Goal: Information Seeking & Learning: Learn about a topic

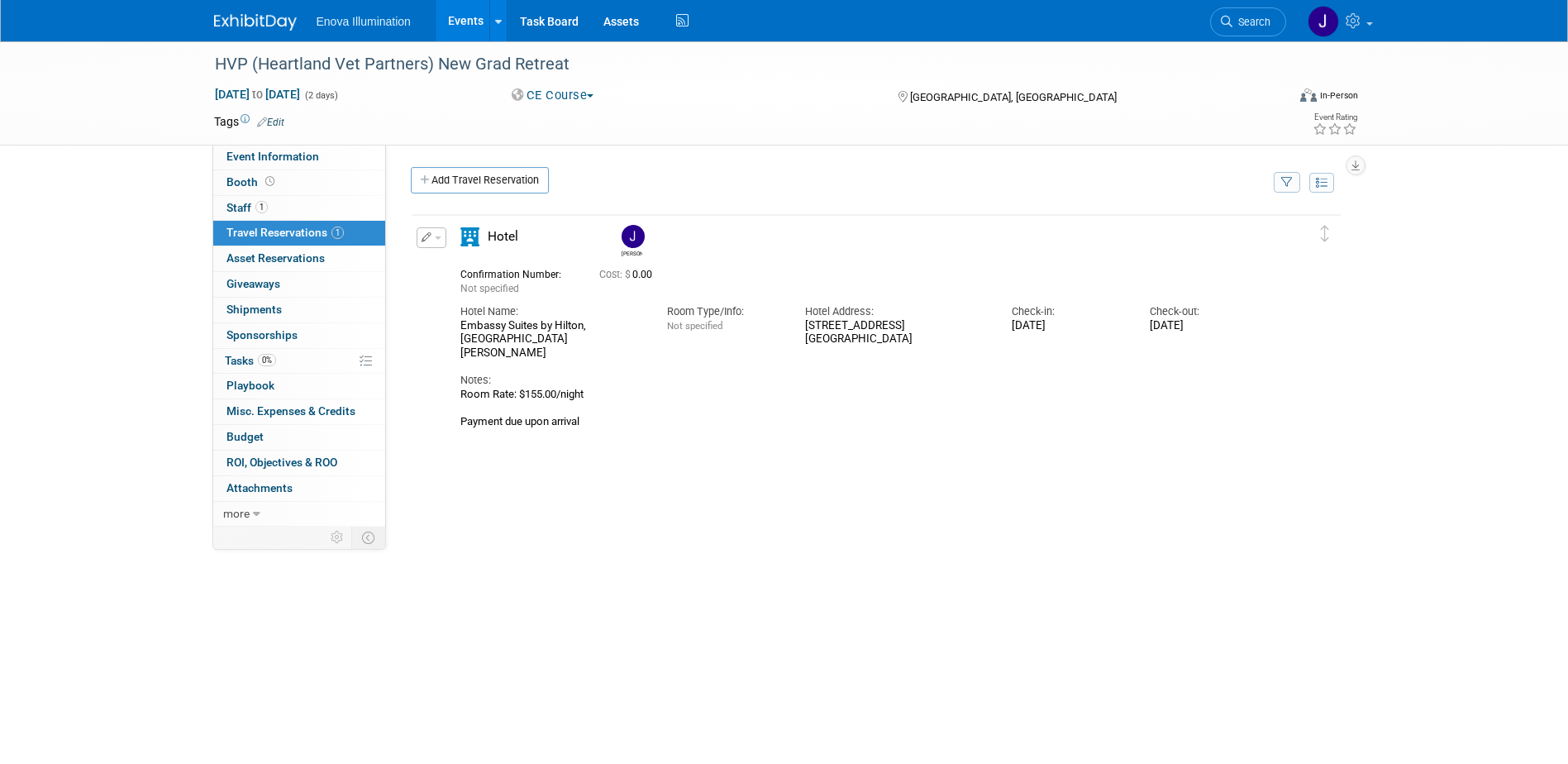
click at [244, 24] on img at bounding box center [255, 23] width 82 height 16
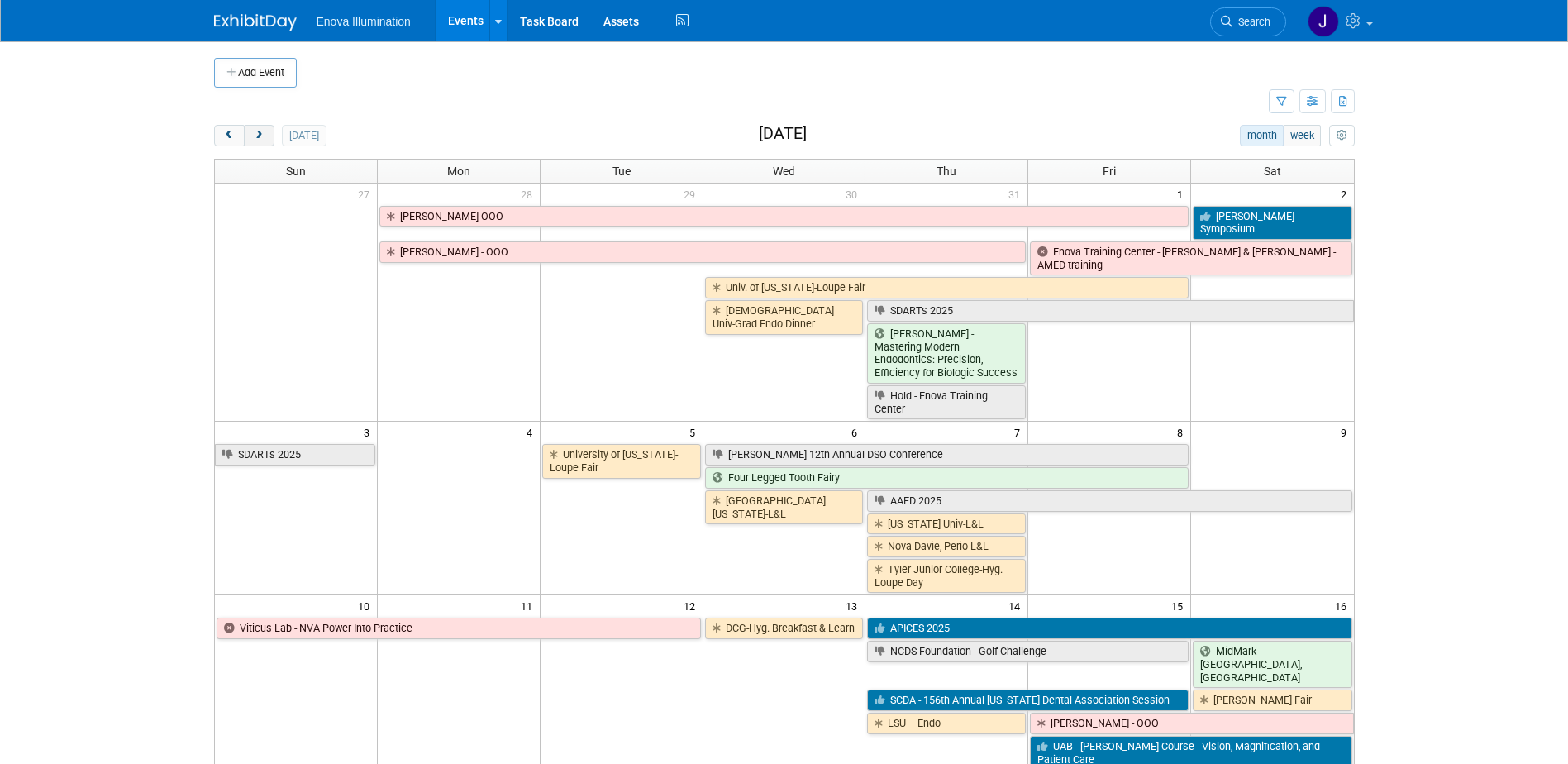
click at [259, 131] on span "next" at bounding box center [259, 137] width 13 height 11
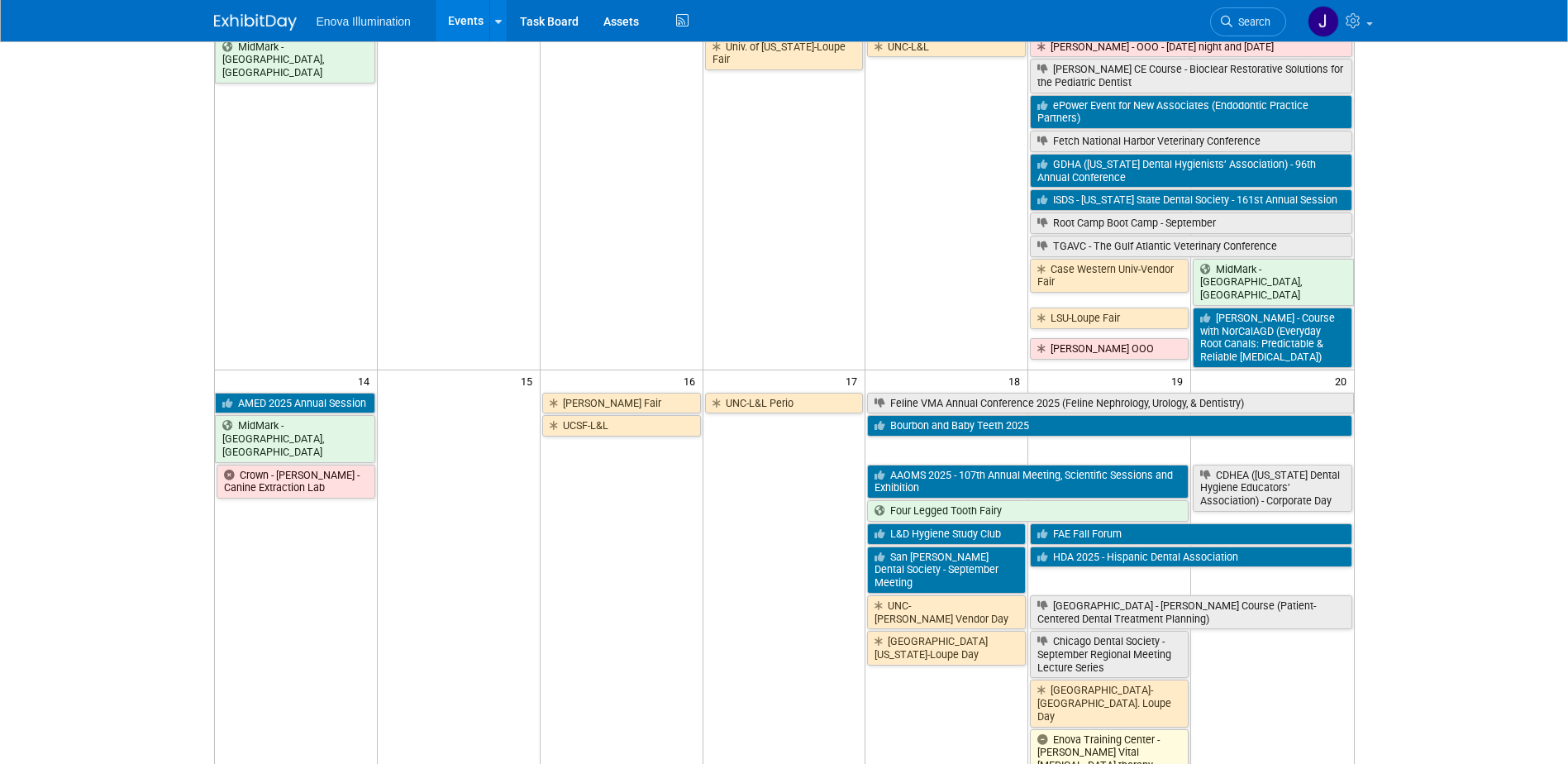
scroll to position [496, 0]
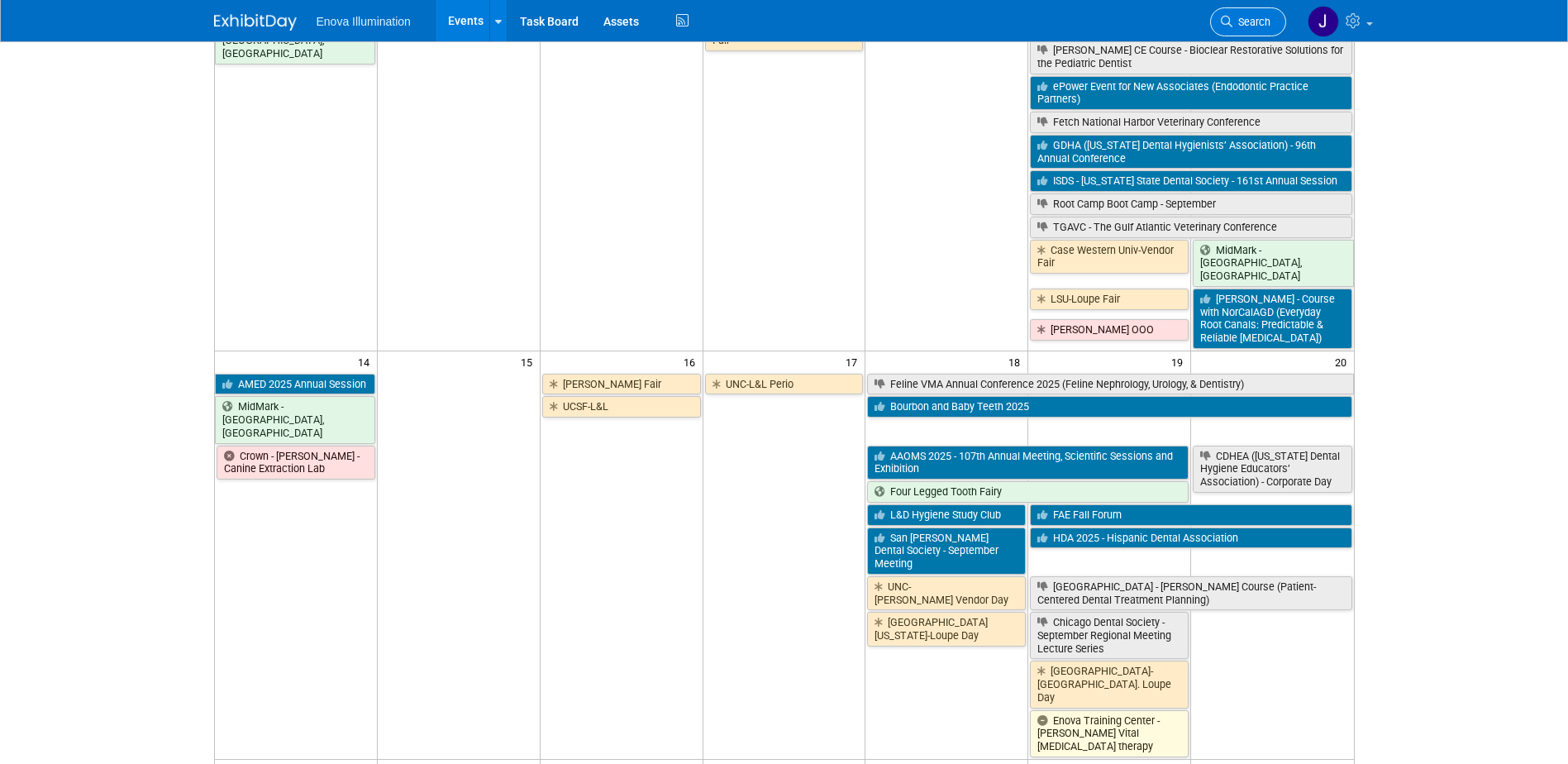
click at [1243, 8] on link "Search" at bounding box center [1248, 22] width 76 height 29
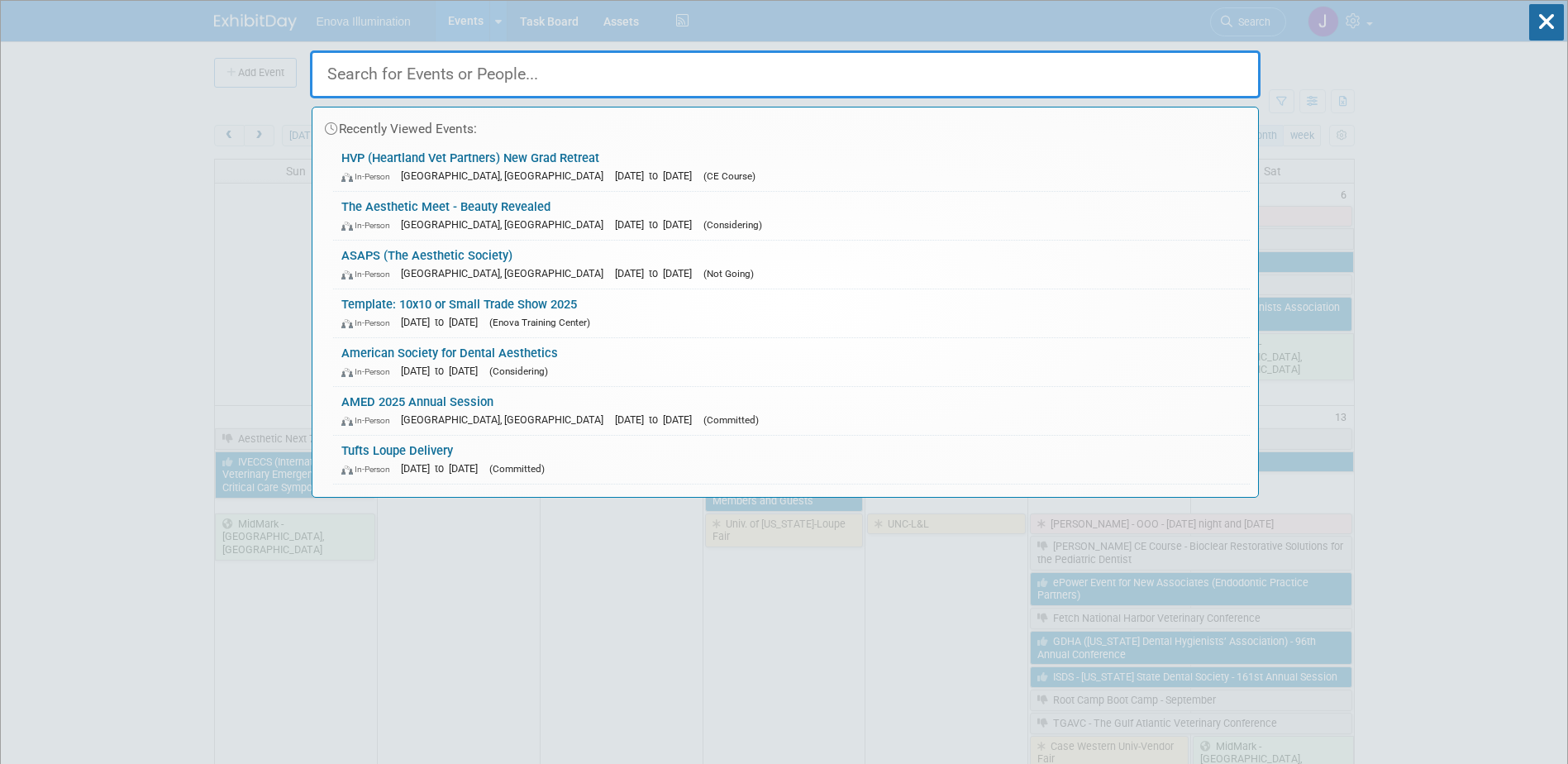
click at [1209, 68] on input "text" at bounding box center [785, 74] width 951 height 48
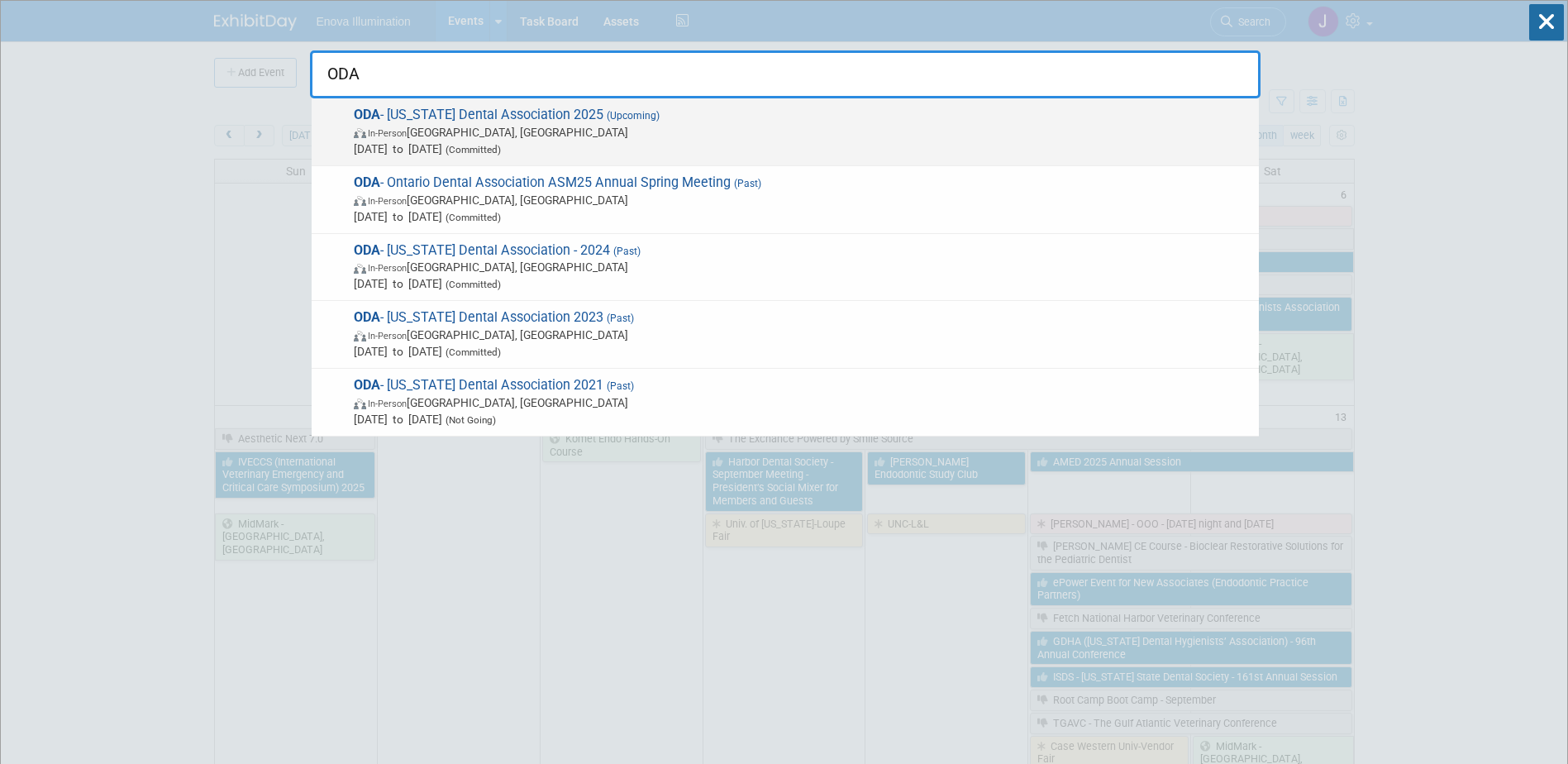
type input "ODA"
click at [521, 117] on span "ODA - Ohio Dental Association 2025 (Upcoming) In-Person Columbus, OH Sep 25, 20…" at bounding box center [800, 132] width 902 height 51
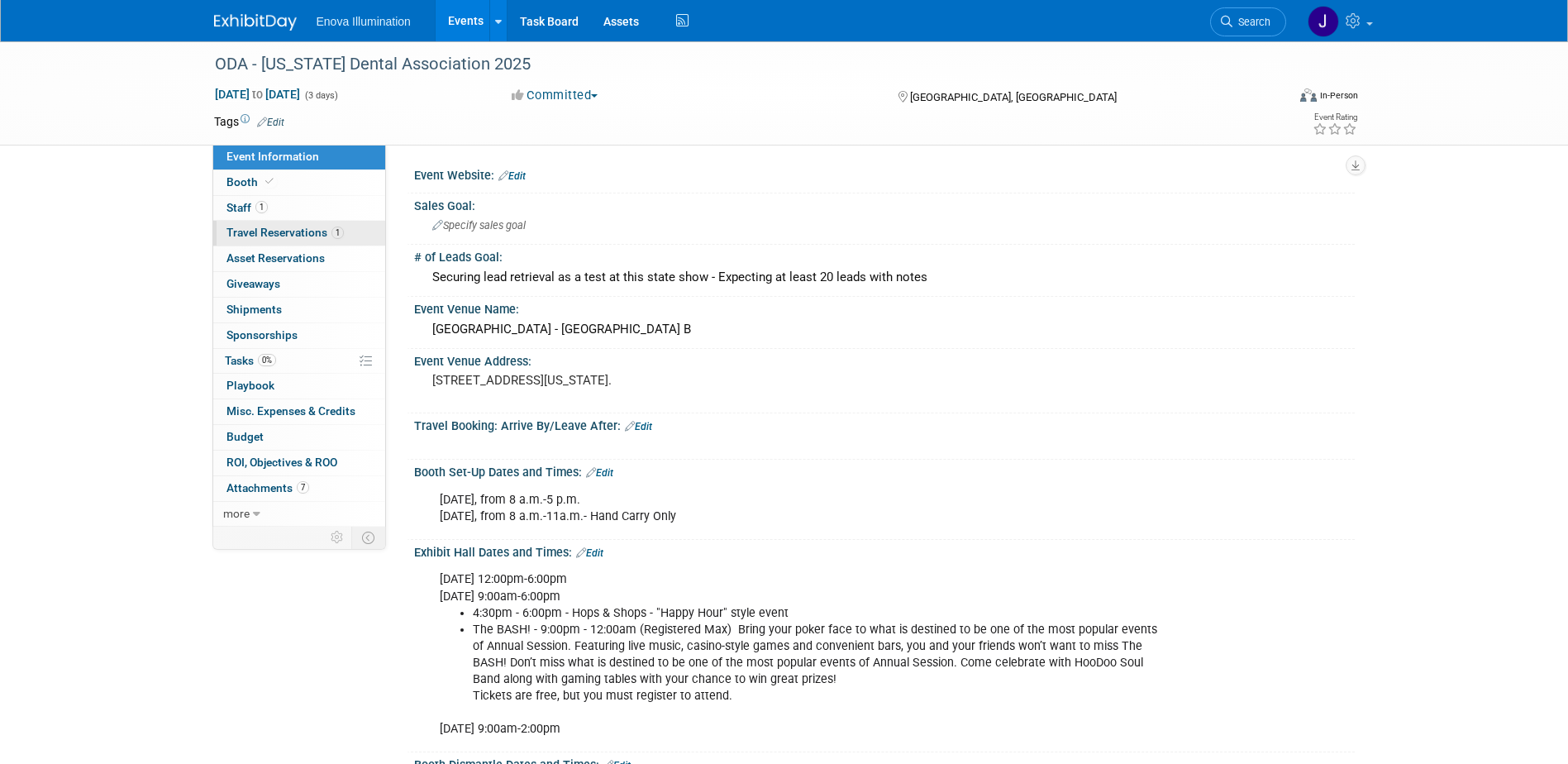
click at [303, 229] on span "Travel Reservations 1" at bounding box center [286, 232] width 117 height 14
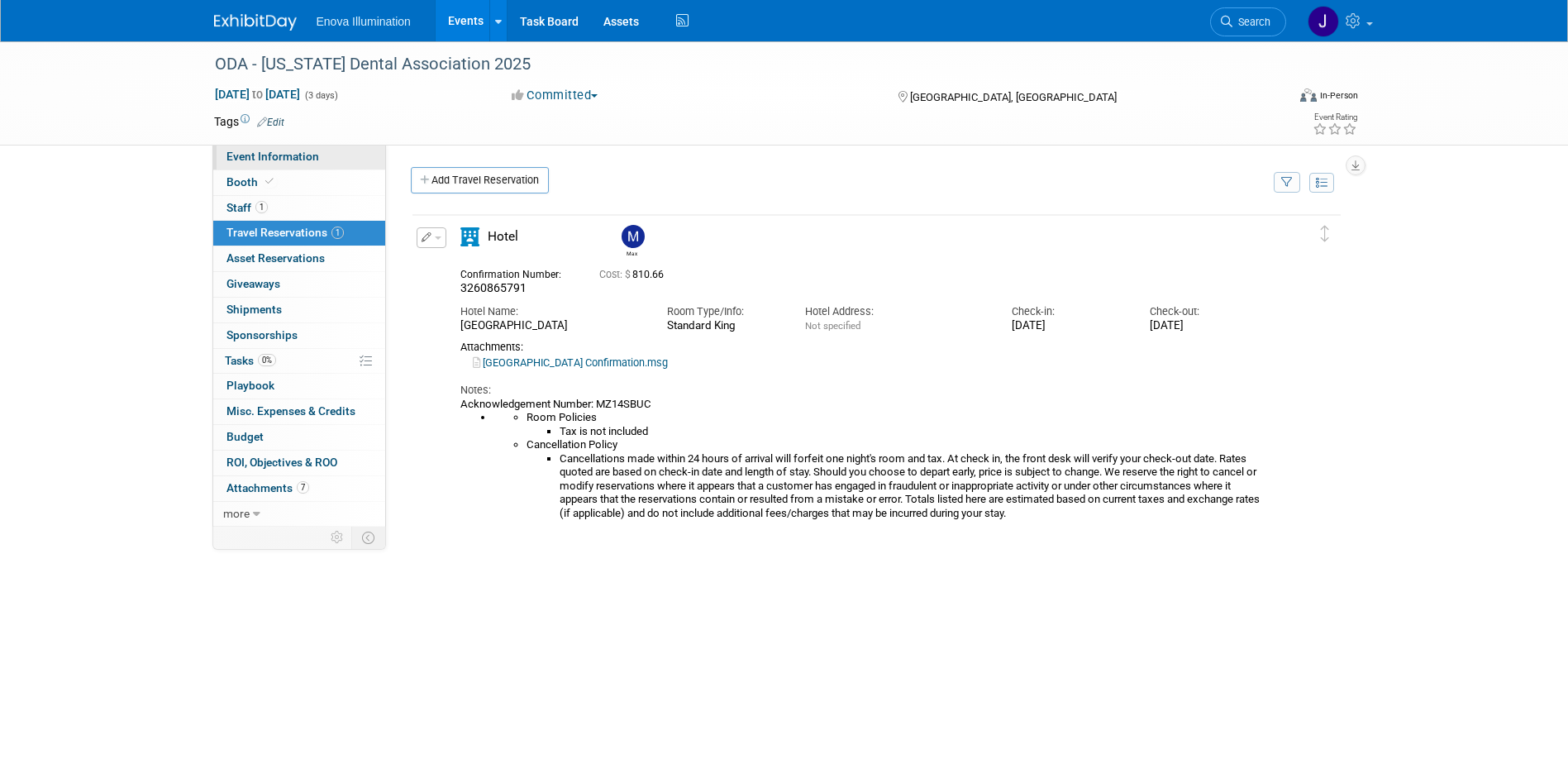
click at [279, 162] on span "Event Information" at bounding box center [273, 156] width 92 height 14
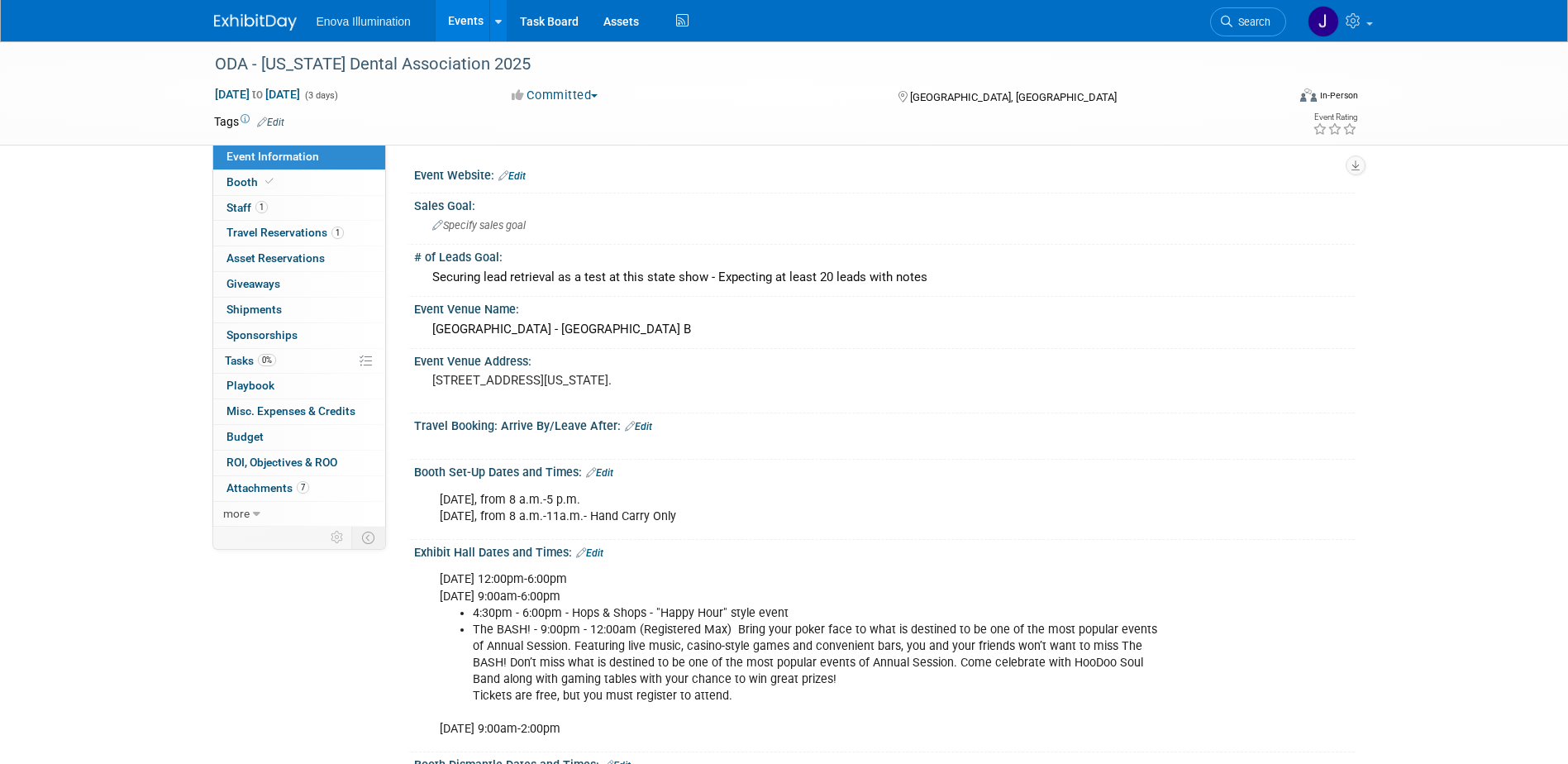
drag, startPoint x: 416, startPoint y: 472, endPoint x: 768, endPoint y: 525, distance: 356.0
click at [768, 525] on div "Booth Set-Up Dates and Times: Edit Wednesday, September 24, from 8 a.m.-5 p.m. …" at bounding box center [880, 500] width 948 height 80
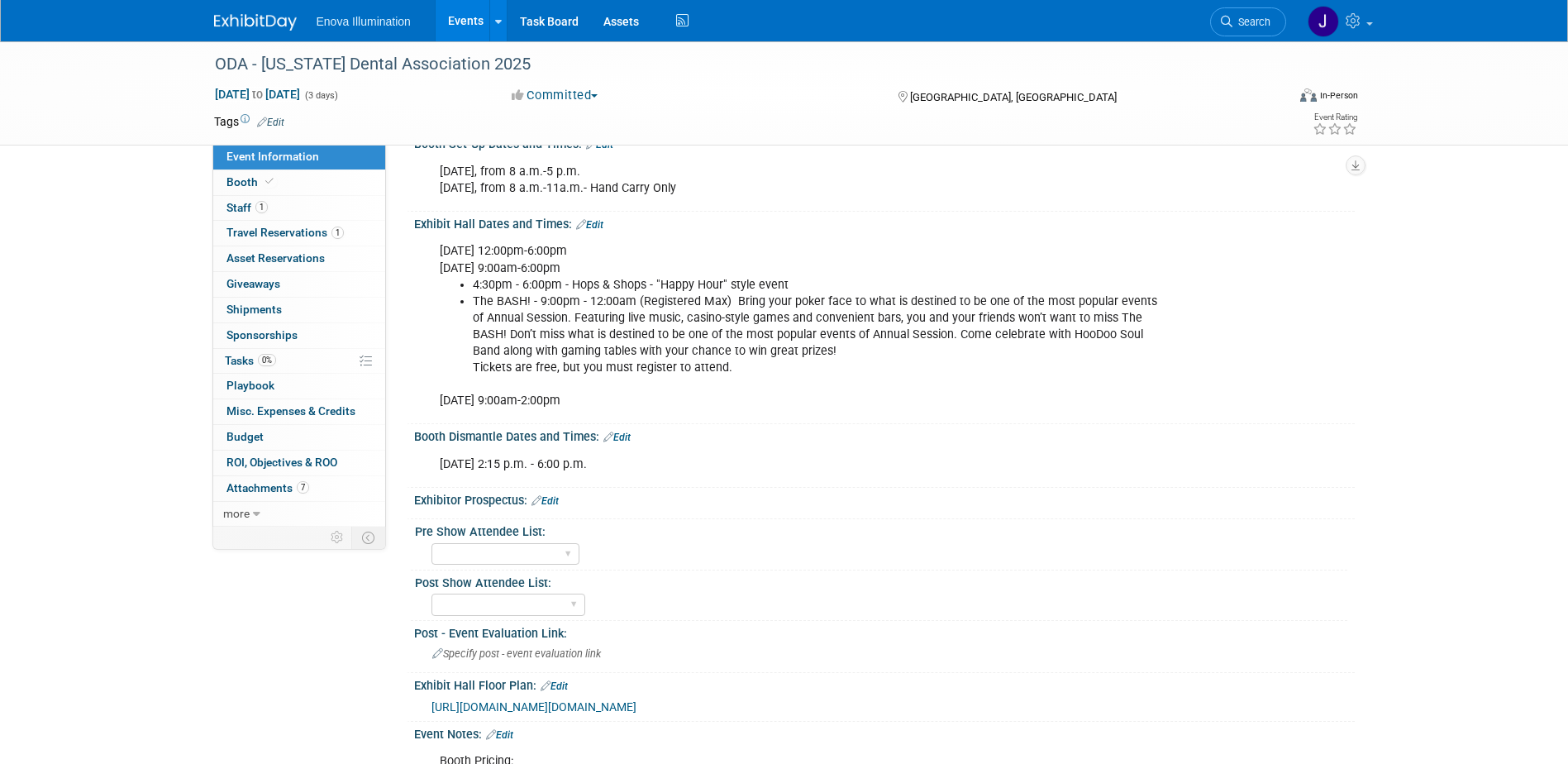
scroll to position [331, 0]
click at [483, 452] on div "Saturday, Sept. 27 2:15 p.m. - 6:00 p.m." at bounding box center [801, 462] width 745 height 33
drag, startPoint x: 414, startPoint y: 430, endPoint x: 644, endPoint y: 457, distance: 231.6
click at [644, 457] on div "Booth Dismantle Dates and Times: Edit Saturday, Sept. 27 2:15 p.m. - 6:00 p.m. X" at bounding box center [880, 454] width 948 height 63
copy div "Booth Dismantle Dates and Times: Edit Saturday, Sept. 27 2:15 p.m. - 6:00 p.m."
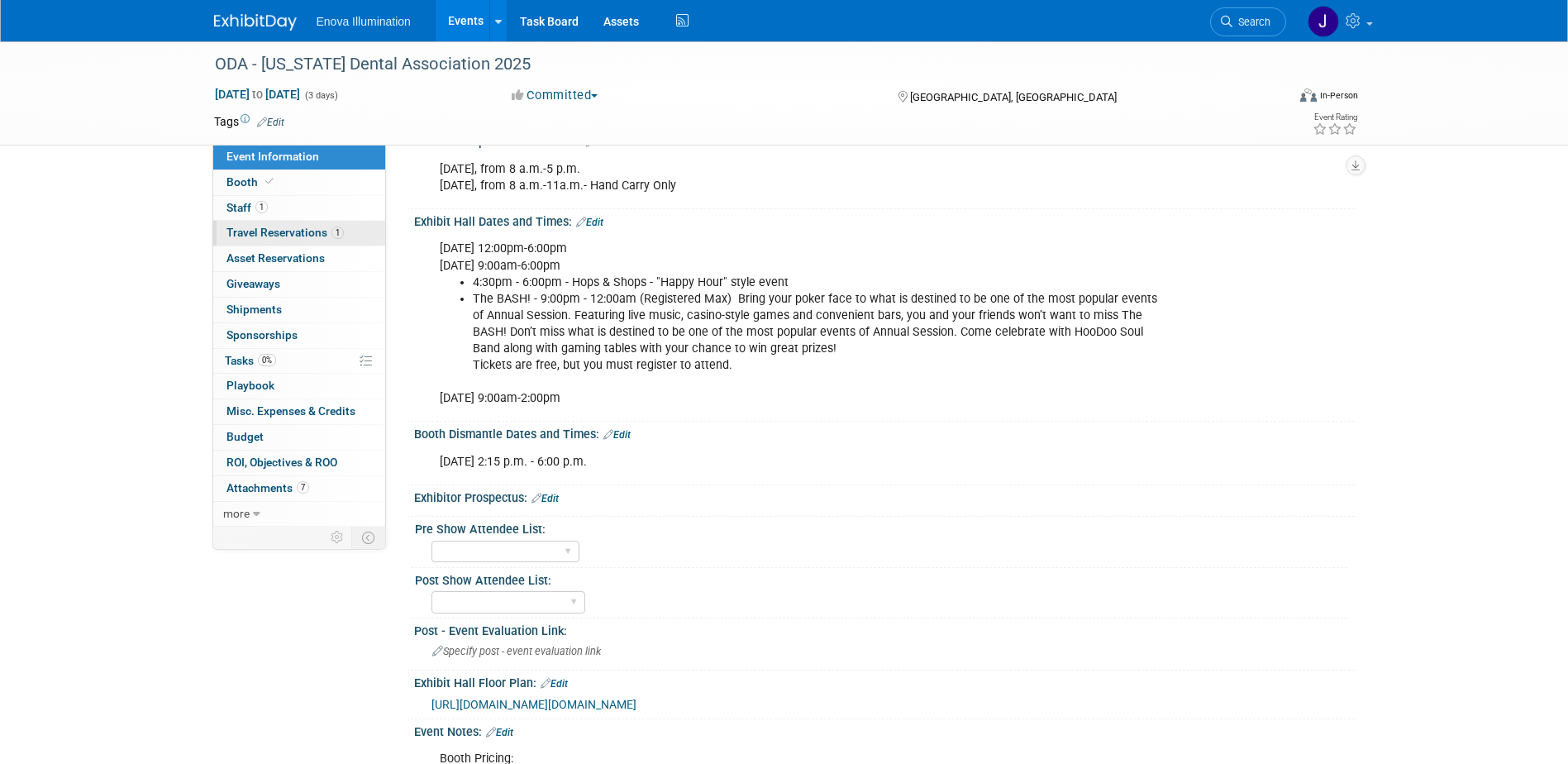
click at [284, 225] on link "1 Travel Reservations 1" at bounding box center [299, 232] width 172 height 24
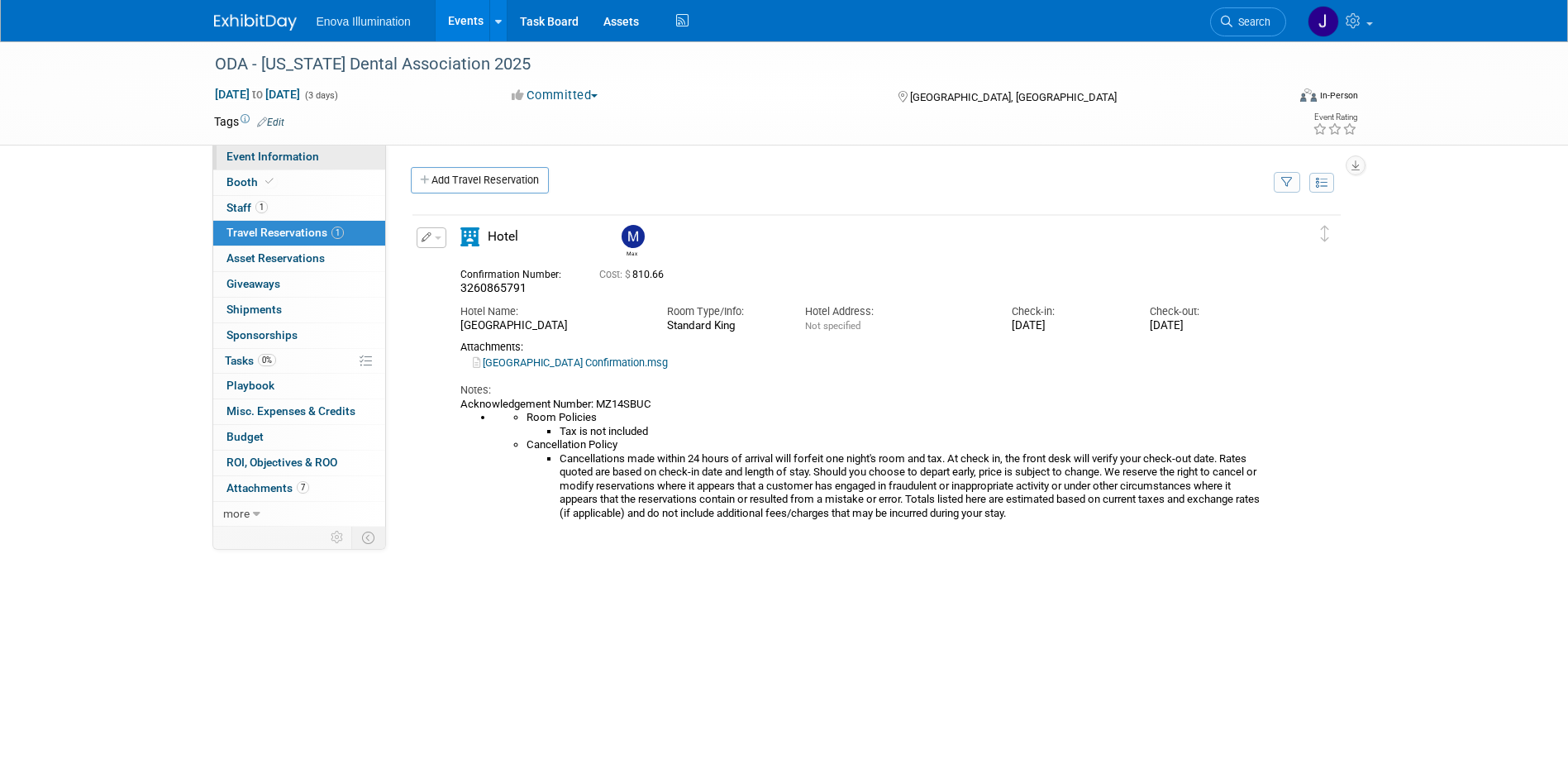
click at [282, 148] on link "Event Information" at bounding box center [299, 156] width 172 height 24
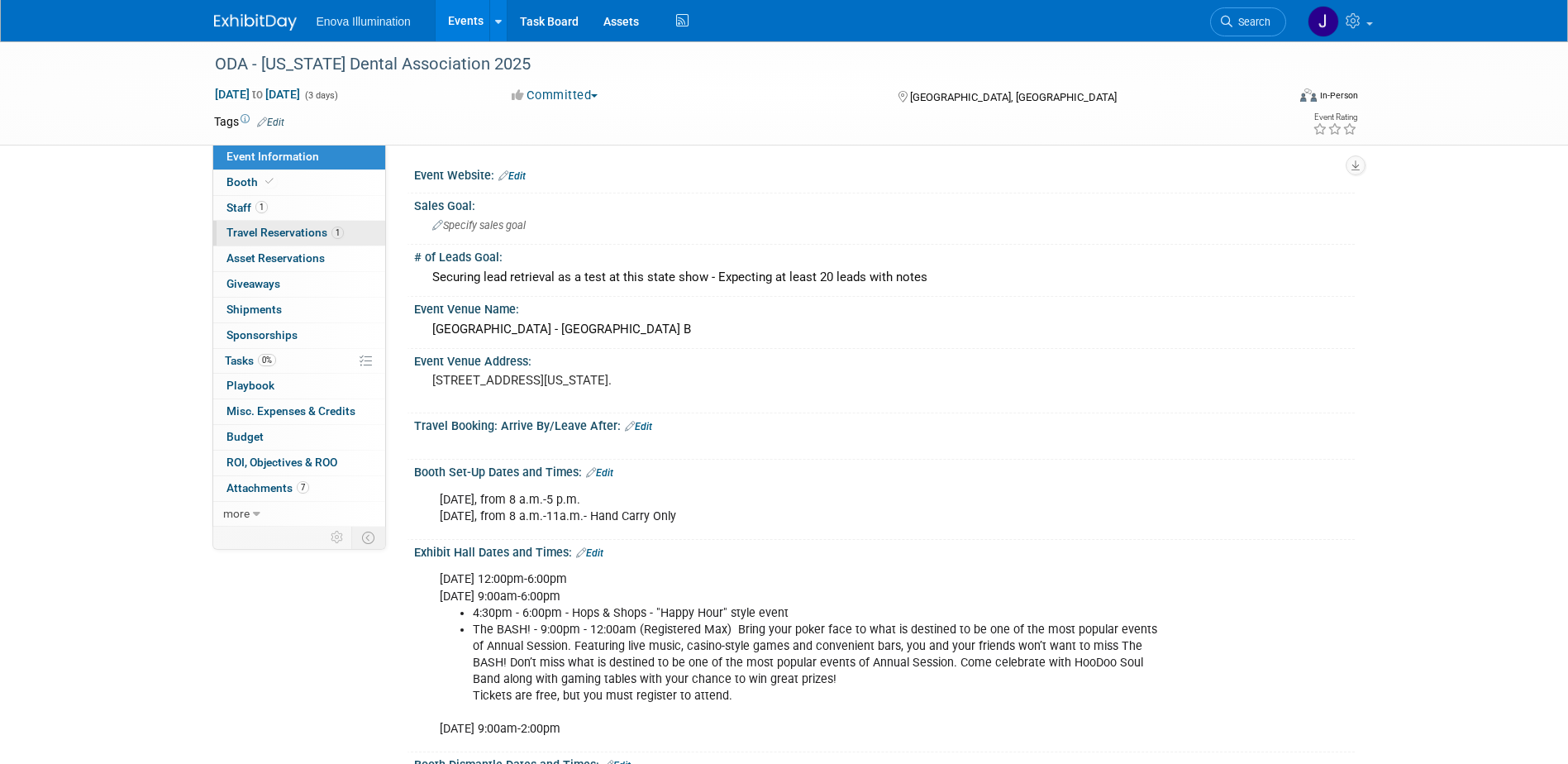
click at [231, 239] on link "1 Travel Reservations 1" at bounding box center [299, 232] width 172 height 24
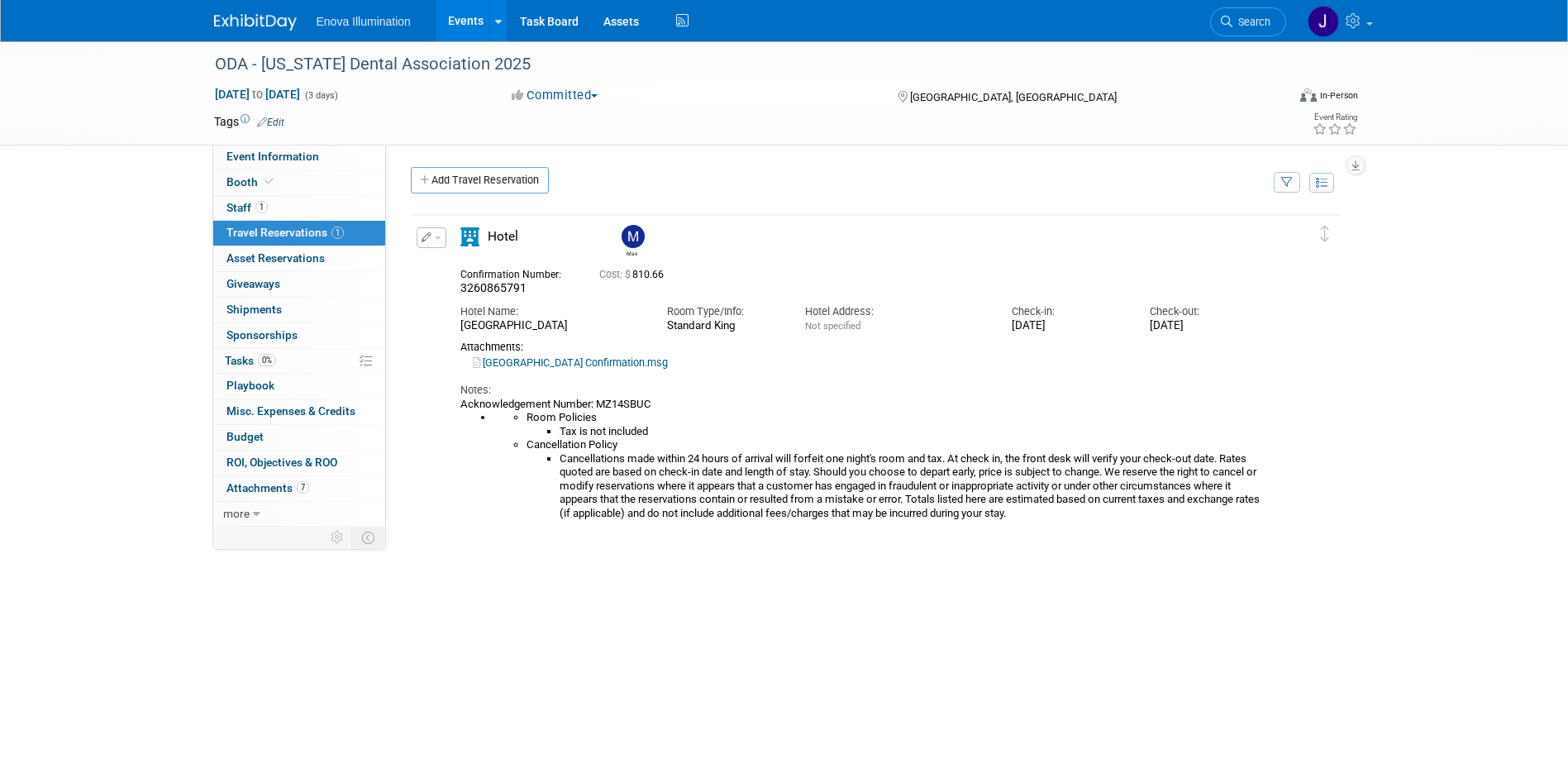
drag, startPoint x: 461, startPoint y: 325, endPoint x: 608, endPoint y: 321, distance: 147.1
click at [608, 321] on div "Hilton Columbus Downtown" at bounding box center [551, 326] width 182 height 14
drag, startPoint x: 608, startPoint y: 321, endPoint x: 566, endPoint y: 325, distance: 42.2
copy div "Hilton Columbus Downtown"
click at [296, 157] on span "Event Information" at bounding box center [273, 156] width 92 height 14
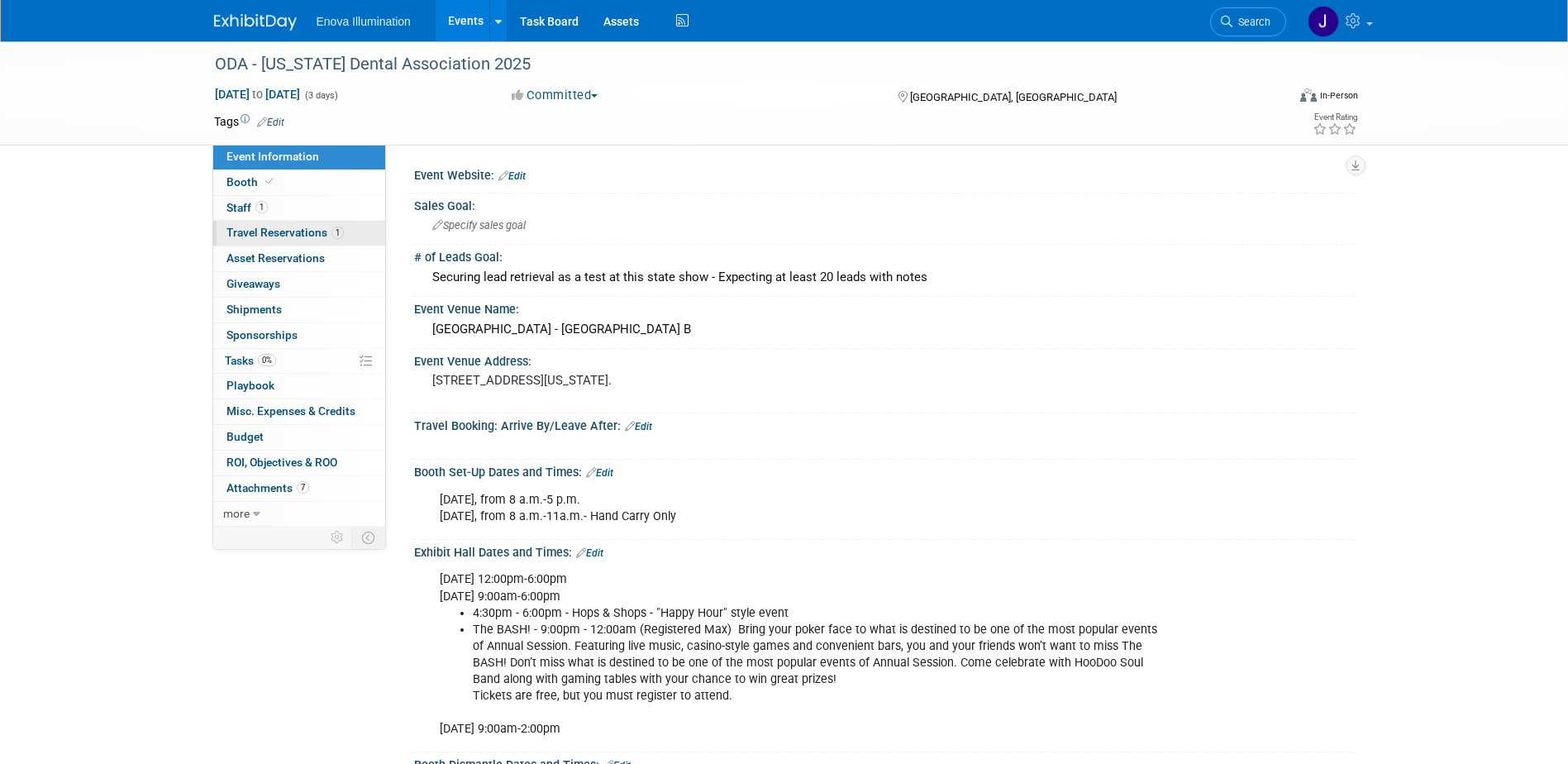
click at [266, 237] on span "Travel Reservations 1" at bounding box center [286, 232] width 117 height 14
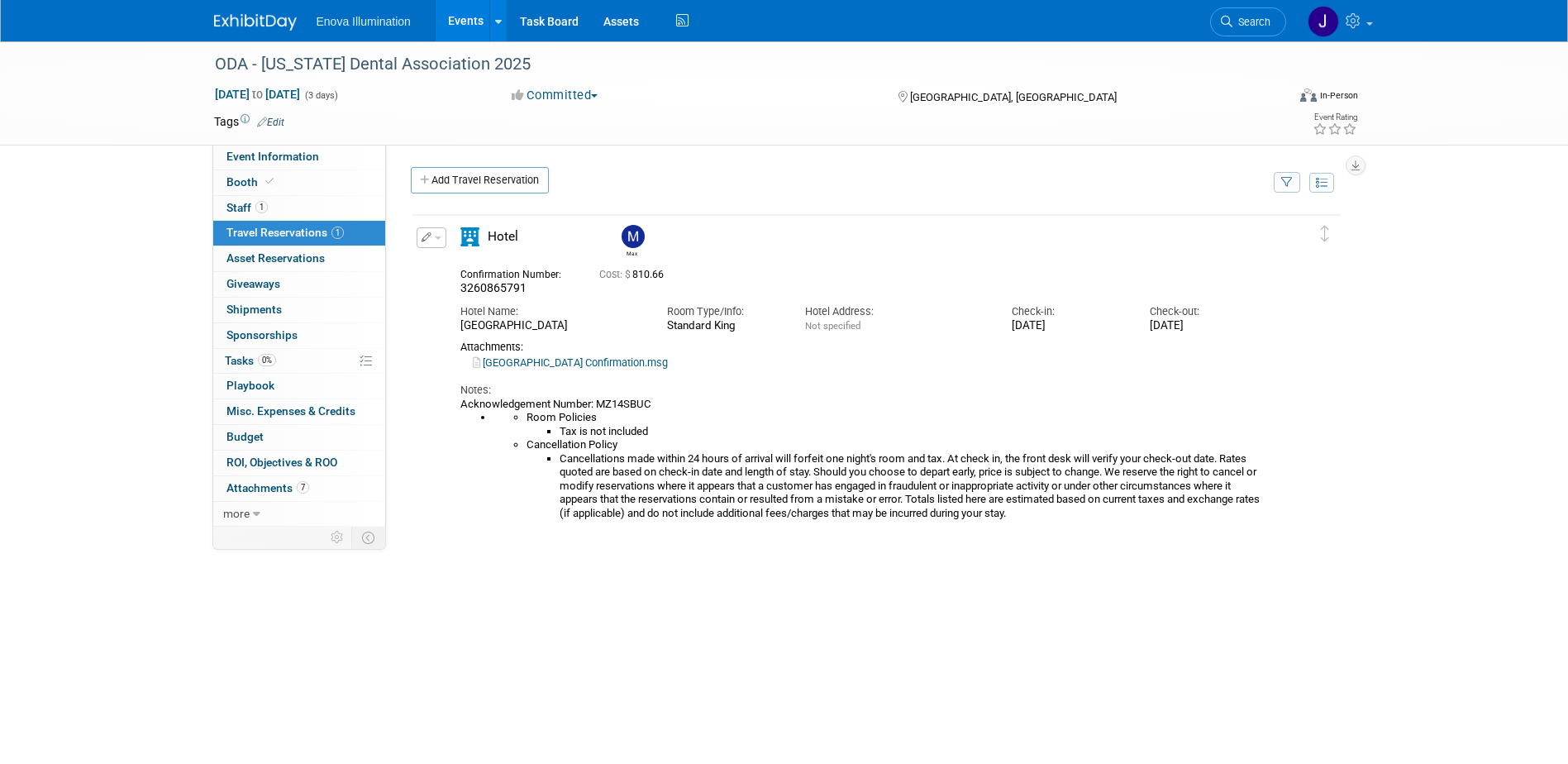
click at [542, 367] on link "Hilton Columbus Downtown Reservation Confirmation.msg" at bounding box center [570, 363] width 195 height 13
click at [440, 238] on span "button" at bounding box center [437, 239] width 6 height 4
click at [453, 268] on button "Edit Reservation" at bounding box center [487, 267] width 140 height 24
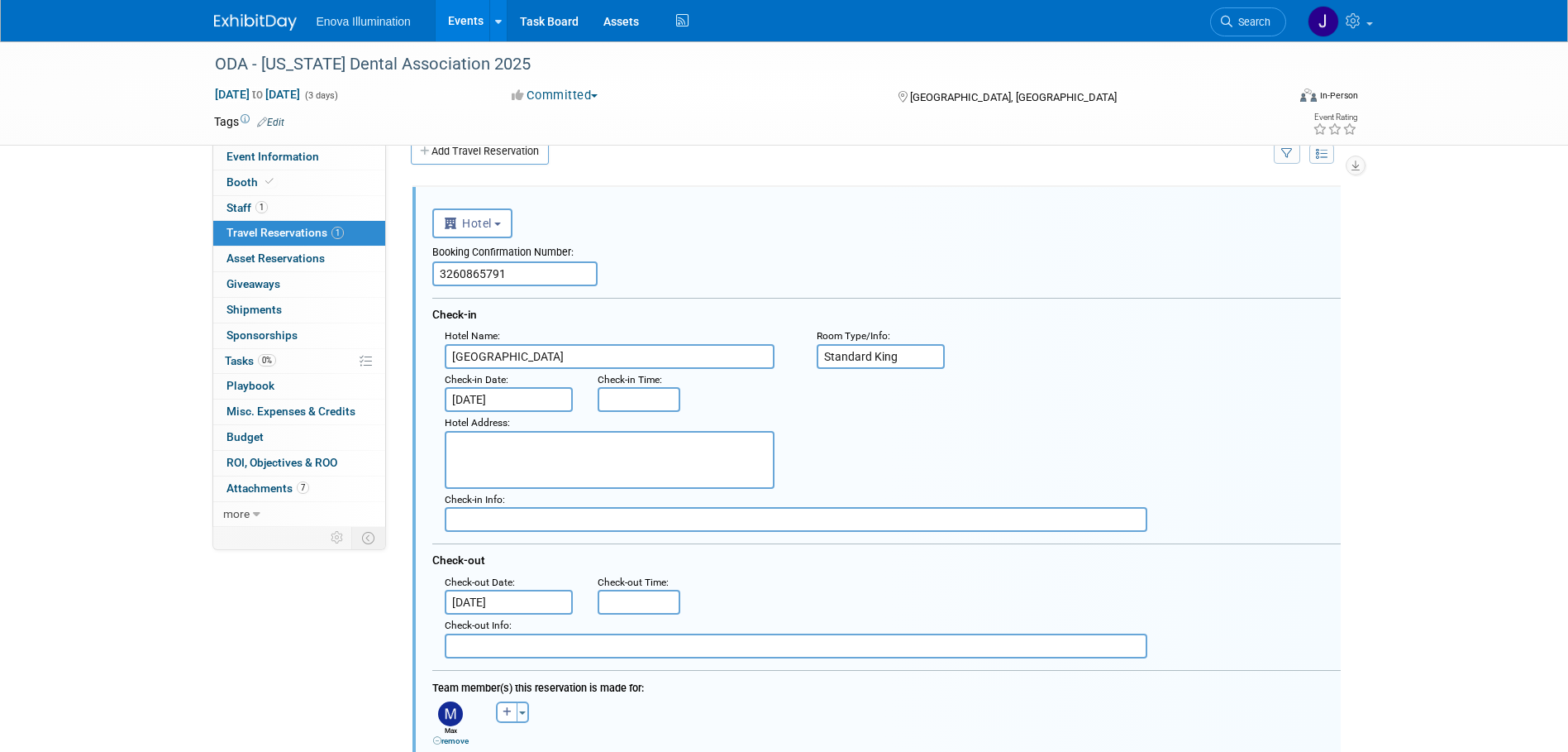
paste textarea "Hilton Columbus Downtown 402 North High Street Columbus, OH, 43215 T:614 384 86…"
click at [546, 458] on textarea "Hilton Columbus Downtown 402 North High Street Columbus, OH, 43215 T:614 384 86…" at bounding box center [609, 460] width 330 height 58
click at [638, 461] on textarea "Hilton Columbus Downtown 402 North High Street Columbus, OH, 43215 T:614 384 86…" at bounding box center [609, 460] width 330 height 58
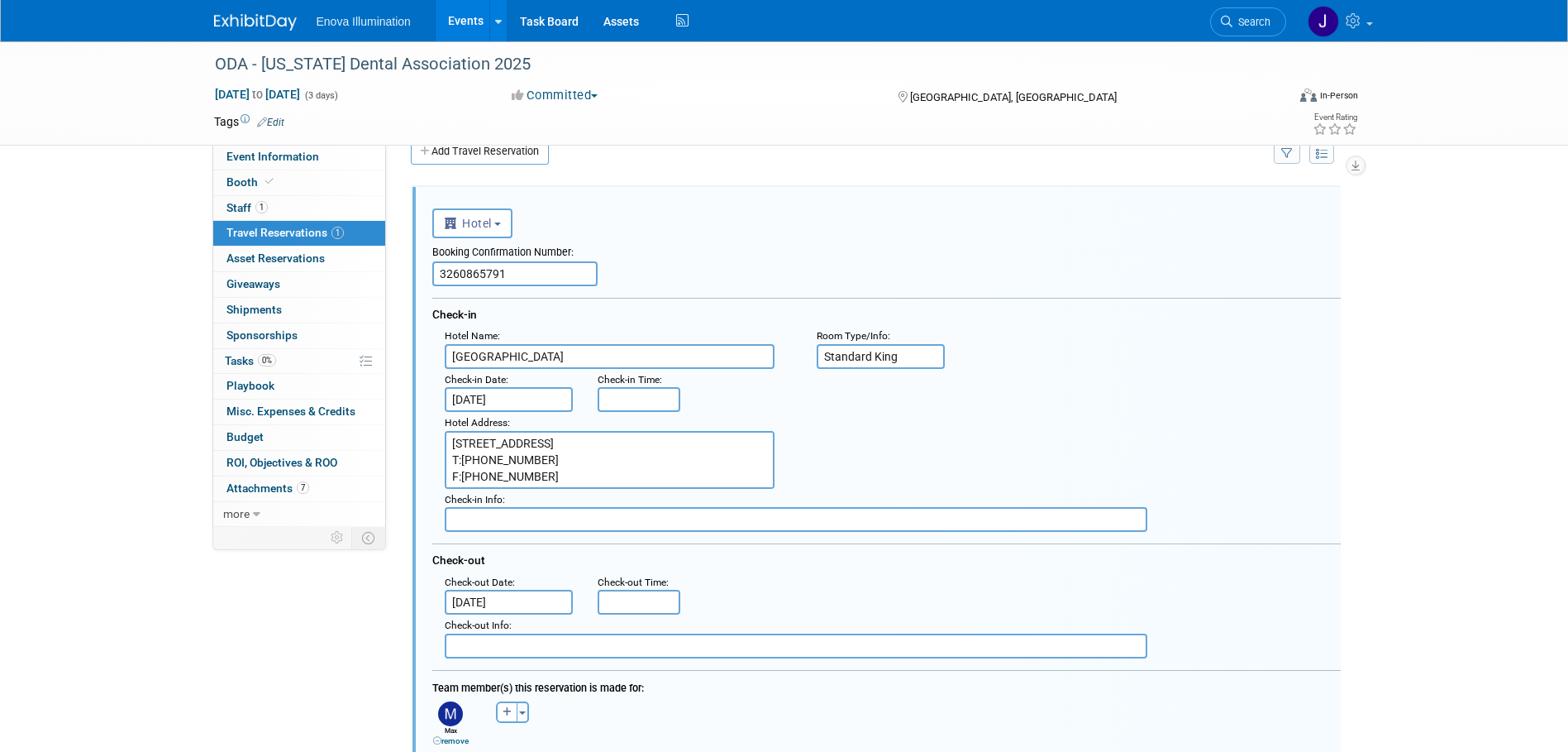
click at [636, 473] on textarea "Hilton Columbus Downtown 402 North High Street Columbus, OH, 43215 T:614 384 86…" at bounding box center [609, 460] width 330 height 58
click at [630, 459] on textarea "Hilton Columbus Downtown 402 North High Street Columbus, OH, 43215 T:614 384 86…" at bounding box center [609, 460] width 330 height 58
type textarea "Hilton Columbus Downtown 402 North High Street Columbus, OH, 43215 T:614 384 86…"
click at [858, 439] on div "Hotel Address : Hilton Columbus Downtown 402 North High Street Columbus, OH, 43…" at bounding box center [892, 450] width 921 height 77
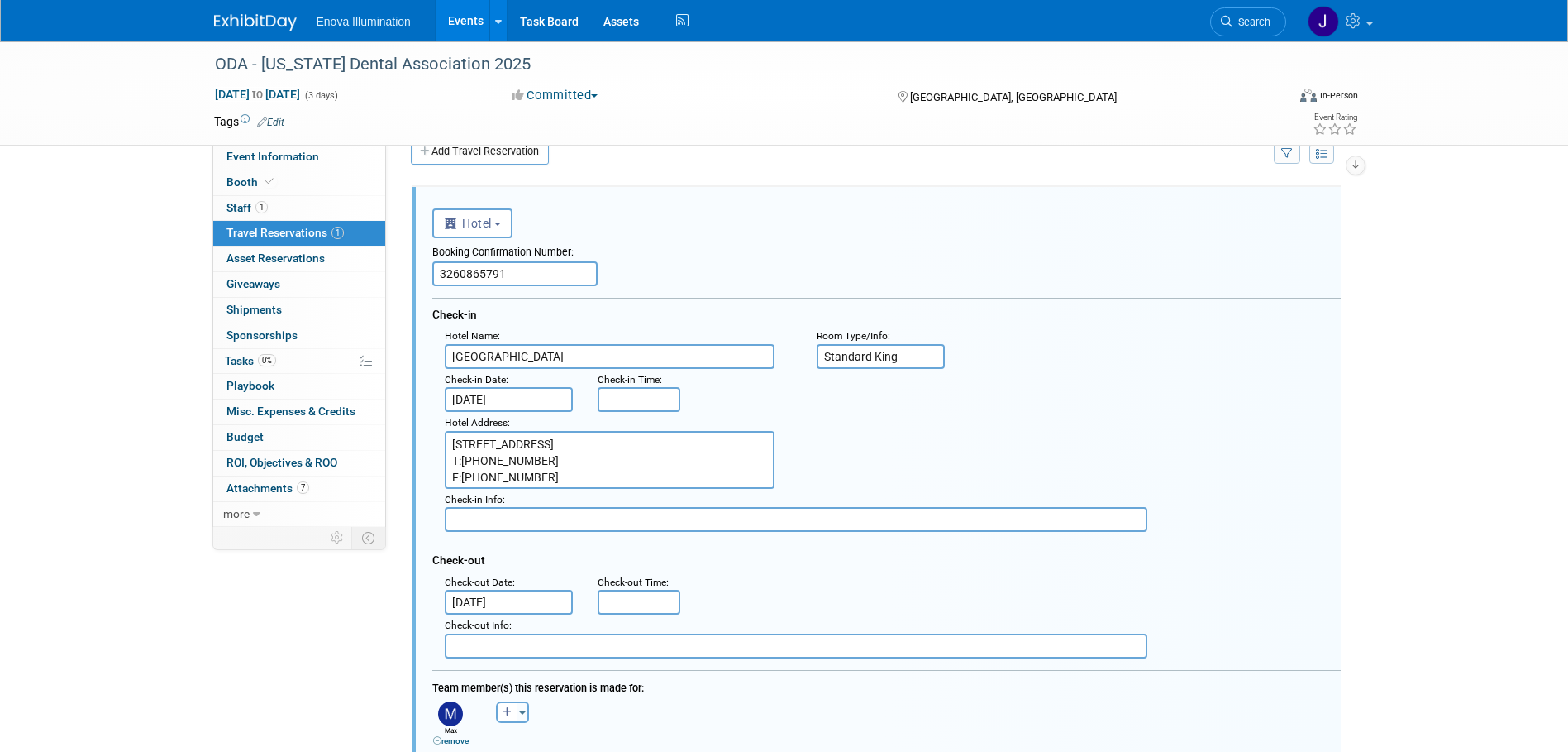
scroll to position [0, 0]
click at [955, 421] on div "Hotel Address : Hilton Columbus Downtown 402 North High Street Columbus, OH, 43…" at bounding box center [892, 450] width 921 height 77
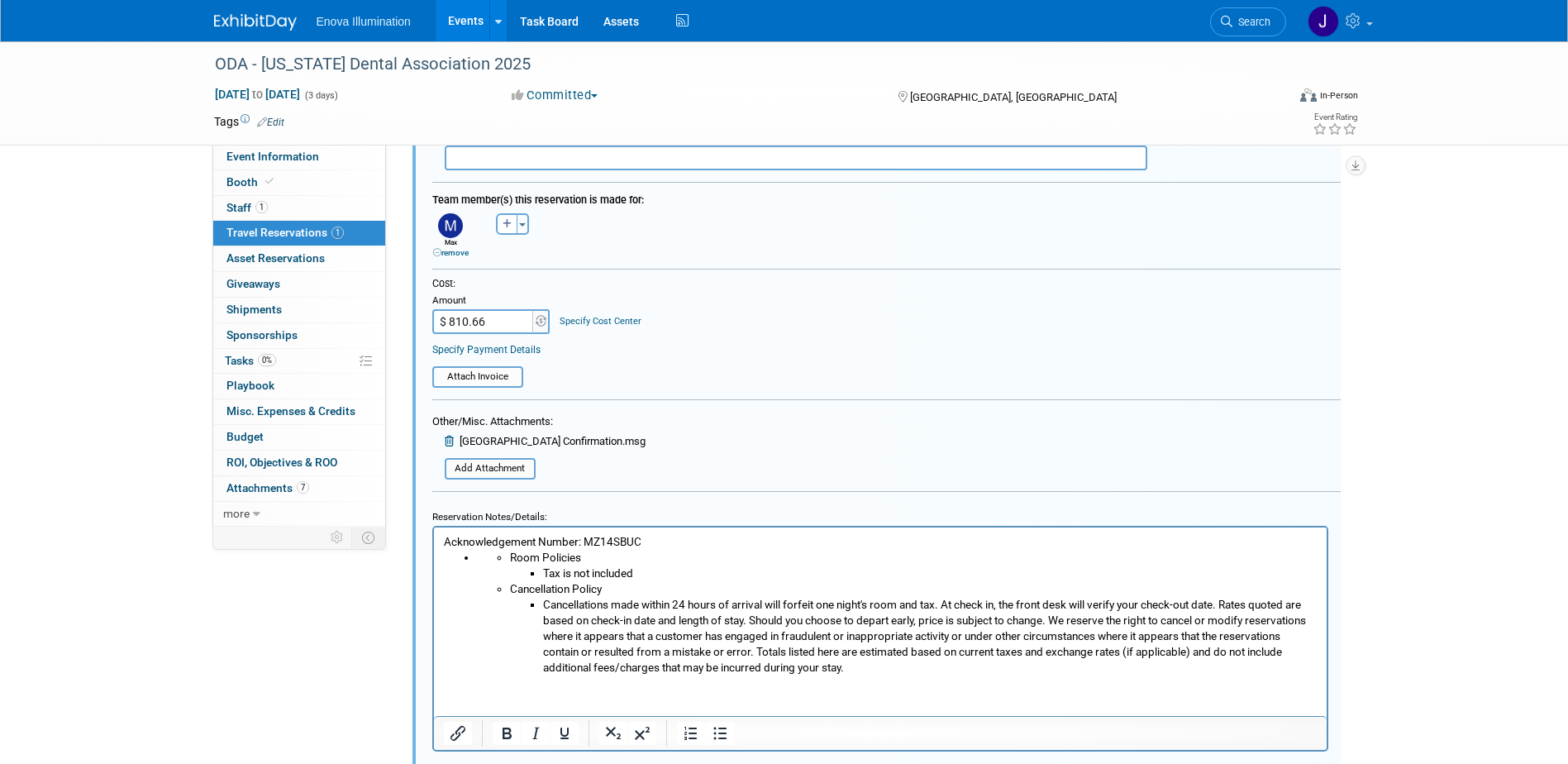
scroll to position [769, 0]
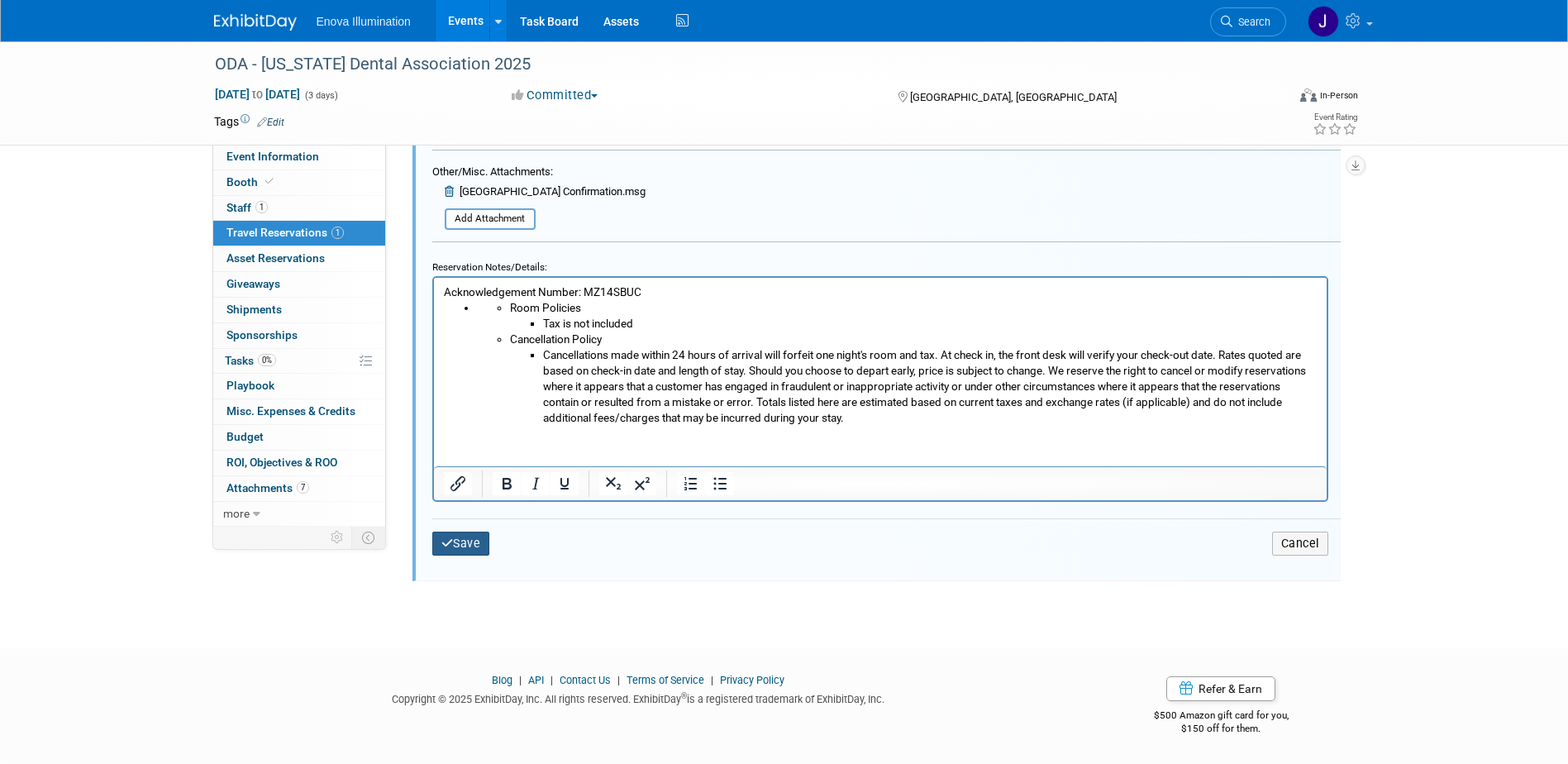
click at [456, 545] on button "Save" at bounding box center [461, 543] width 58 height 24
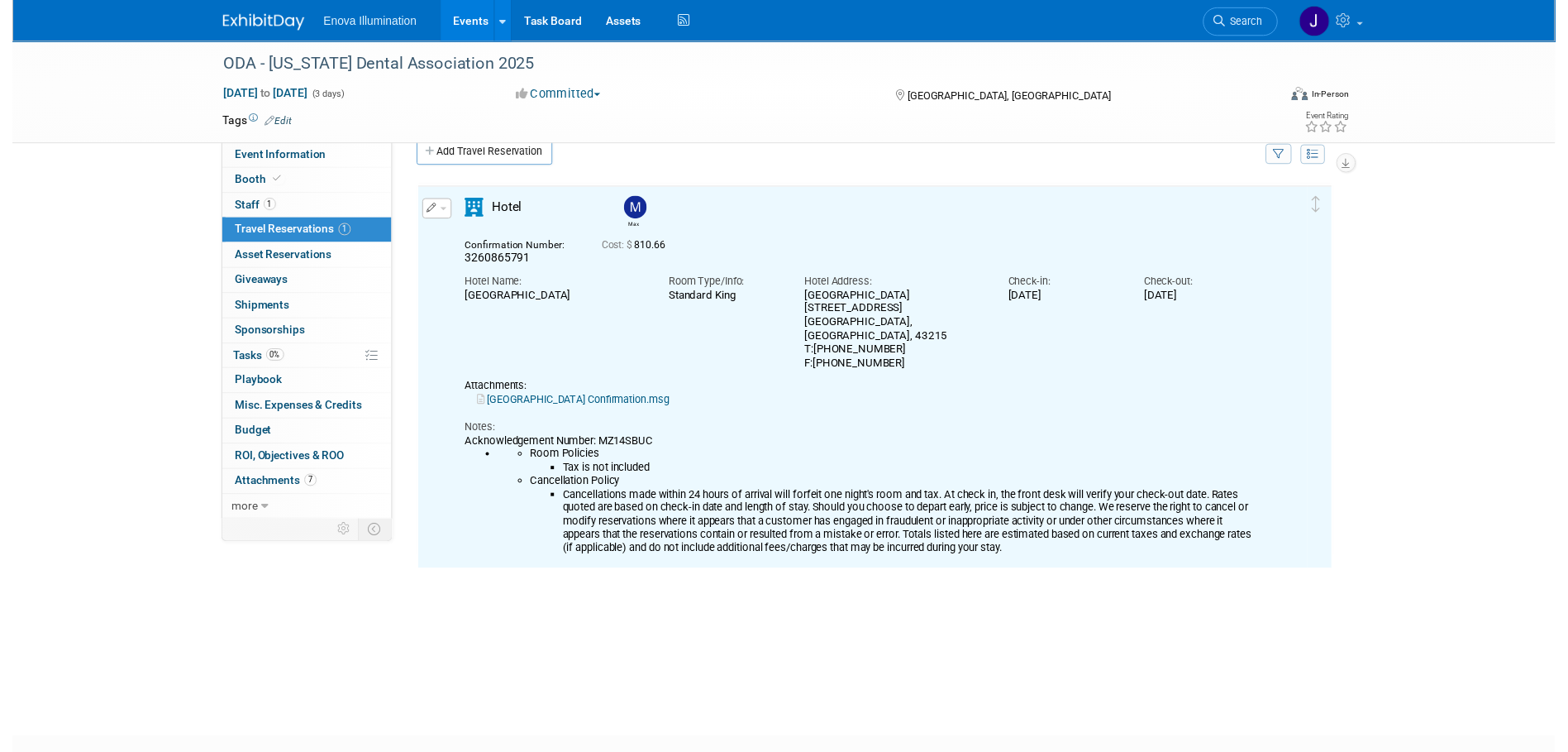
scroll to position [29, 0]
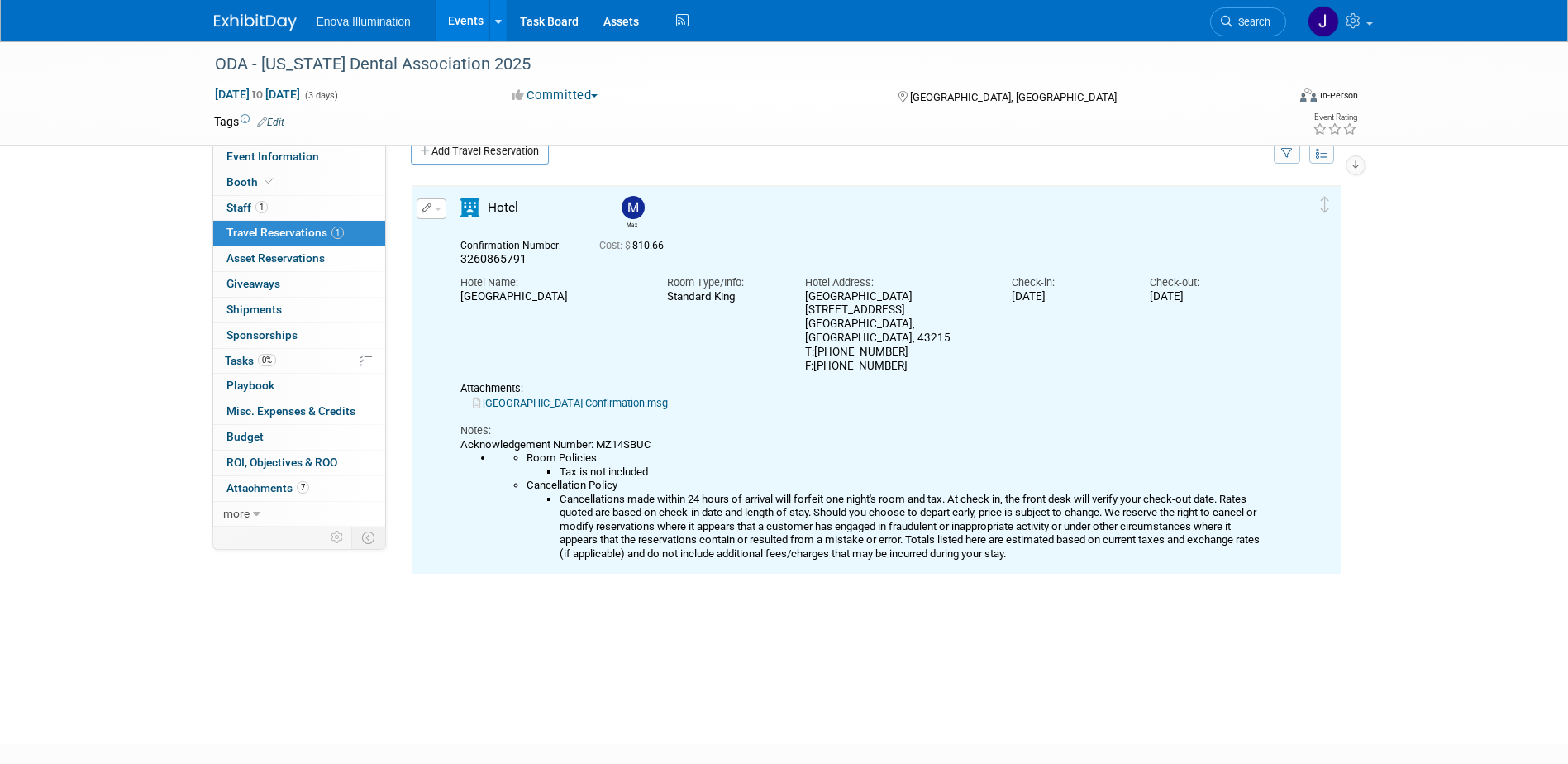
click at [784, 344] on div "Hotel Name: Hilton Columbus Downtown Room Type/Info: Standard King Hotel Addres…" at bounding box center [862, 320] width 829 height 107
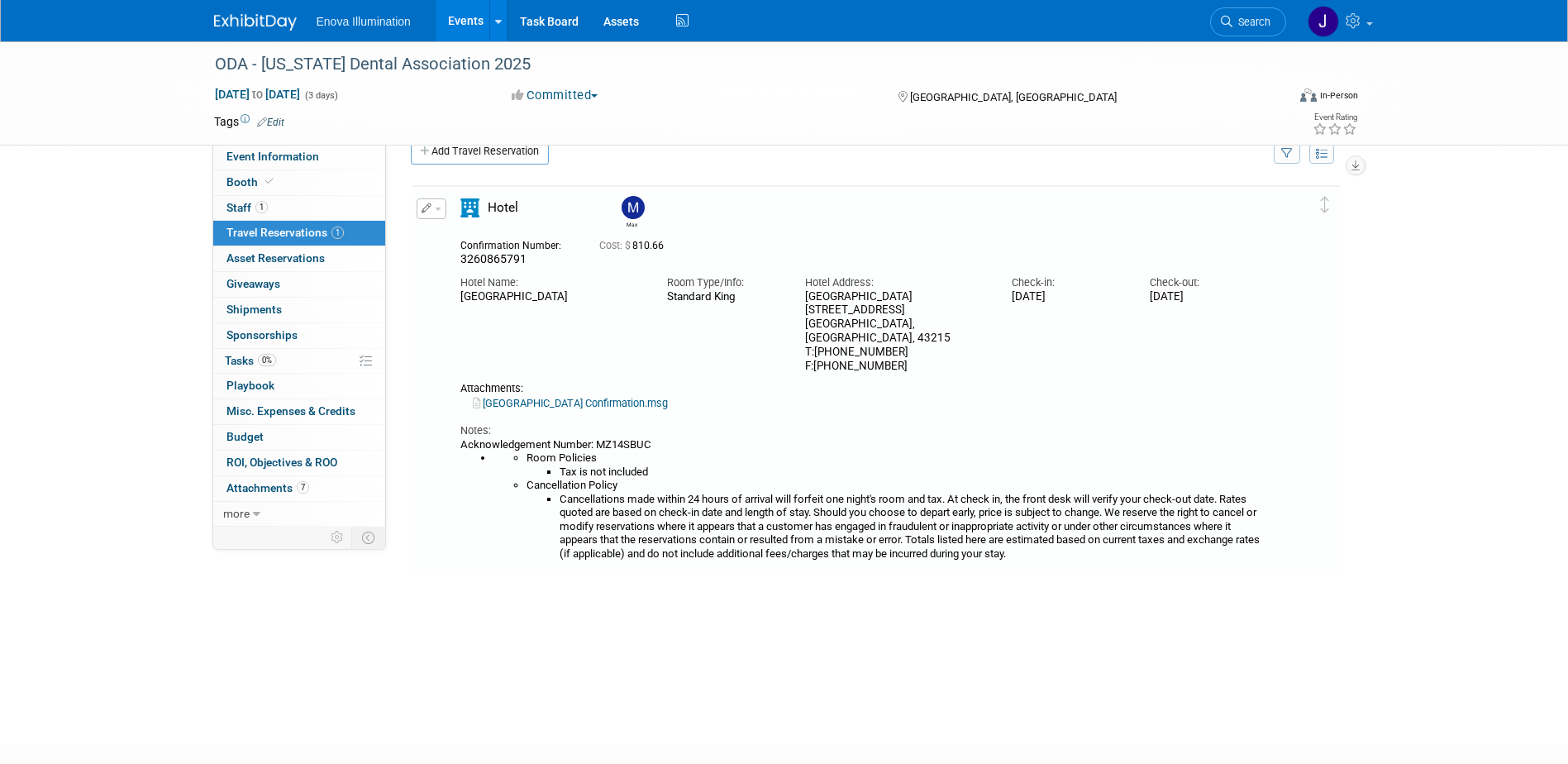
click at [441, 211] on button "button" at bounding box center [431, 209] width 30 height 21
click at [440, 245] on button "Edit Reservation" at bounding box center [487, 238] width 140 height 24
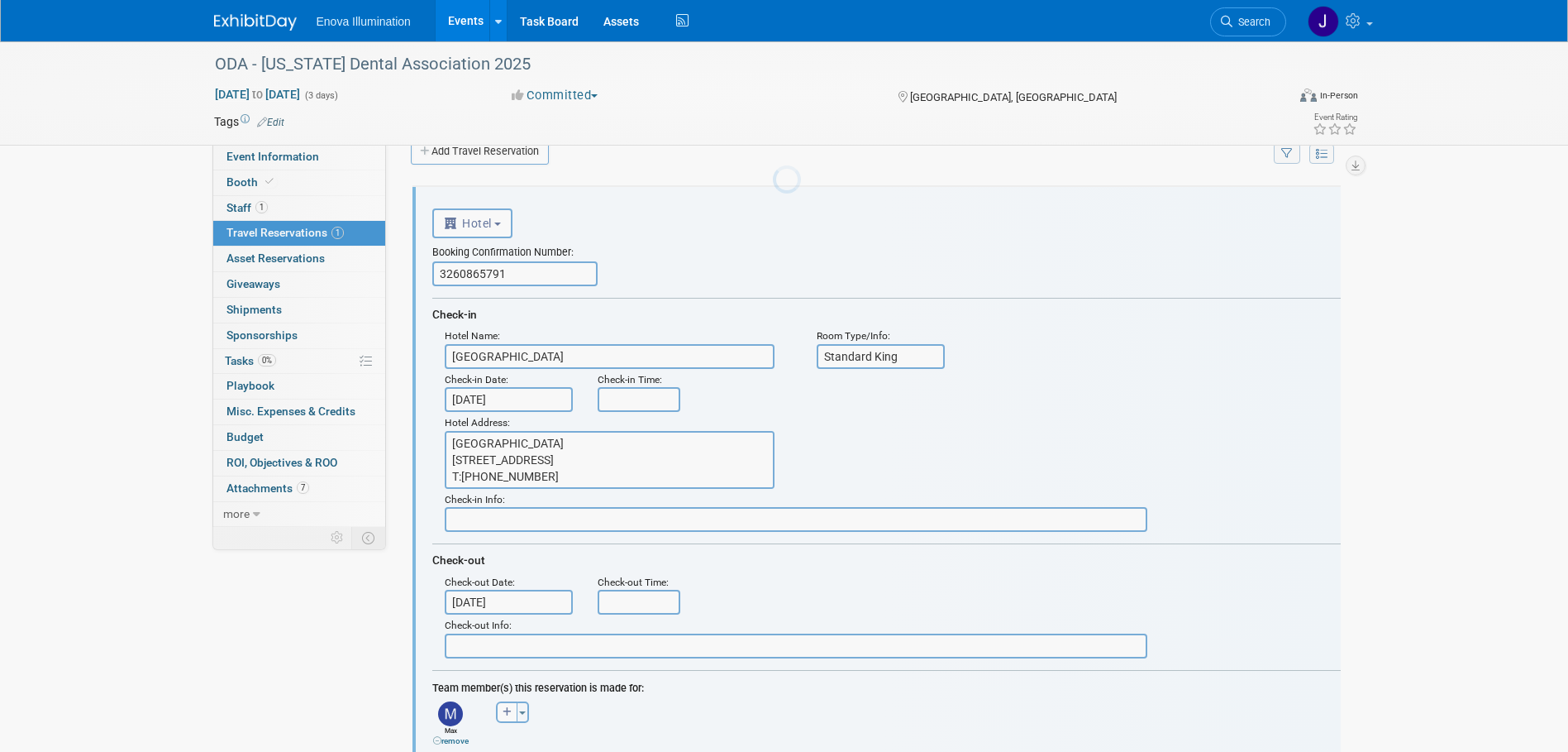
scroll to position [0, 0]
drag, startPoint x: 613, startPoint y: 445, endPoint x: 418, endPoint y: 441, distance: 195.0
click at [418, 441] on div "<i class="fas fa-plane" style="padding: 6px 4px 6px 1px;"></i> Flight <i class=…" at bounding box center [876, 739] width 928 height 1105
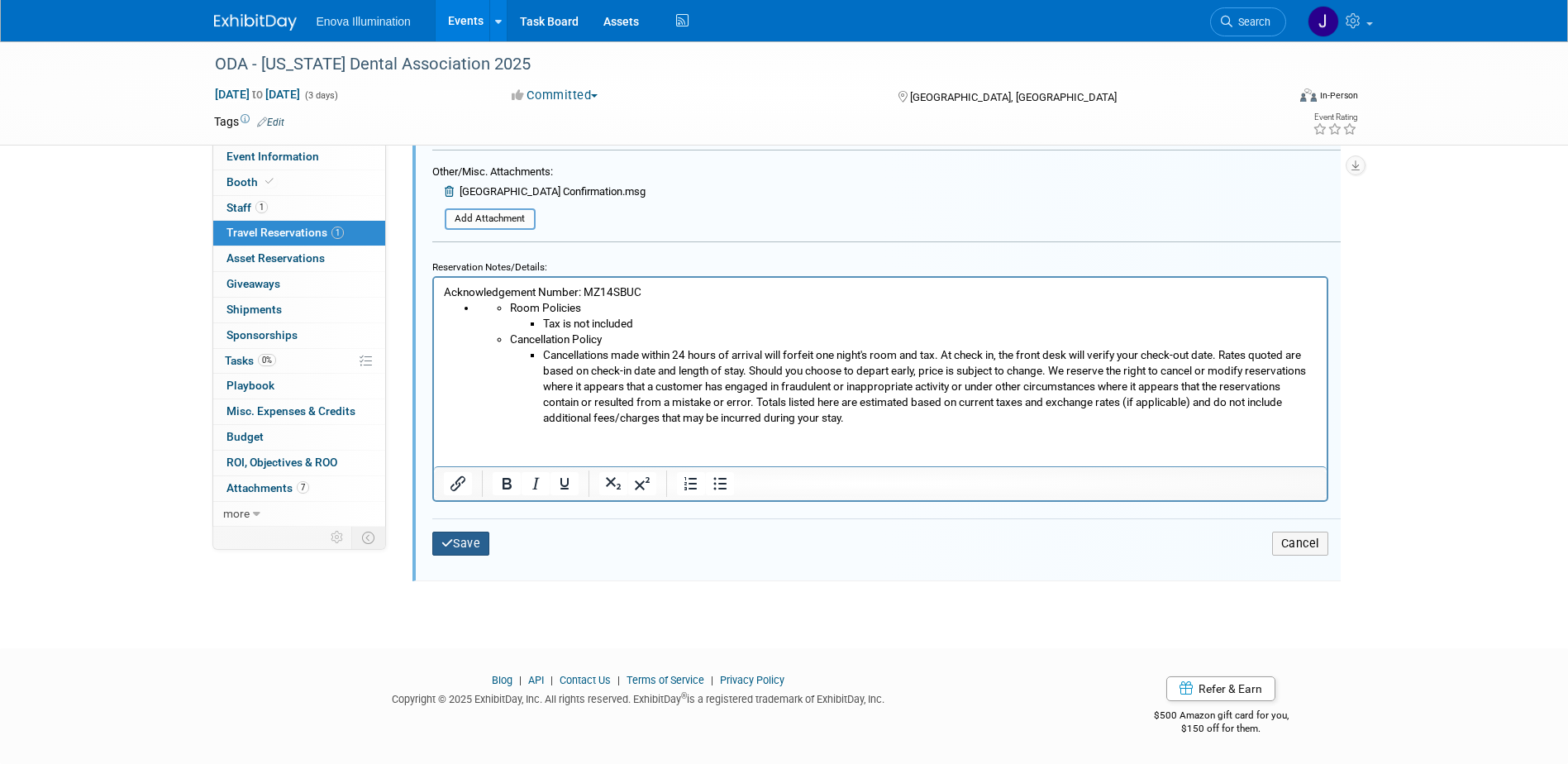
type textarea "402 North High Street Columbus, OH, 43215 T:614 384 8600 F:614 484 5219"
click at [451, 543] on icon "submit" at bounding box center [447, 543] width 13 height 12
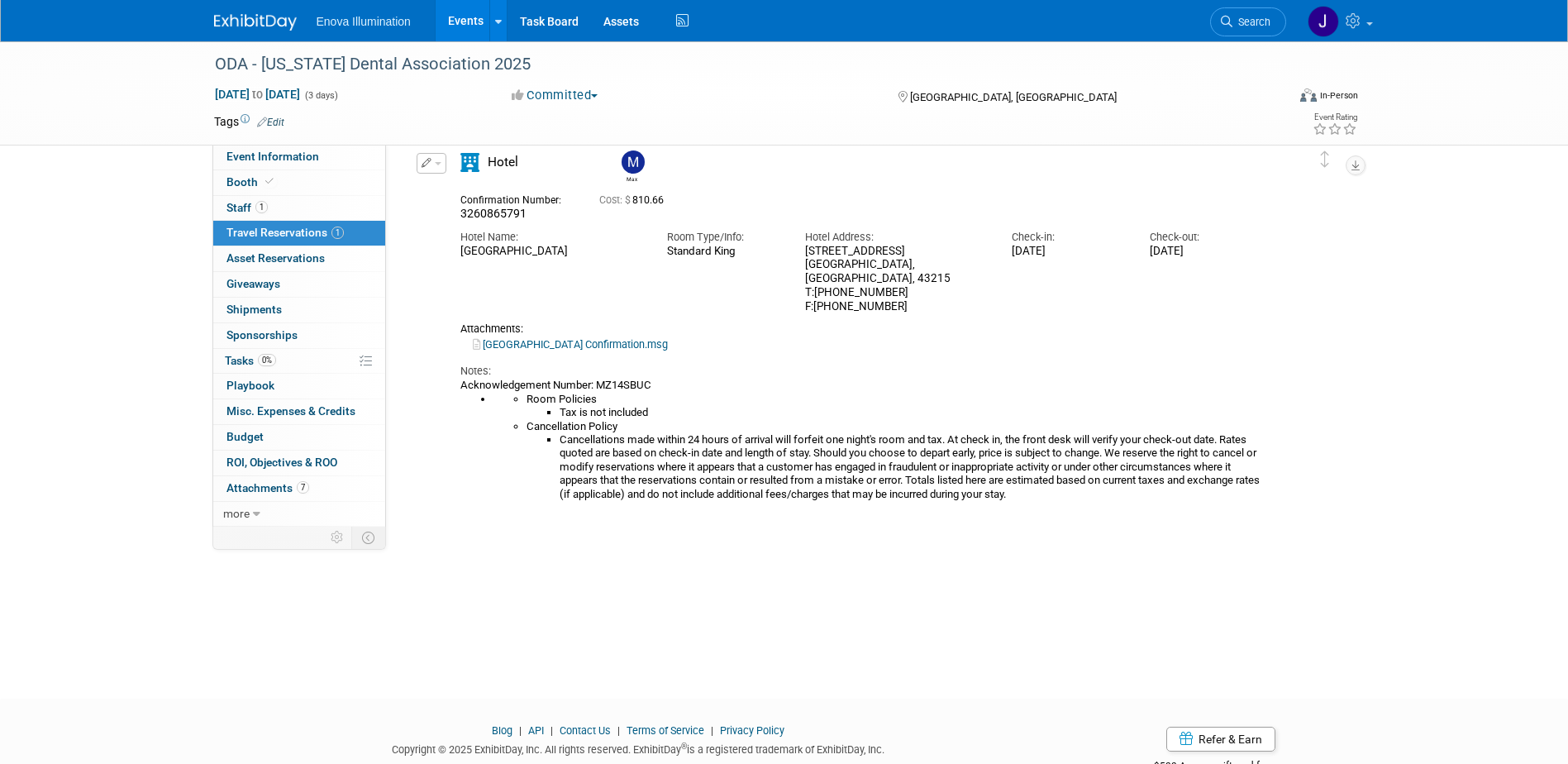
scroll to position [29, 0]
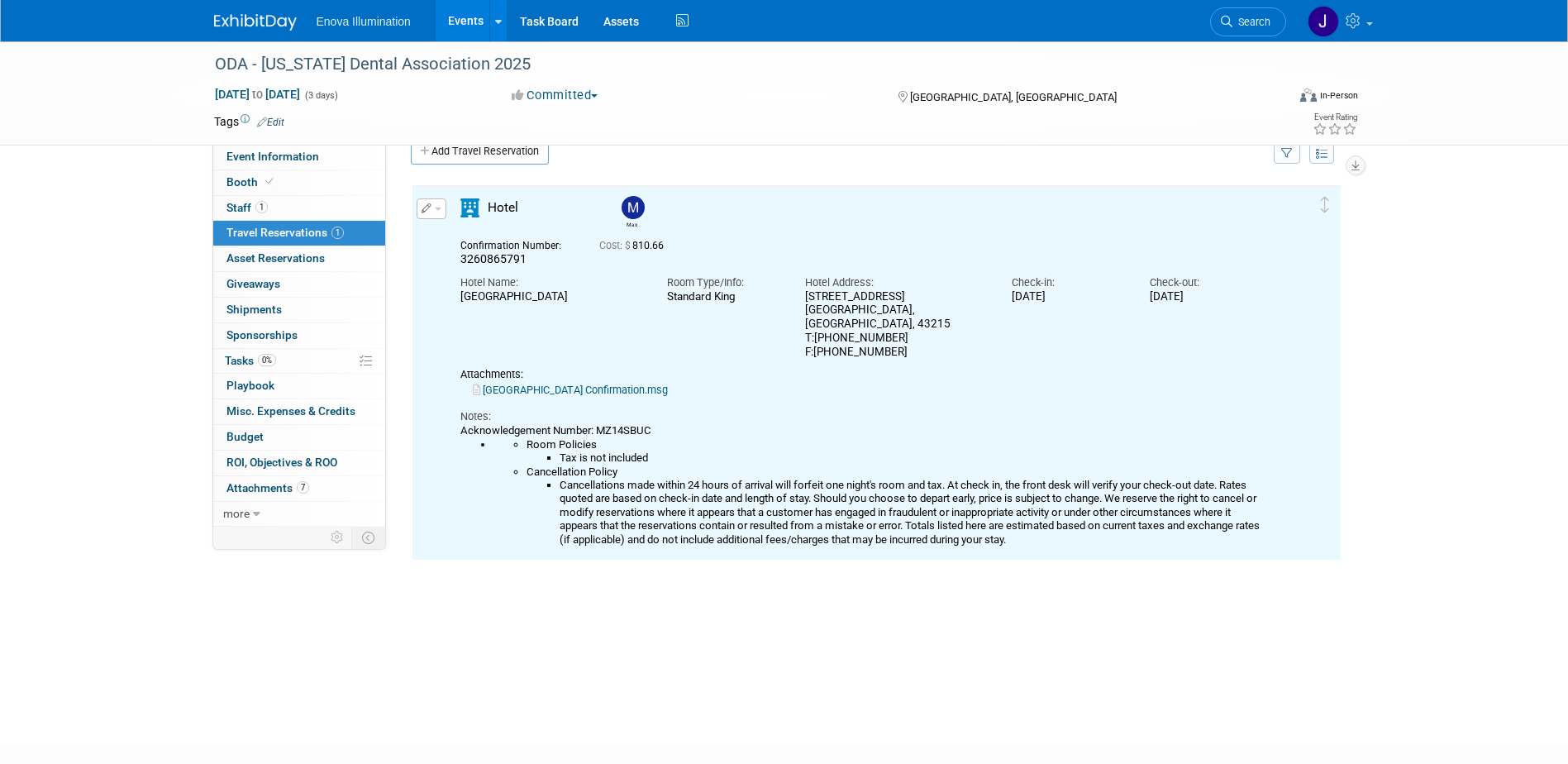
click at [801, 302] on div "Hotel Address: 402 North High Street Columbus, OH, 43215 T:614 384 8600 F:614 4…" at bounding box center [896, 313] width 207 height 92
drag, startPoint x: 805, startPoint y: 297, endPoint x: 897, endPoint y: 337, distance: 100.3
click at [897, 337] on div "402 North High Street Columbus, OH, 43215 T:614 384 8600 F:614 484 5219" at bounding box center [896, 325] width 182 height 70
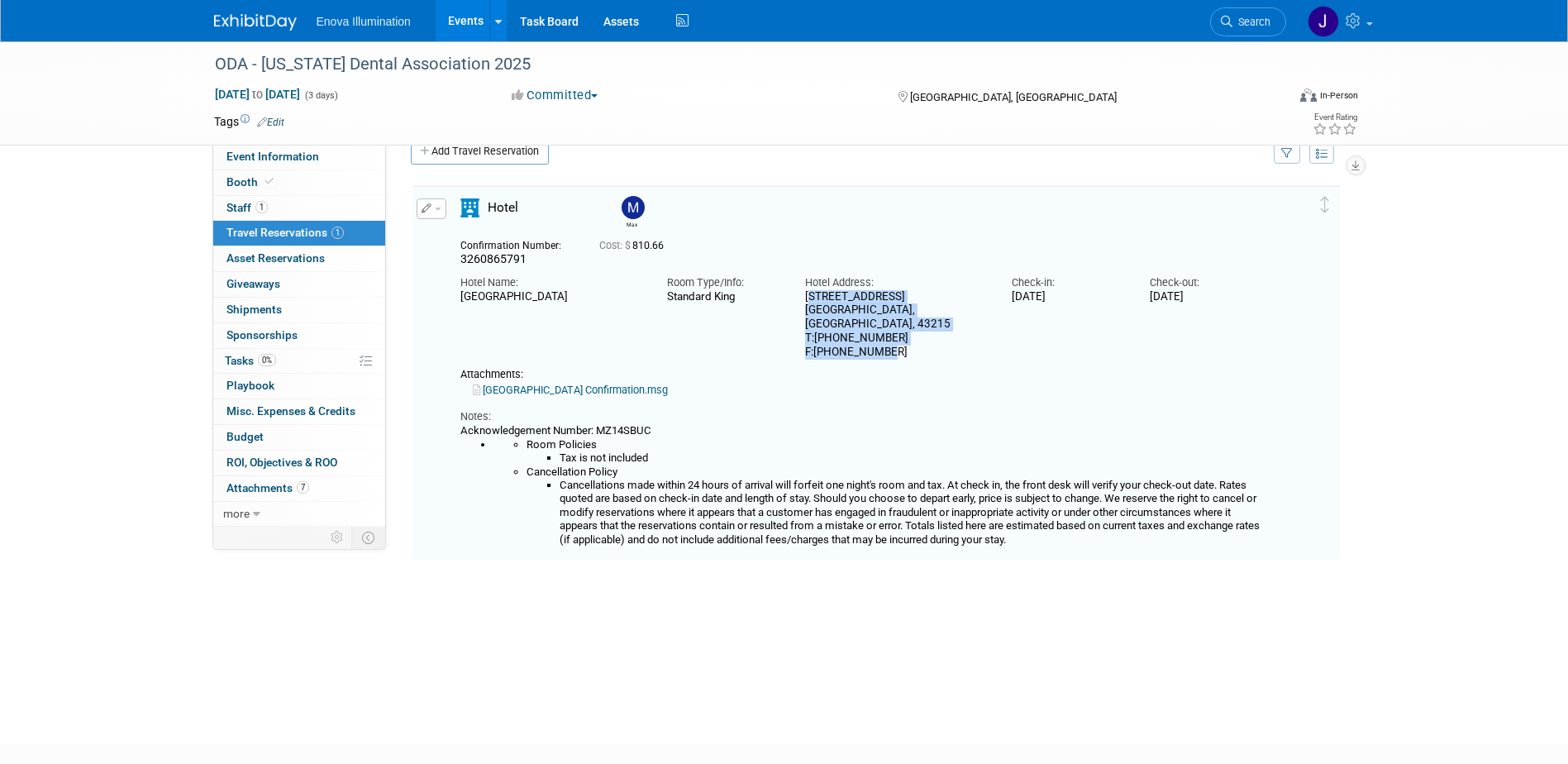
drag, startPoint x: 897, startPoint y: 337, endPoint x: 831, endPoint y: 316, distance: 69.3
copy div "402 North High Street Columbus, OH, 43215 T:614 384 8600 F:614 484 5219"
click at [1262, 18] on span "Search" at bounding box center [1252, 22] width 38 height 13
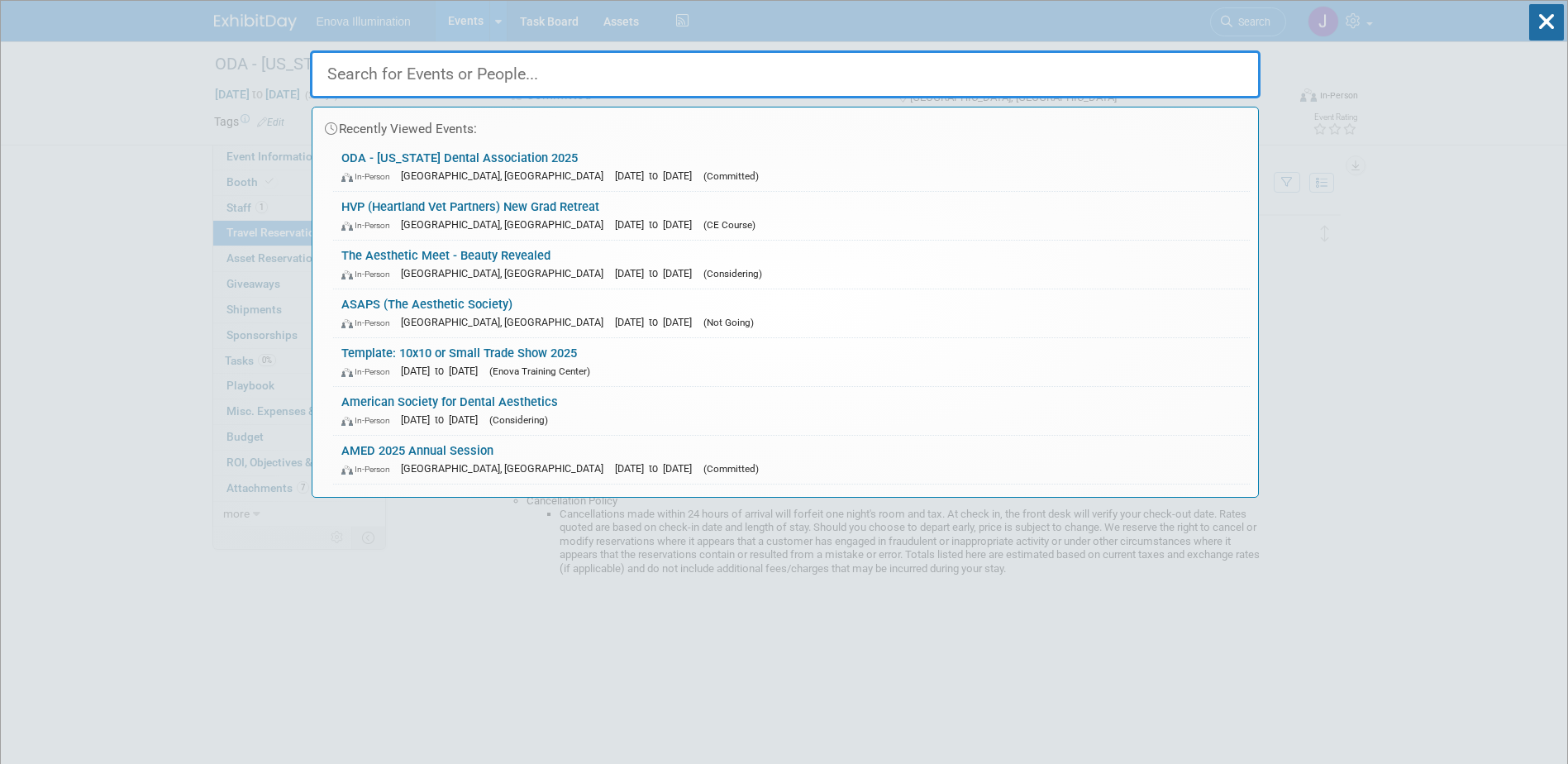
click at [1193, 63] on input "text" at bounding box center [785, 74] width 951 height 48
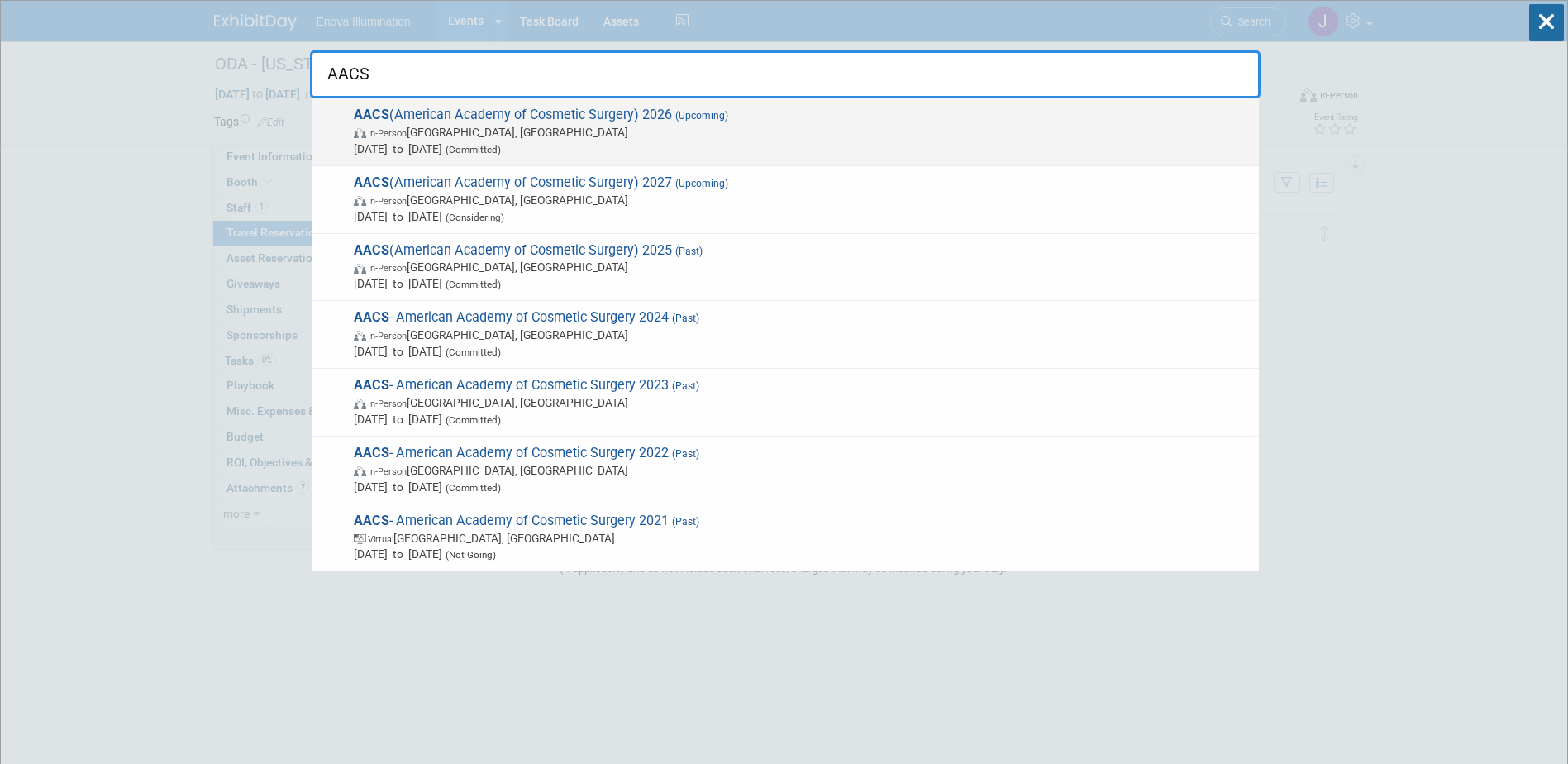
type input "AACS"
click at [384, 121] on strong "AACS" at bounding box center [371, 114] width 35 height 15
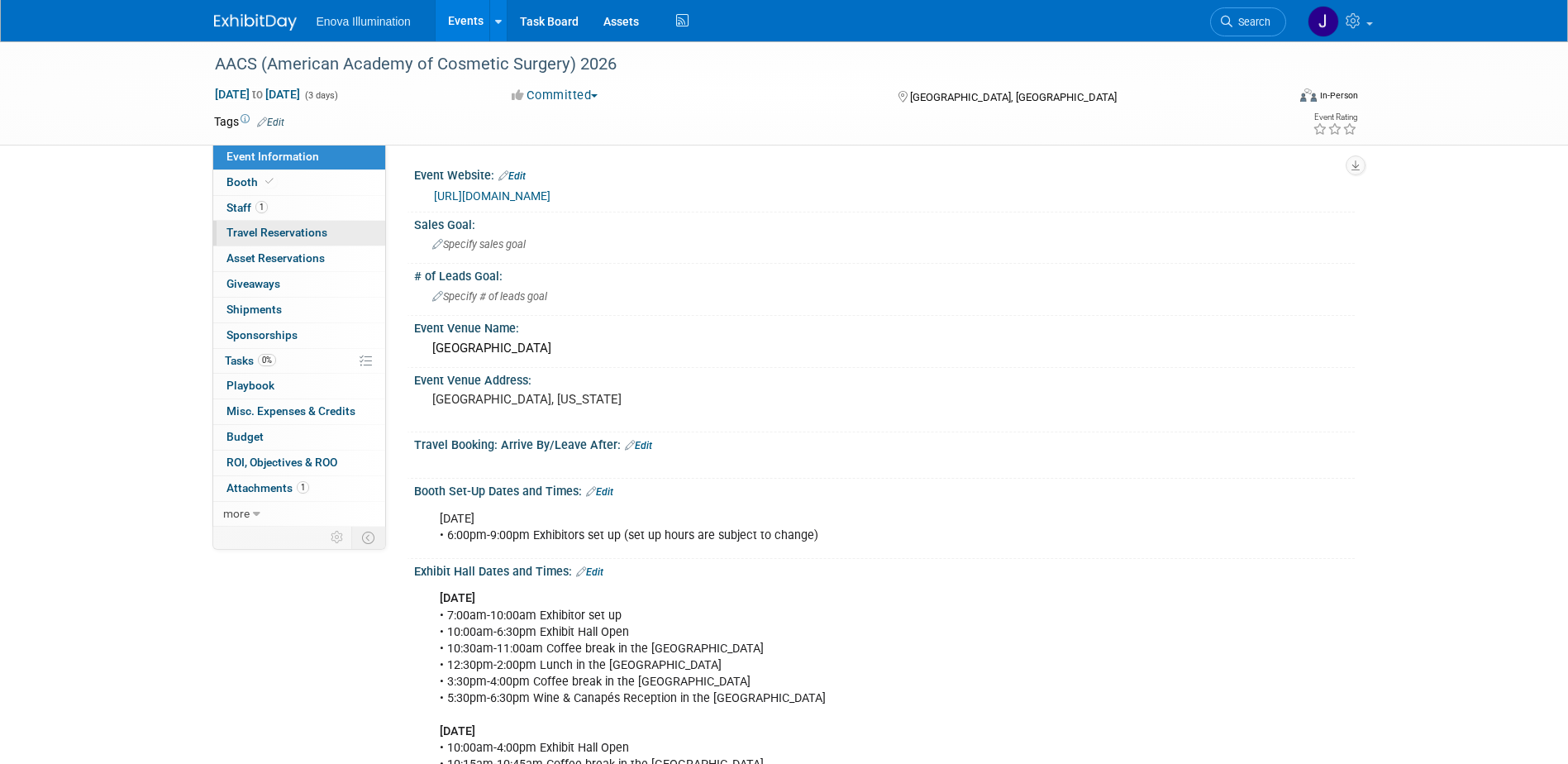
click at [315, 228] on span "Travel Reservations 0" at bounding box center [277, 232] width 101 height 14
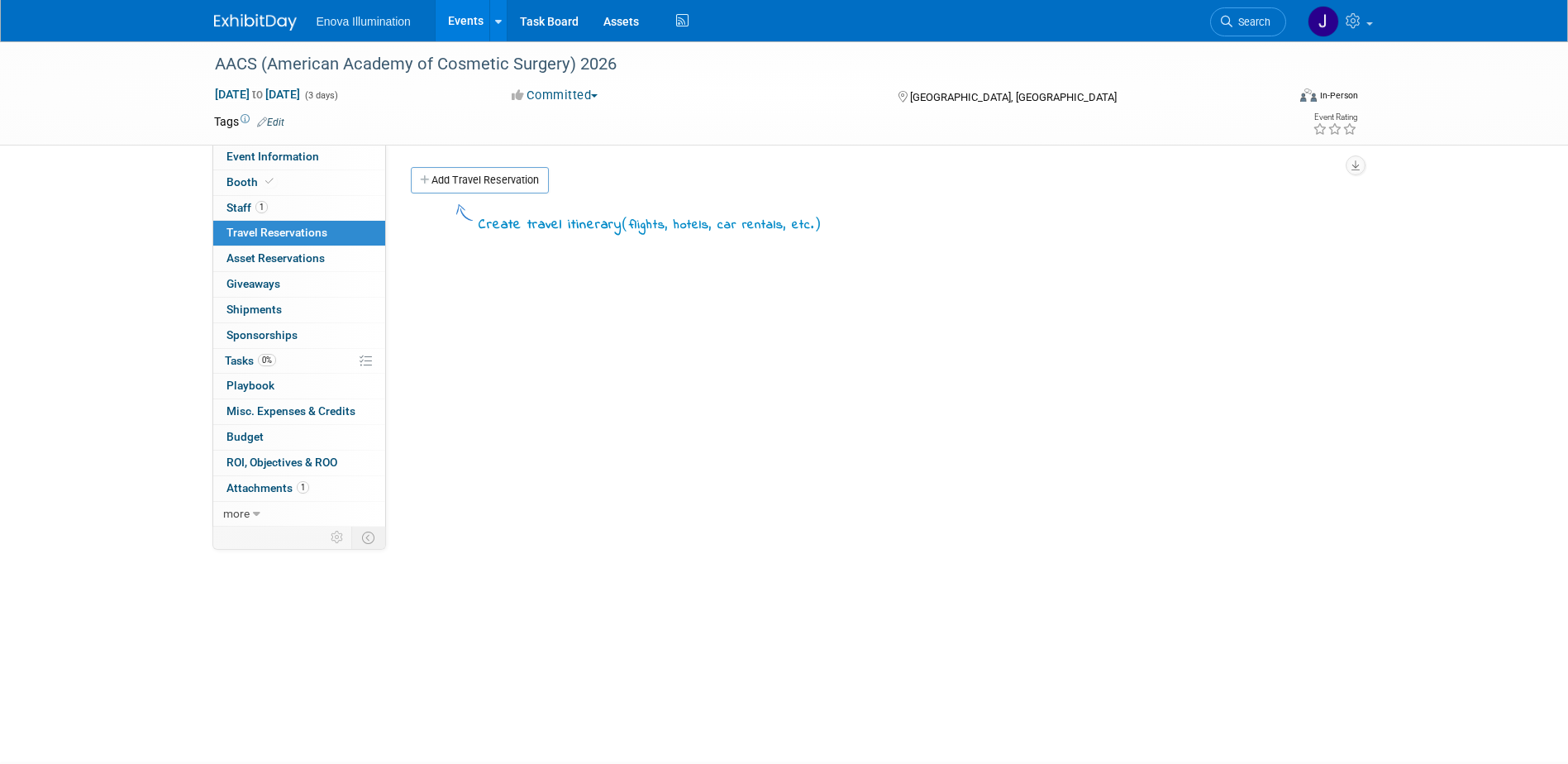
drag, startPoint x: 1266, startPoint y: 22, endPoint x: 1255, endPoint y: 23, distance: 11.0
click at [1266, 22] on span "Search" at bounding box center [1252, 22] width 38 height 13
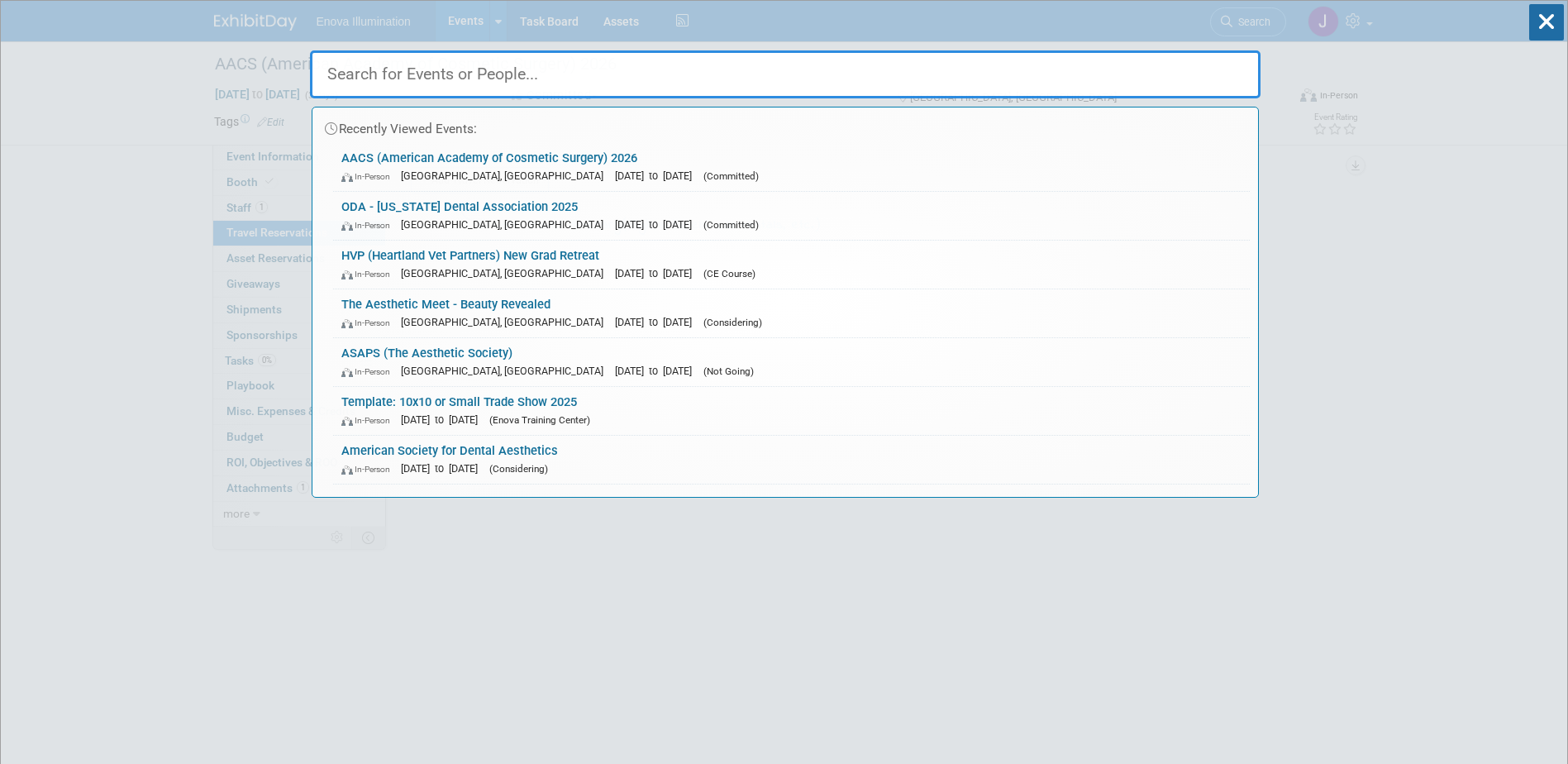
click at [1143, 73] on input "text" at bounding box center [785, 74] width 951 height 48
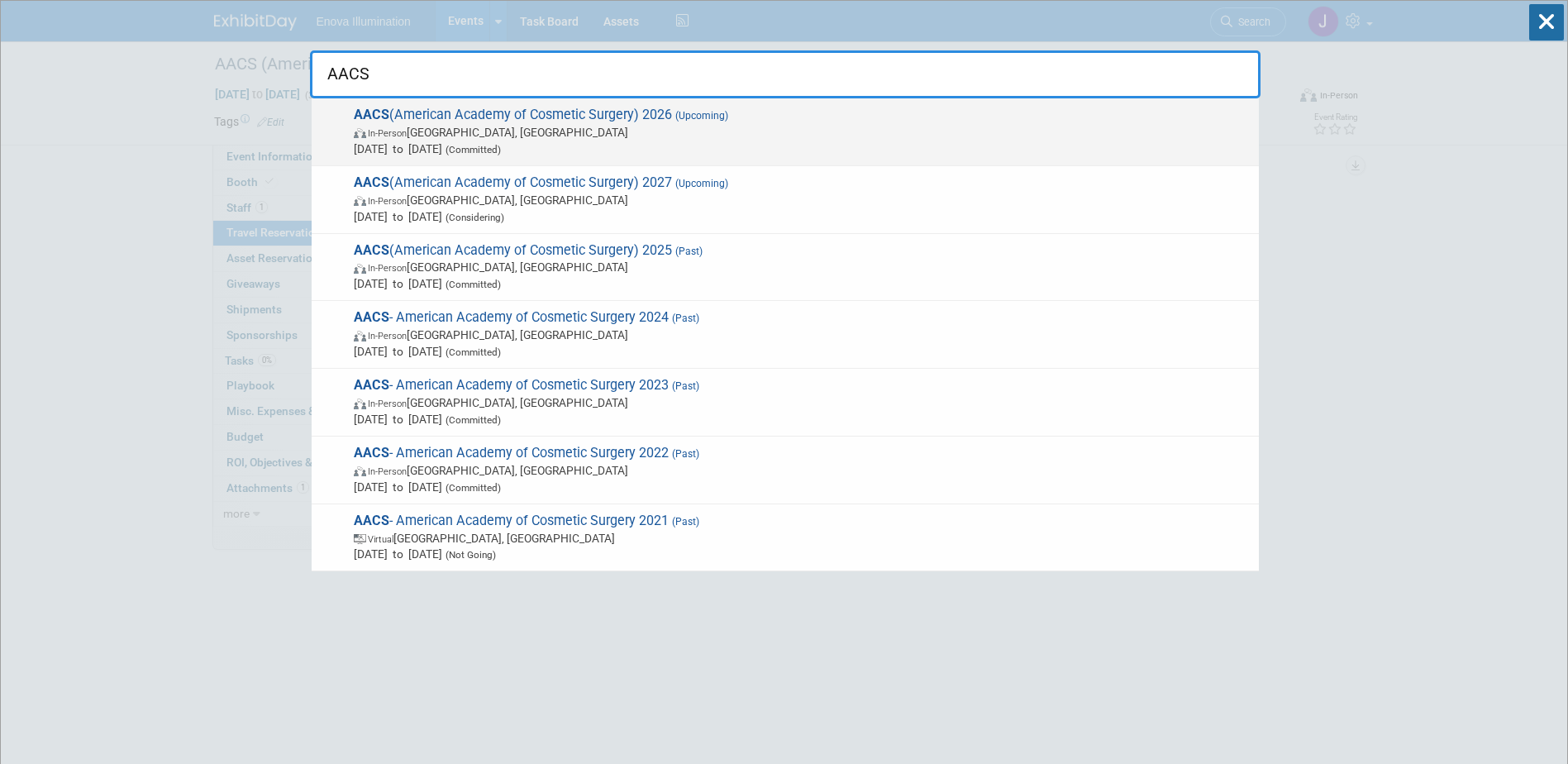
type input "AACS"
click at [439, 135] on span "In-Person Tampa, FL" at bounding box center [803, 132] width 897 height 16
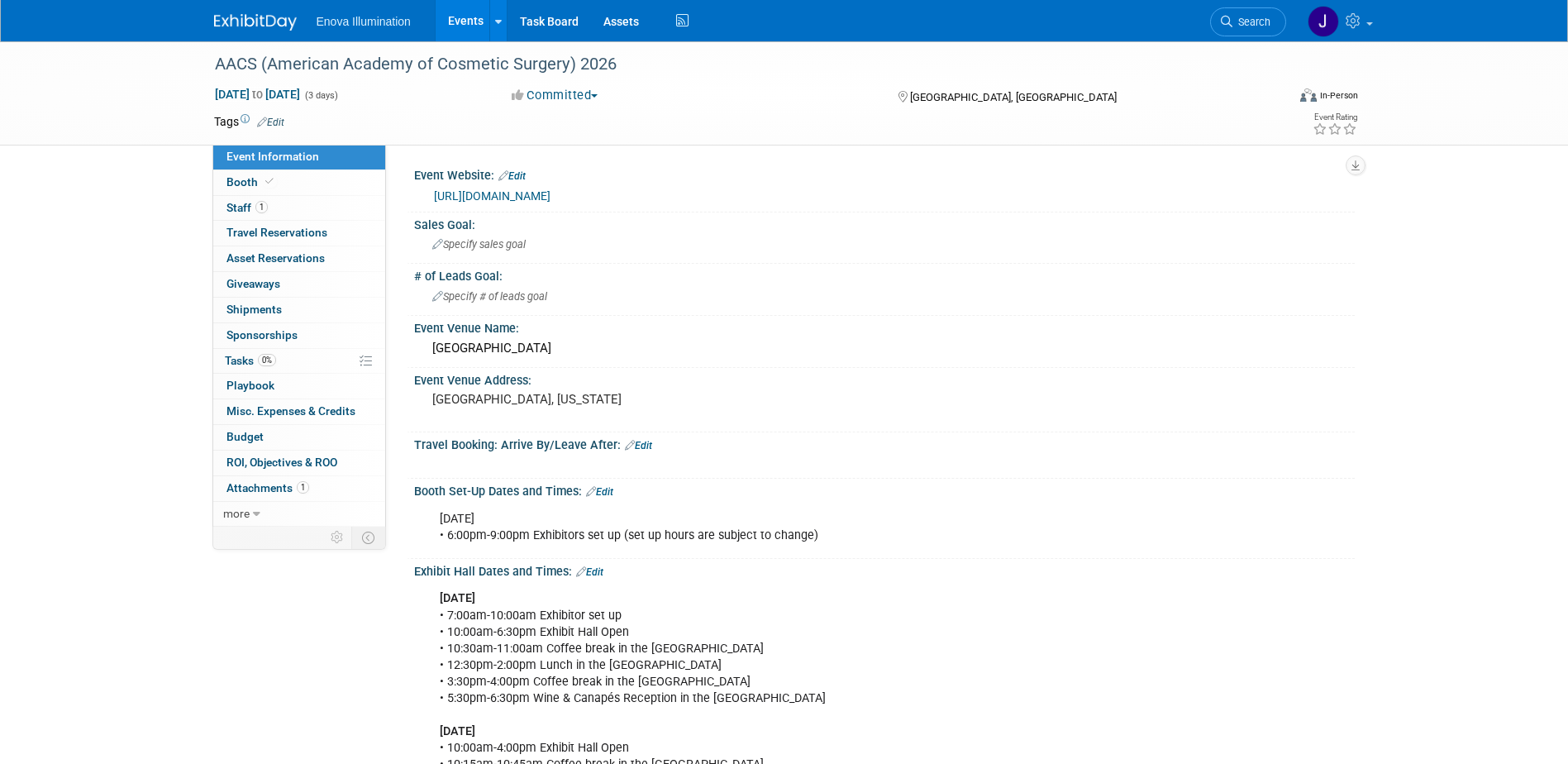
click at [1253, 33] on link "Search" at bounding box center [1248, 22] width 76 height 29
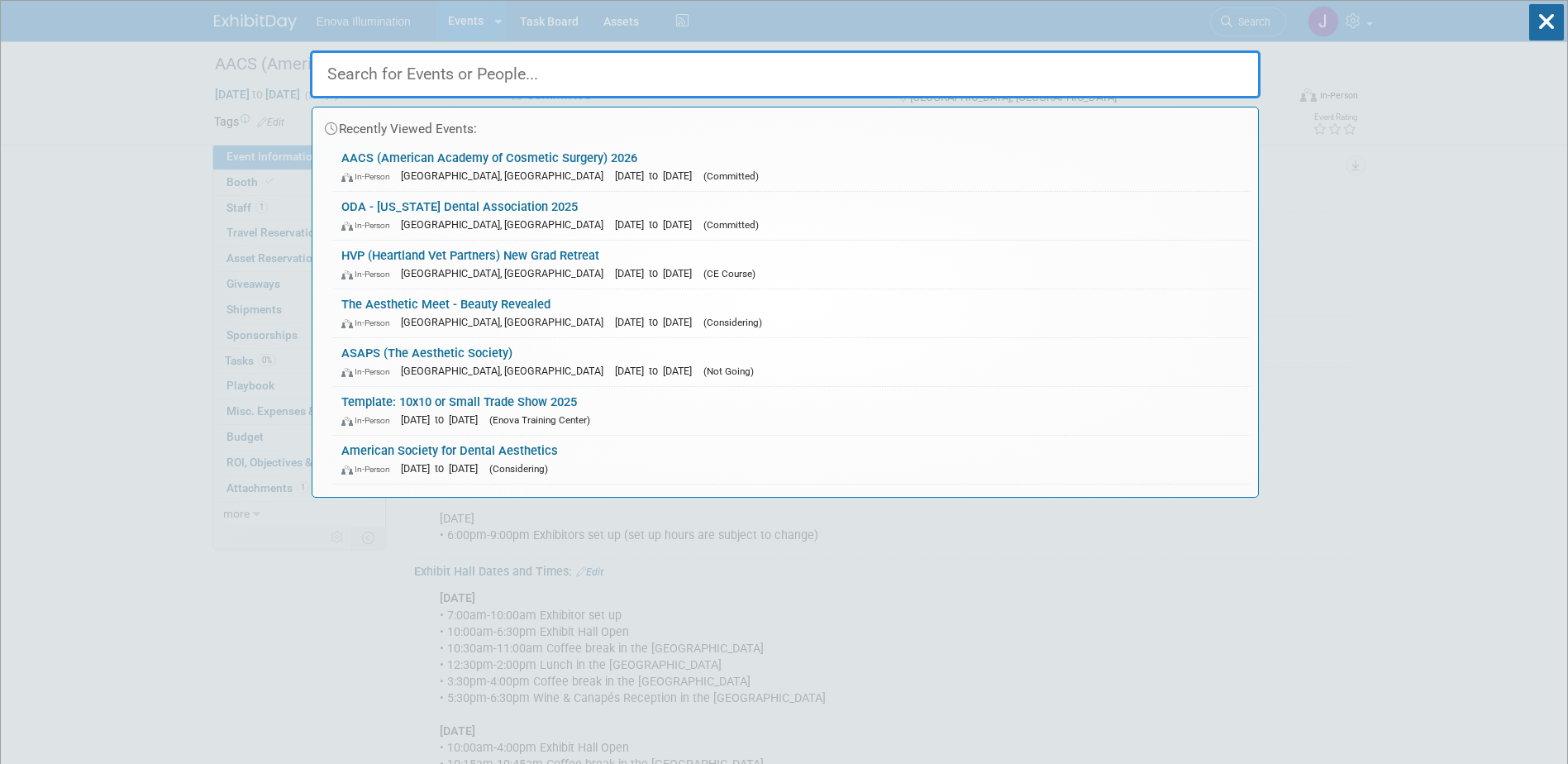
click at [939, 63] on input "text" at bounding box center [785, 74] width 951 height 48
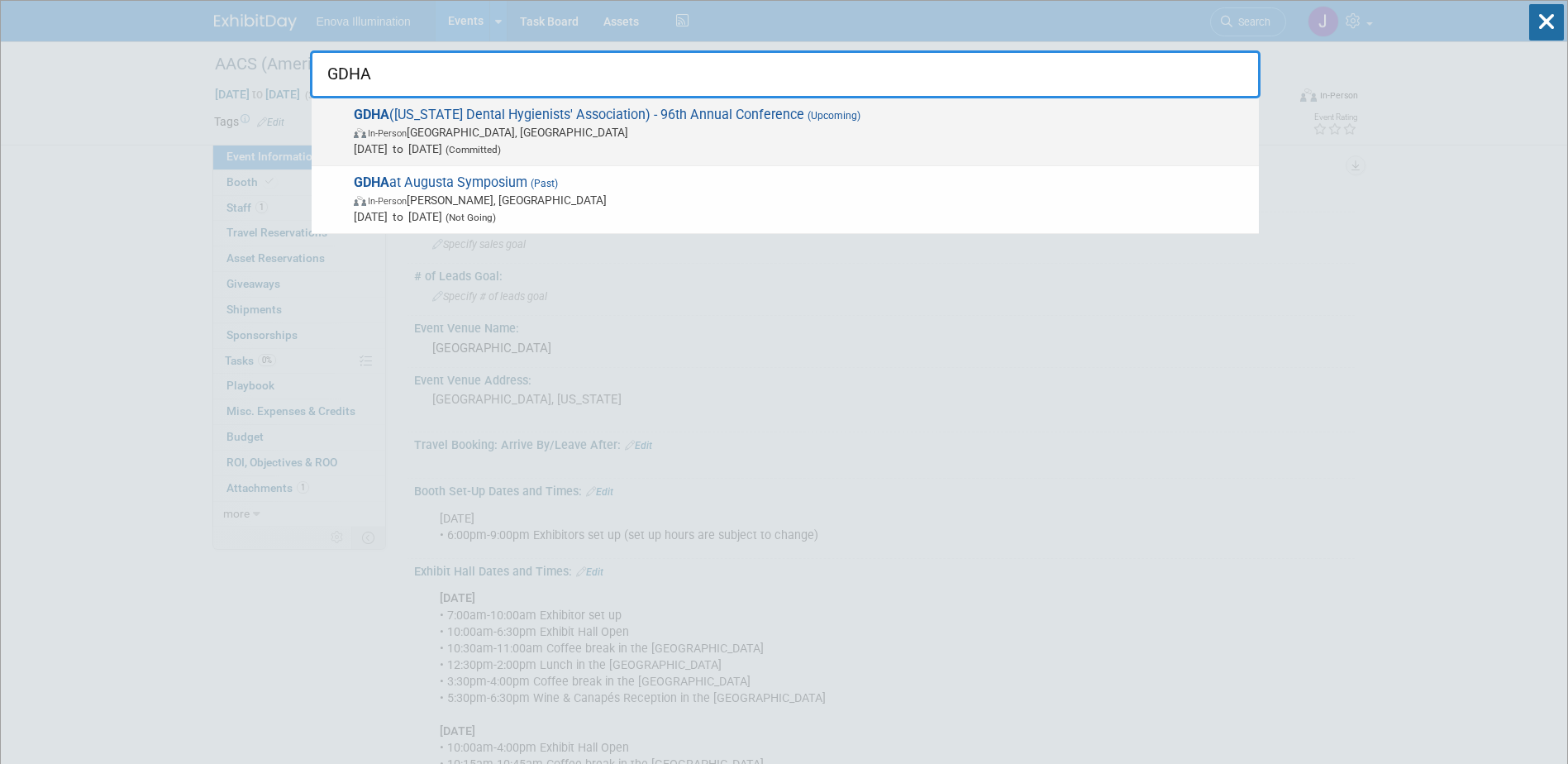
type input "GDHA"
click at [470, 127] on span "In-Person Atlanta, GA" at bounding box center [803, 132] width 897 height 16
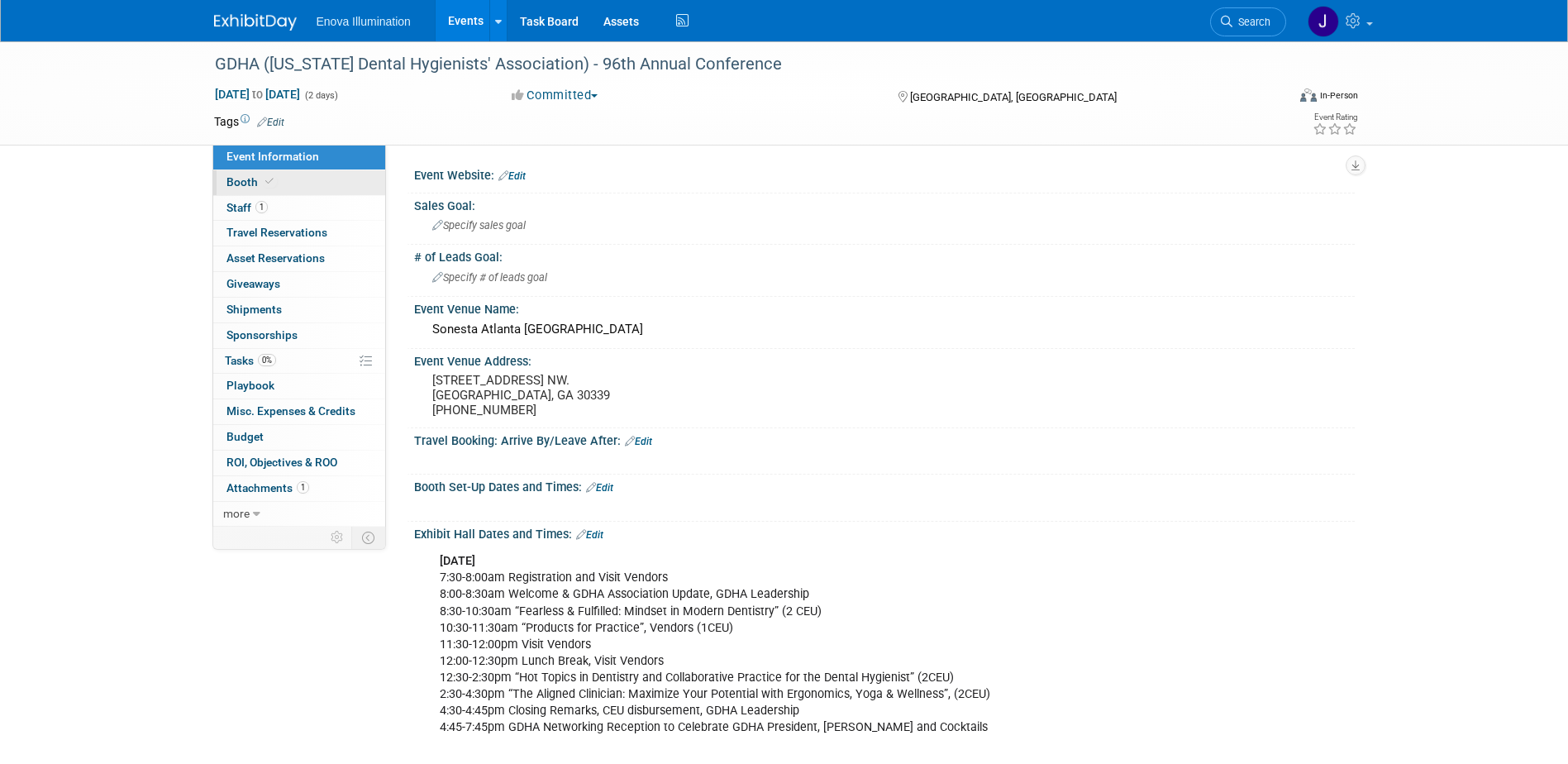
click at [325, 184] on link "Booth" at bounding box center [299, 182] width 172 height 24
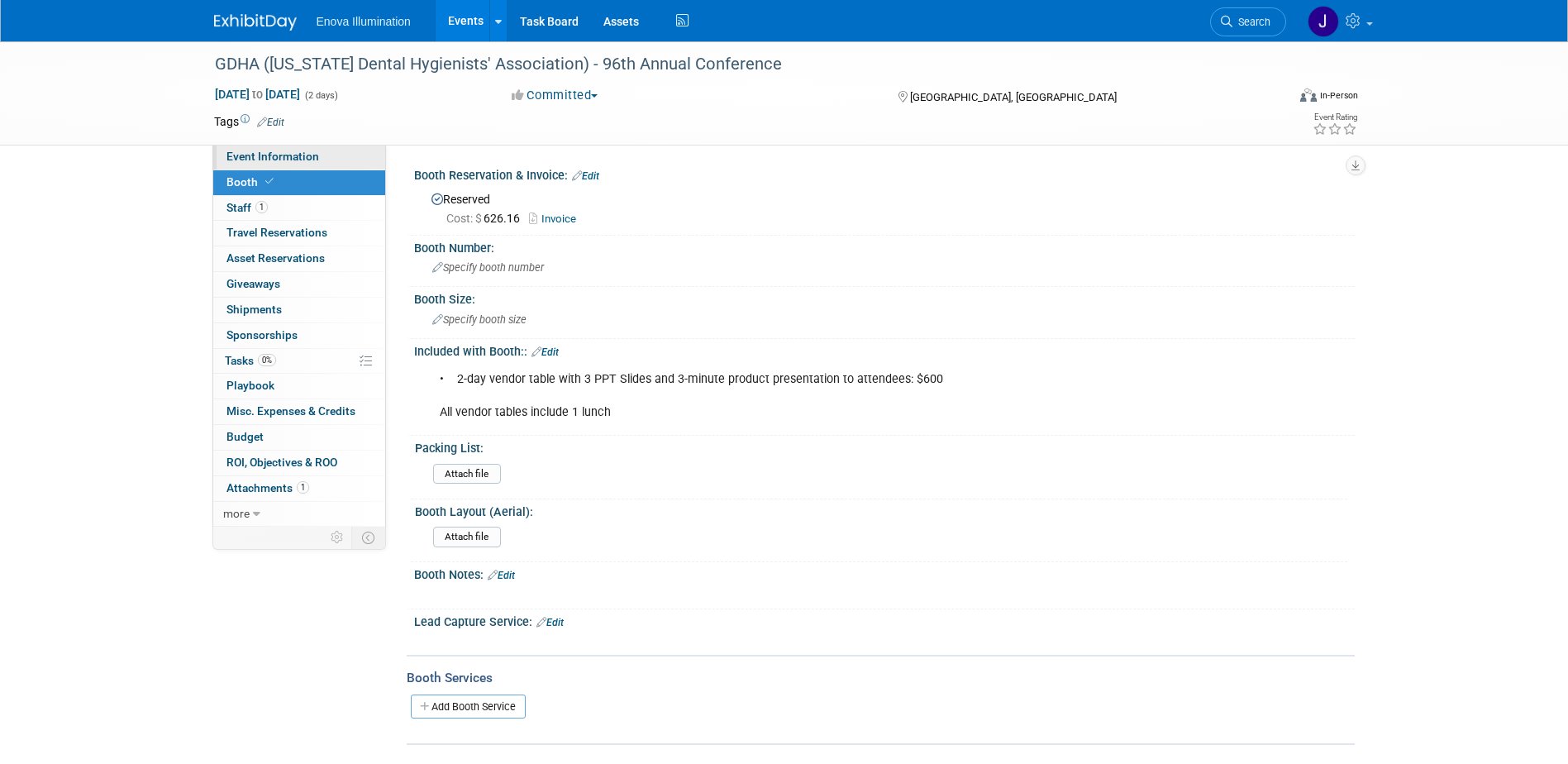
click at [323, 156] on link "Event Information" at bounding box center [299, 156] width 172 height 24
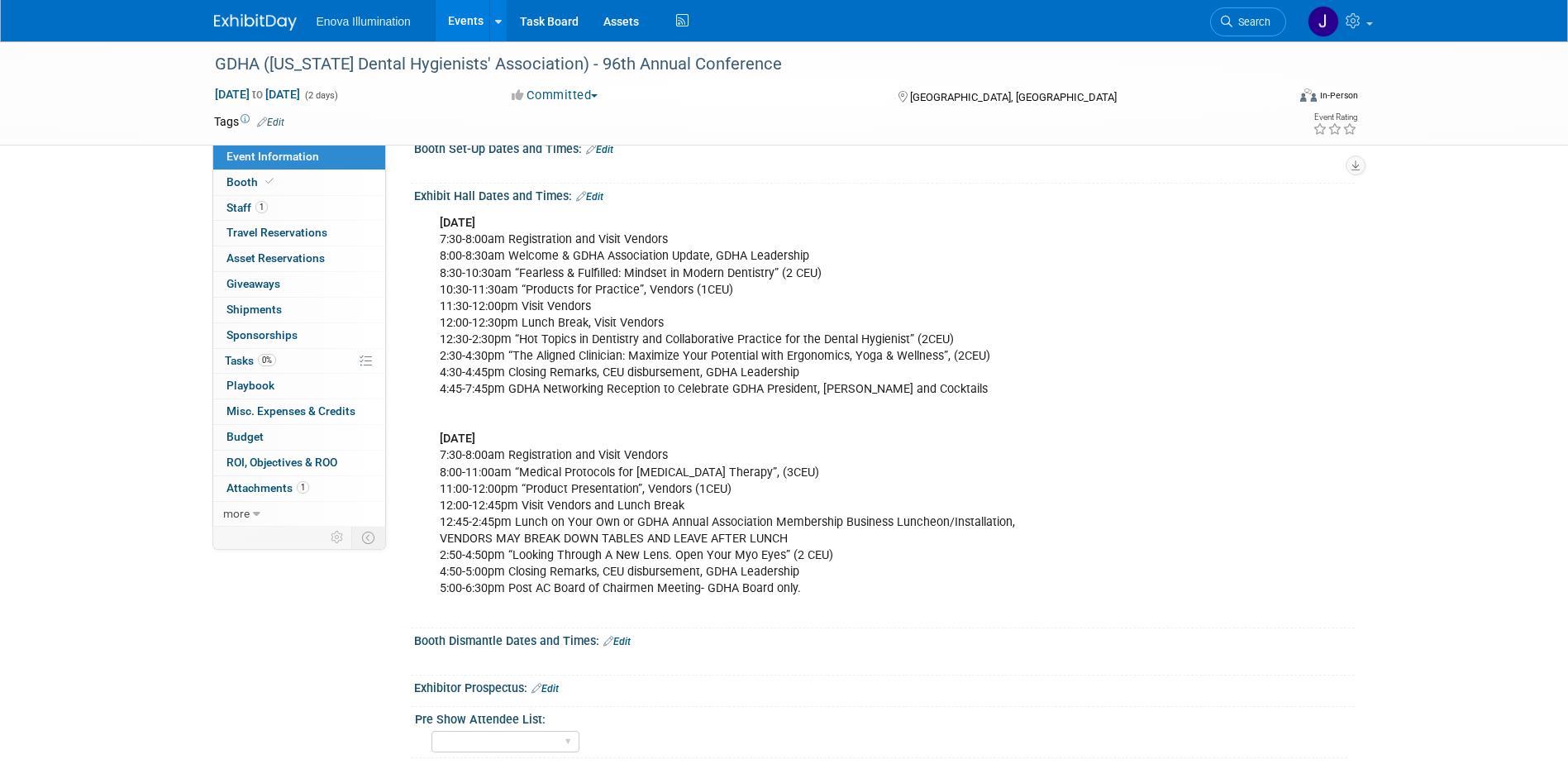
scroll to position [331, 0]
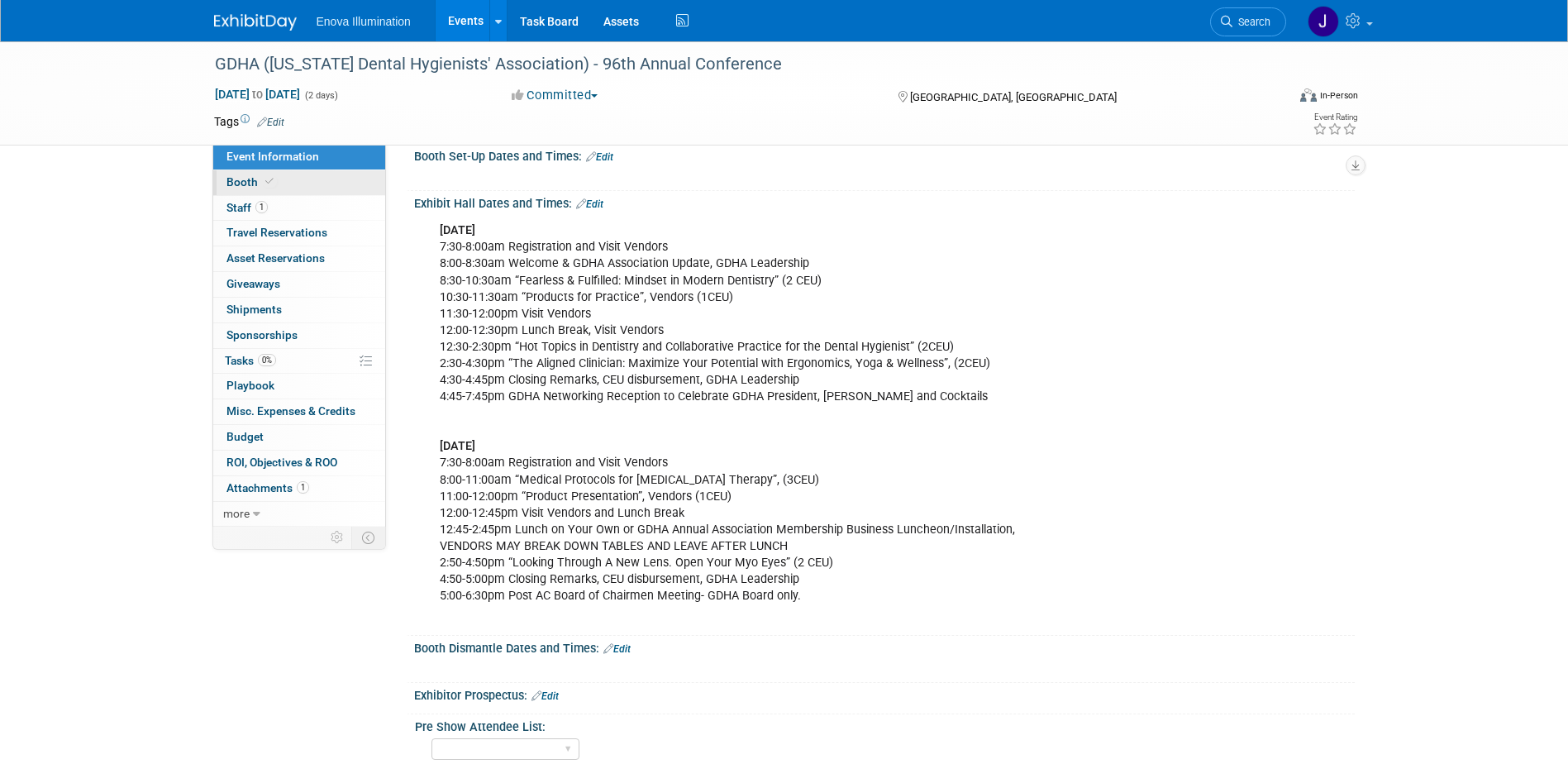
click at [339, 174] on link "Booth" at bounding box center [299, 182] width 172 height 24
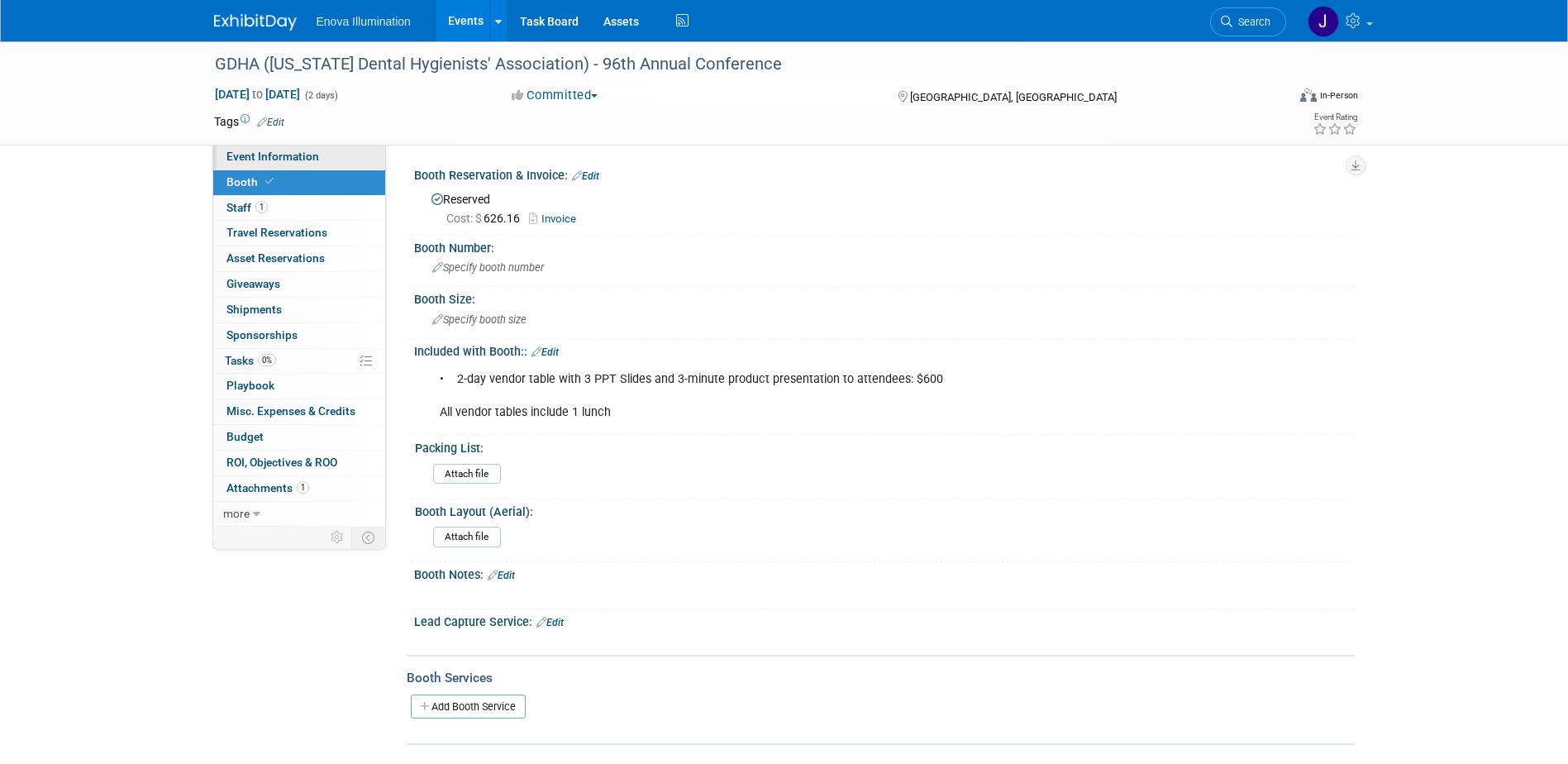
click at [301, 159] on span "Event Information" at bounding box center [273, 156] width 92 height 14
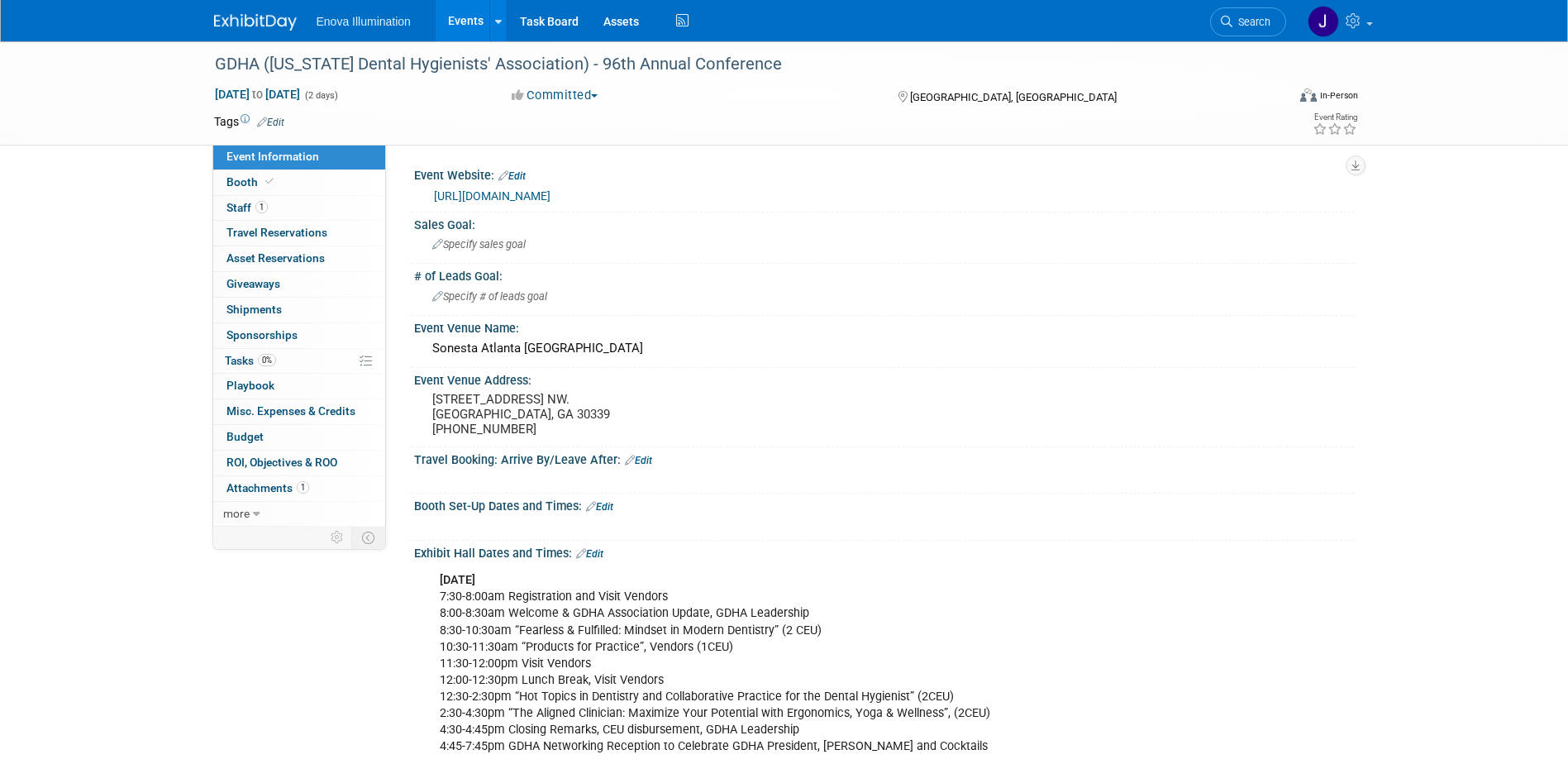
click at [502, 198] on link "https://www.gdha.org/" at bounding box center [492, 195] width 117 height 14
click at [239, 227] on span "Travel Reservations 0" at bounding box center [277, 232] width 101 height 14
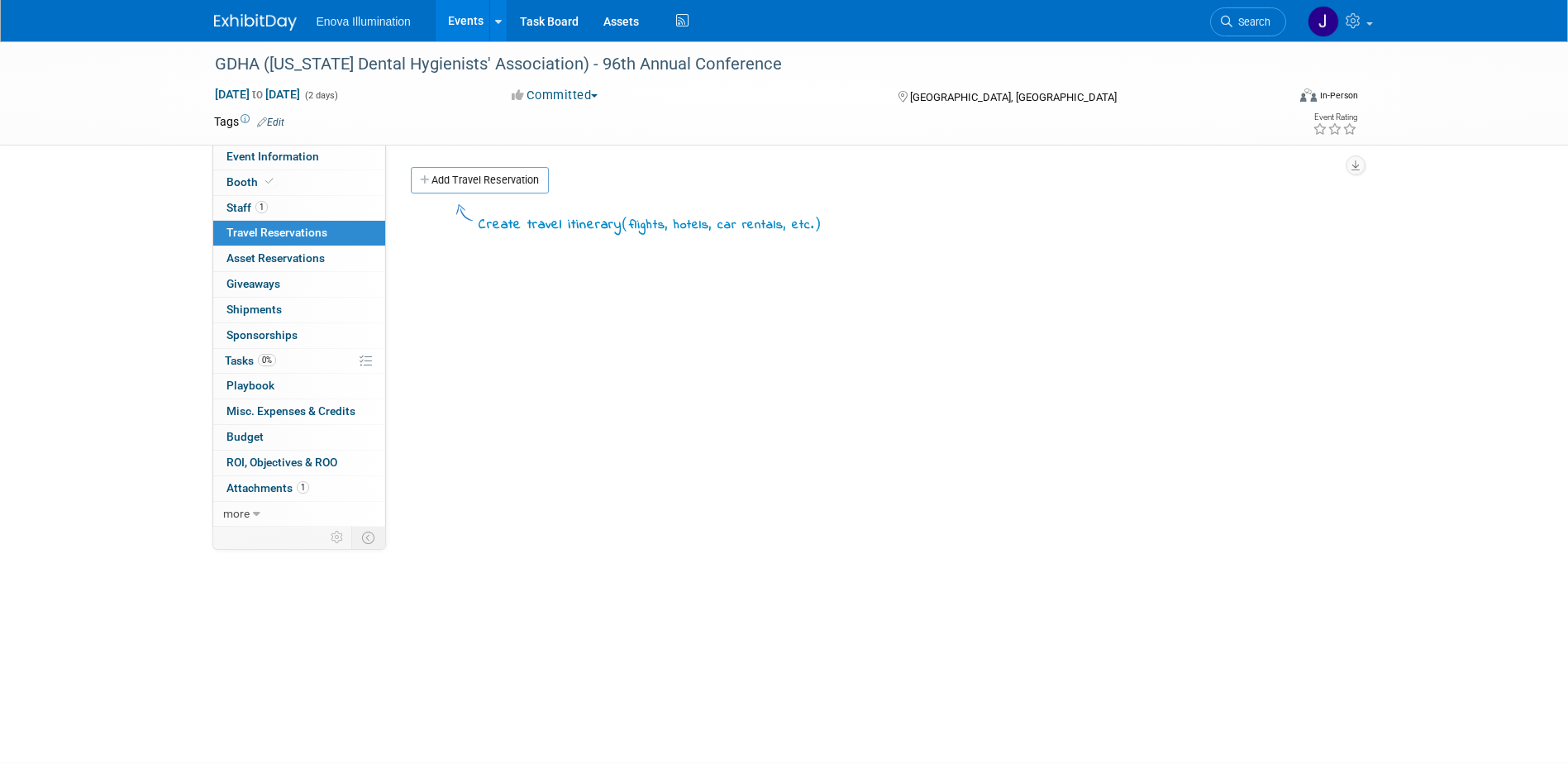
click at [243, 21] on img at bounding box center [255, 23] width 82 height 16
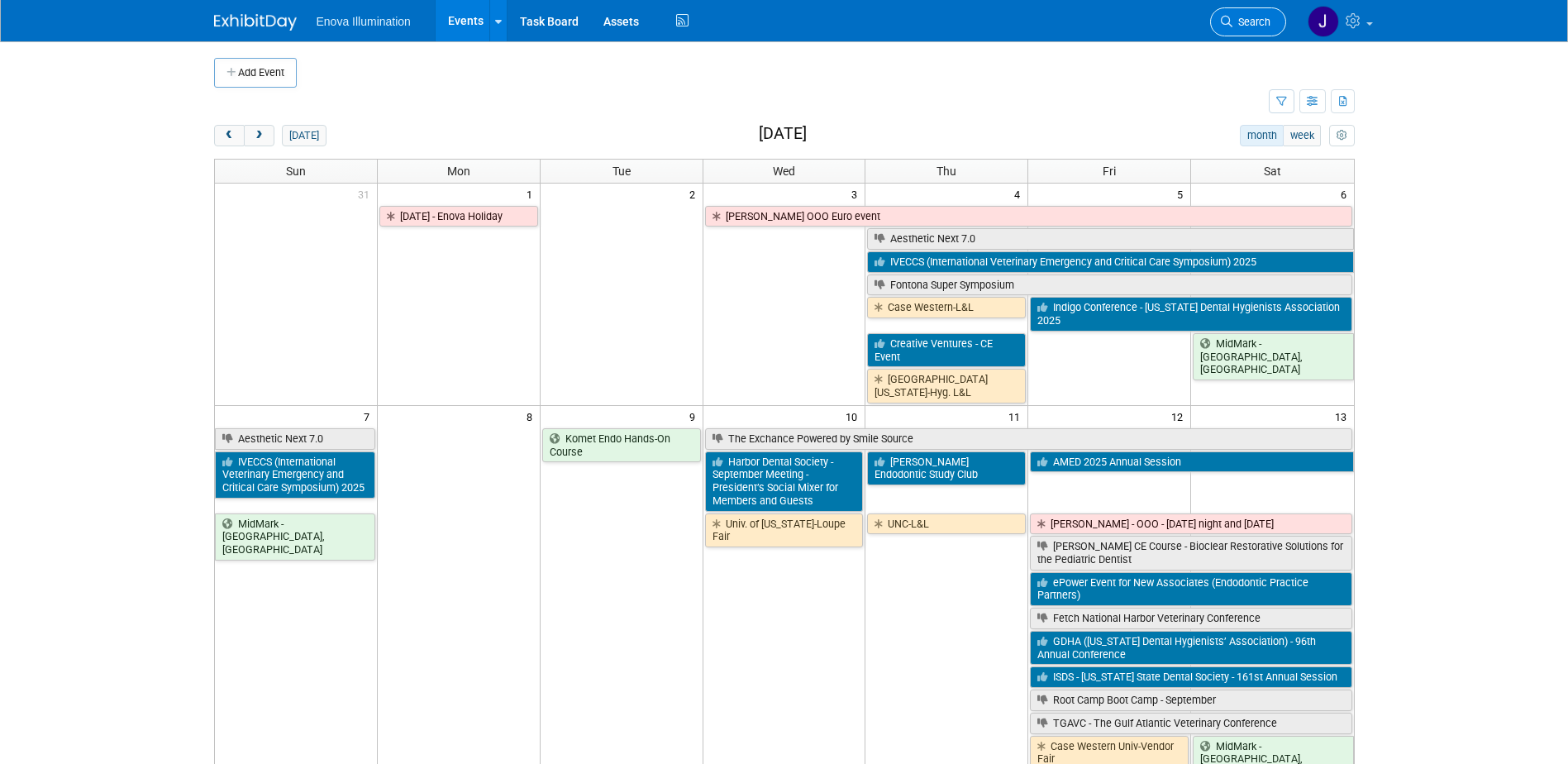
click at [1253, 24] on span "Search" at bounding box center [1252, 22] width 38 height 13
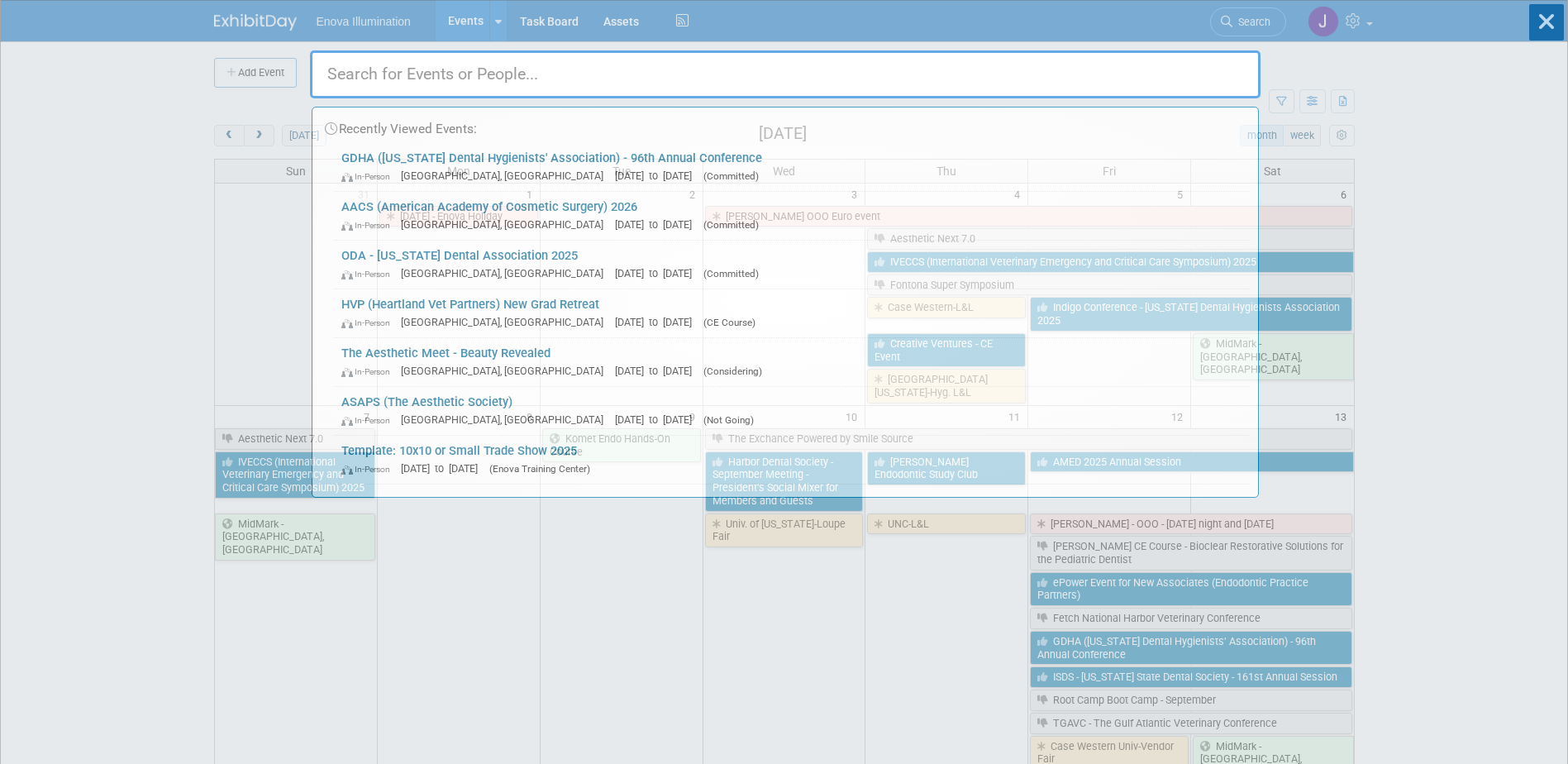
click at [1019, 68] on input "text" at bounding box center [785, 74] width 951 height 48
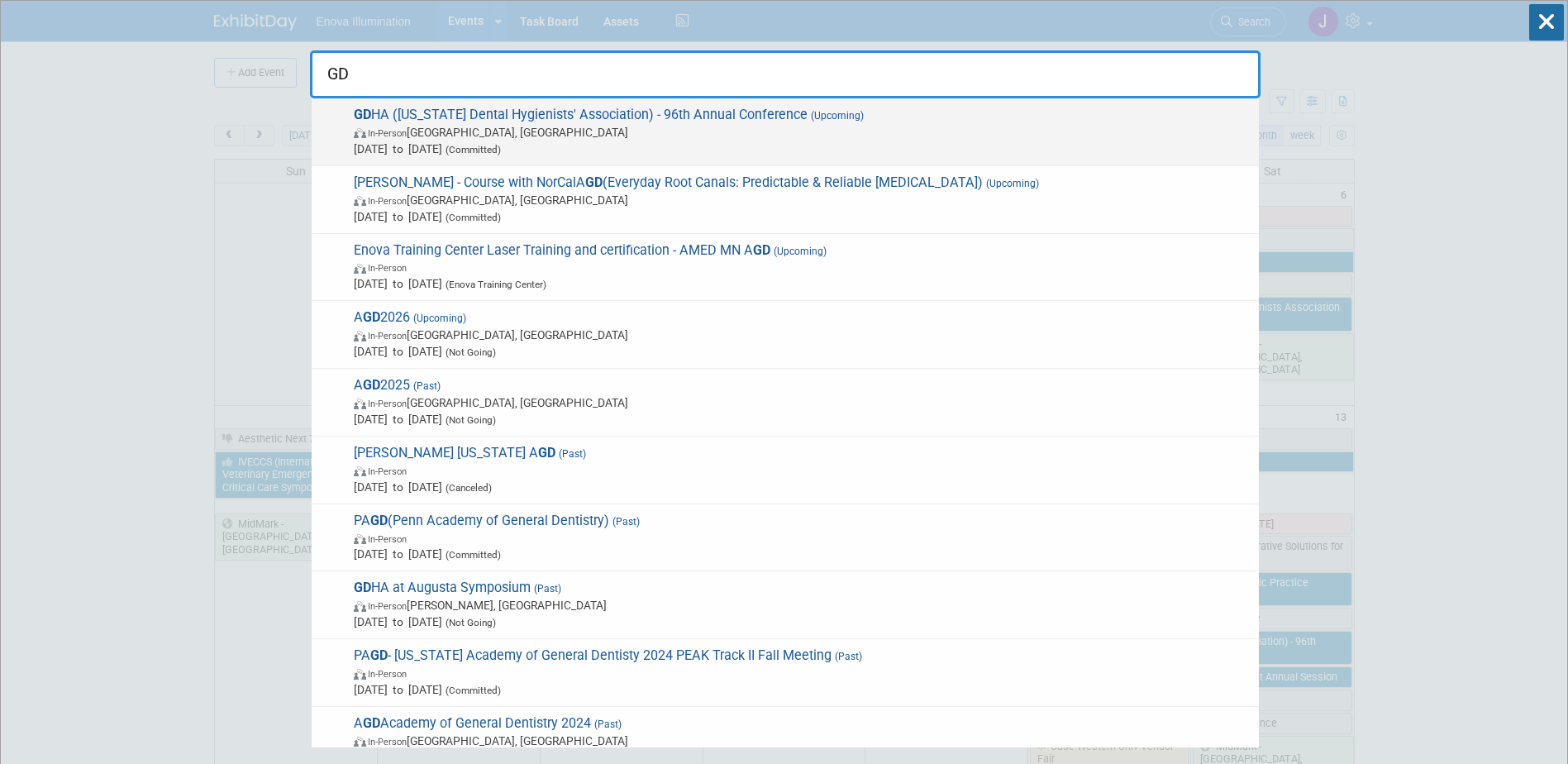
type input "GD"
click at [437, 121] on span "GD HA (Georgia Dental Hygienists' Association) - 96th Annual Conference (Upcomi…" at bounding box center [800, 132] width 902 height 51
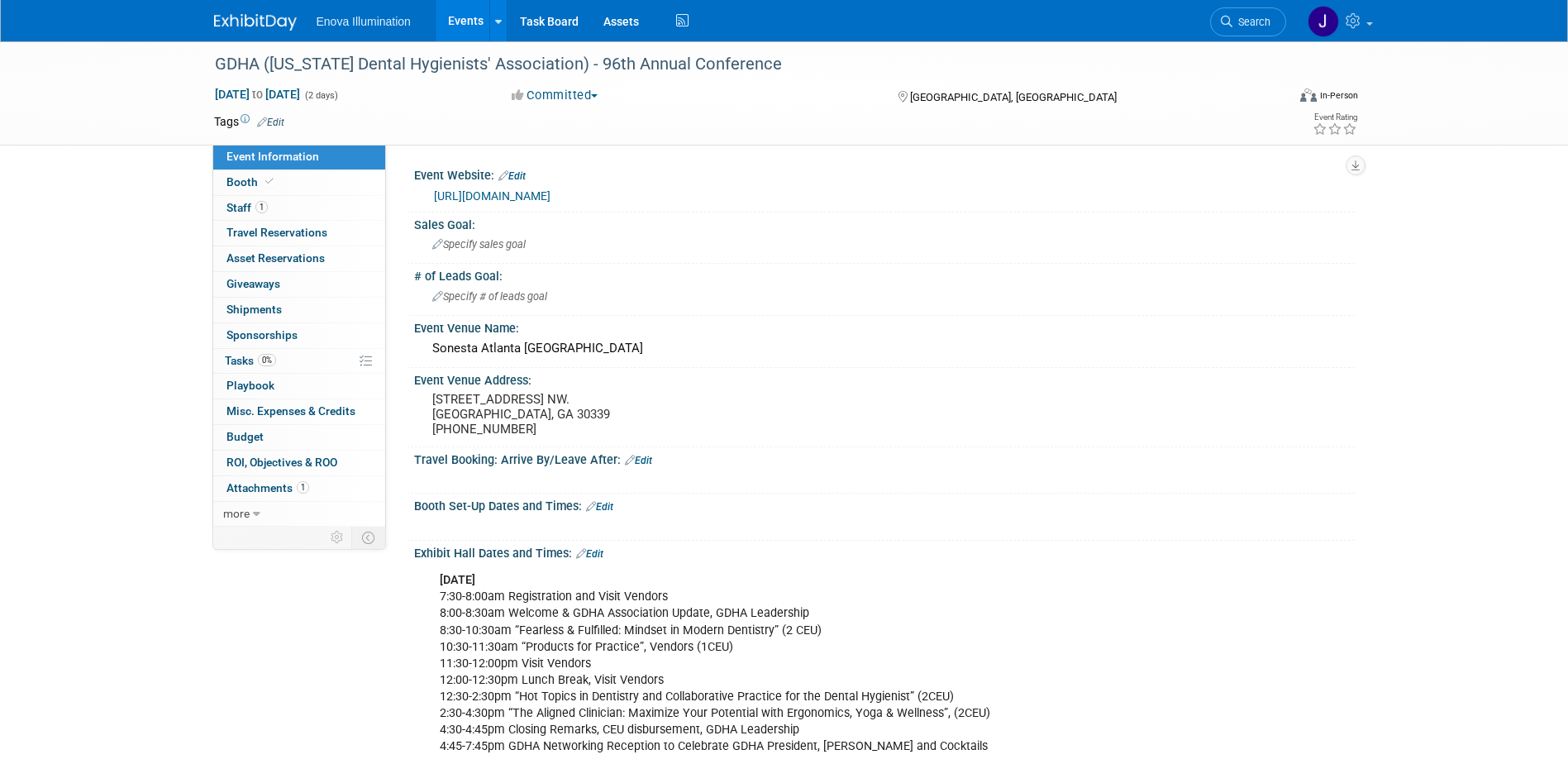
click at [493, 194] on link "[URL][DOMAIN_NAME]" at bounding box center [492, 195] width 117 height 14
click at [1242, 26] on span "Search" at bounding box center [1252, 22] width 38 height 13
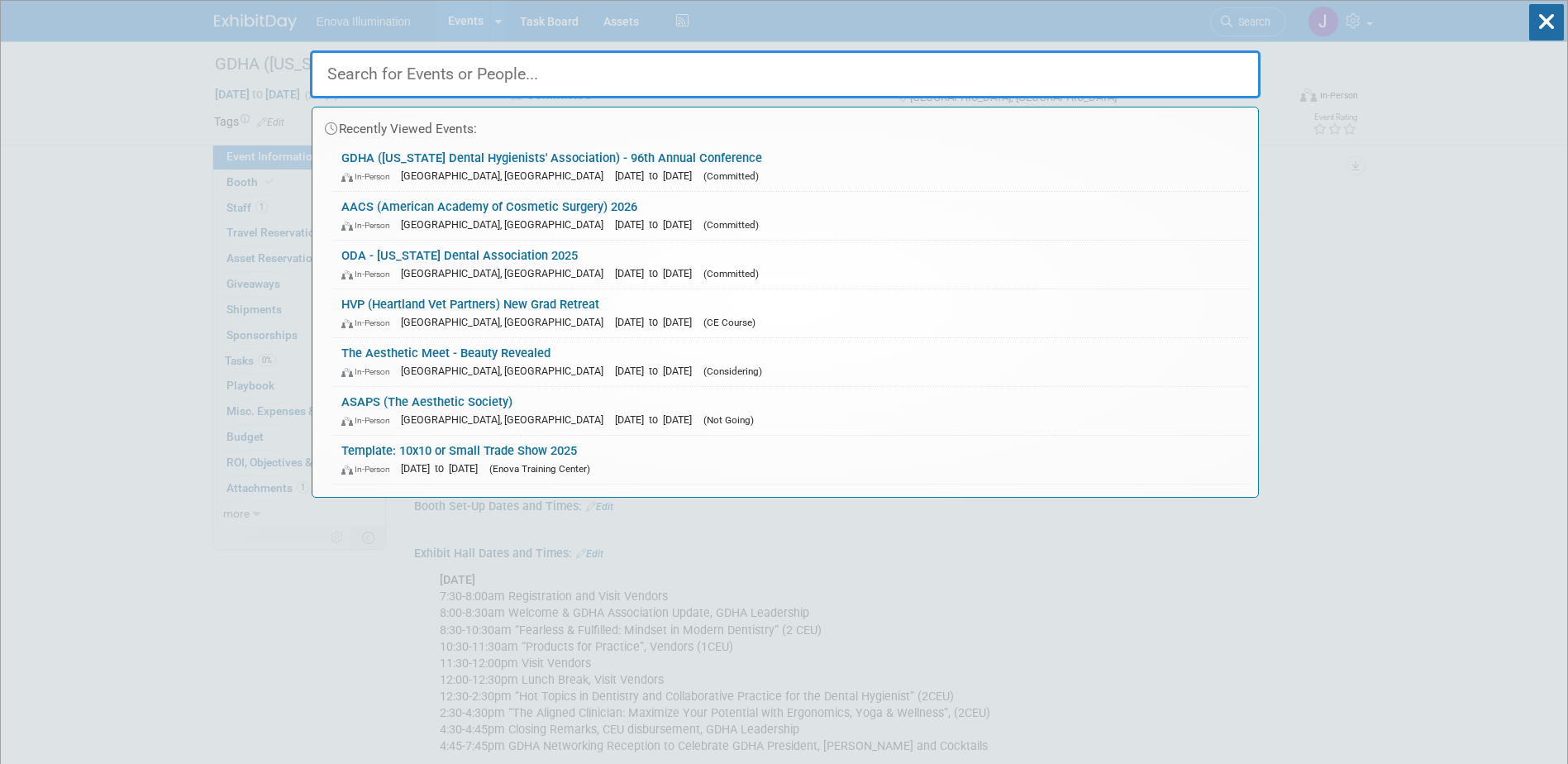
click at [1069, 63] on input "text" at bounding box center [785, 74] width 951 height 48
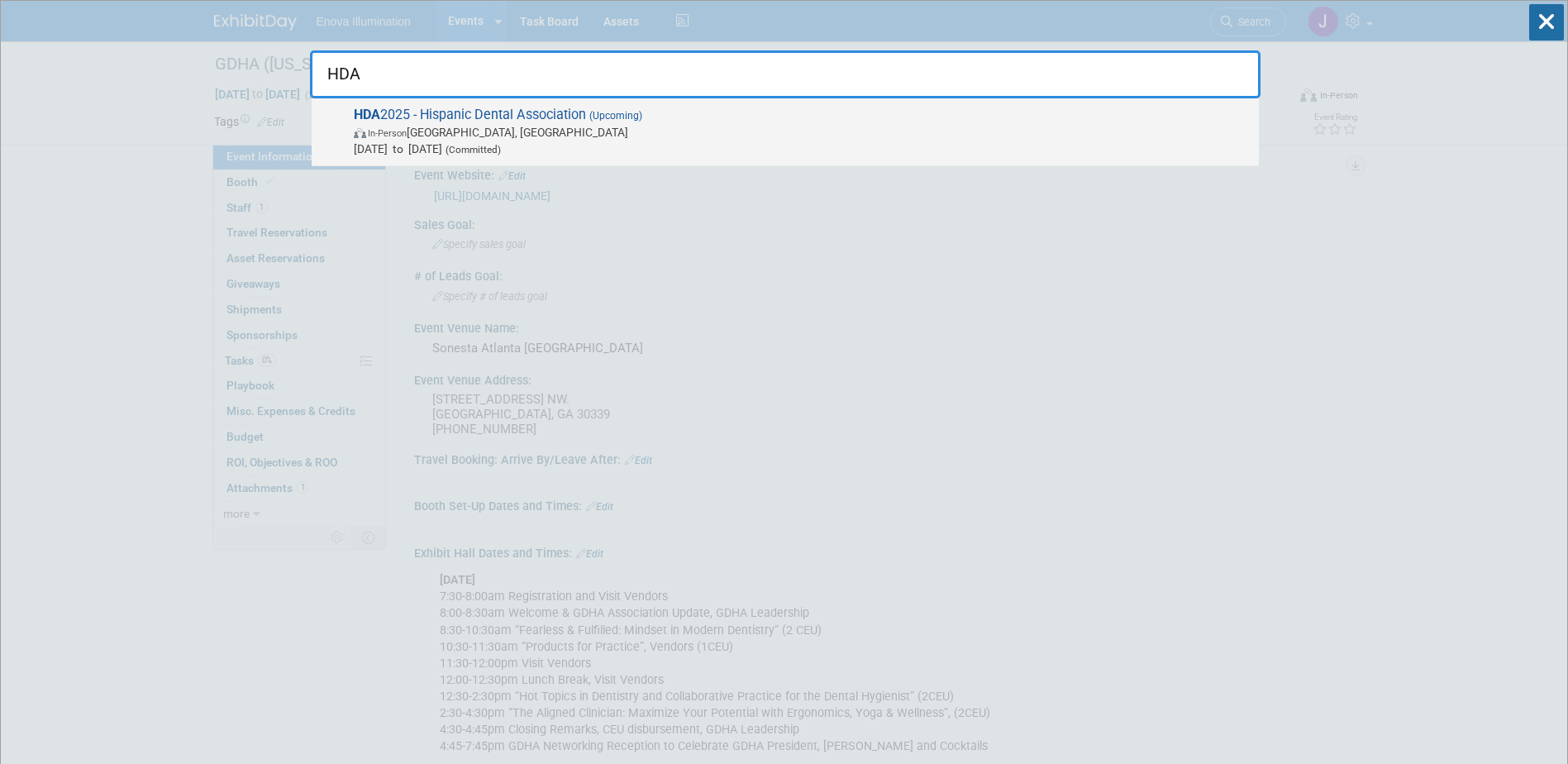
type input "HDA"
click at [549, 107] on span "HDA 2025 - Hispanic Dental Association (Upcoming) In-Person [GEOGRAPHIC_DATA], …" at bounding box center [800, 132] width 902 height 51
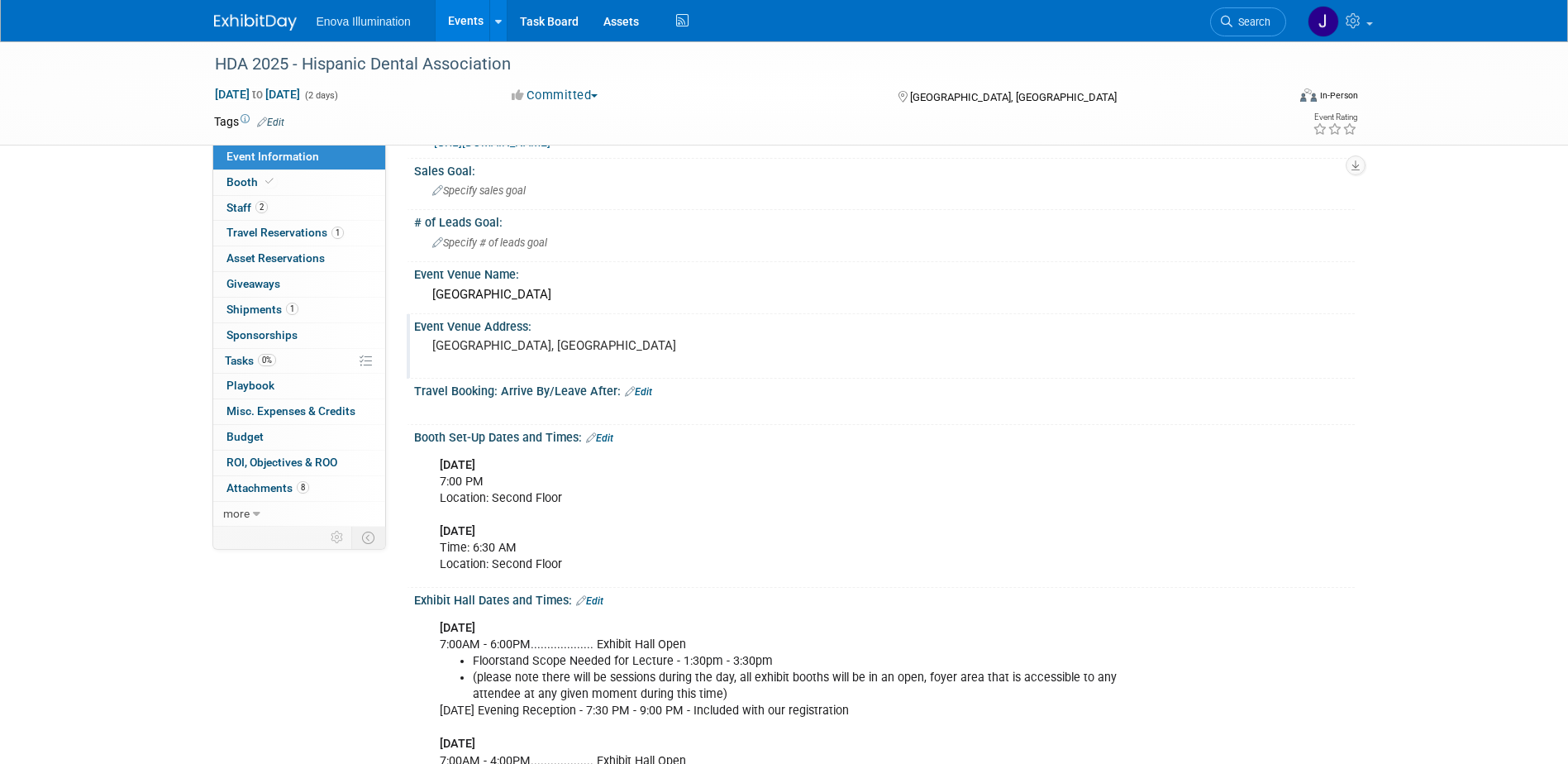
scroll to position [82, 0]
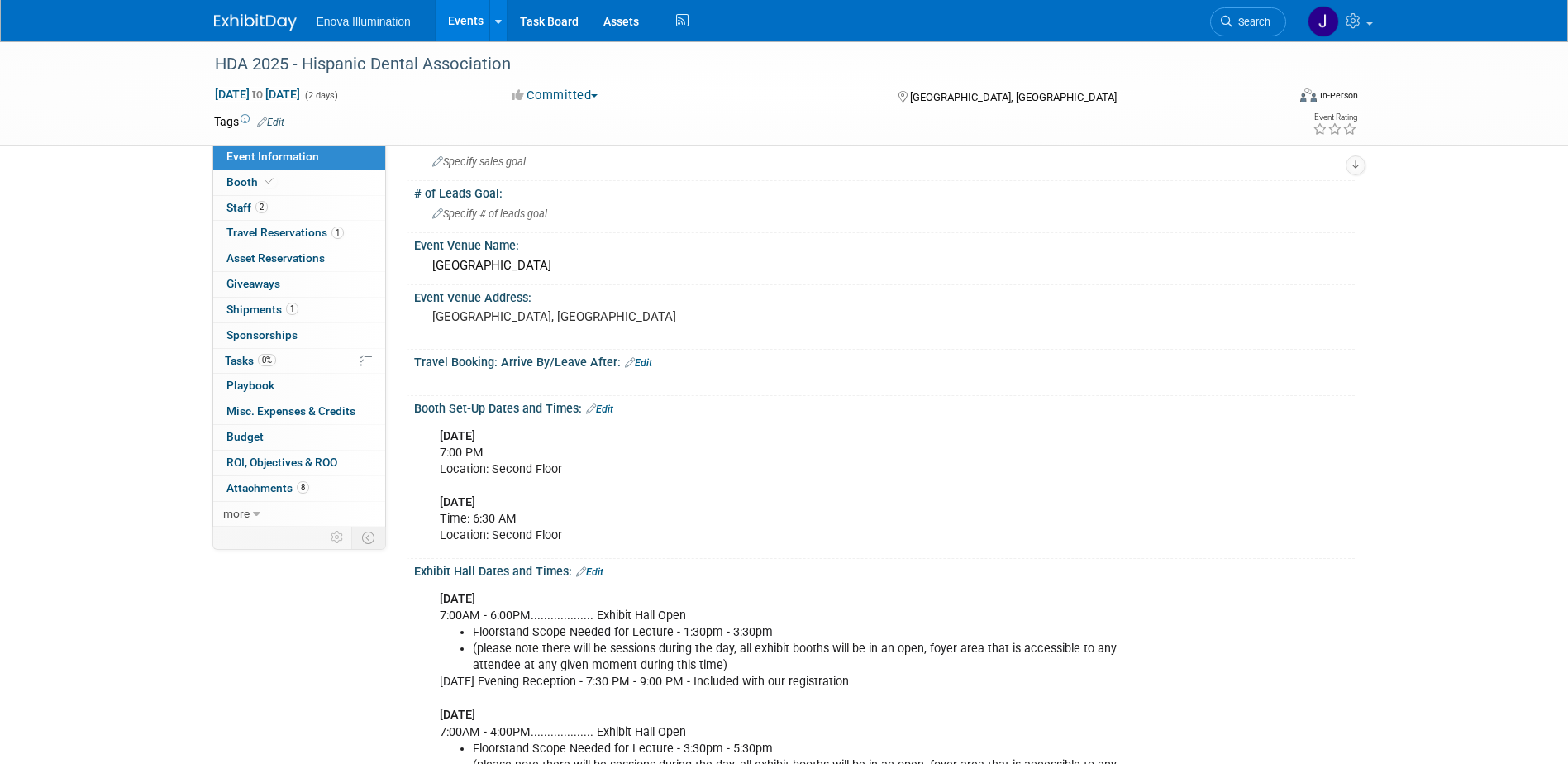
click at [604, 412] on link "Edit" at bounding box center [600, 409] width 27 height 12
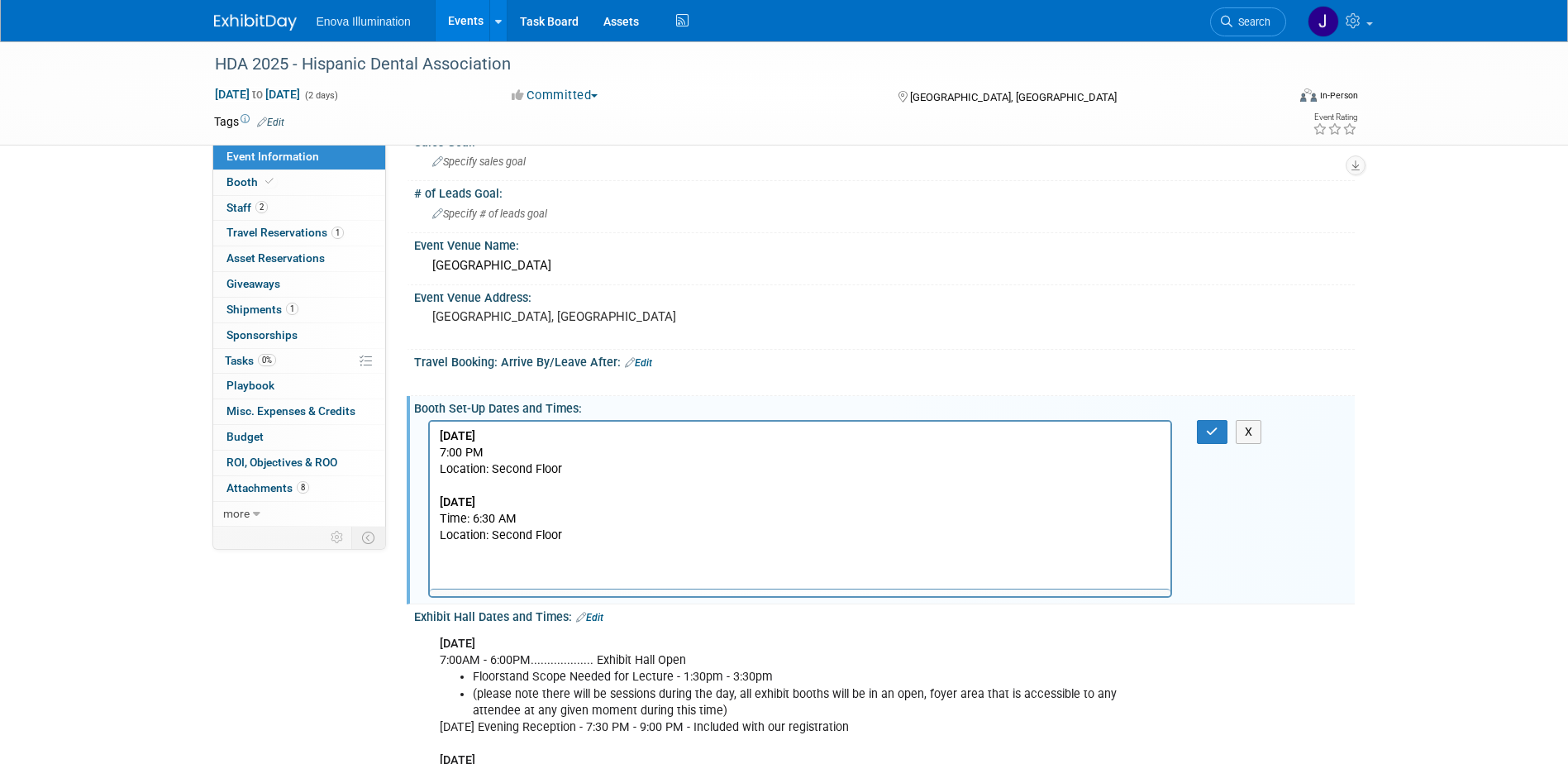
scroll to position [0, 0]
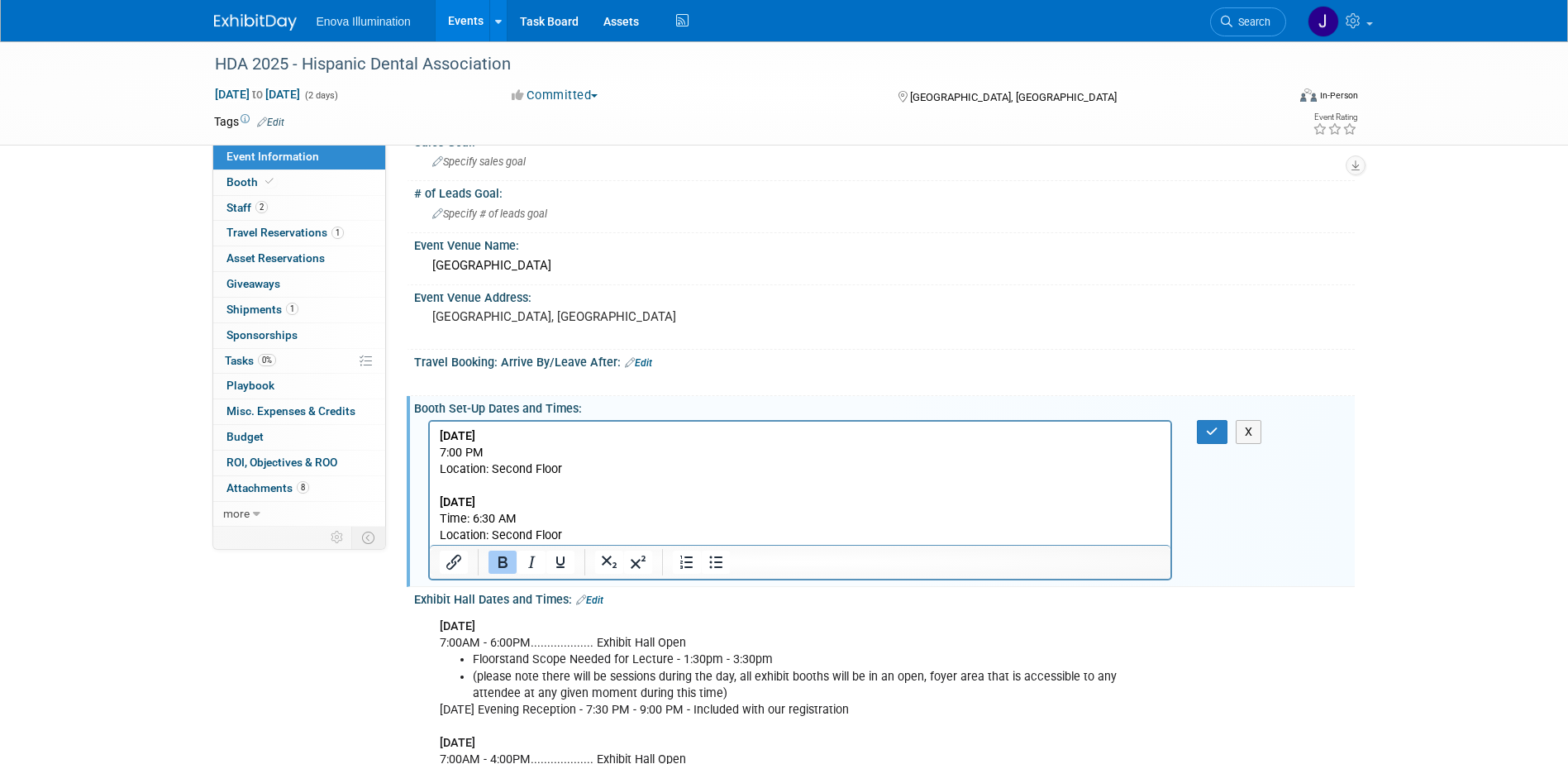
click at [578, 529] on p "[DATE] 7:00 PM Location: Second Floor [DATE] Time: 6:30 AM Location: Second Flo…" at bounding box center [801, 486] width 723 height 117
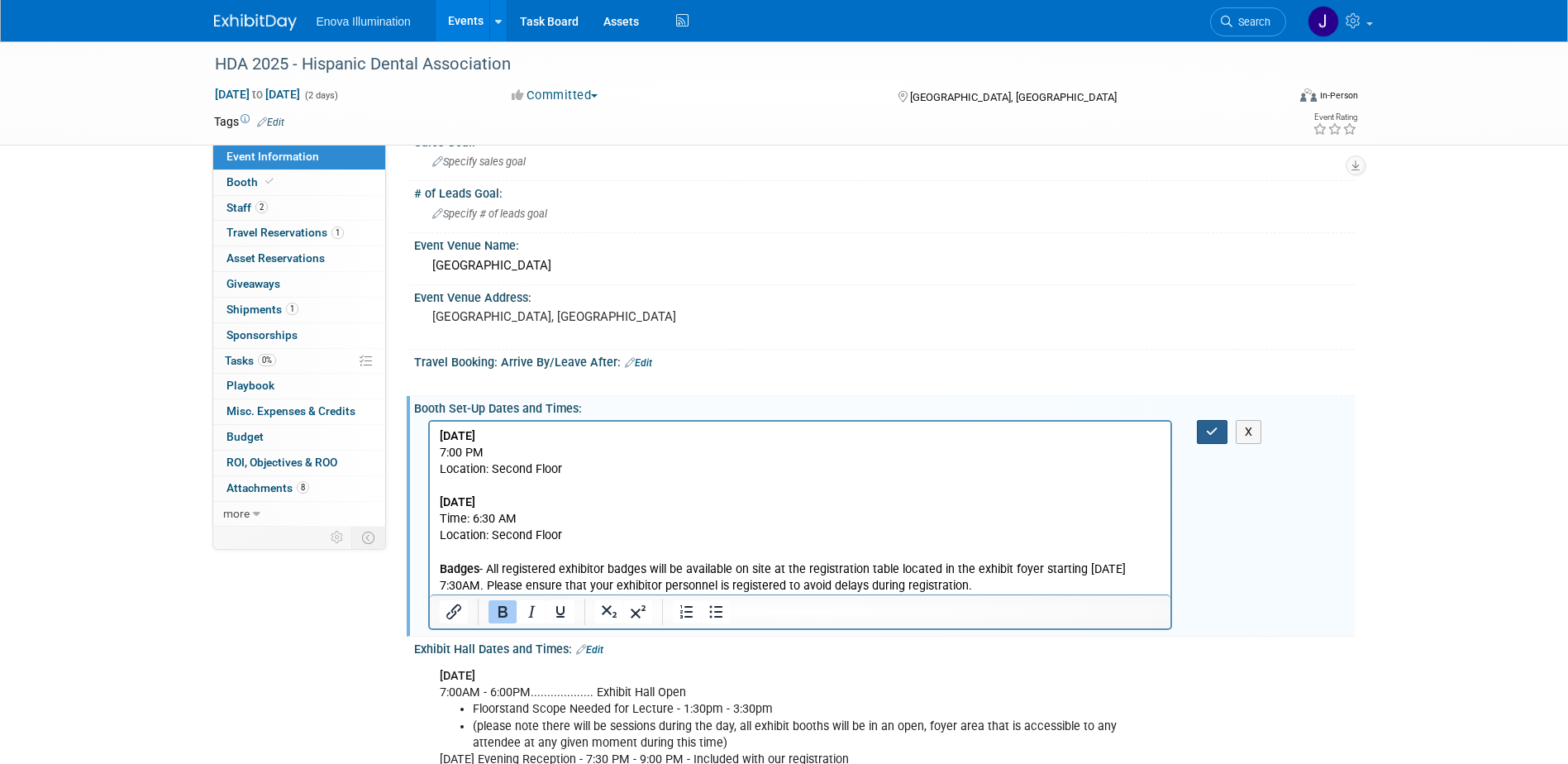
click at [1217, 440] on button "button" at bounding box center [1213, 432] width 31 height 24
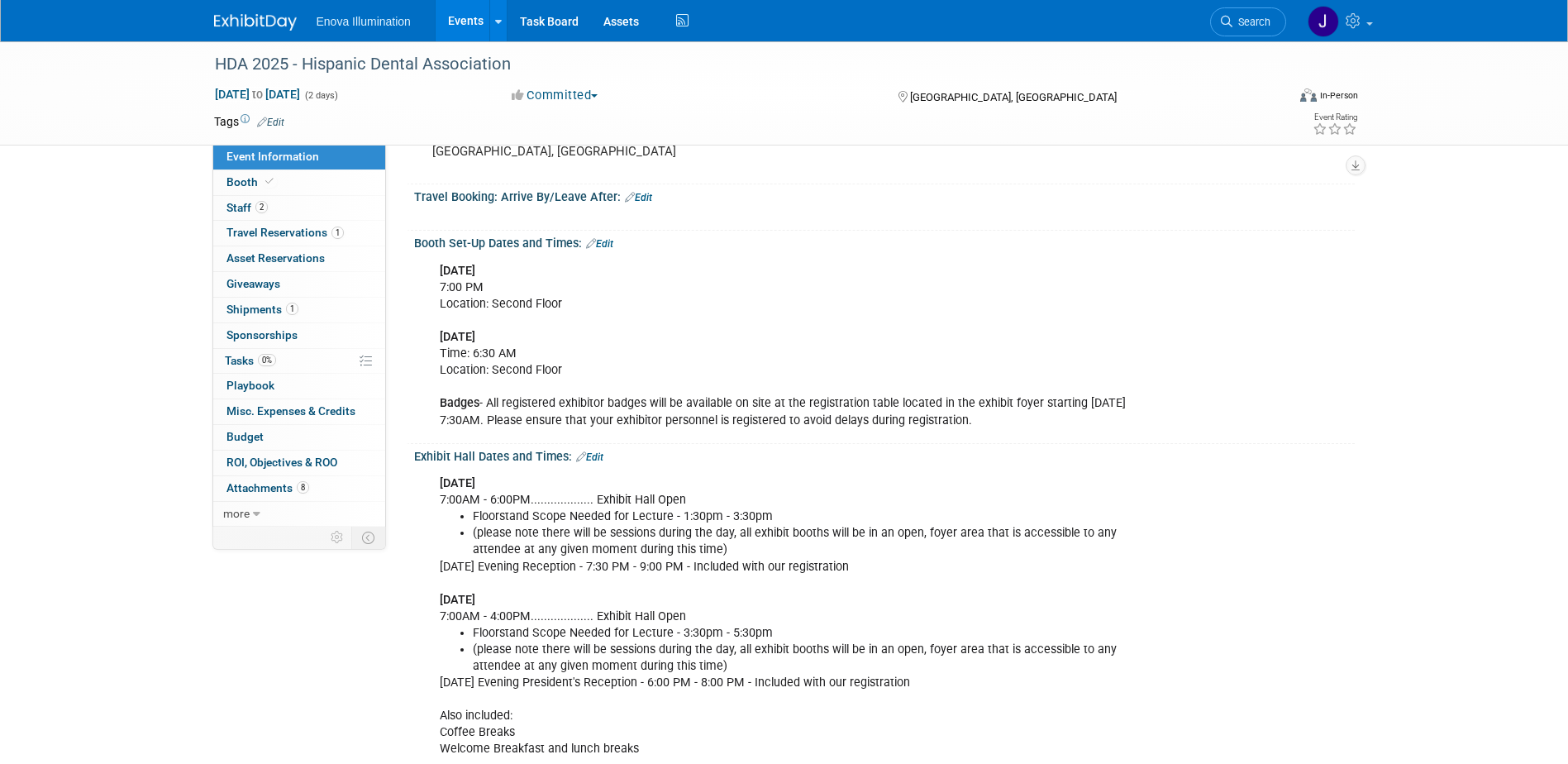
scroll to position [331, 0]
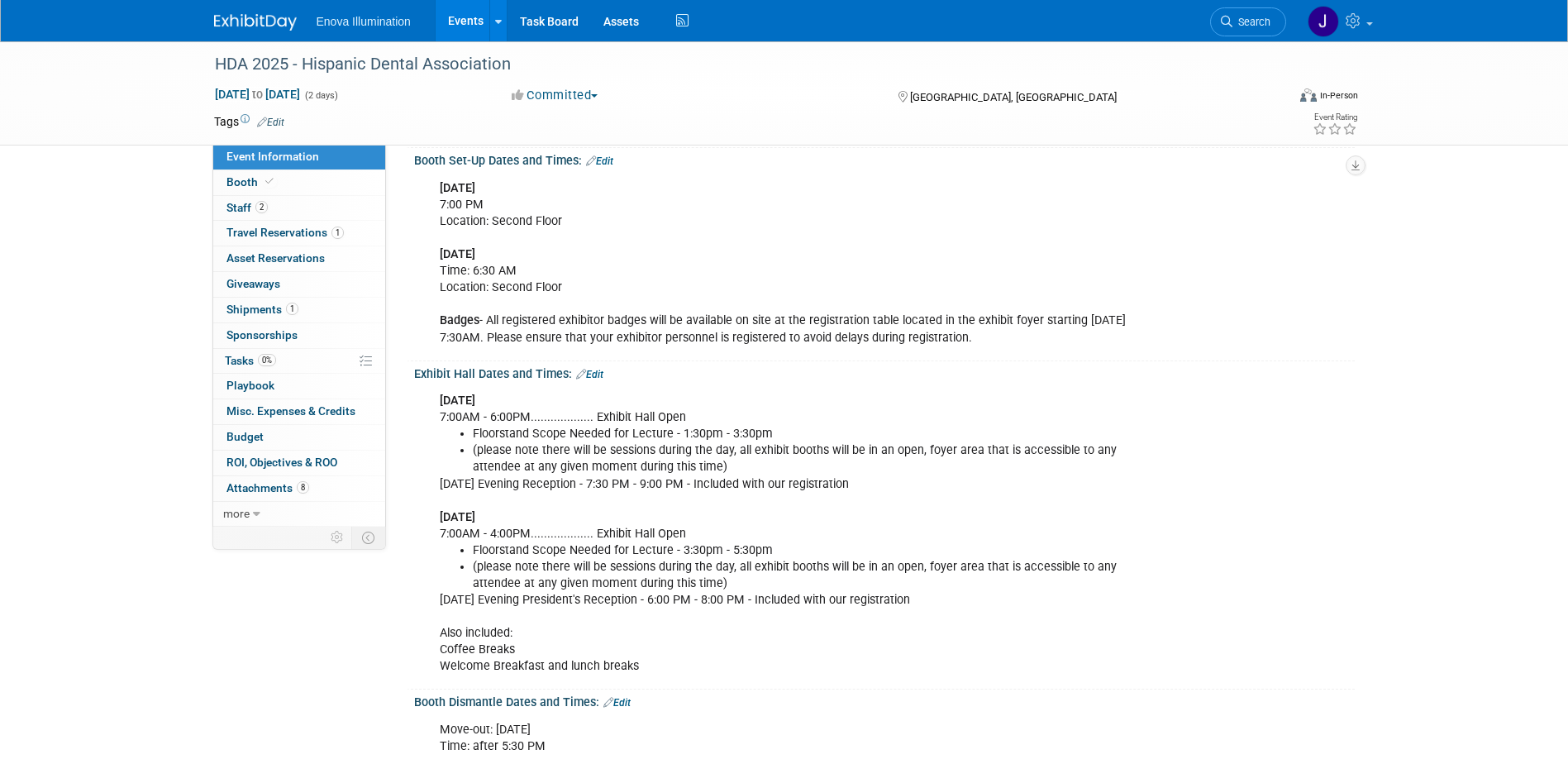
click at [595, 371] on link "Edit" at bounding box center [590, 374] width 27 height 12
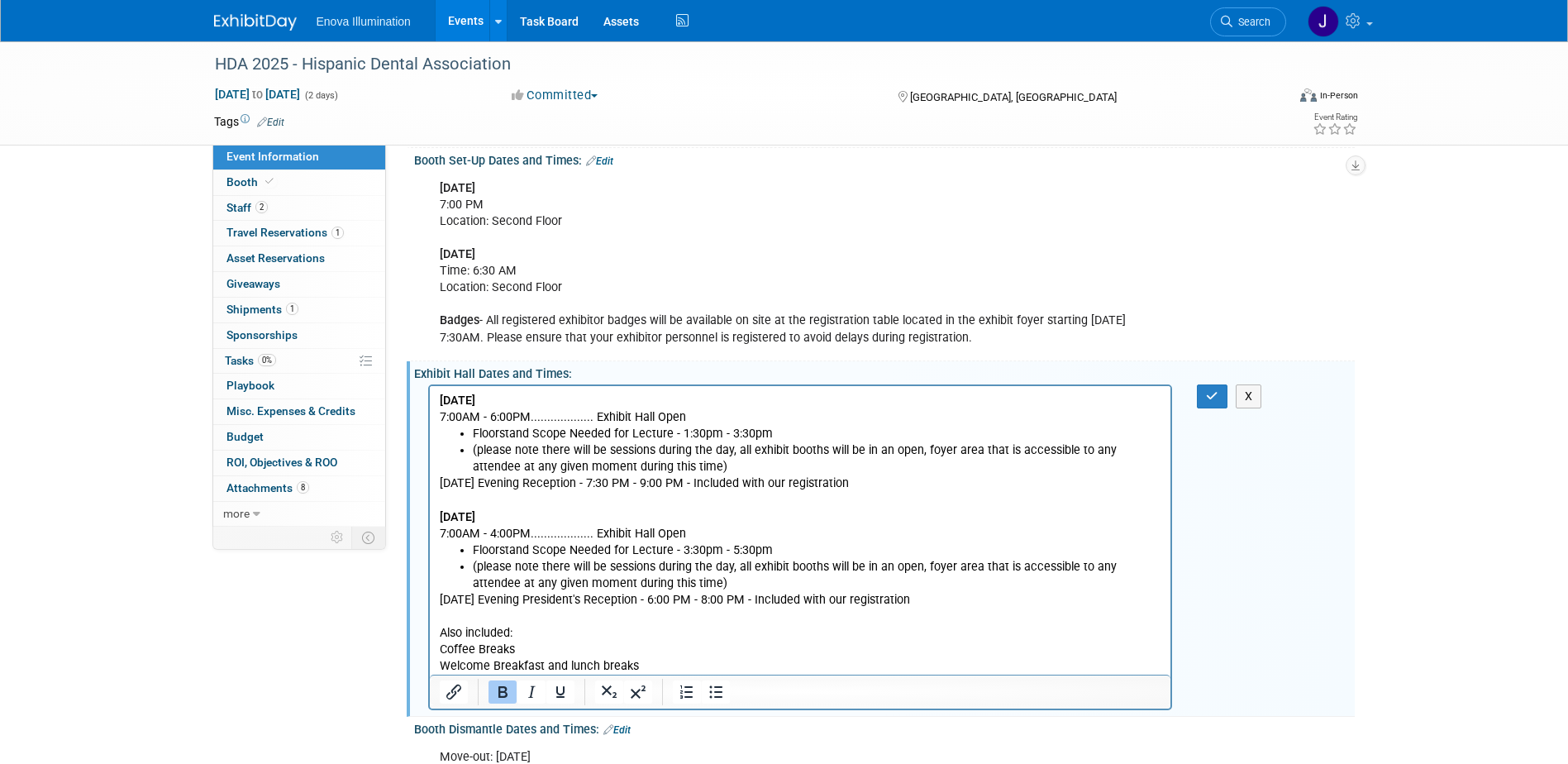
scroll to position [0, 0]
click at [944, 598] on p "[DATE] Evening President's Reception - 6:00 PM - 8:00 PM - Included with our re…" at bounding box center [801, 633] width 723 height 82
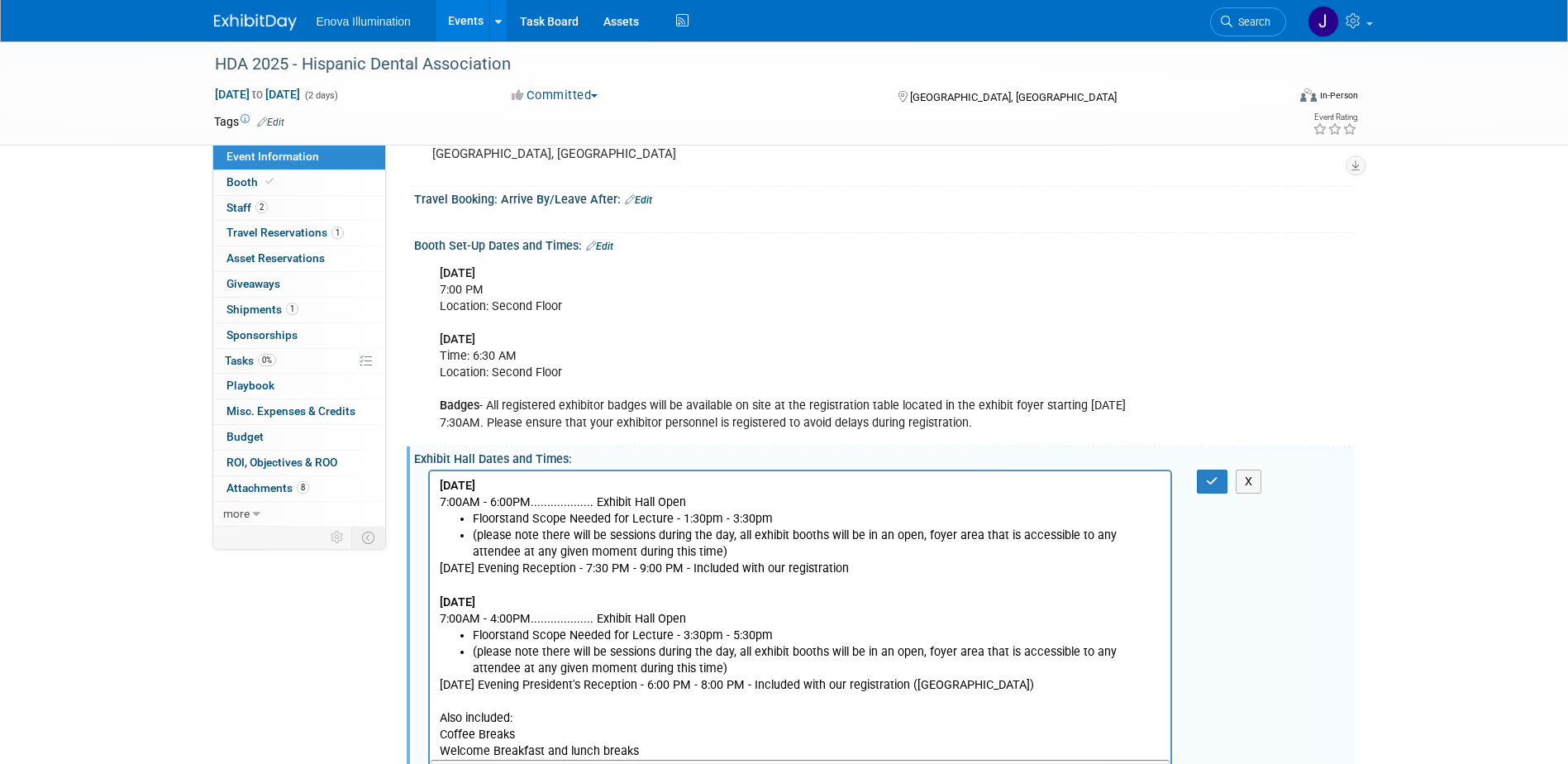
scroll to position [165, 0]
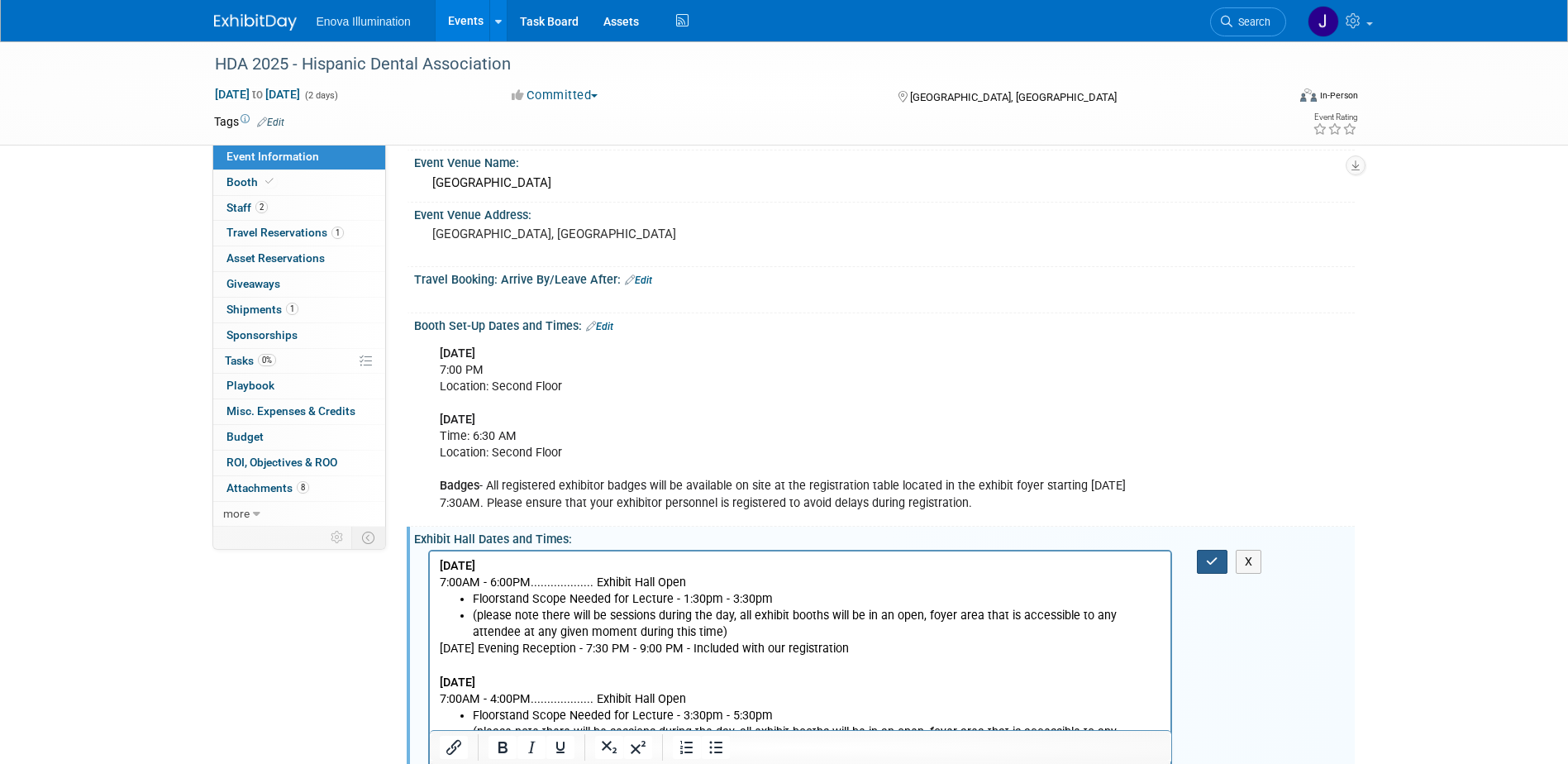
click at [1206, 558] on button "button" at bounding box center [1213, 561] width 31 height 24
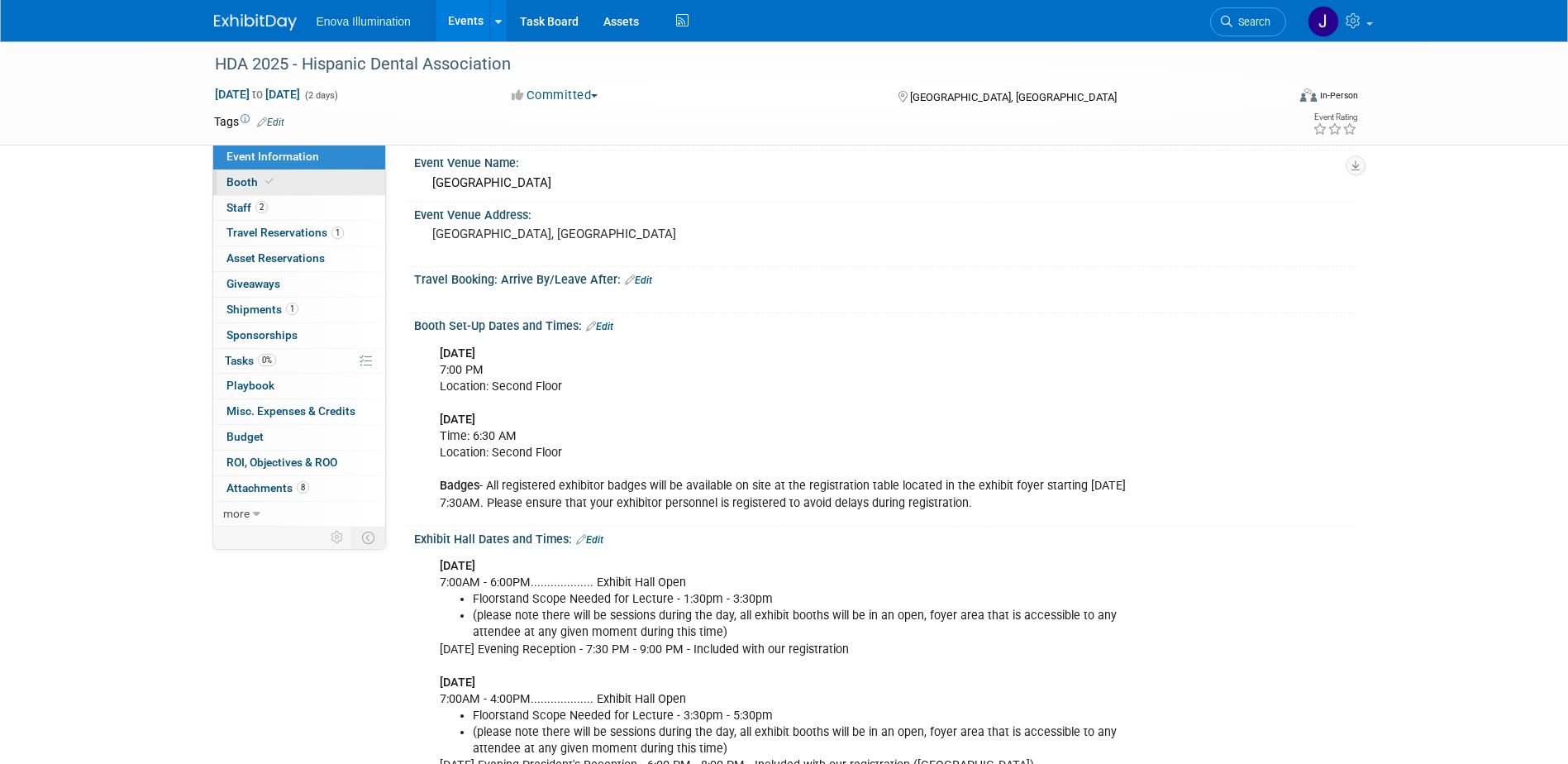
click at [361, 183] on link "Booth" at bounding box center [299, 182] width 172 height 24
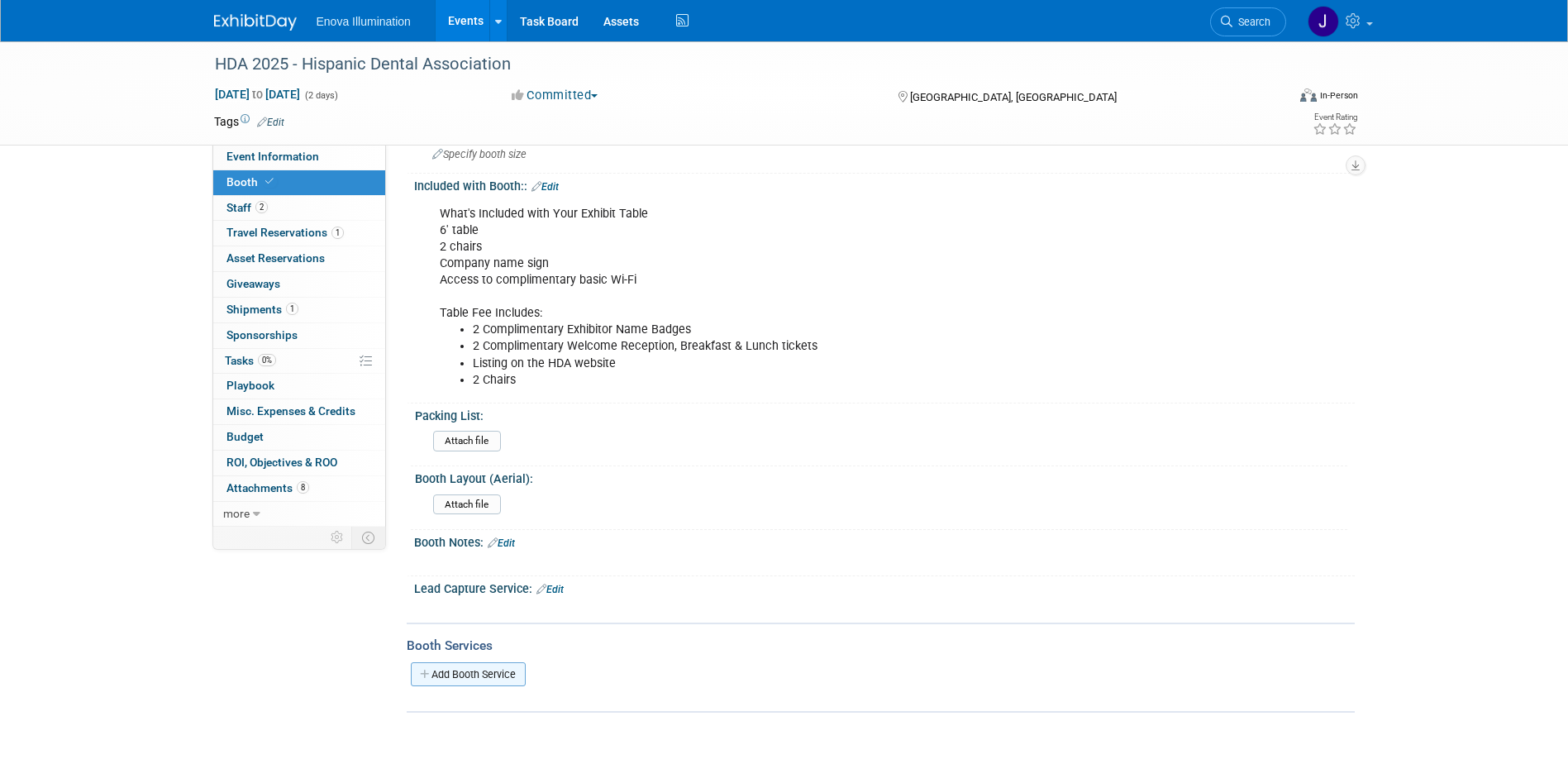
click at [458, 670] on link "Add Booth Service" at bounding box center [468, 674] width 115 height 24
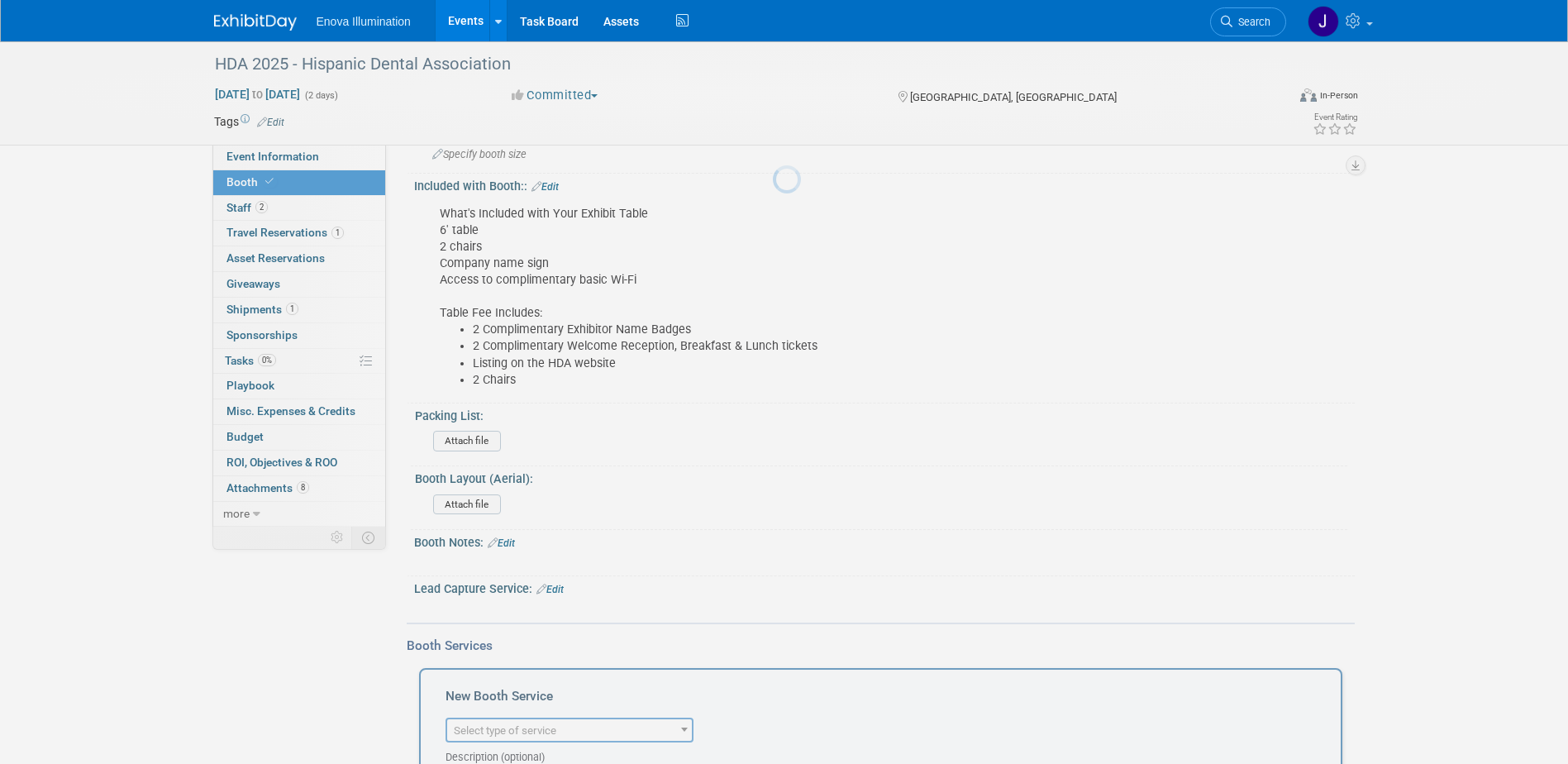
scroll to position [0, 0]
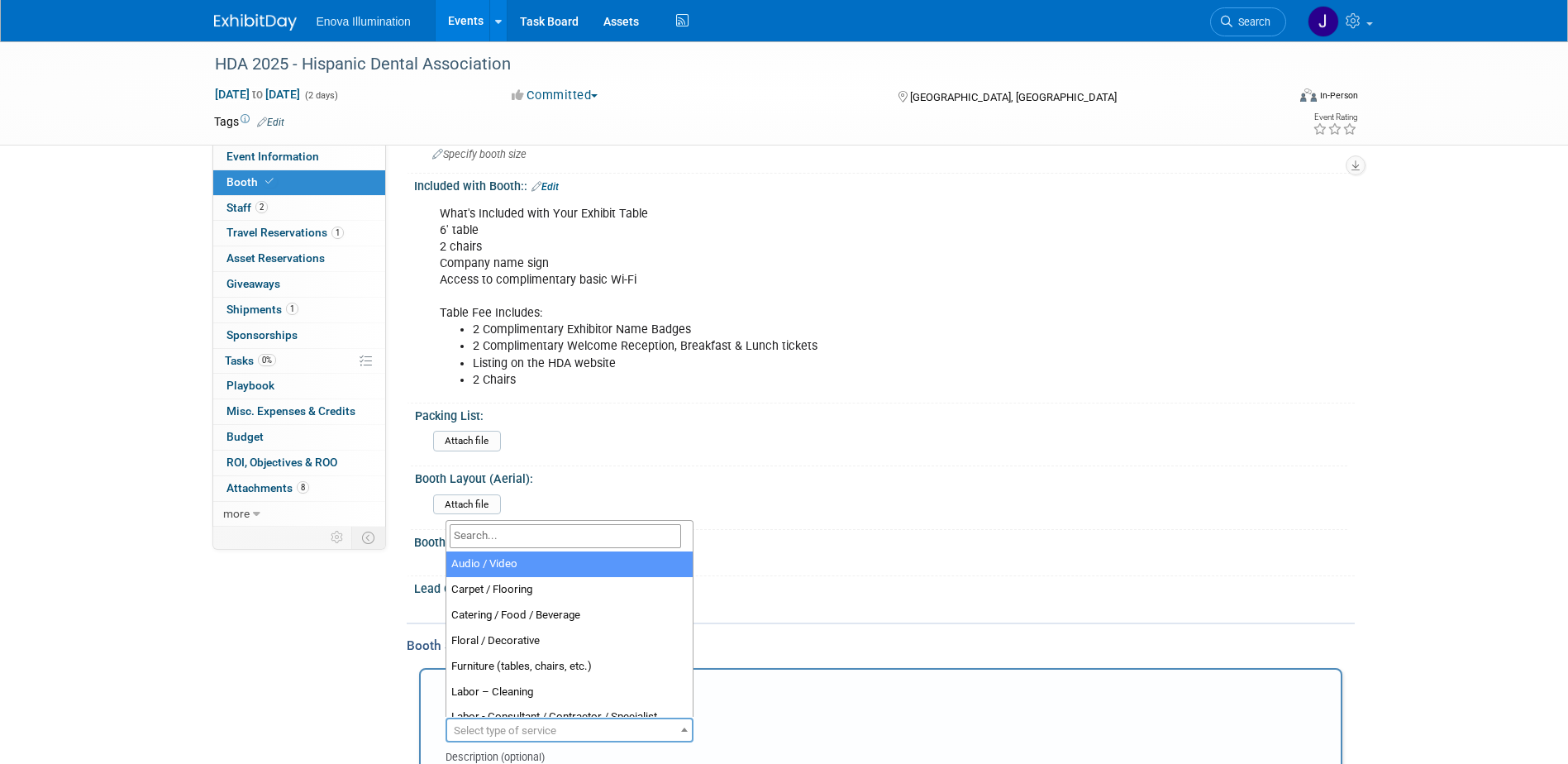
click at [484, 724] on span "Select type of service" at bounding box center [504, 731] width 102 height 13
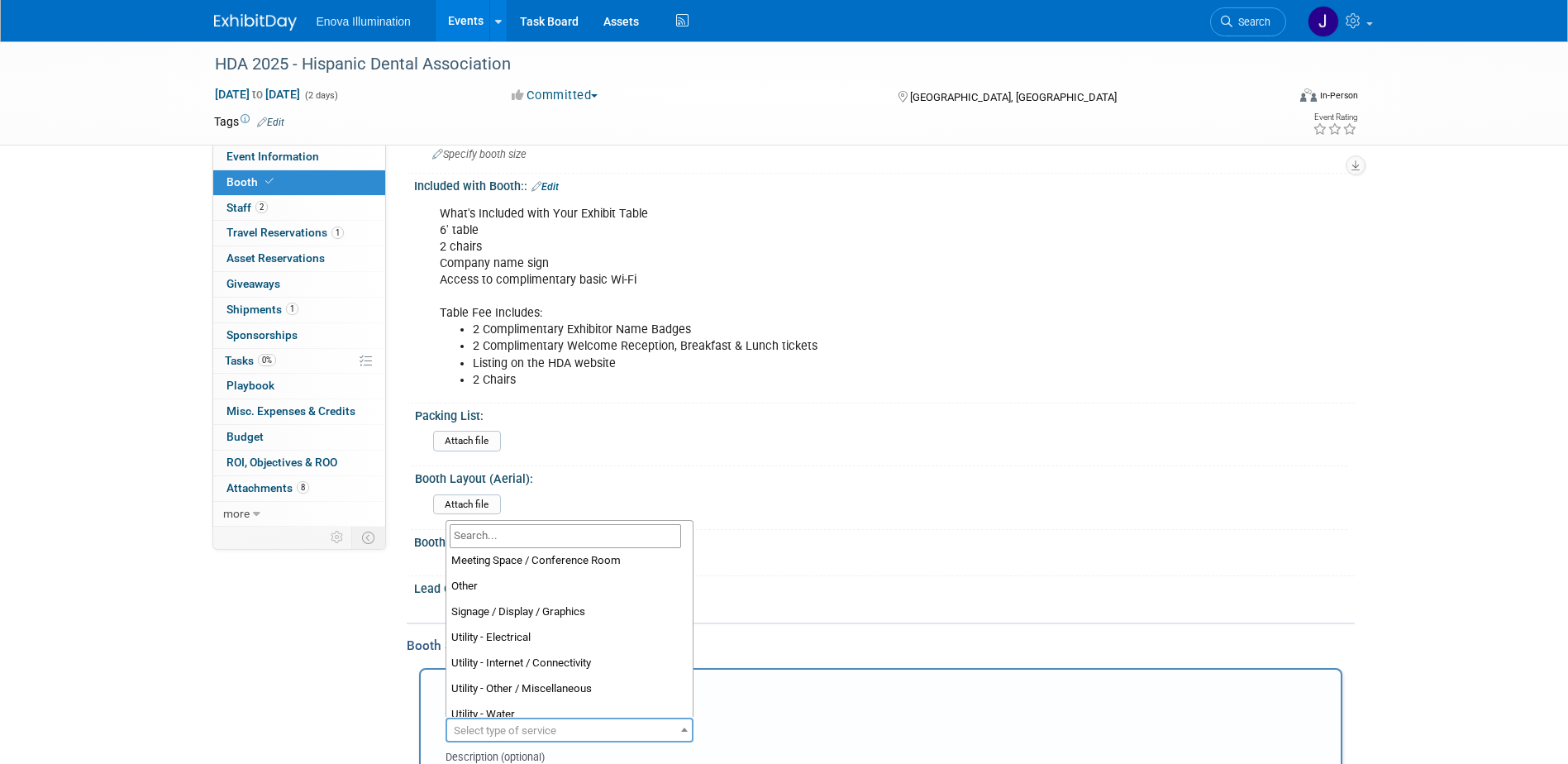
scroll to position [413, 0]
select select "8"
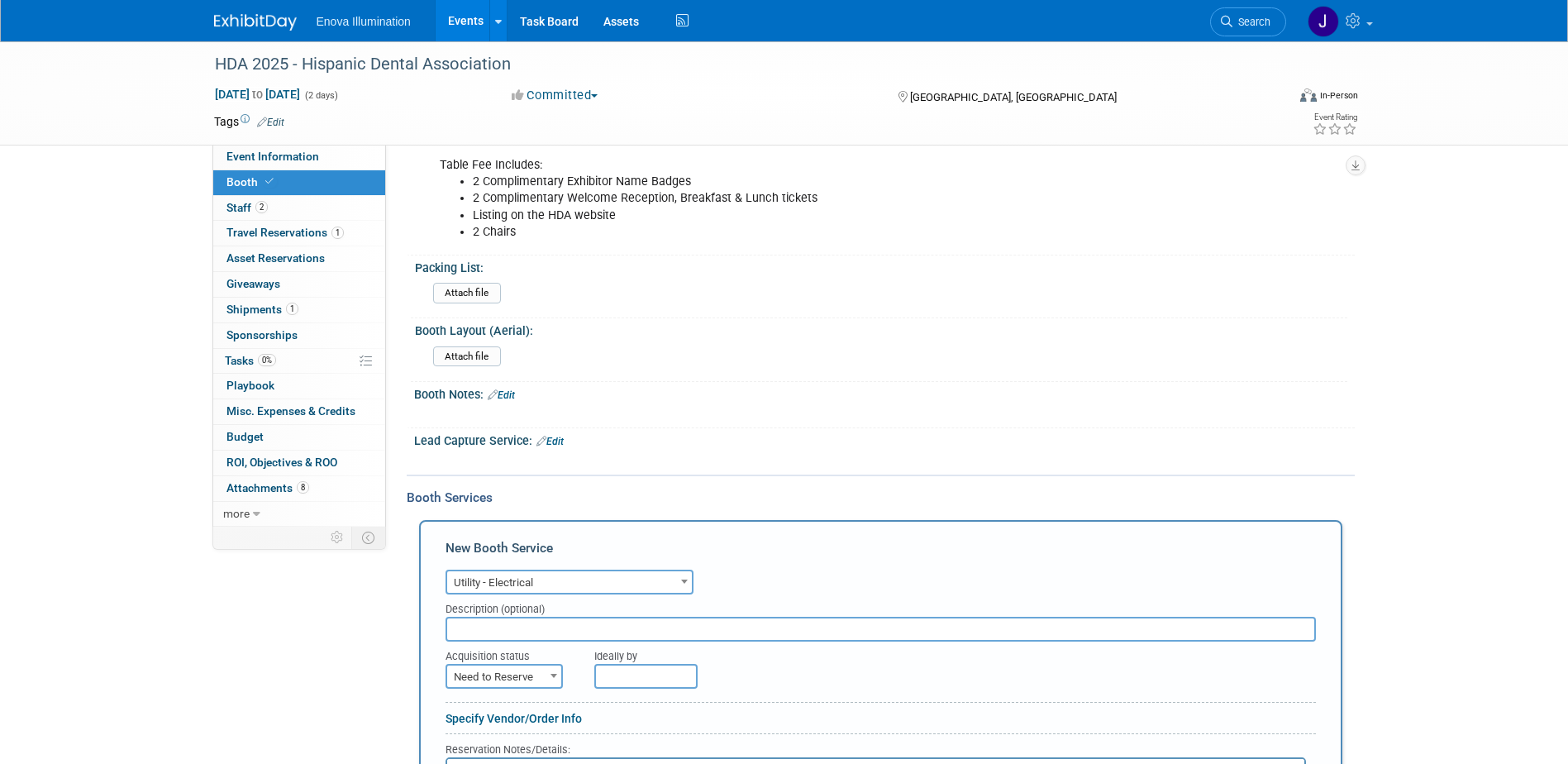
scroll to position [331, 0]
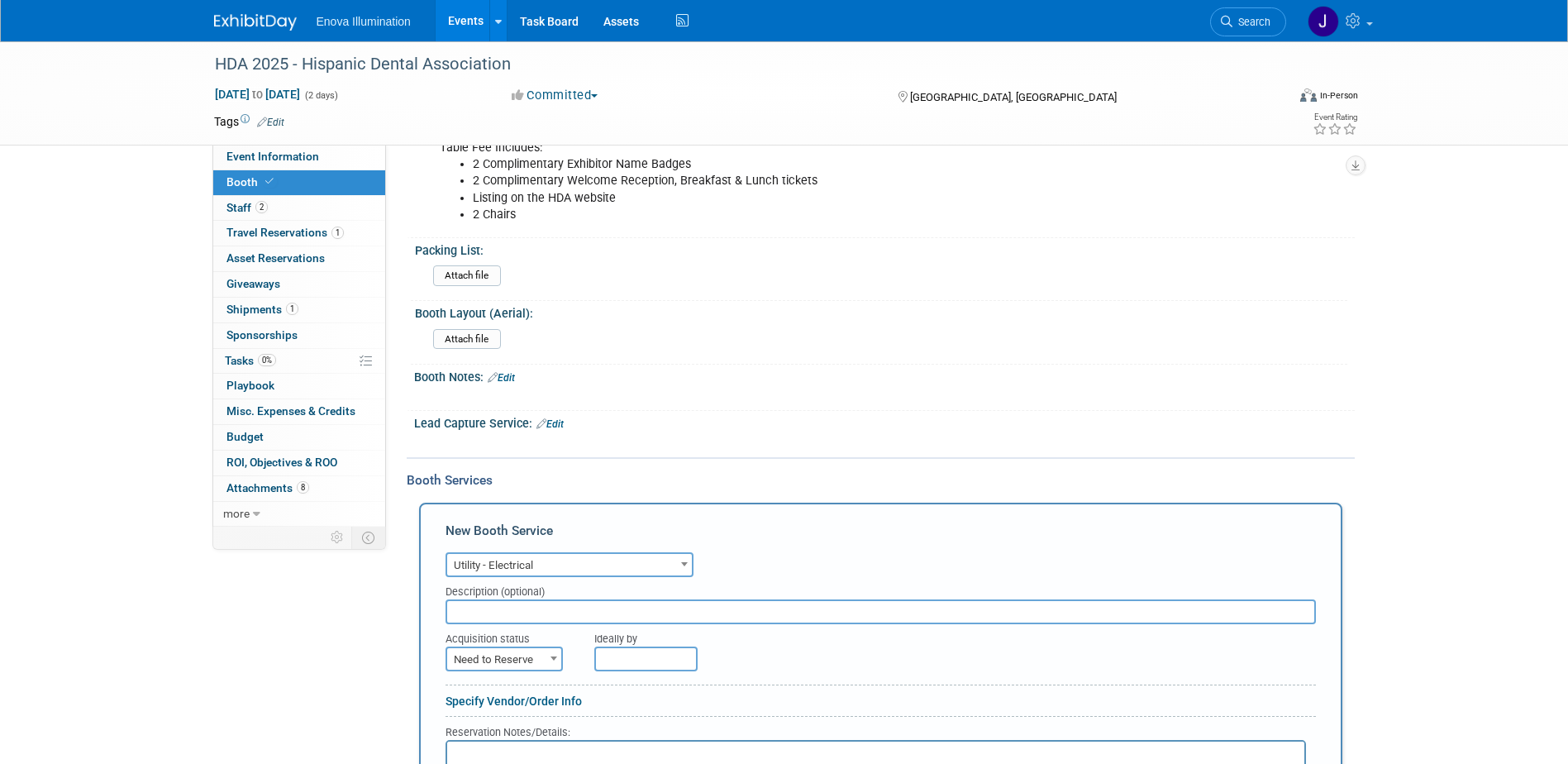
click at [510, 665] on span "Need to Reserve" at bounding box center [504, 660] width 114 height 24
select select "2"
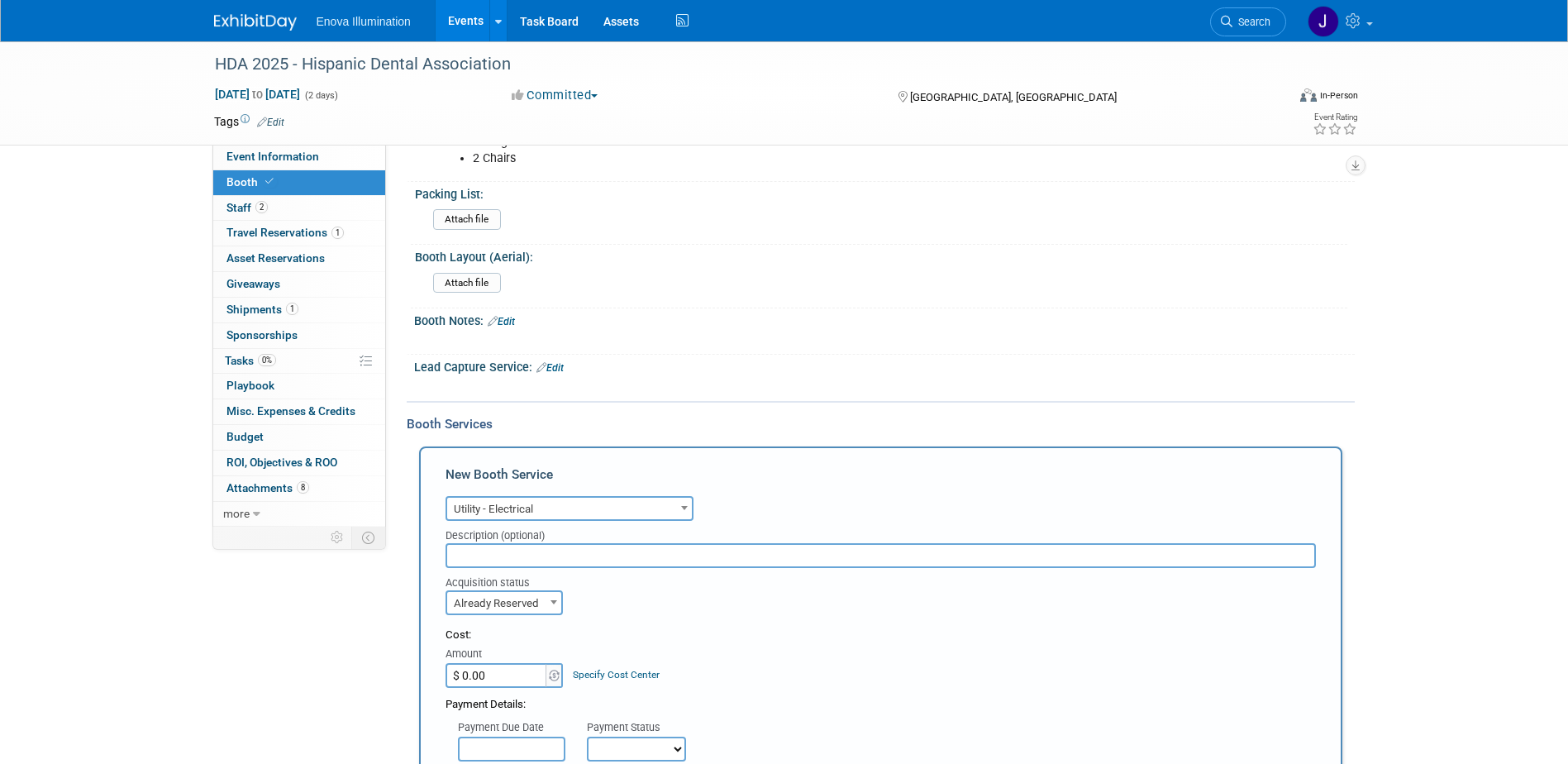
scroll to position [413, 0]
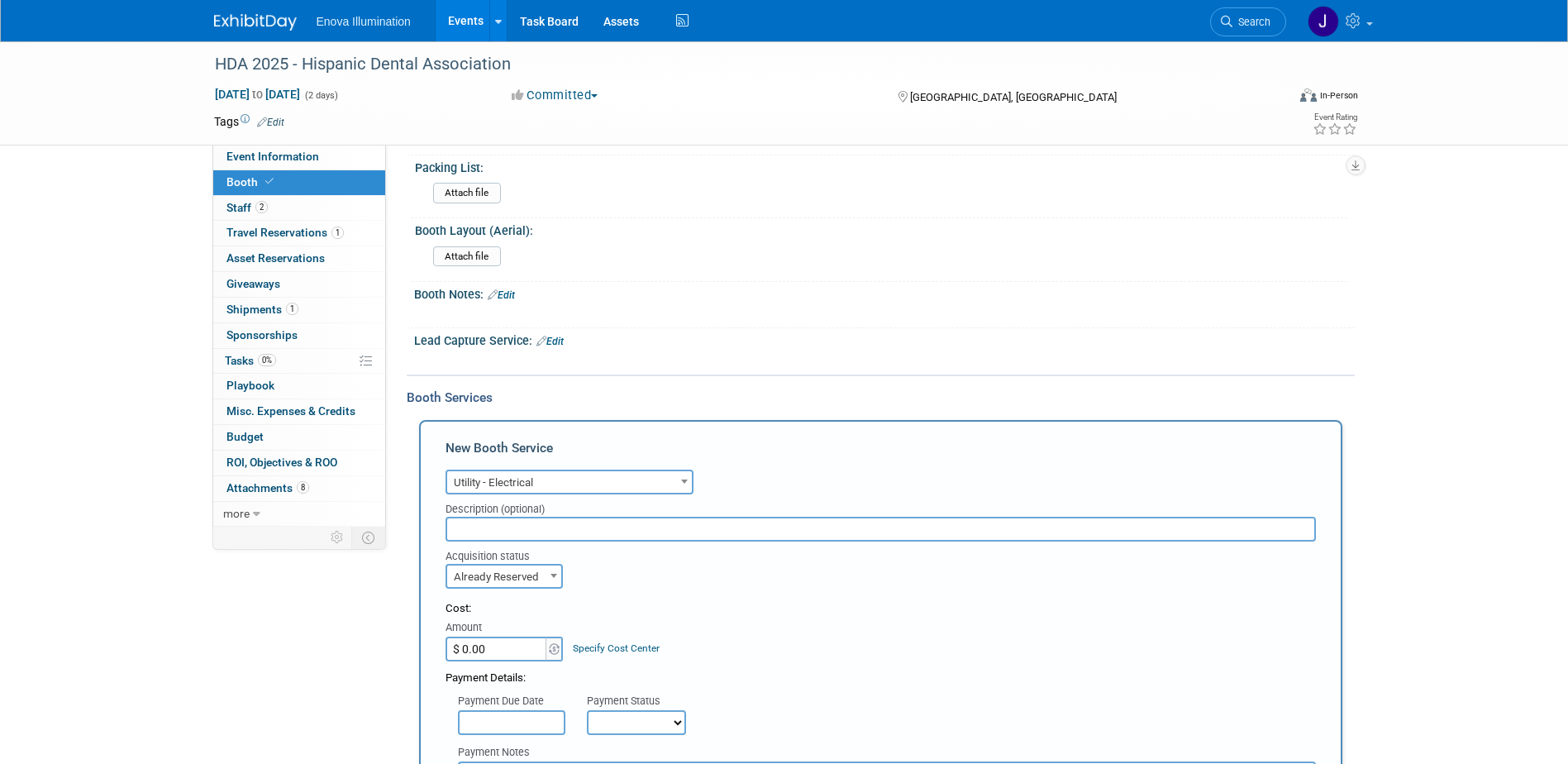
click at [504, 656] on input "$ 0.00" at bounding box center [497, 648] width 103 height 24
type input "$ 531.79"
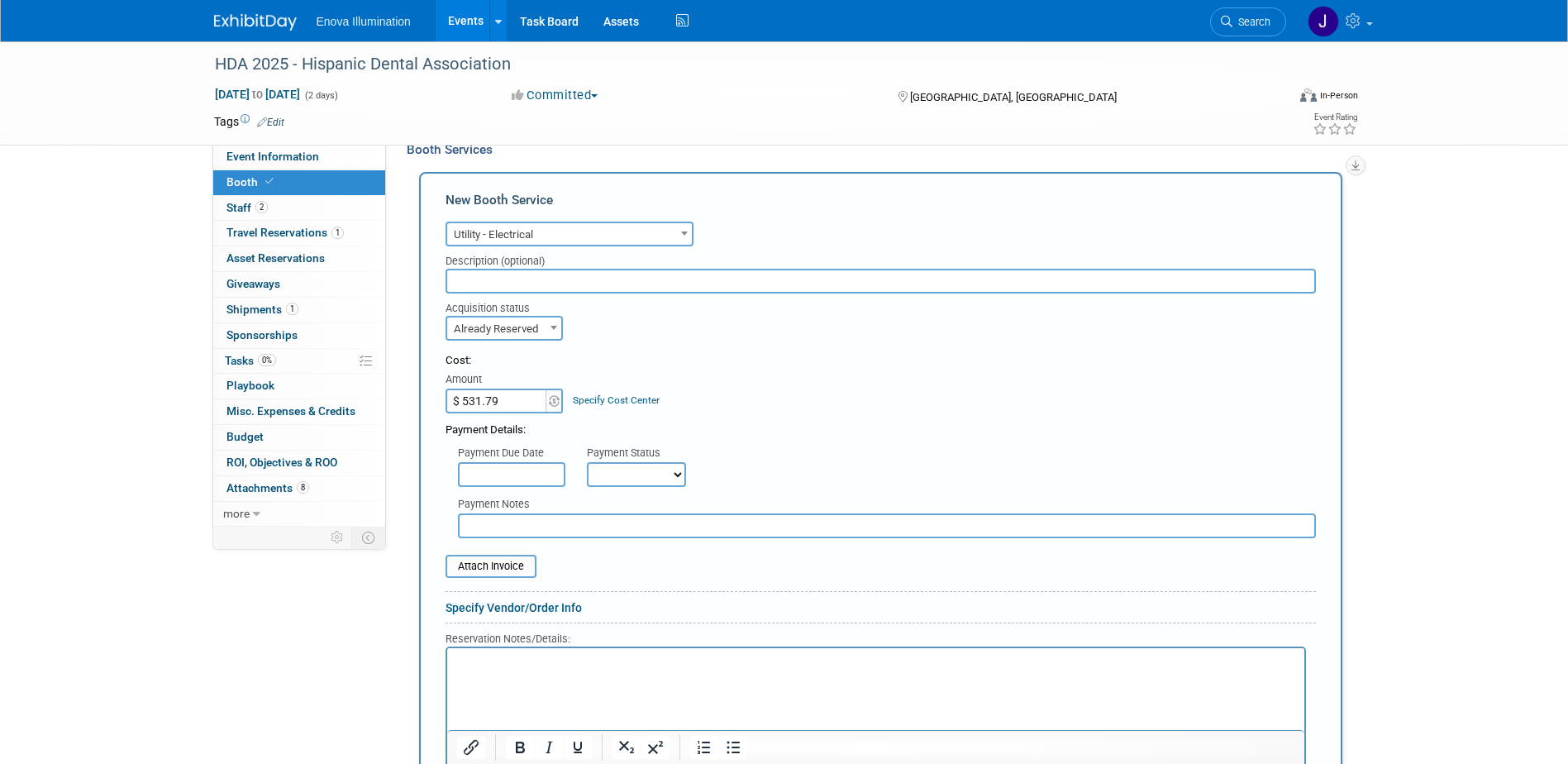
scroll to position [679, 0]
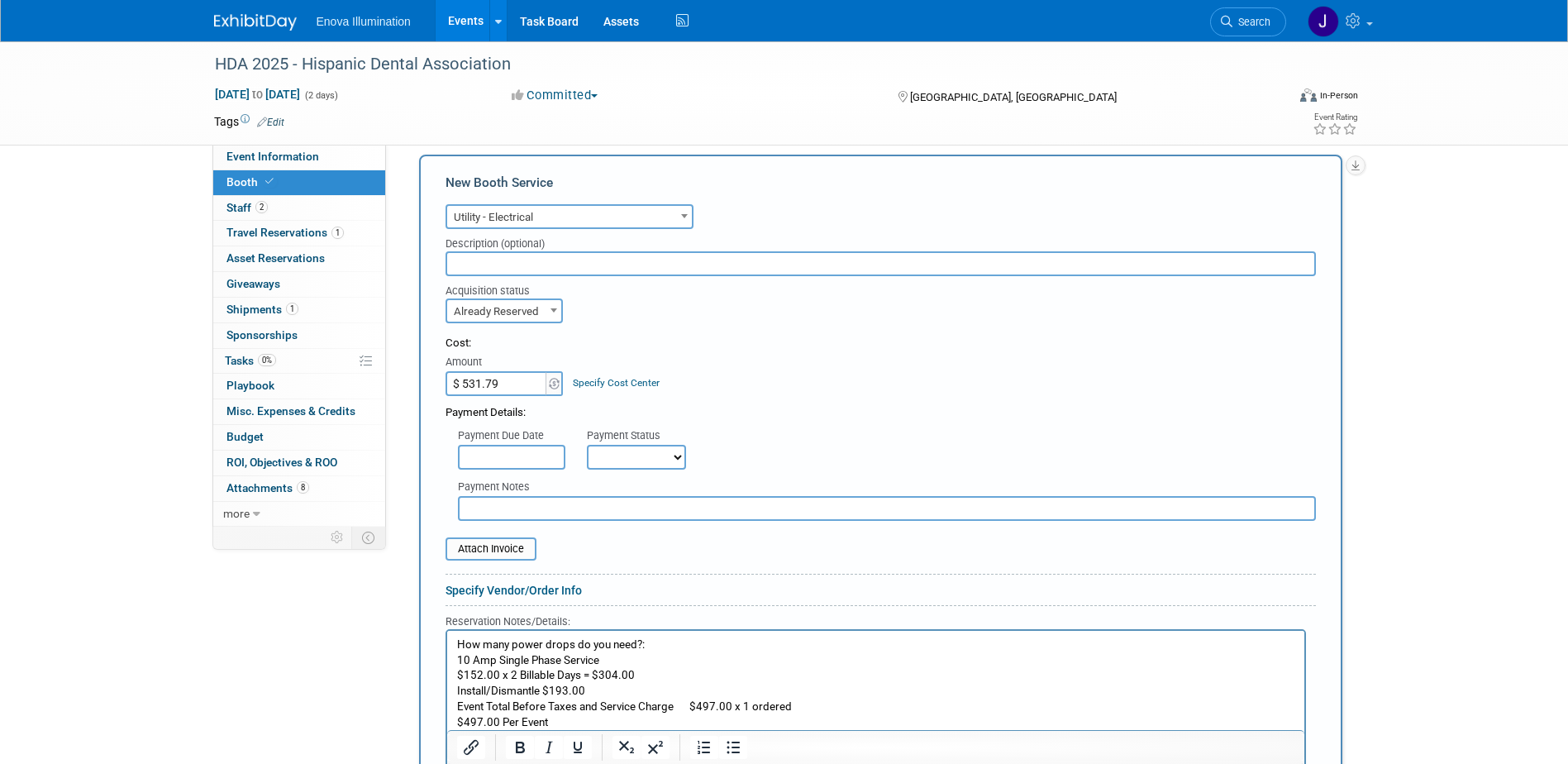
click at [560, 719] on p "$497.00 Per Event" at bounding box center [876, 722] width 839 height 15
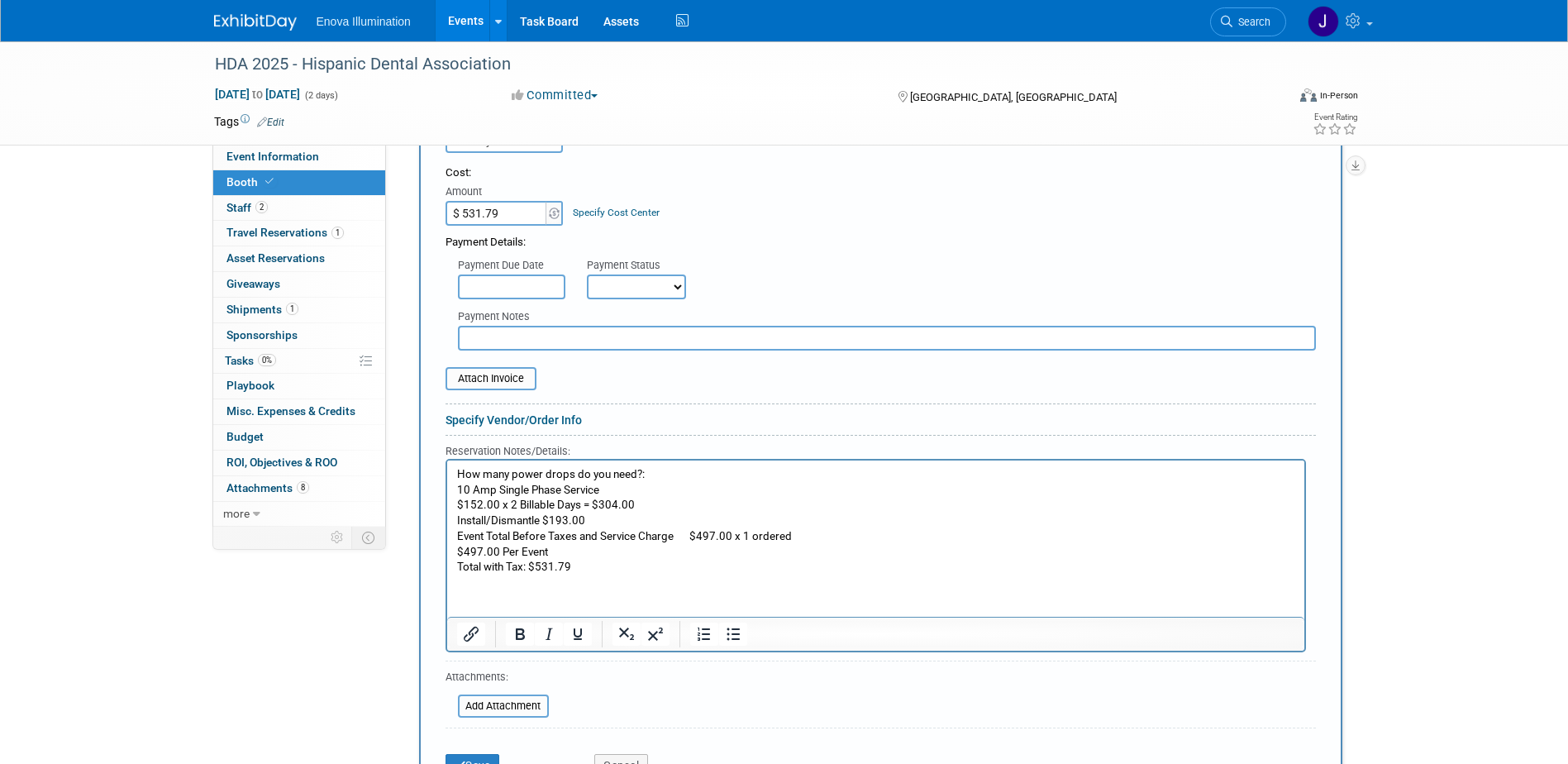
scroll to position [860, 0]
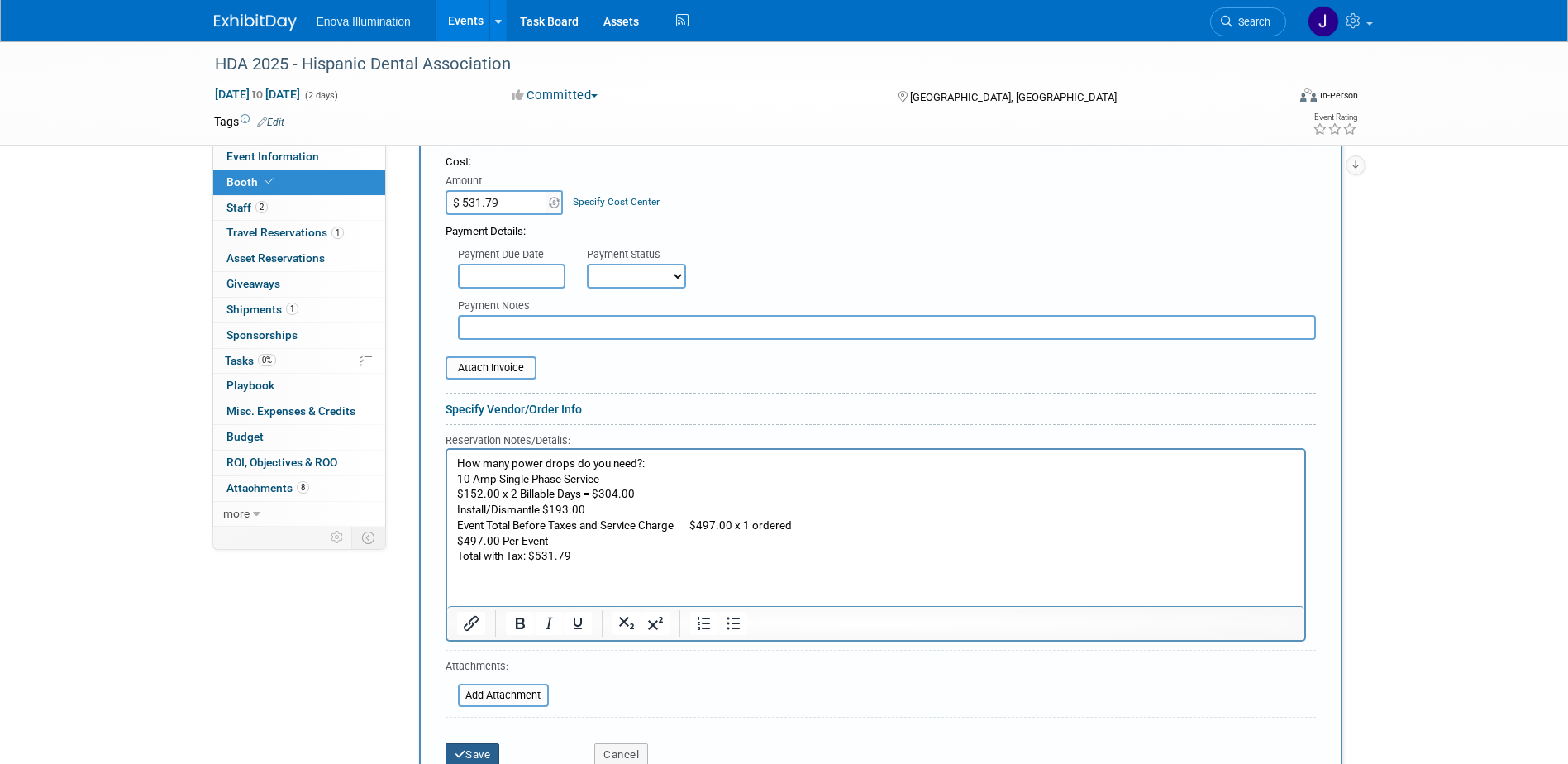
click at [464, 754] on icon "submit" at bounding box center [460, 755] width 12 height 11
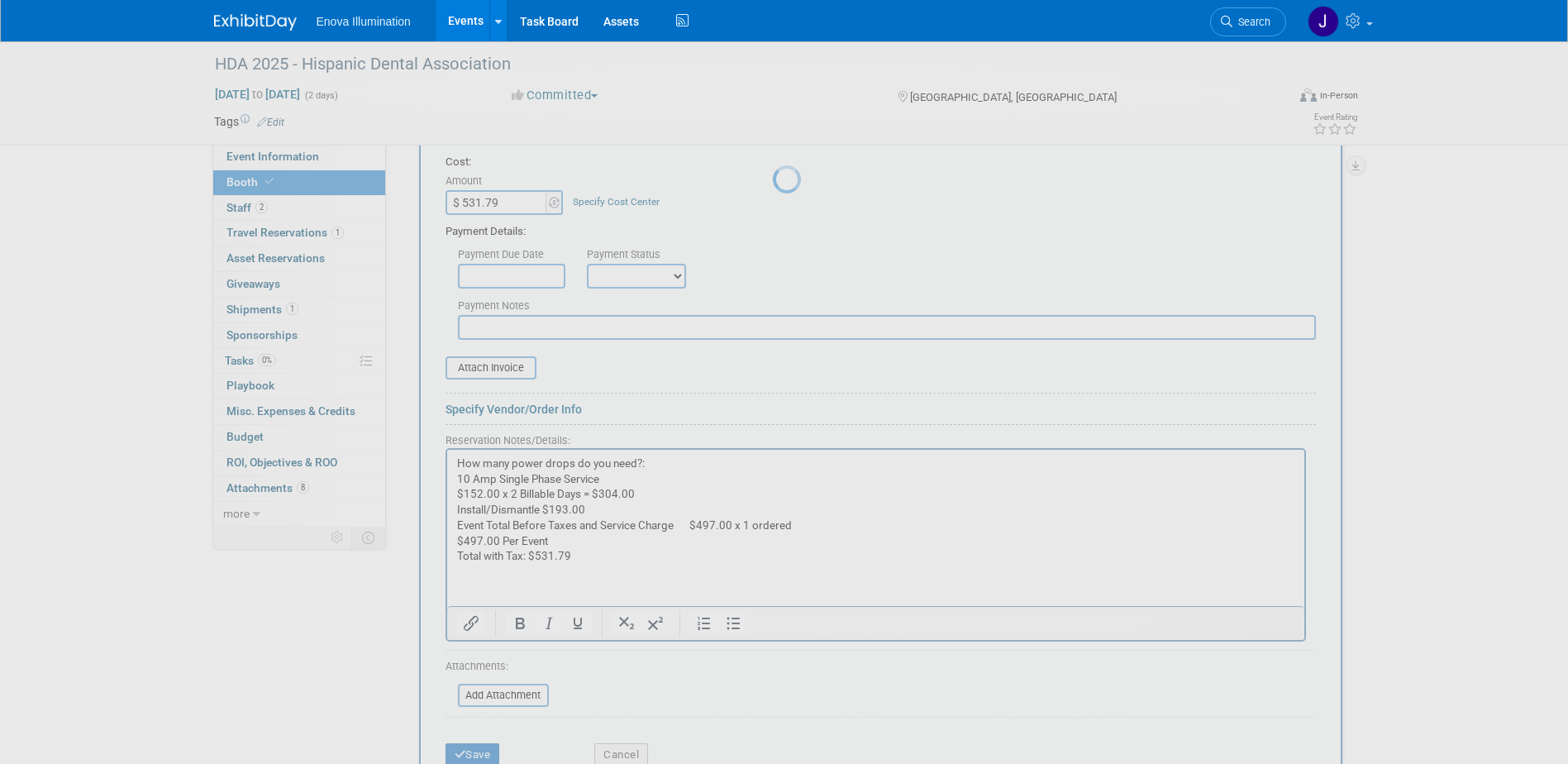
scroll to position [490, 0]
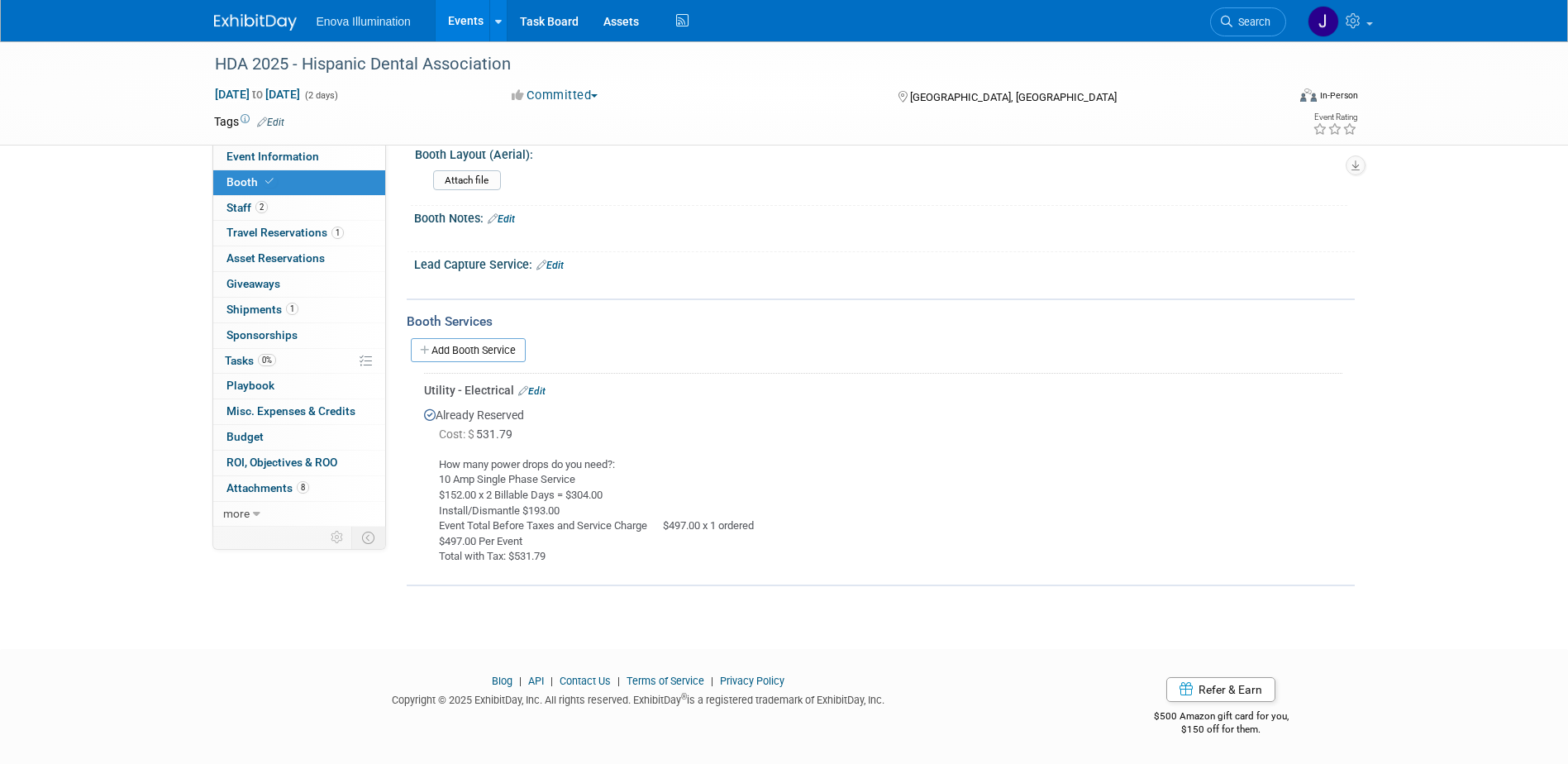
click at [535, 388] on link "Edit" at bounding box center [532, 391] width 27 height 12
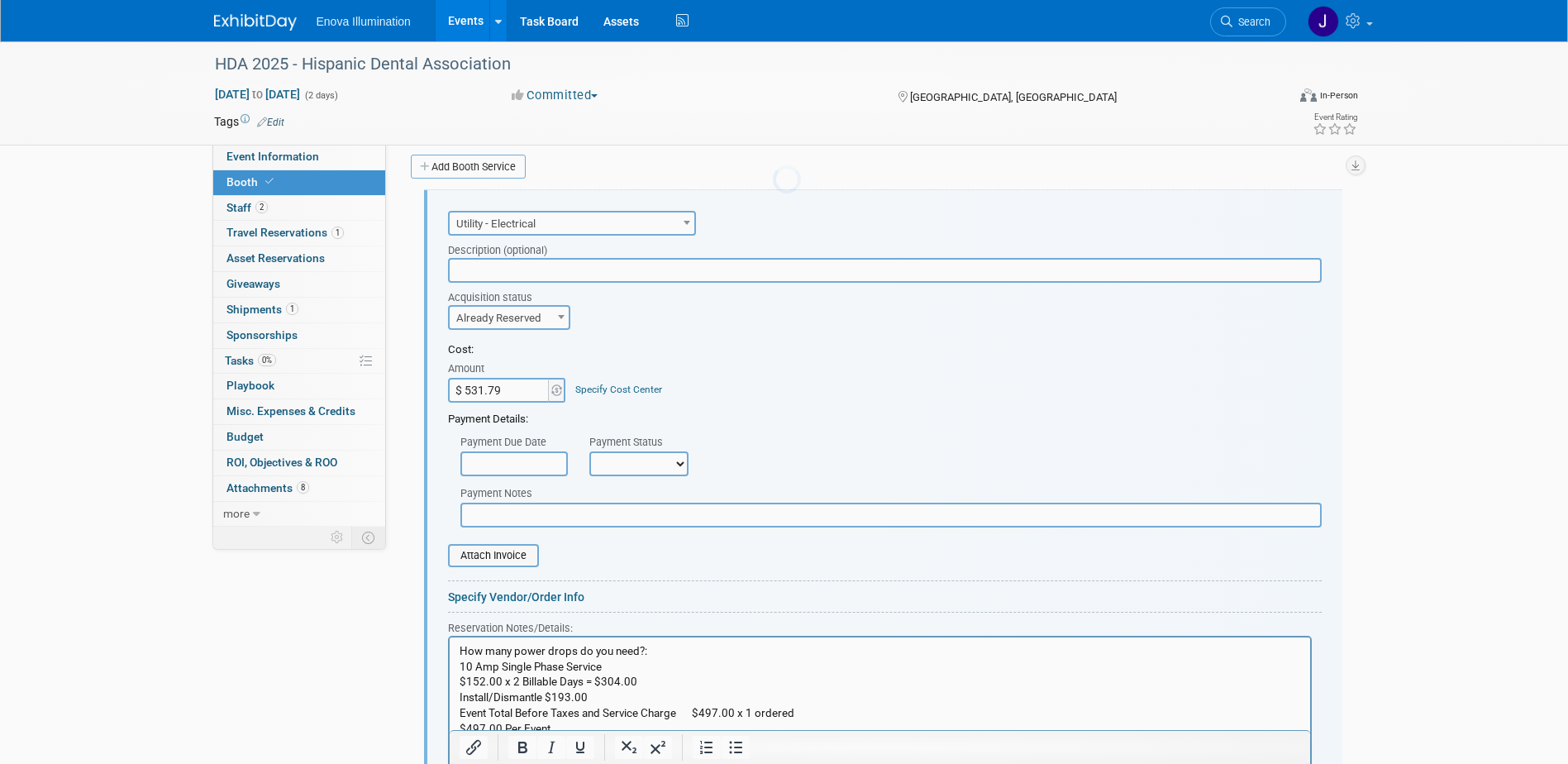
scroll to position [674, 0]
click at [487, 558] on input "file" at bounding box center [439, 555] width 197 height 20
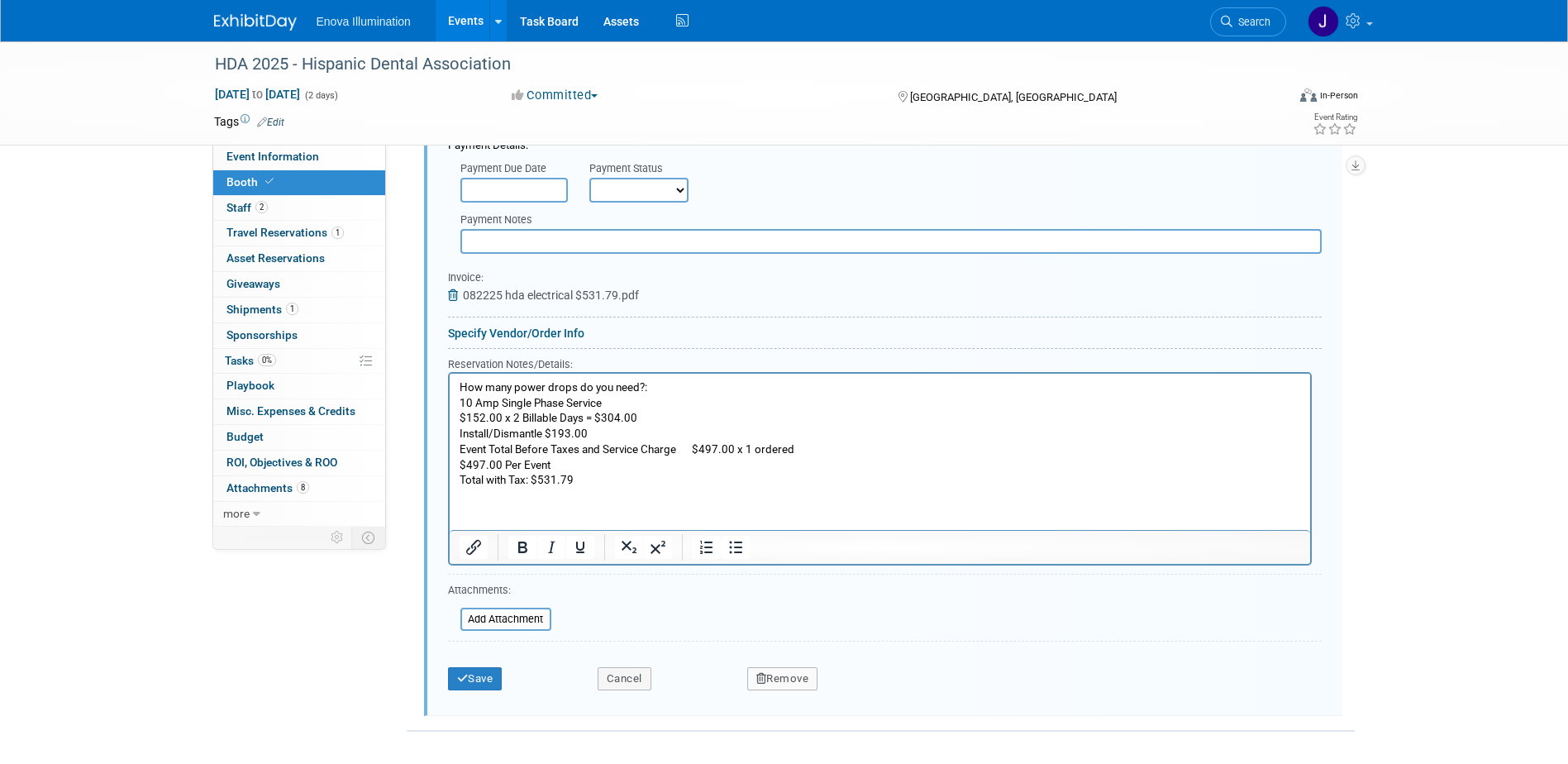
scroll to position [1005, 0]
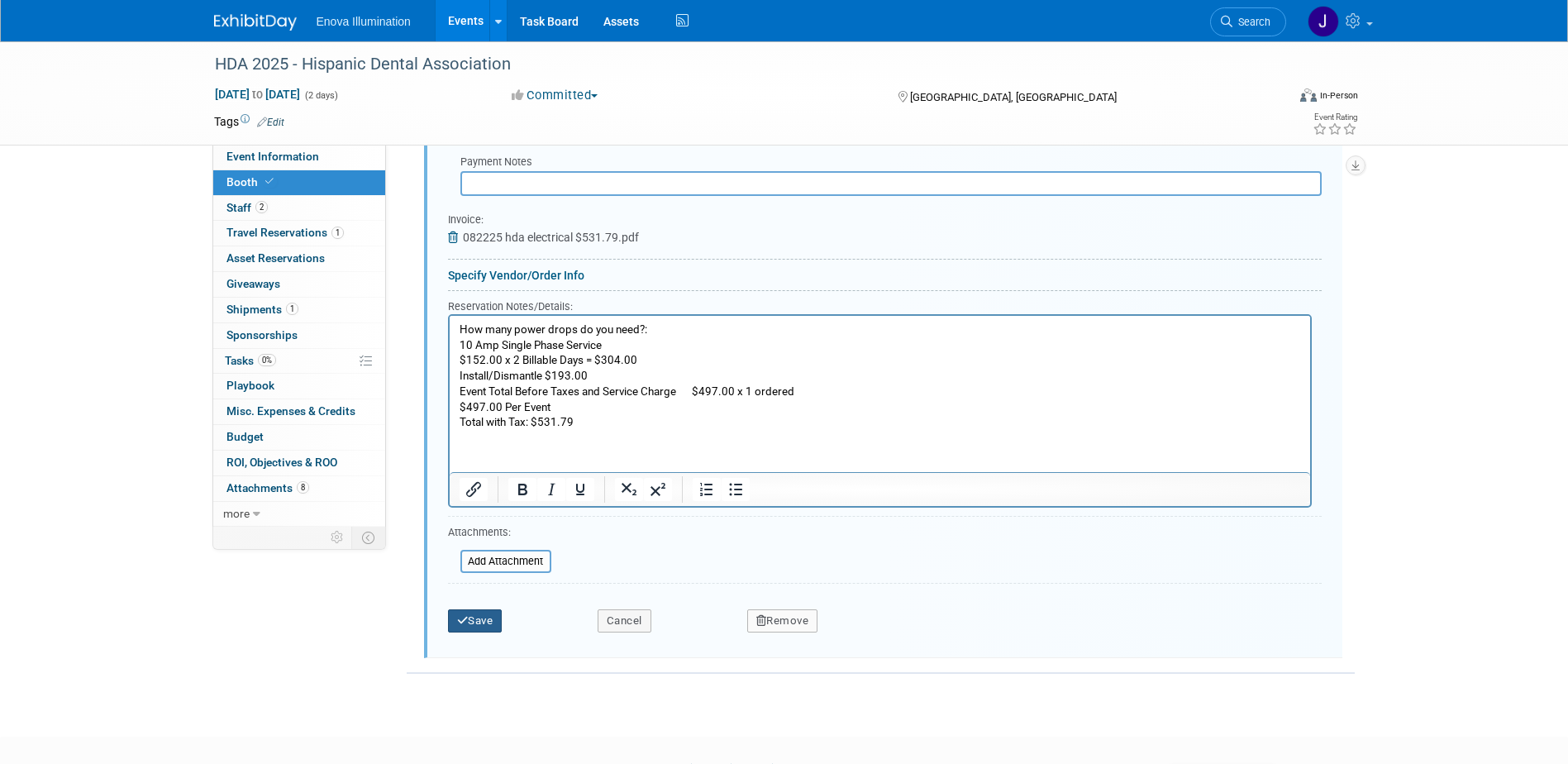
click at [480, 620] on button "Save" at bounding box center [475, 621] width 54 height 24
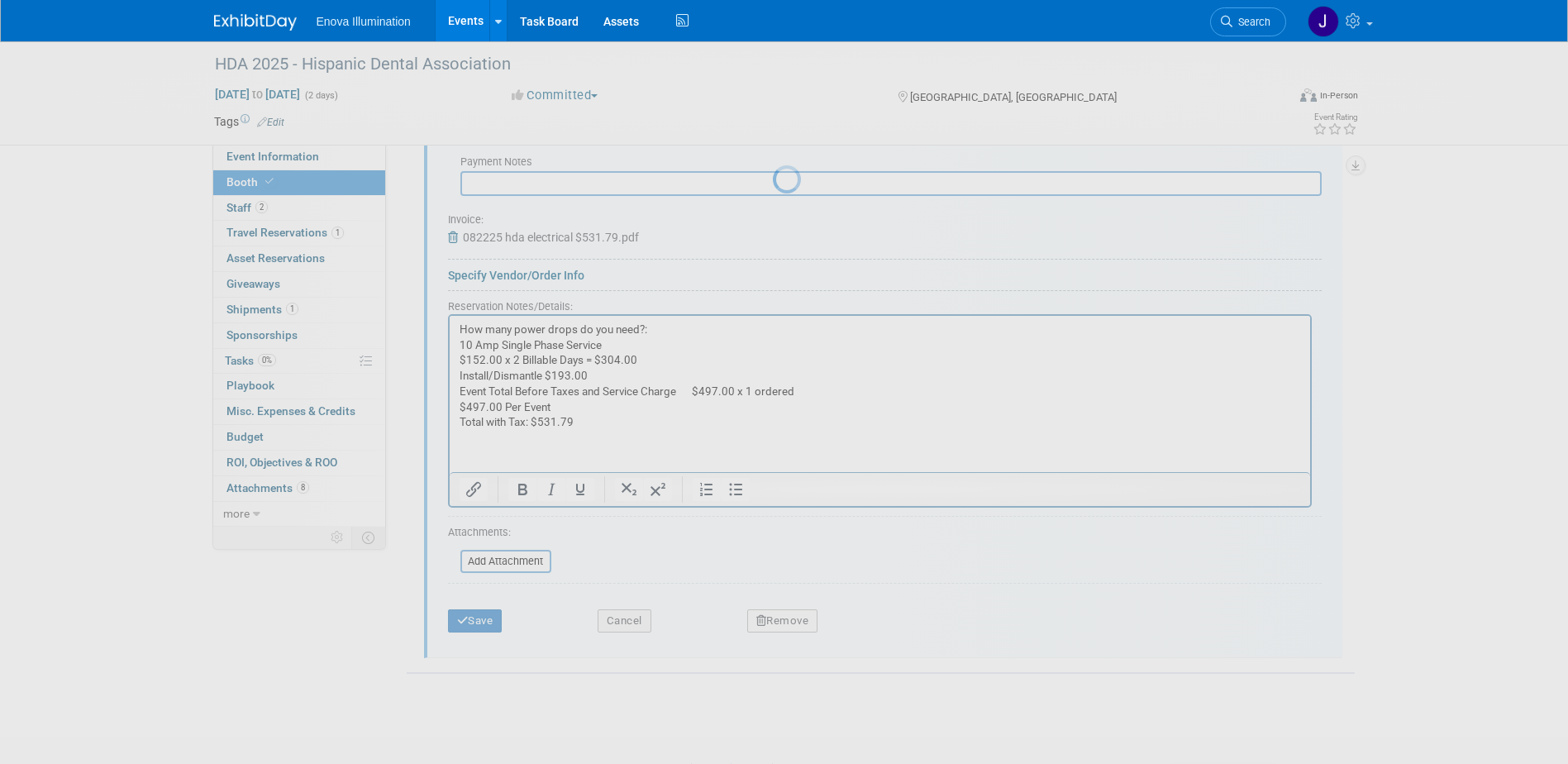
scroll to position [490, 0]
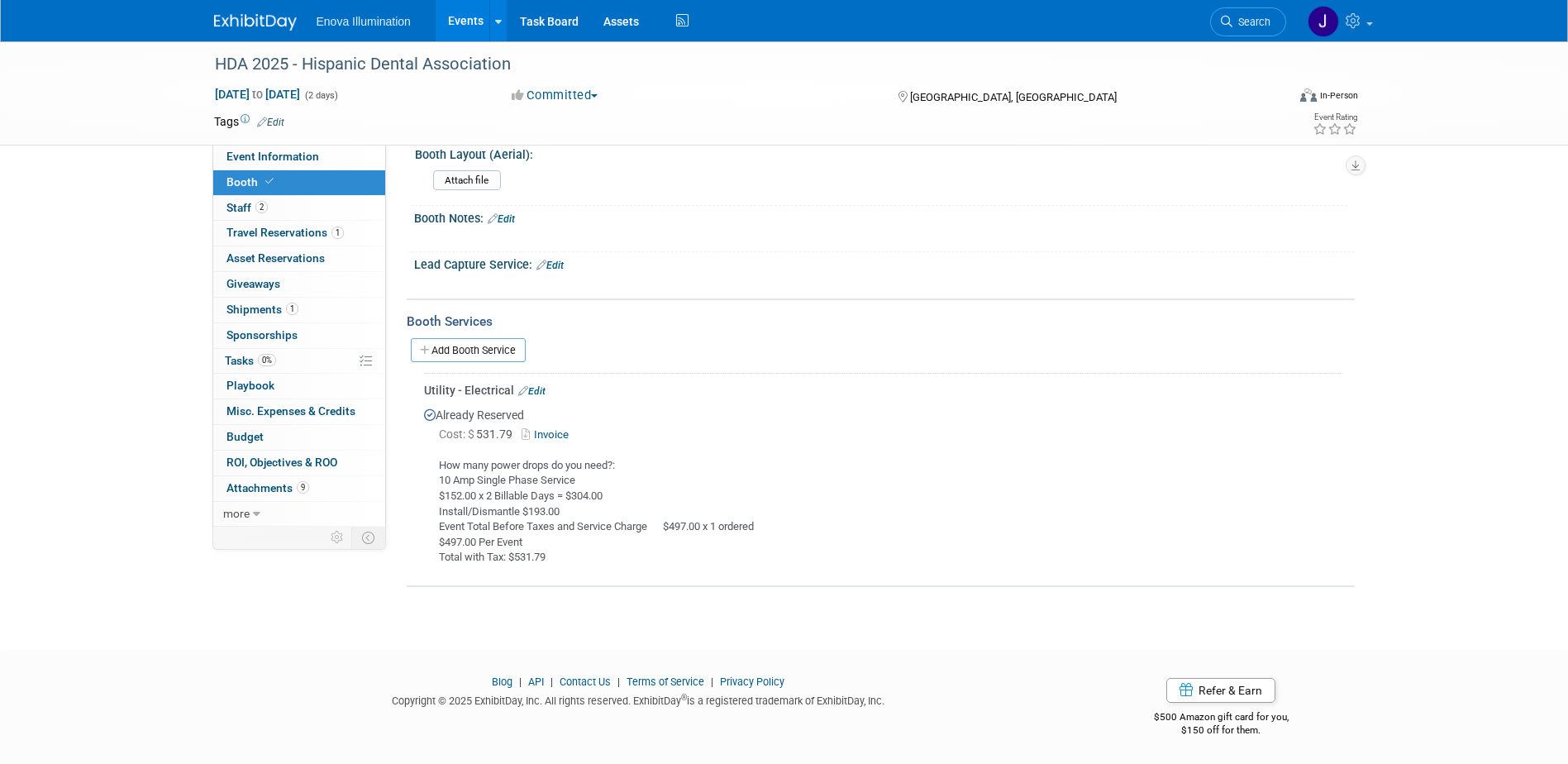
click at [1263, 20] on span "Search" at bounding box center [1252, 22] width 38 height 13
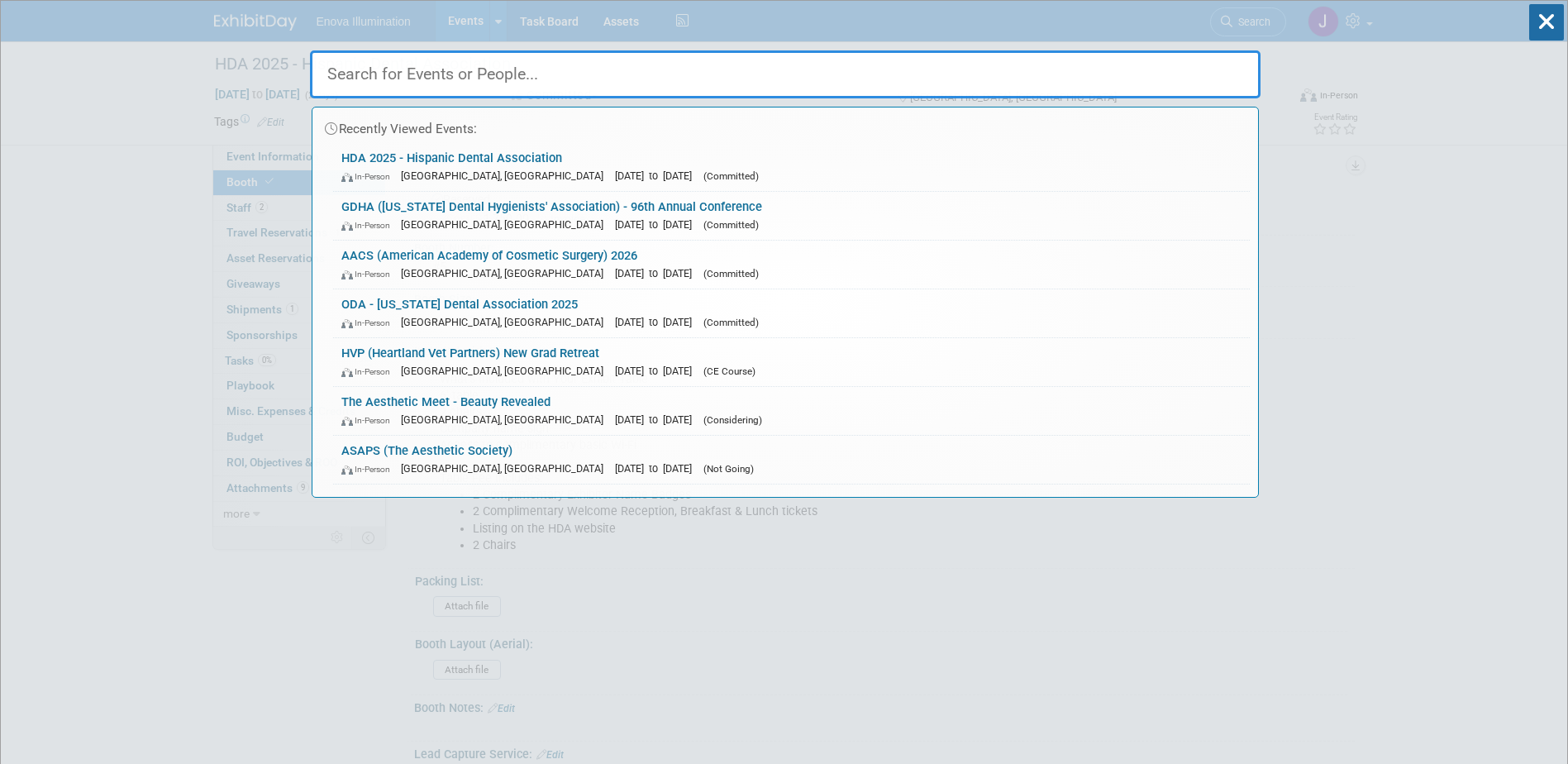
click at [1100, 61] on input "text" at bounding box center [785, 74] width 951 height 48
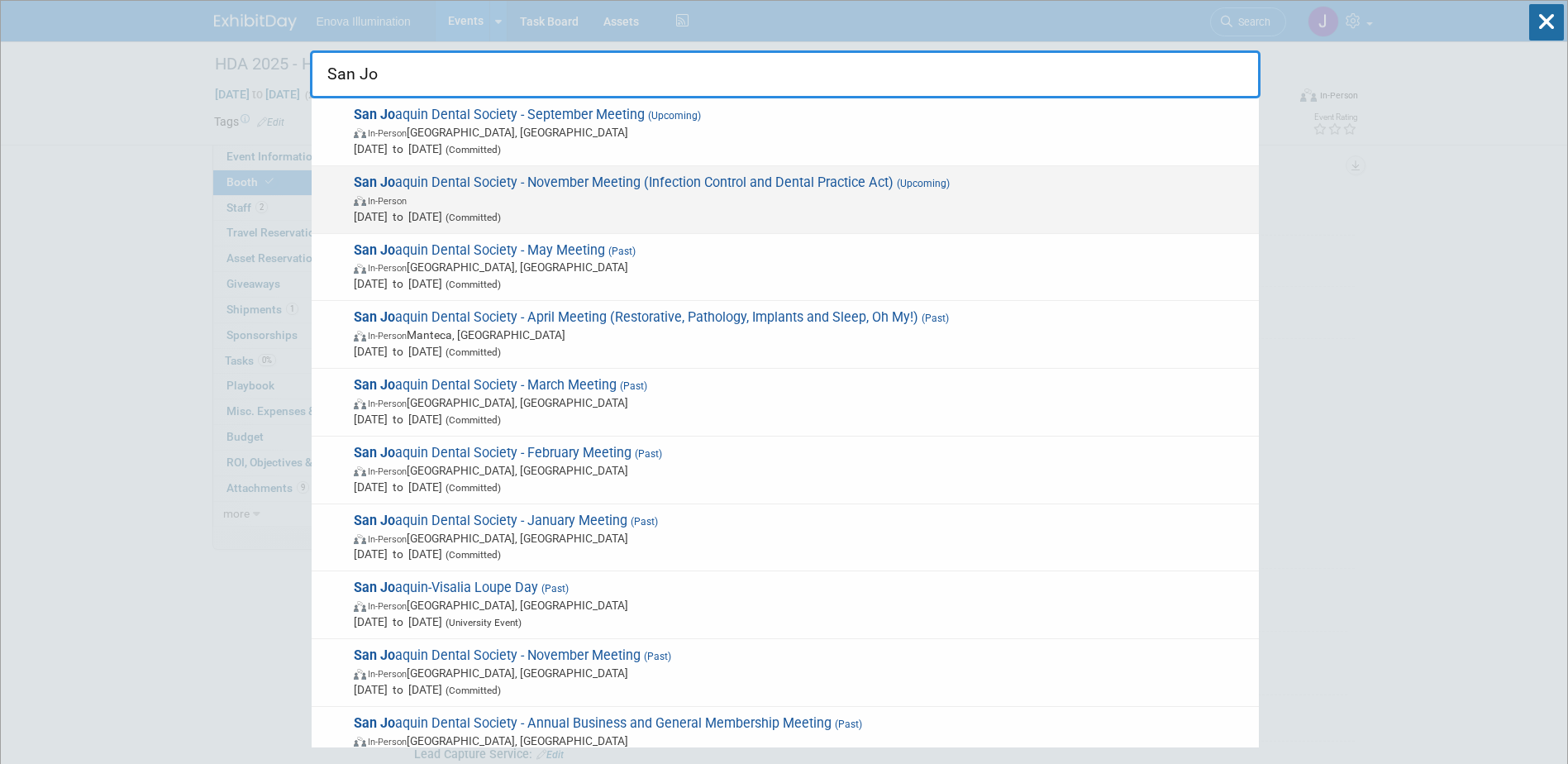
type input "San Jo"
click at [469, 184] on span "San Jo aquin Dental Society - November Meeting (Infection Control and Dental Pr…" at bounding box center [800, 200] width 902 height 51
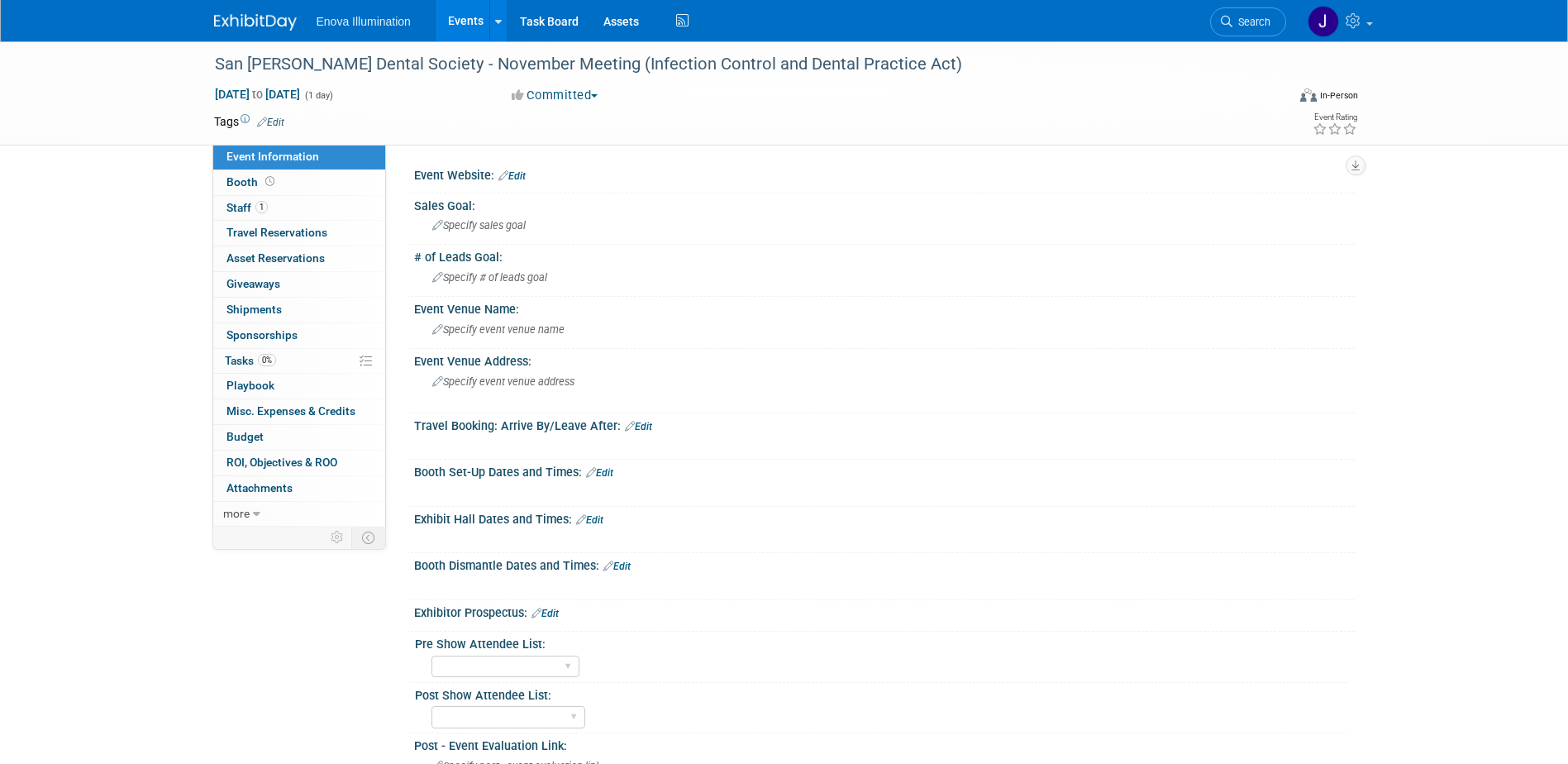
click at [600, 520] on link "Edit" at bounding box center [590, 520] width 27 height 12
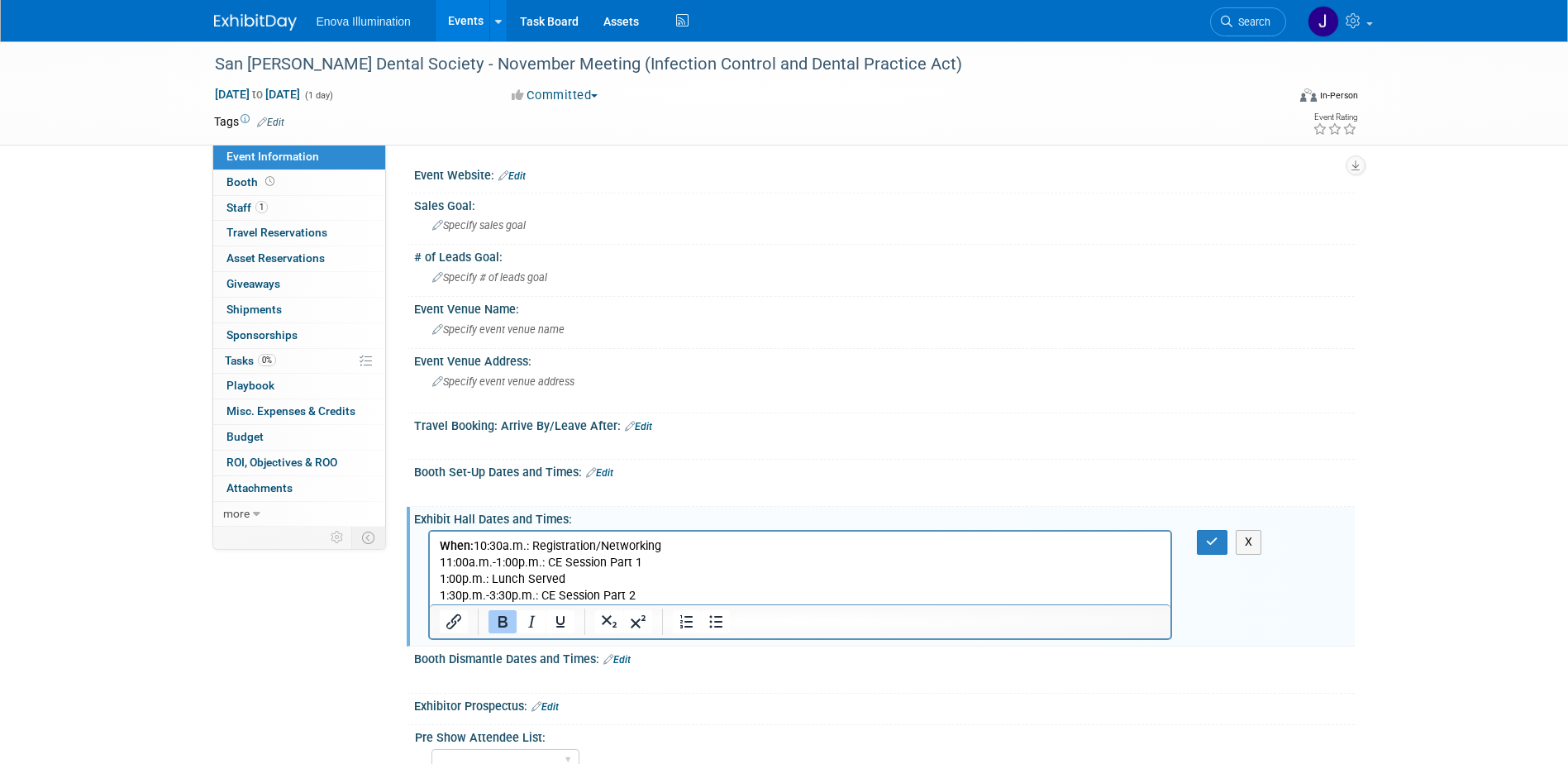
click at [475, 548] on p "When: 10:30a.m.: Registration/Networking" at bounding box center [801, 547] width 723 height 16
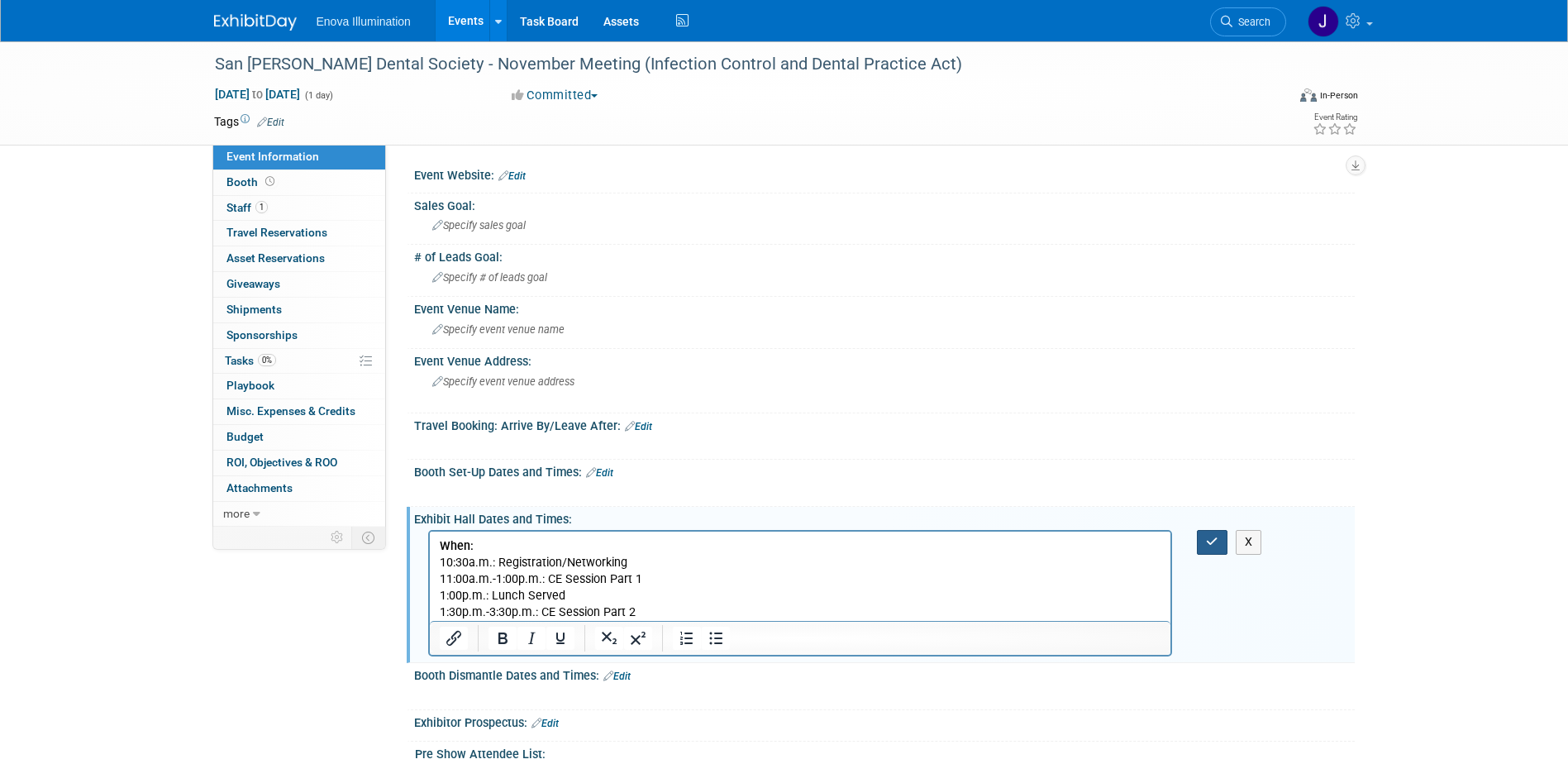
click at [1207, 548] on button "button" at bounding box center [1213, 542] width 31 height 24
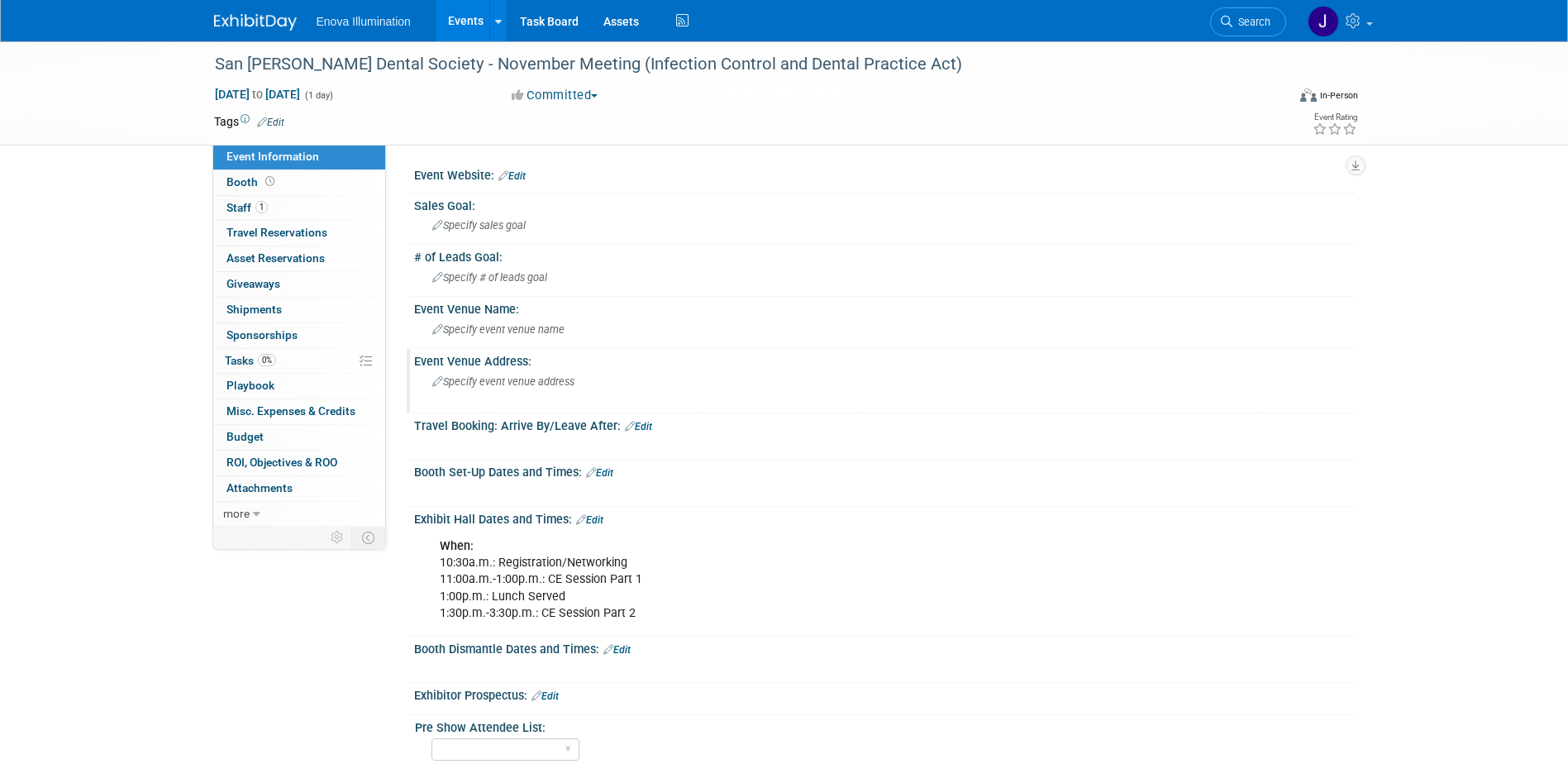
click at [490, 376] on span "Specify event venue address" at bounding box center [502, 382] width 142 height 13
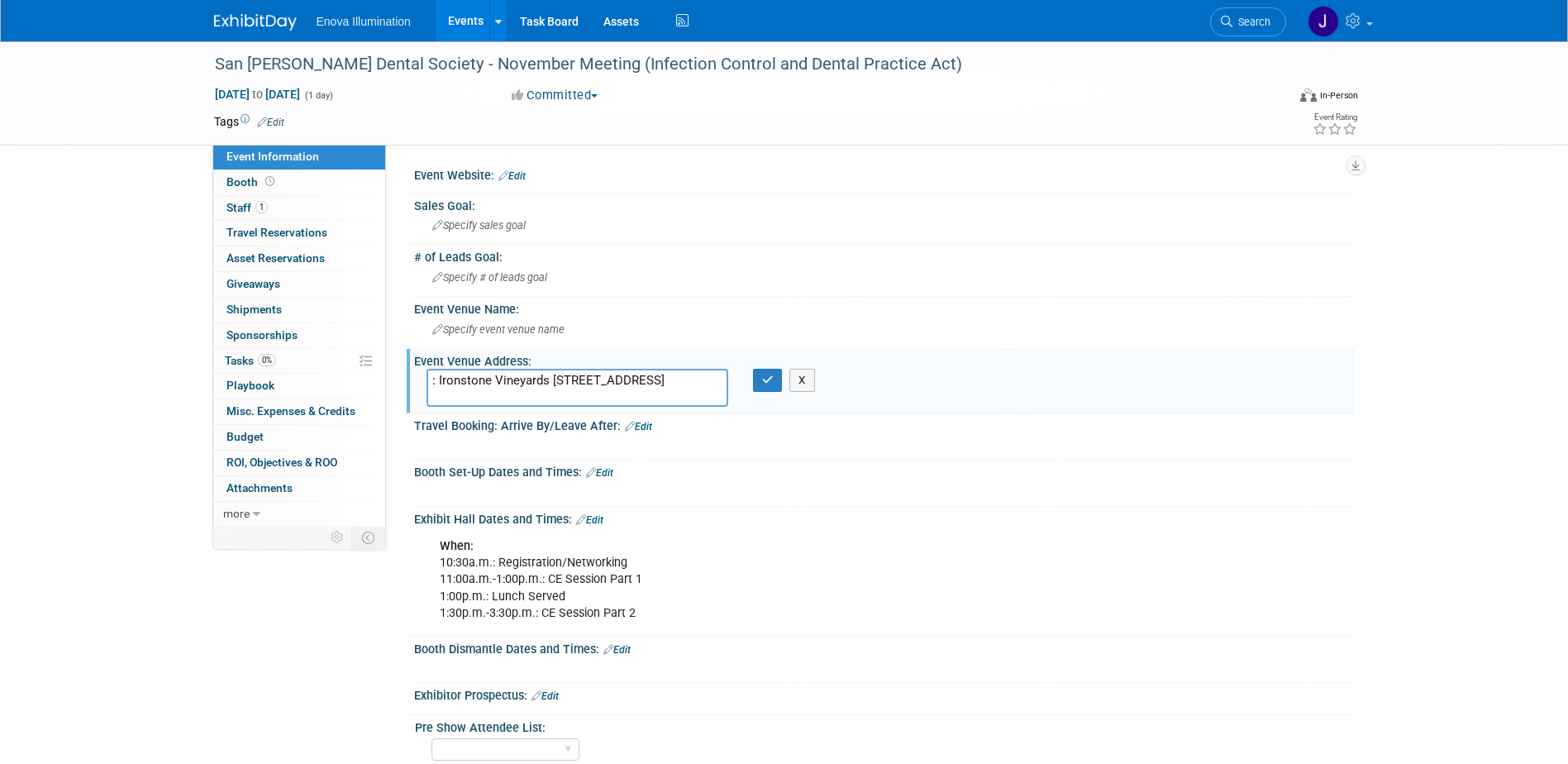
drag, startPoint x: 548, startPoint y: 381, endPoint x: 416, endPoint y: 383, distance: 132.0
click at [416, 383] on div ": Ironstone Vineyards [STREET_ADDRESS]" at bounding box center [577, 388] width 326 height 38
click at [539, 387] on textarea "[STREET_ADDRESS]" at bounding box center [577, 388] width 302 height 38
type textarea "[STREET_ADDRESS]"
click at [764, 384] on icon "button" at bounding box center [767, 380] width 12 height 11
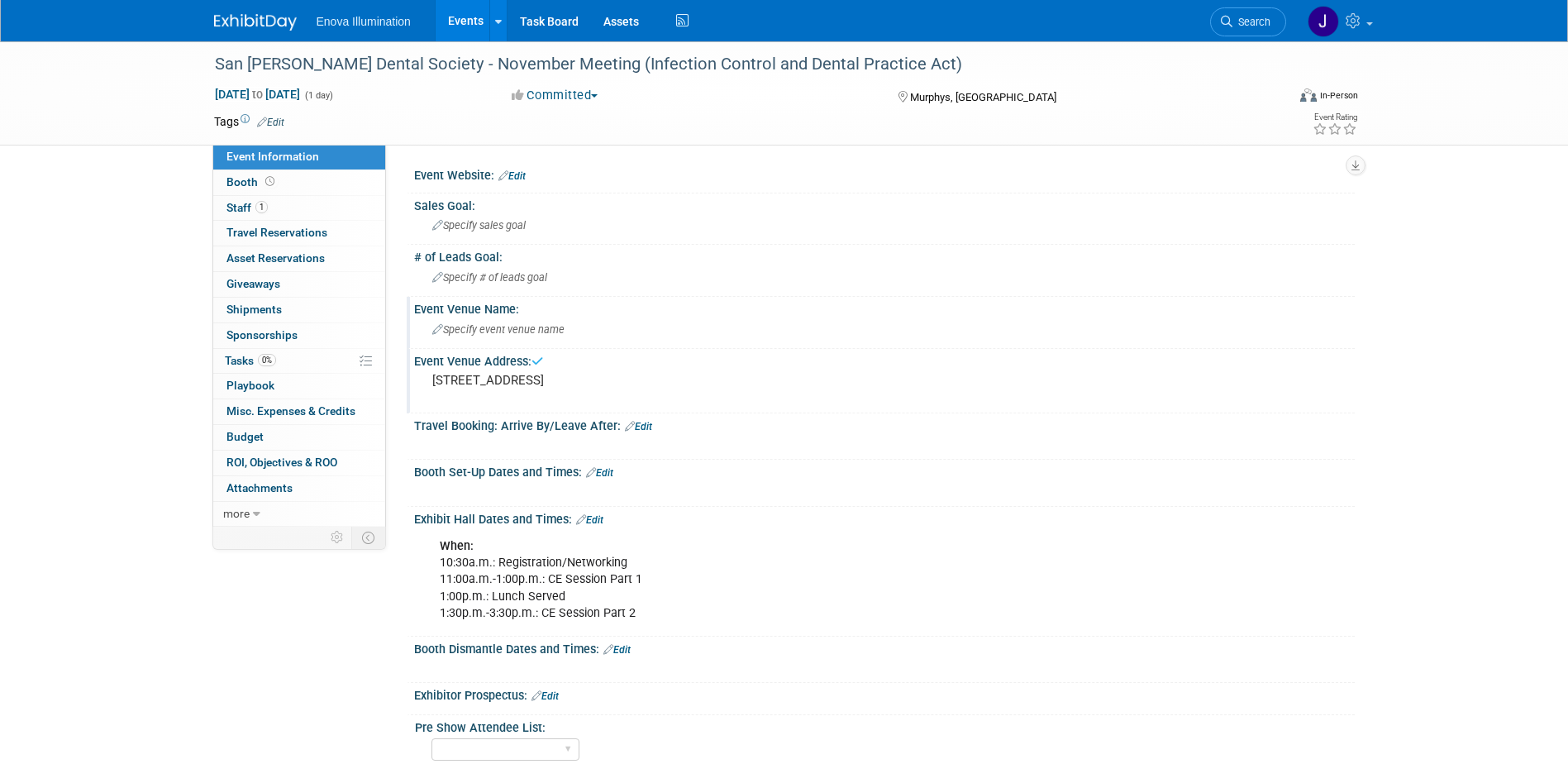
click at [558, 333] on span "Specify event venue name" at bounding box center [498, 330] width 132 height 13
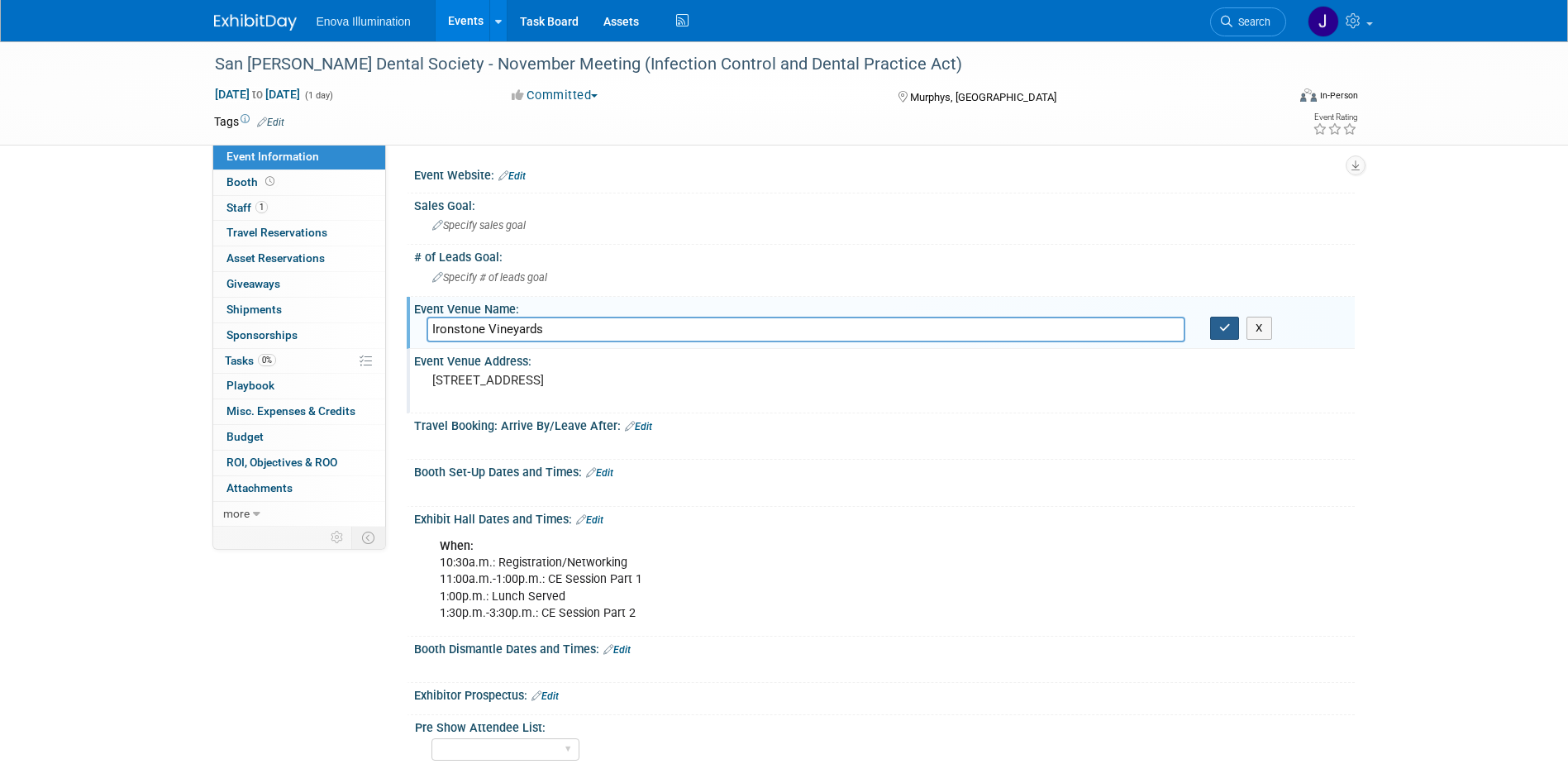
type input "Ironstone Vineyards"
click at [1216, 325] on button "button" at bounding box center [1225, 328] width 30 height 24
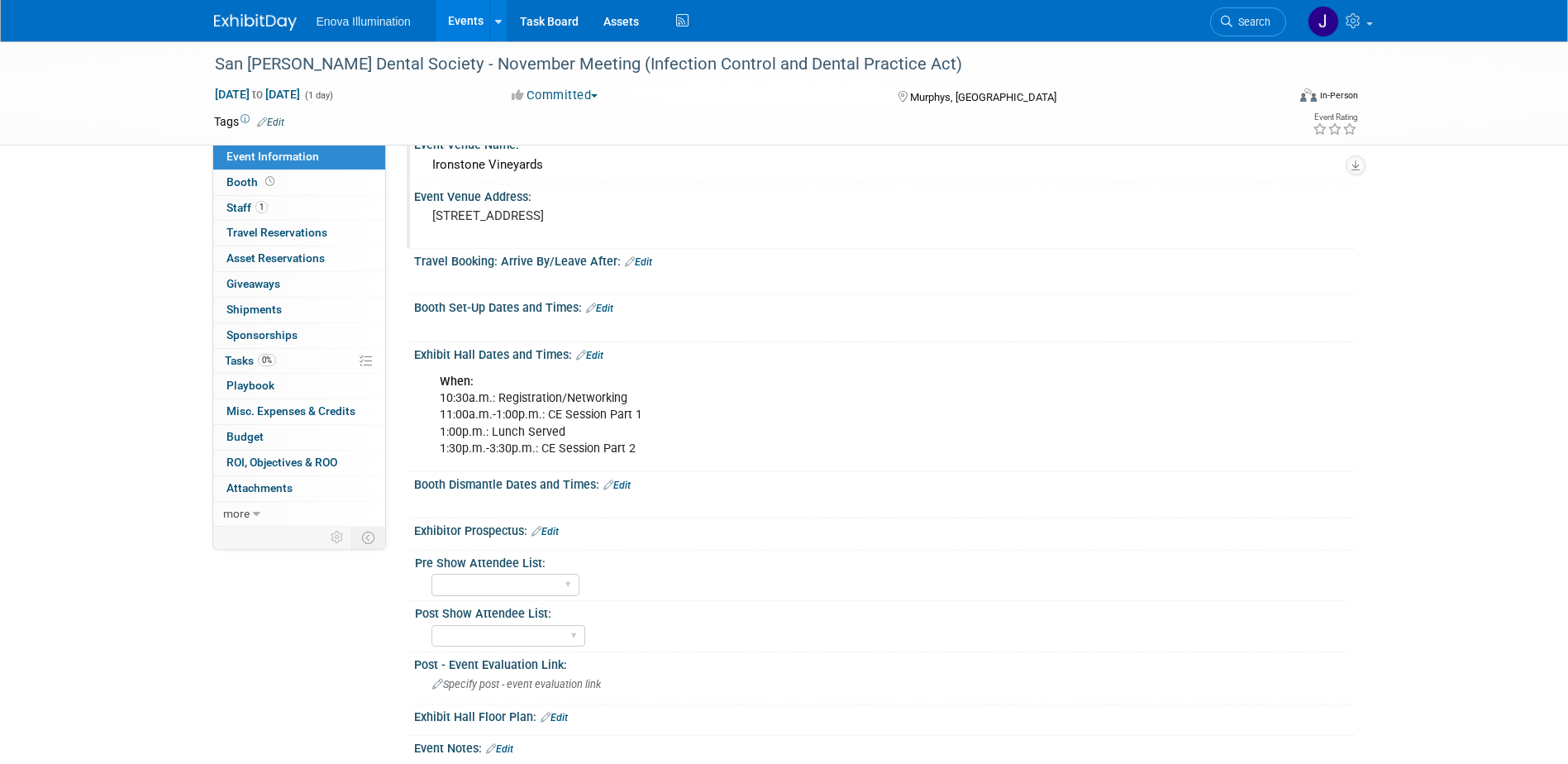
scroll to position [165, 0]
click at [1239, 20] on span "Search" at bounding box center [1252, 22] width 38 height 13
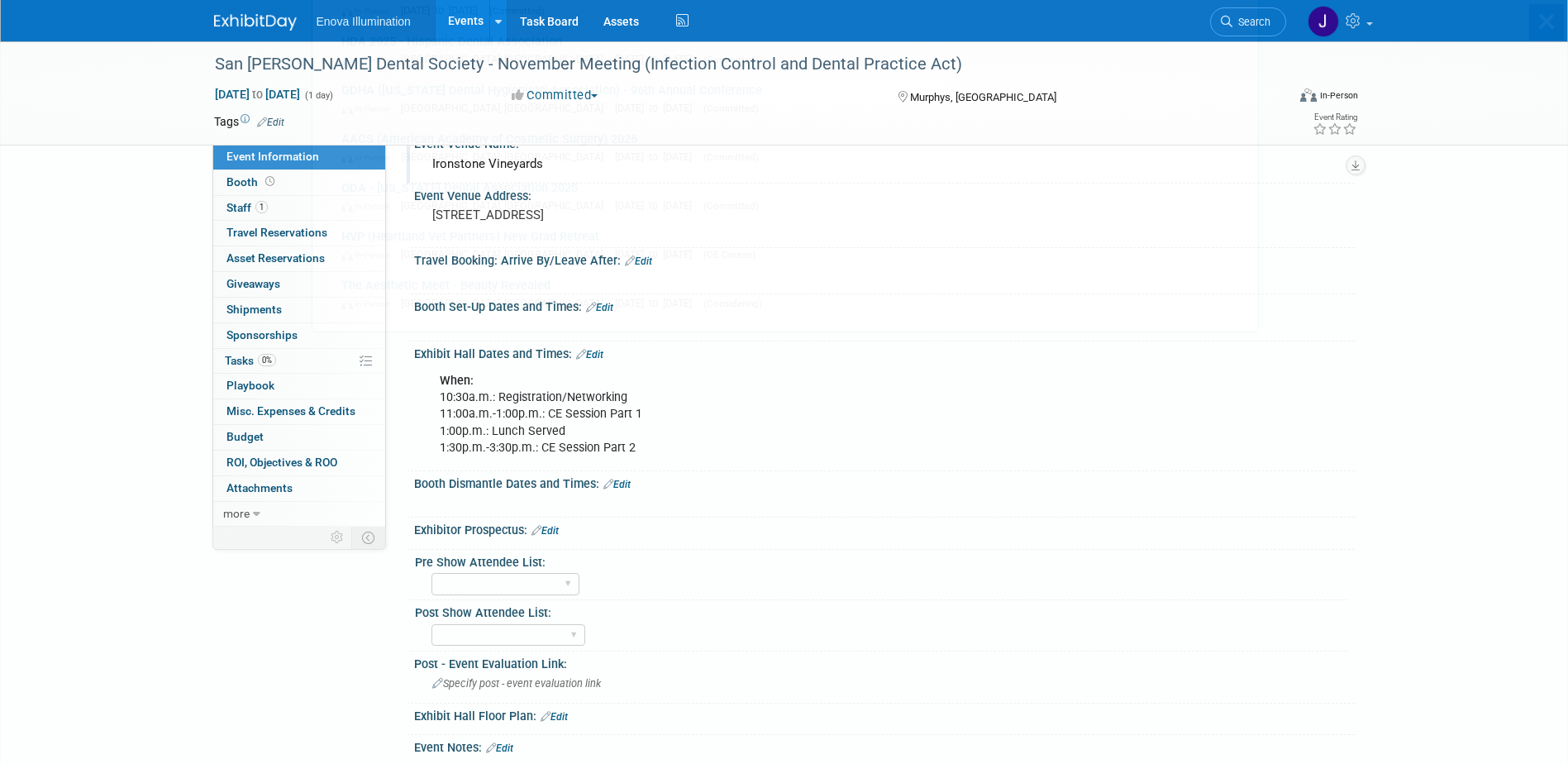
scroll to position [0, 0]
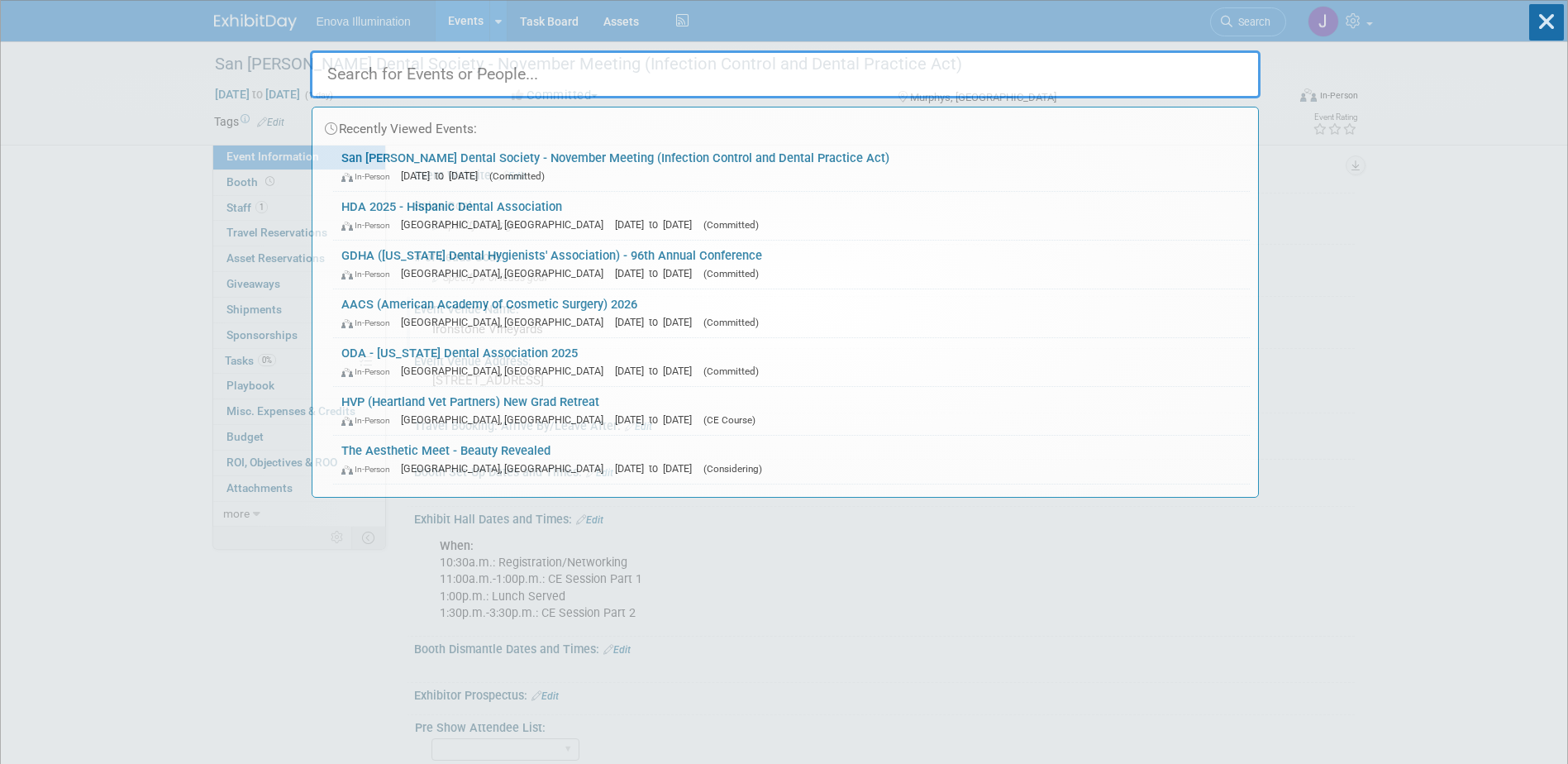
click at [1150, 78] on input "text" at bounding box center [785, 74] width 951 height 48
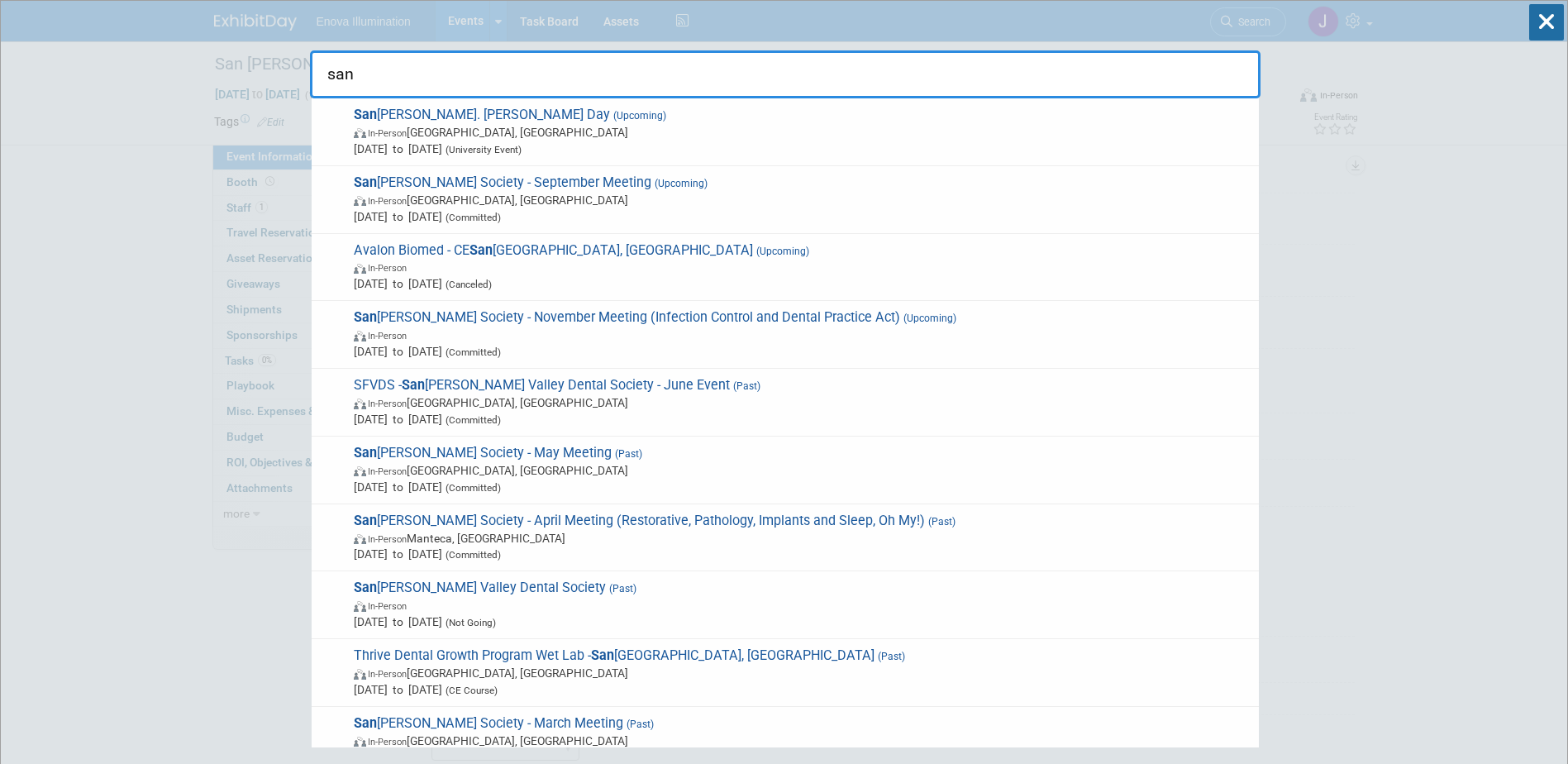
type input "san"
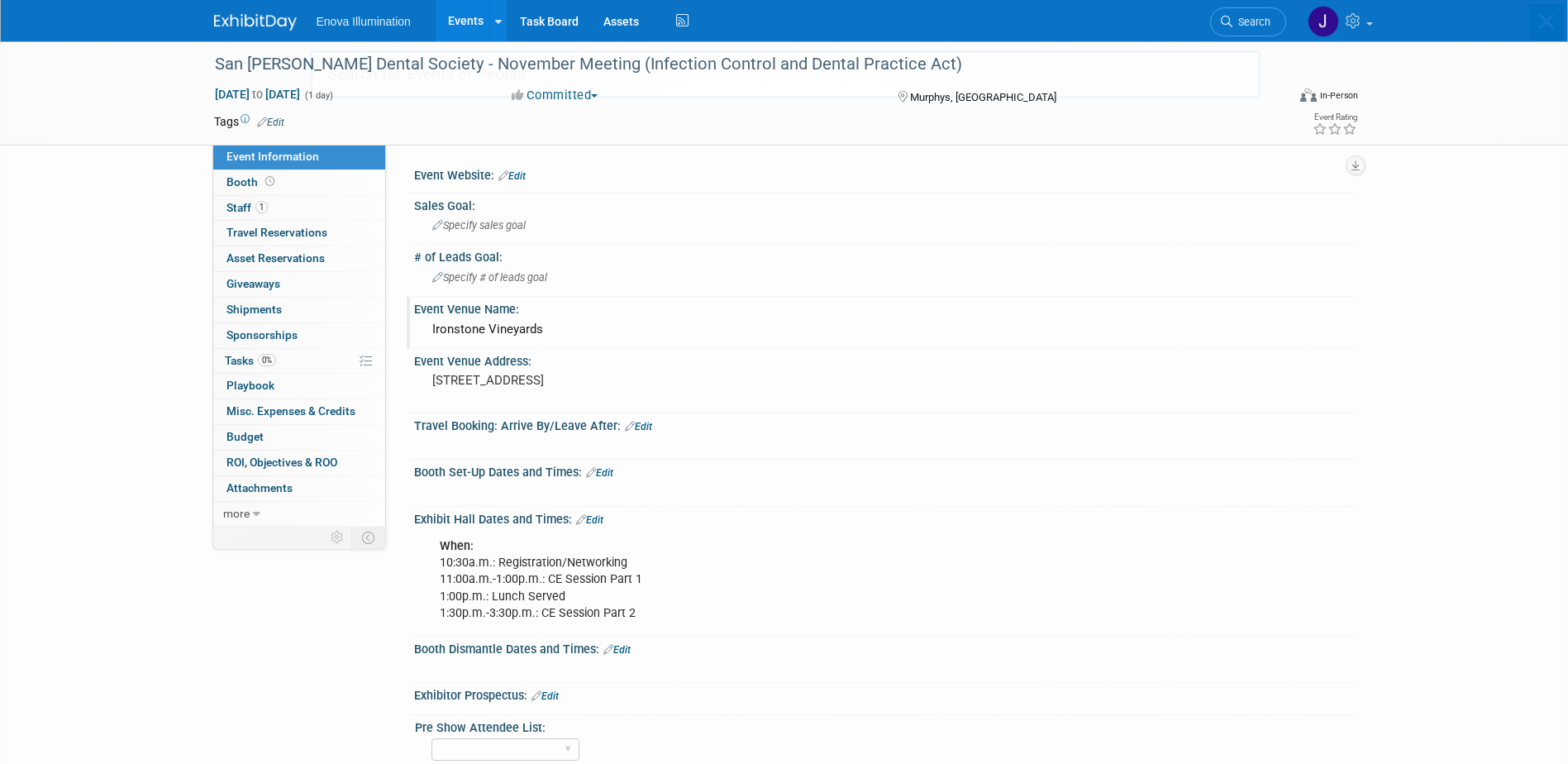
click at [252, 11] on body "Enova Illumination Events Add Event Bulk Upload Events Shareable Event Boards R…" at bounding box center [784, 382] width 1568 height 764
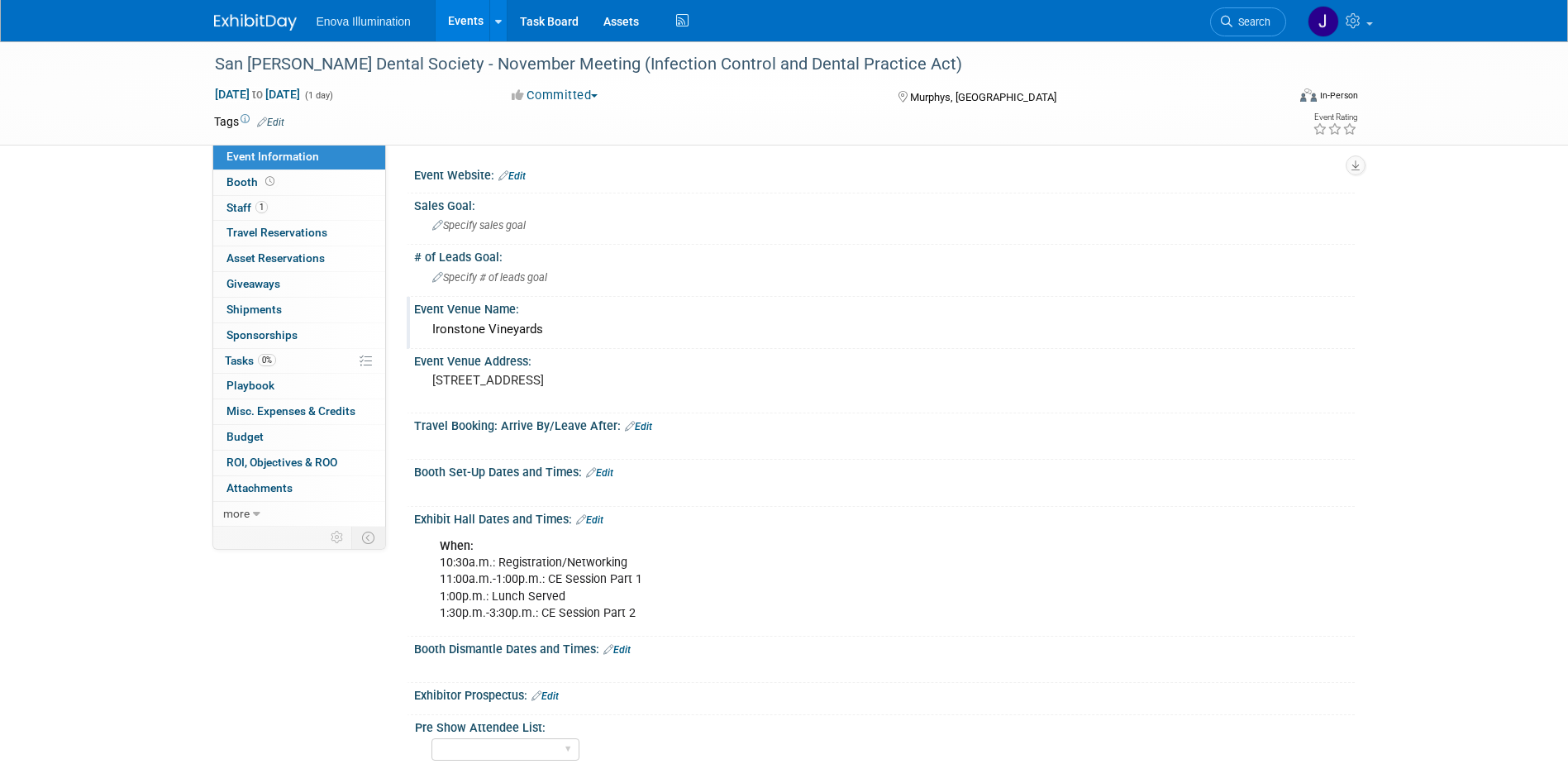
click at [257, 18] on img at bounding box center [255, 23] width 82 height 16
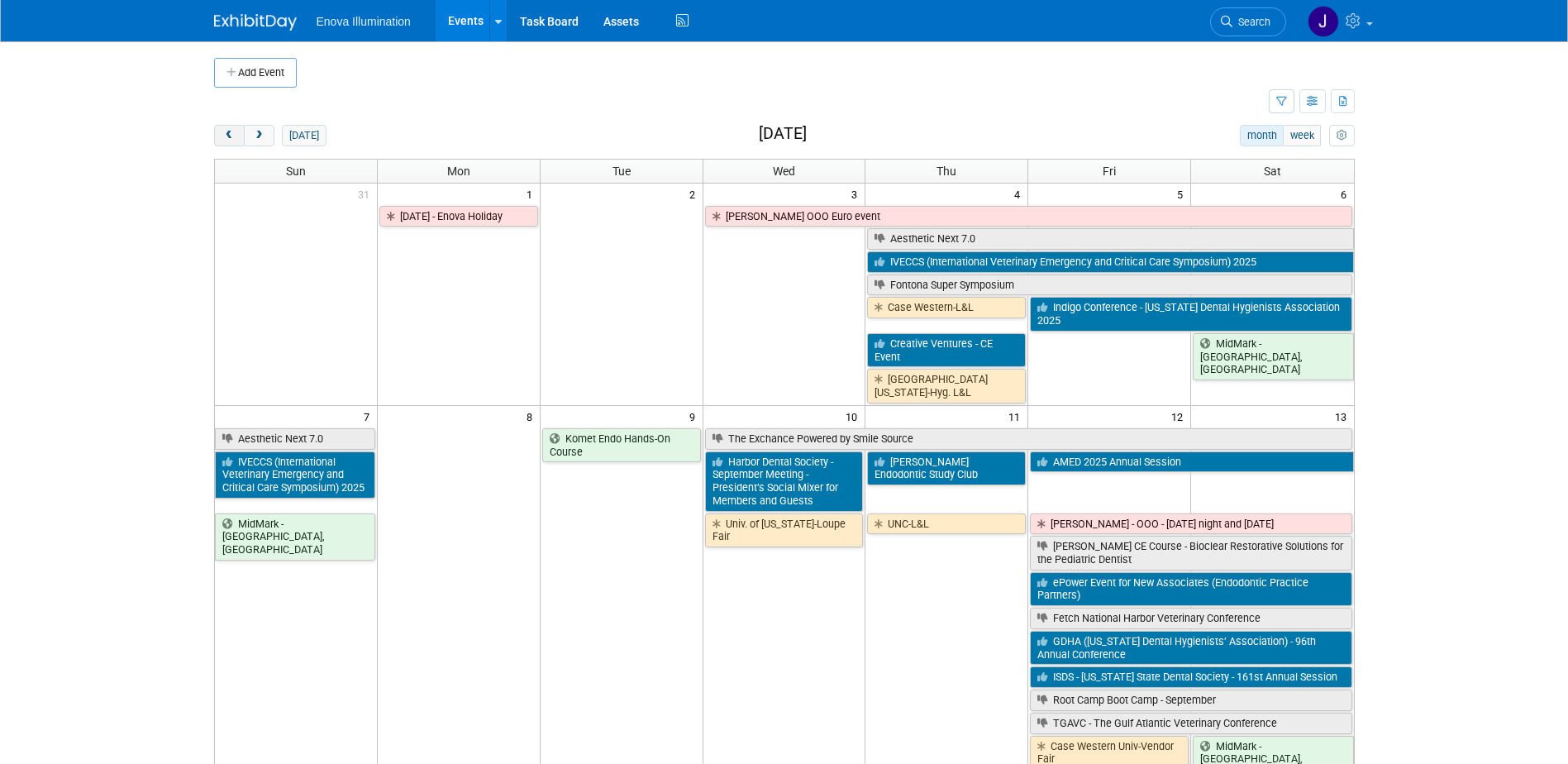
click at [233, 141] on button "prev" at bounding box center [230, 136] width 31 height 22
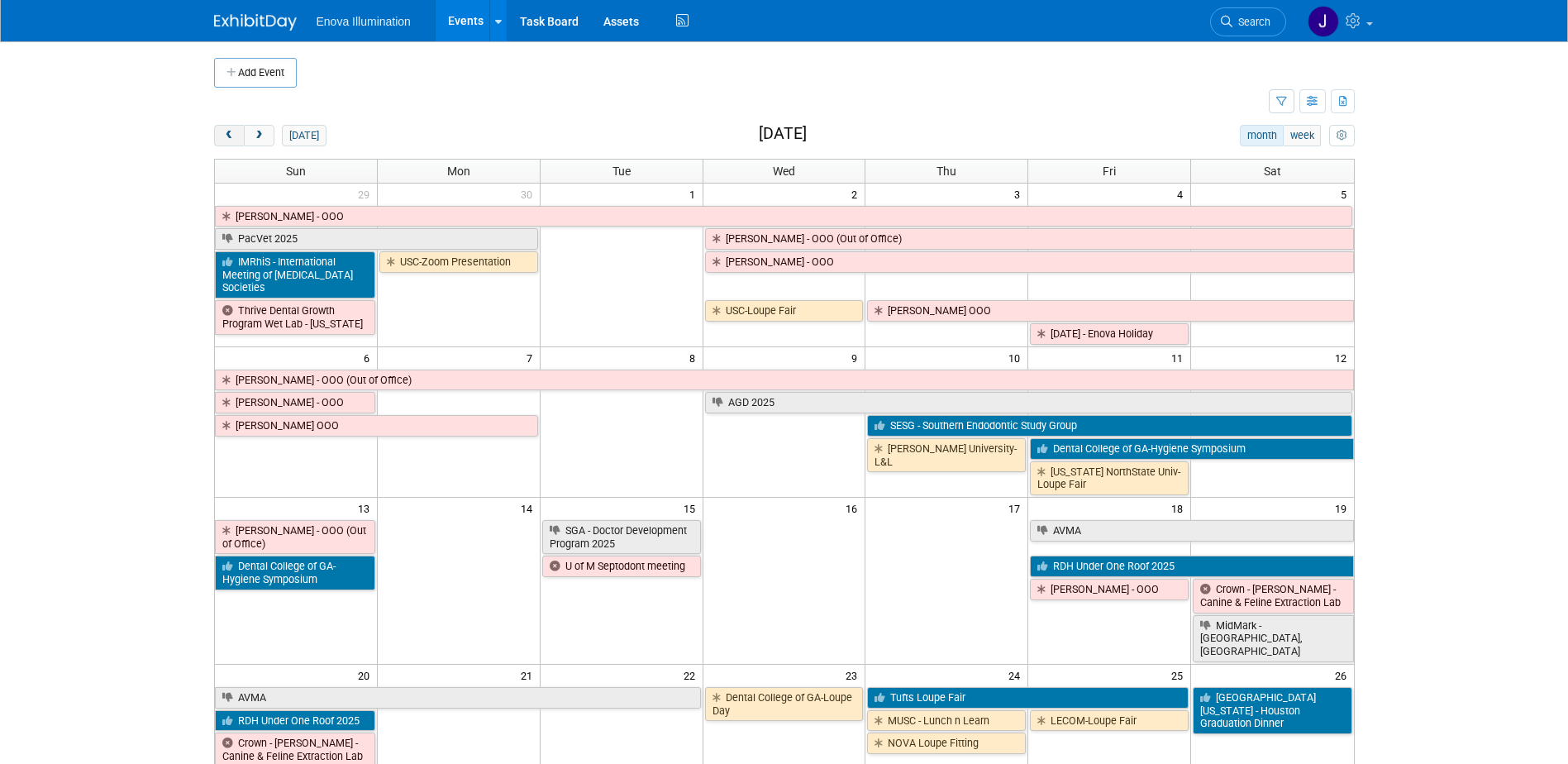
click at [233, 141] on button "prev" at bounding box center [230, 136] width 31 height 22
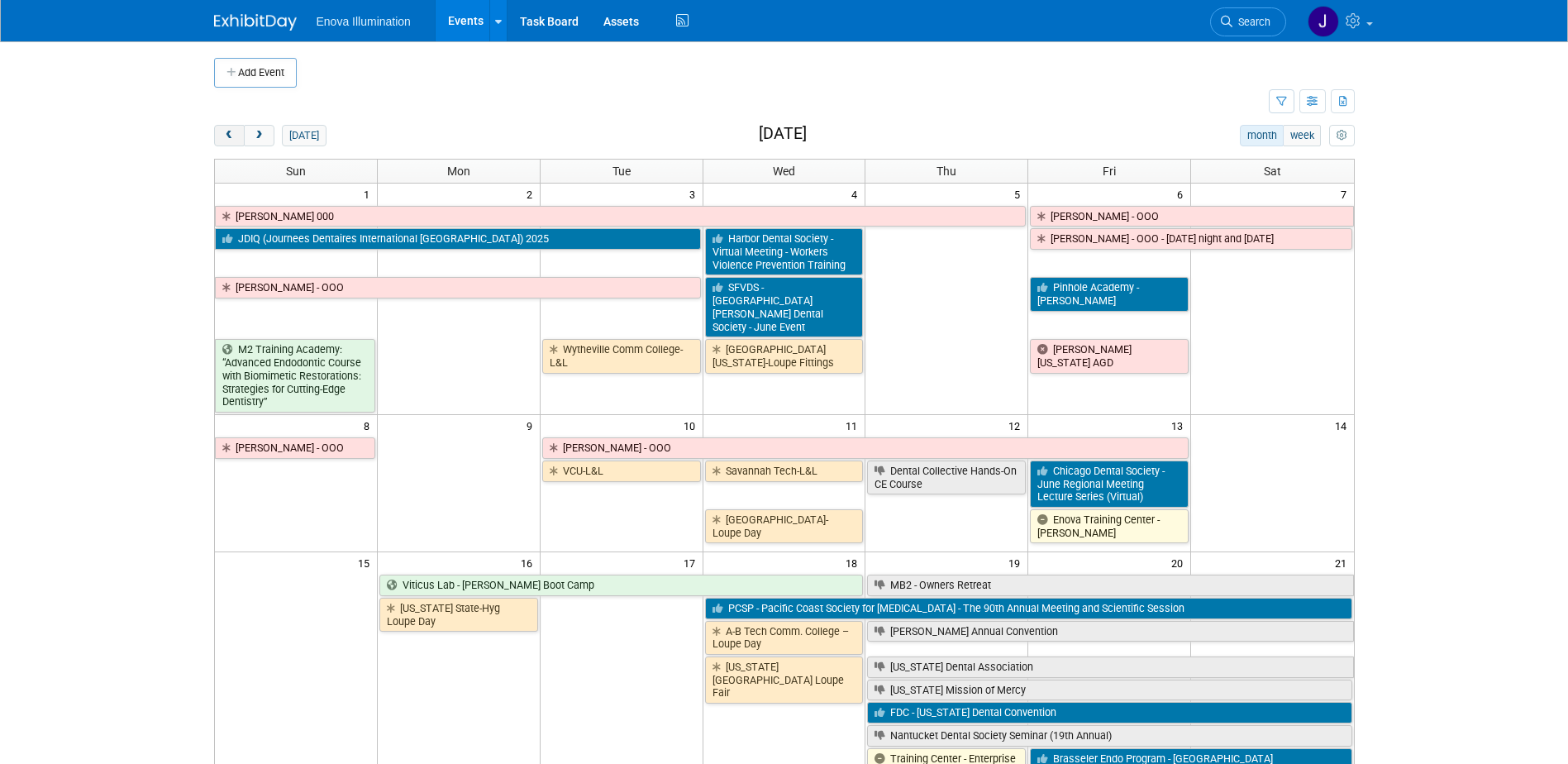
click at [233, 141] on button "prev" at bounding box center [230, 136] width 31 height 22
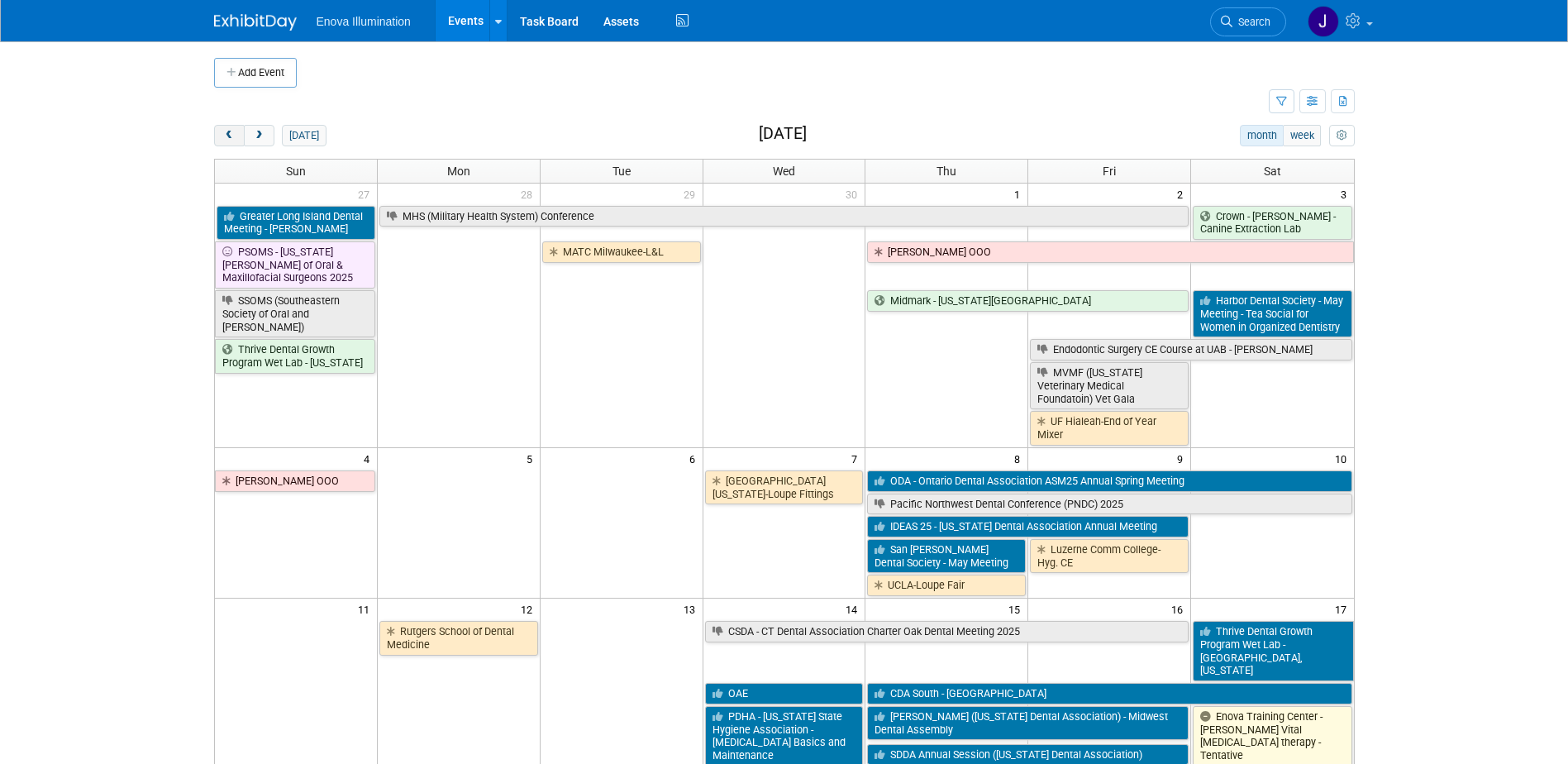
click at [233, 141] on button "prev" at bounding box center [230, 136] width 31 height 22
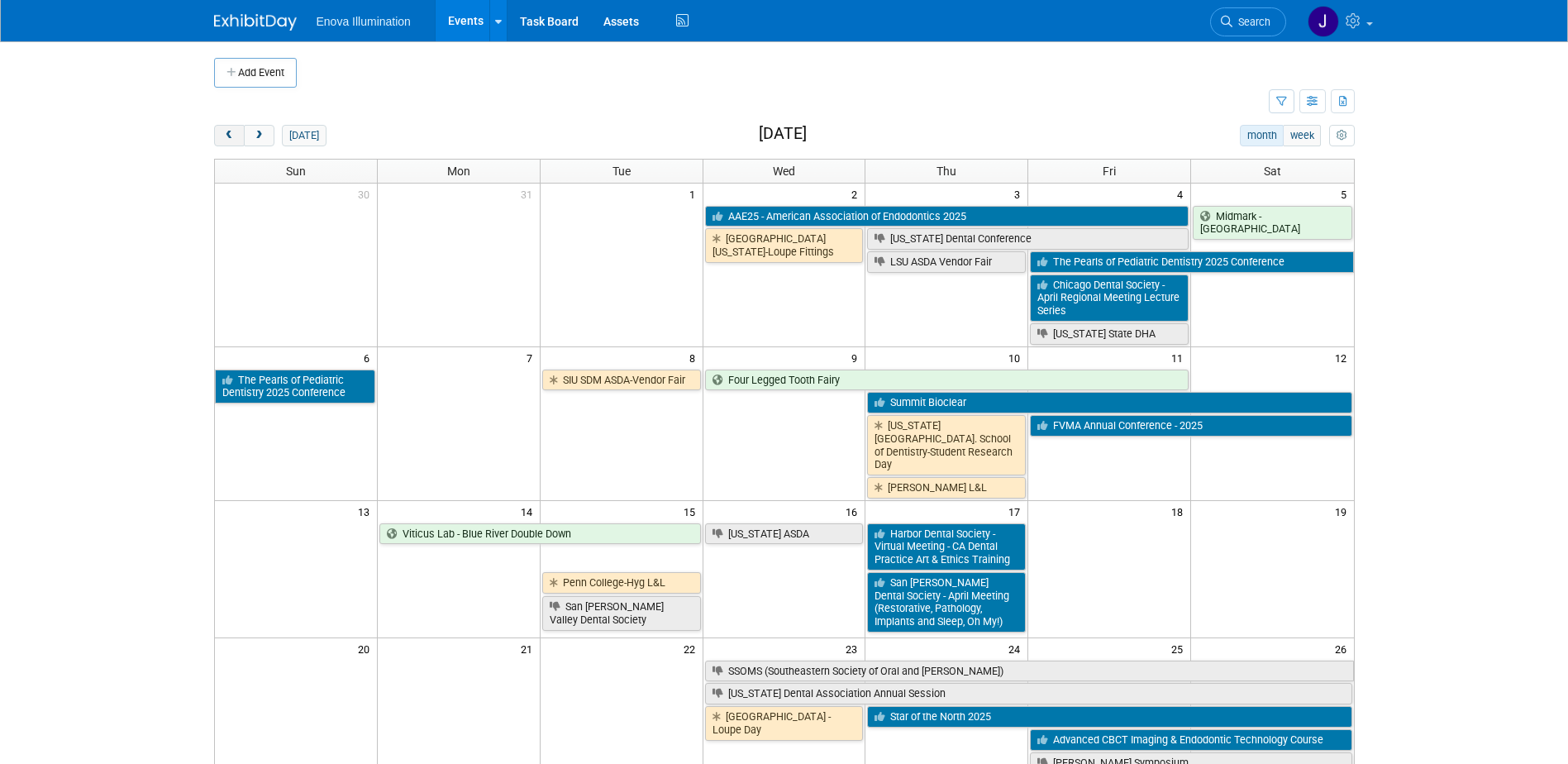
click at [233, 141] on button "prev" at bounding box center [230, 136] width 31 height 22
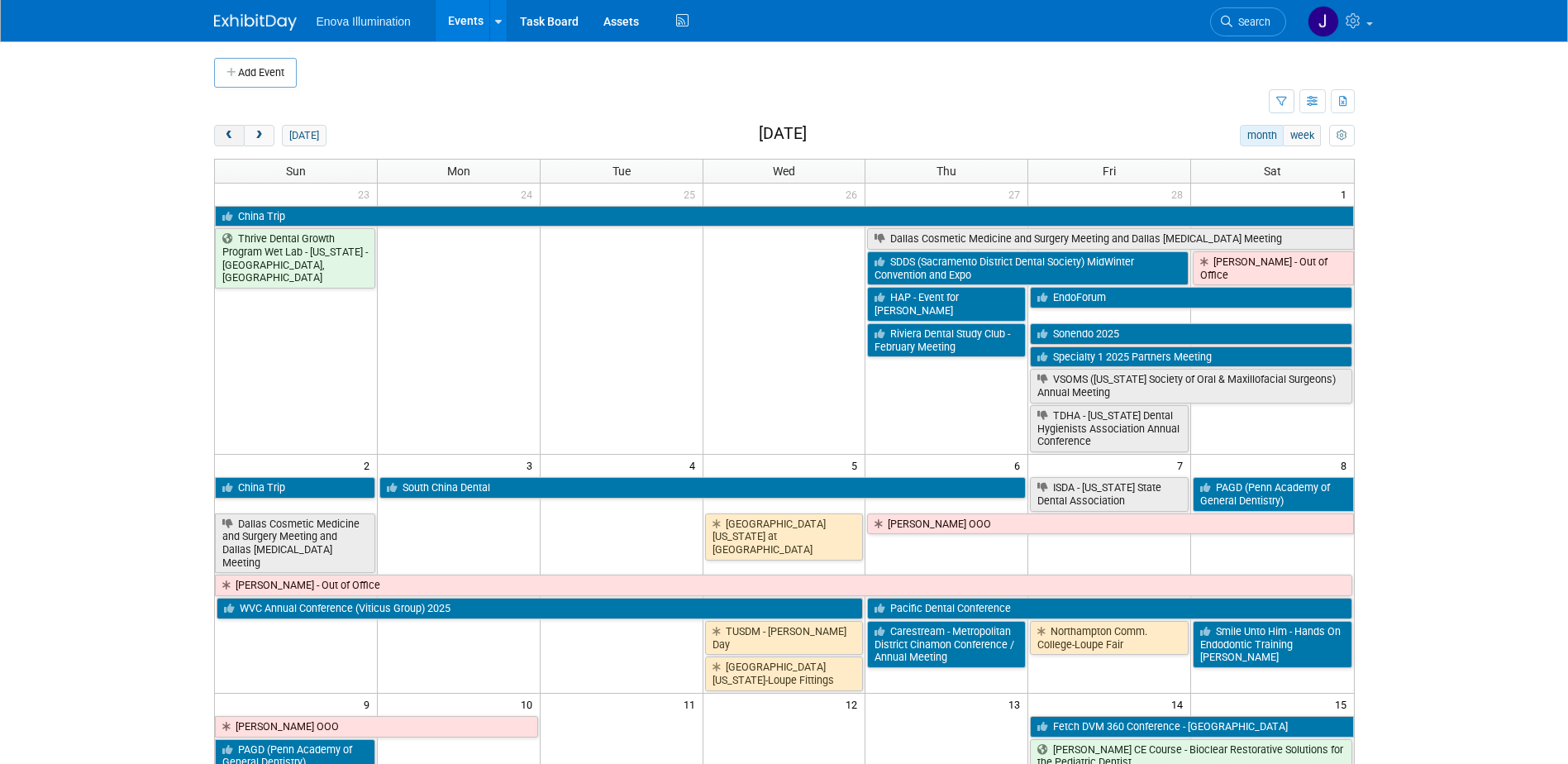
click at [233, 141] on button "prev" at bounding box center [230, 136] width 31 height 22
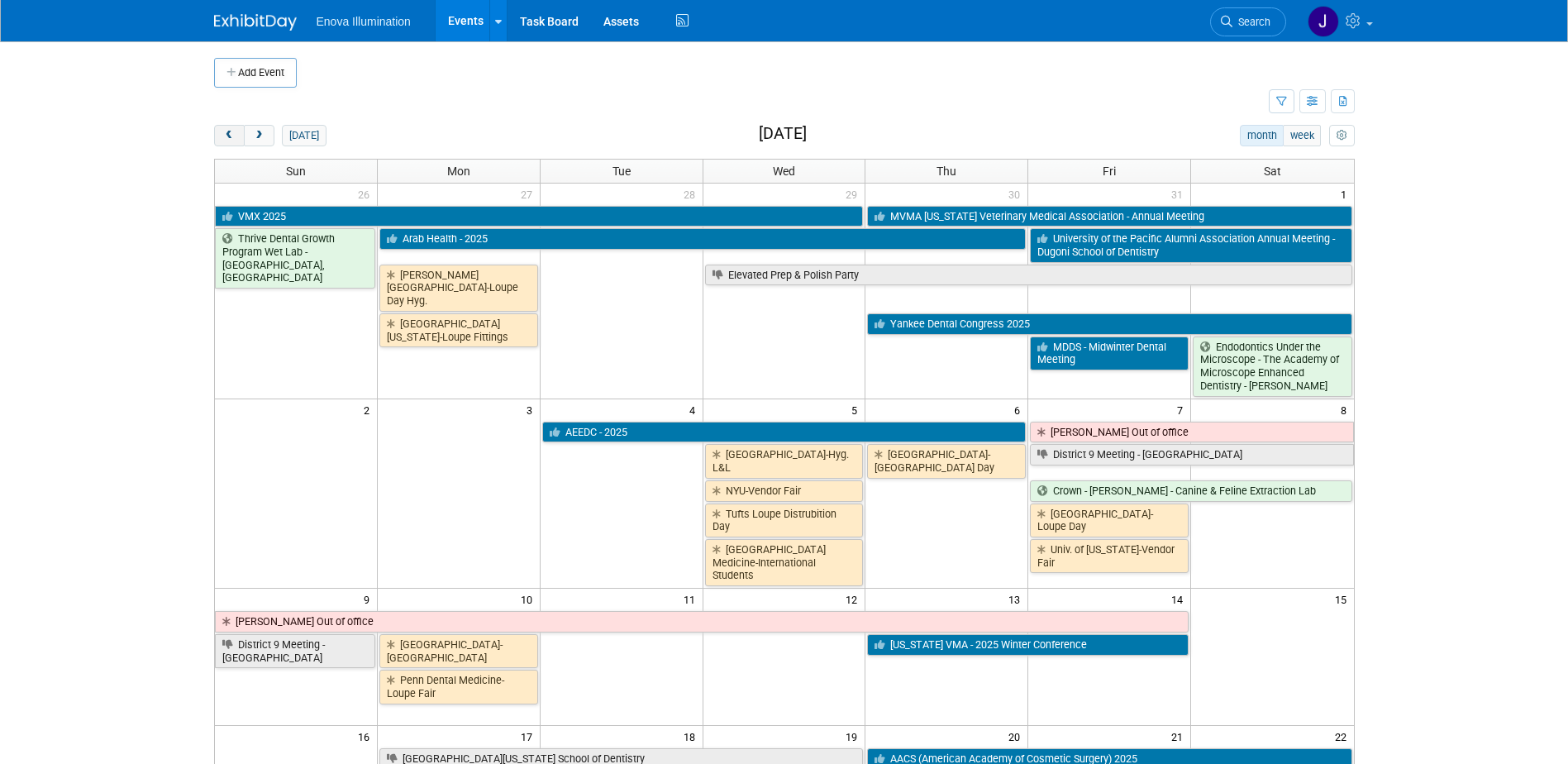
click at [233, 141] on button "prev" at bounding box center [230, 136] width 31 height 22
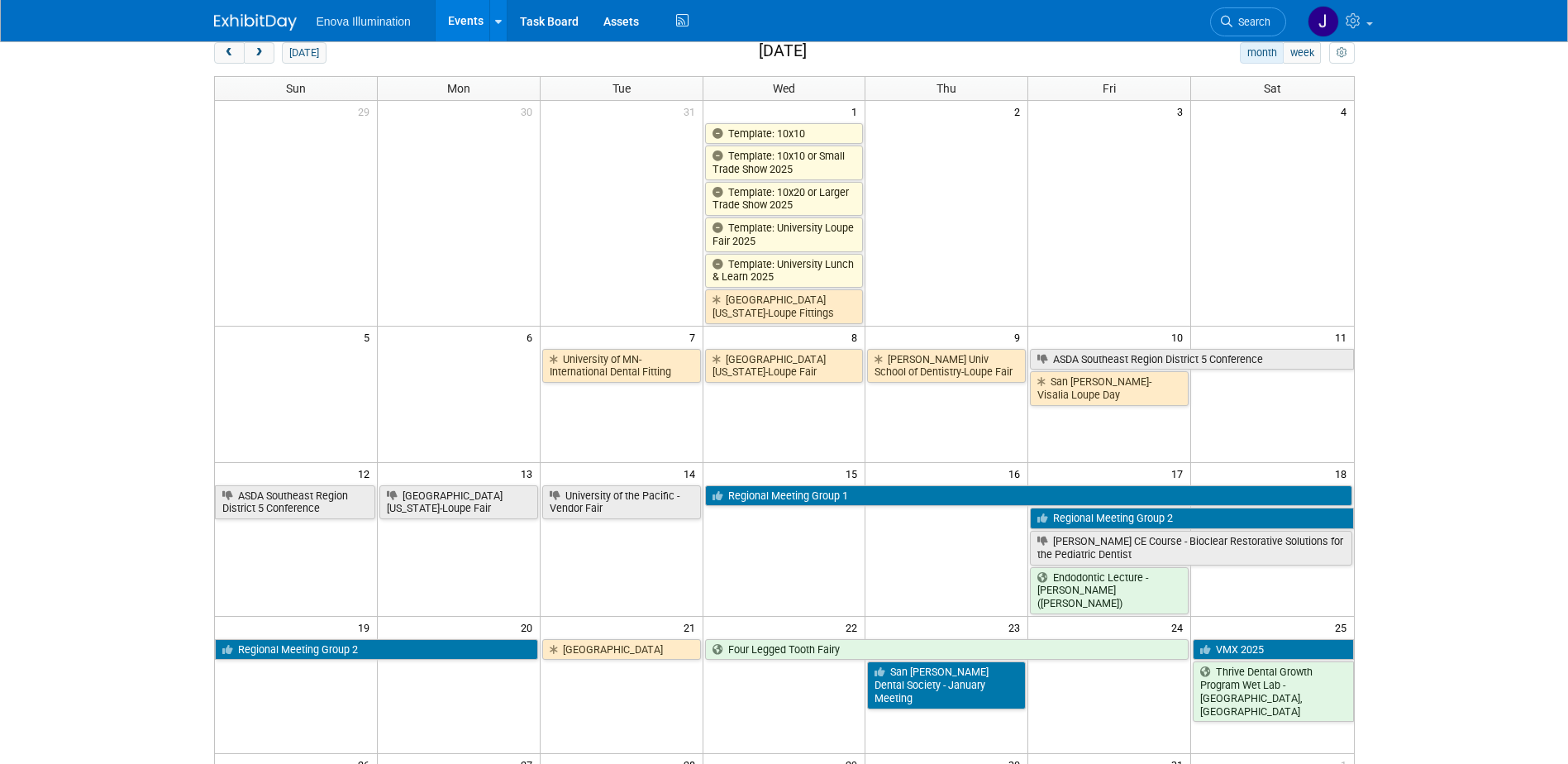
scroll to position [165, 0]
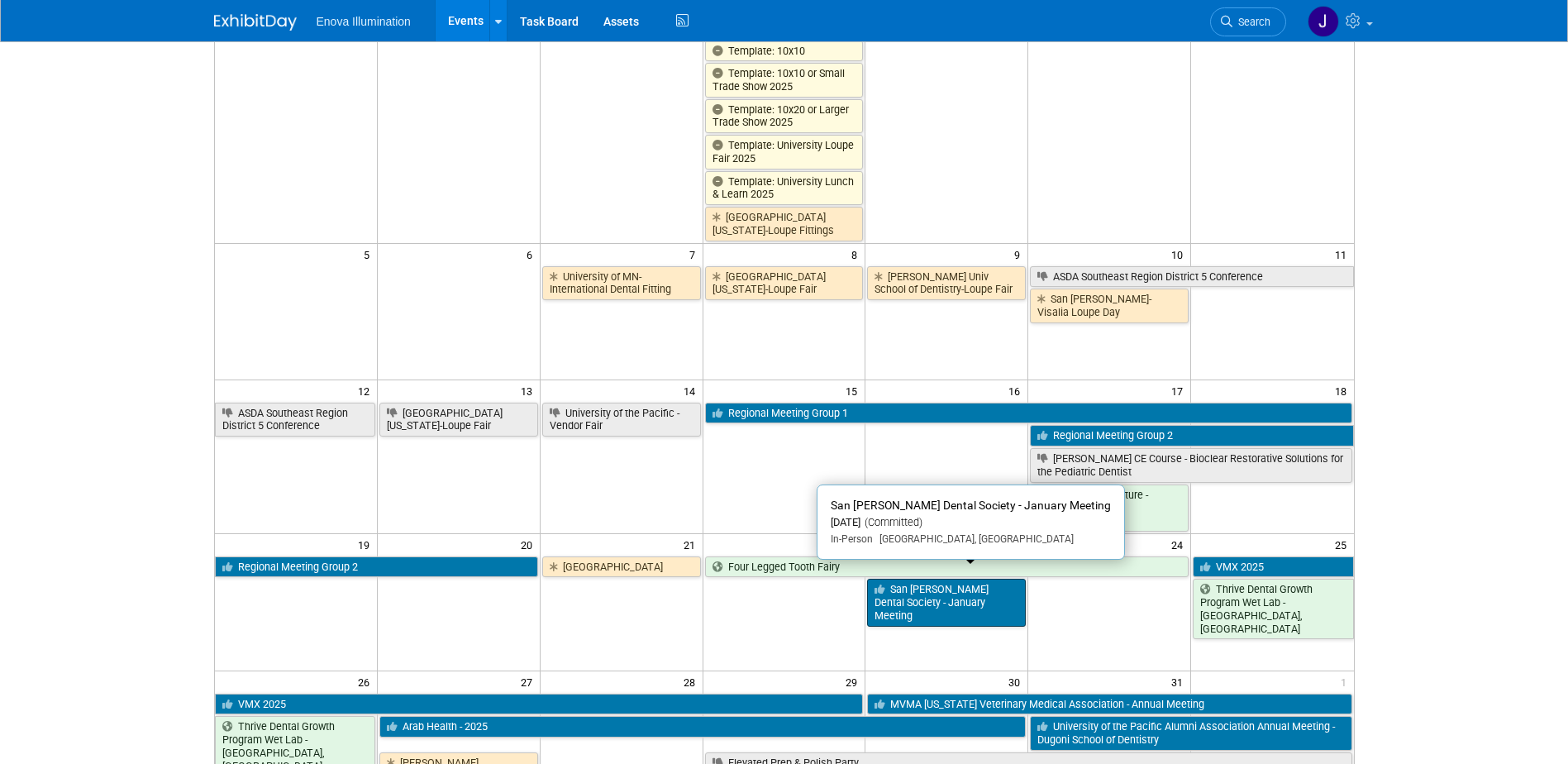
click at [909, 581] on link "San [PERSON_NAME] Dental Society - January Meeting" at bounding box center [947, 602] width 159 height 47
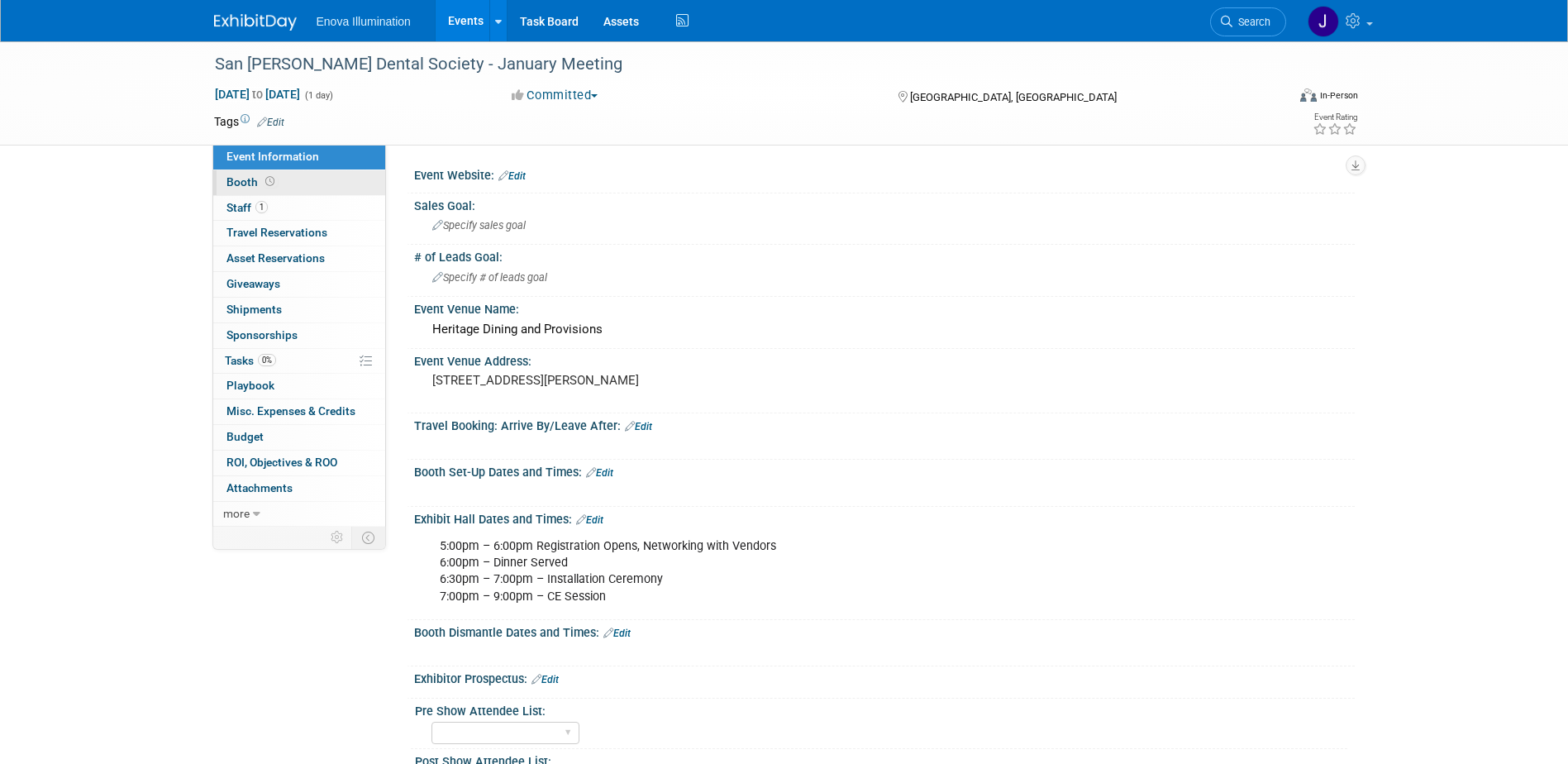
click at [306, 186] on link "Booth" at bounding box center [299, 182] width 172 height 24
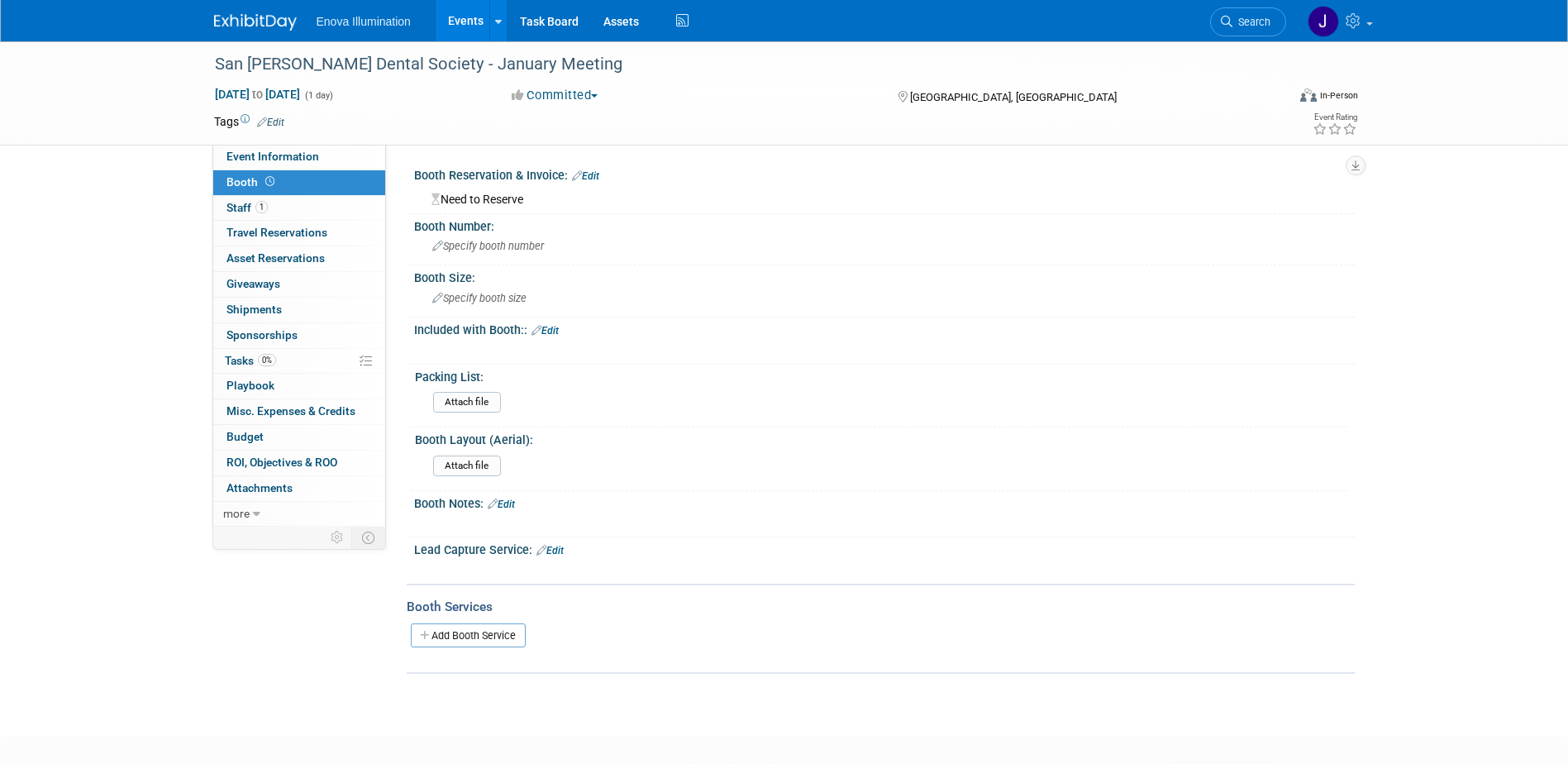
click at [267, 25] on img at bounding box center [255, 23] width 82 height 16
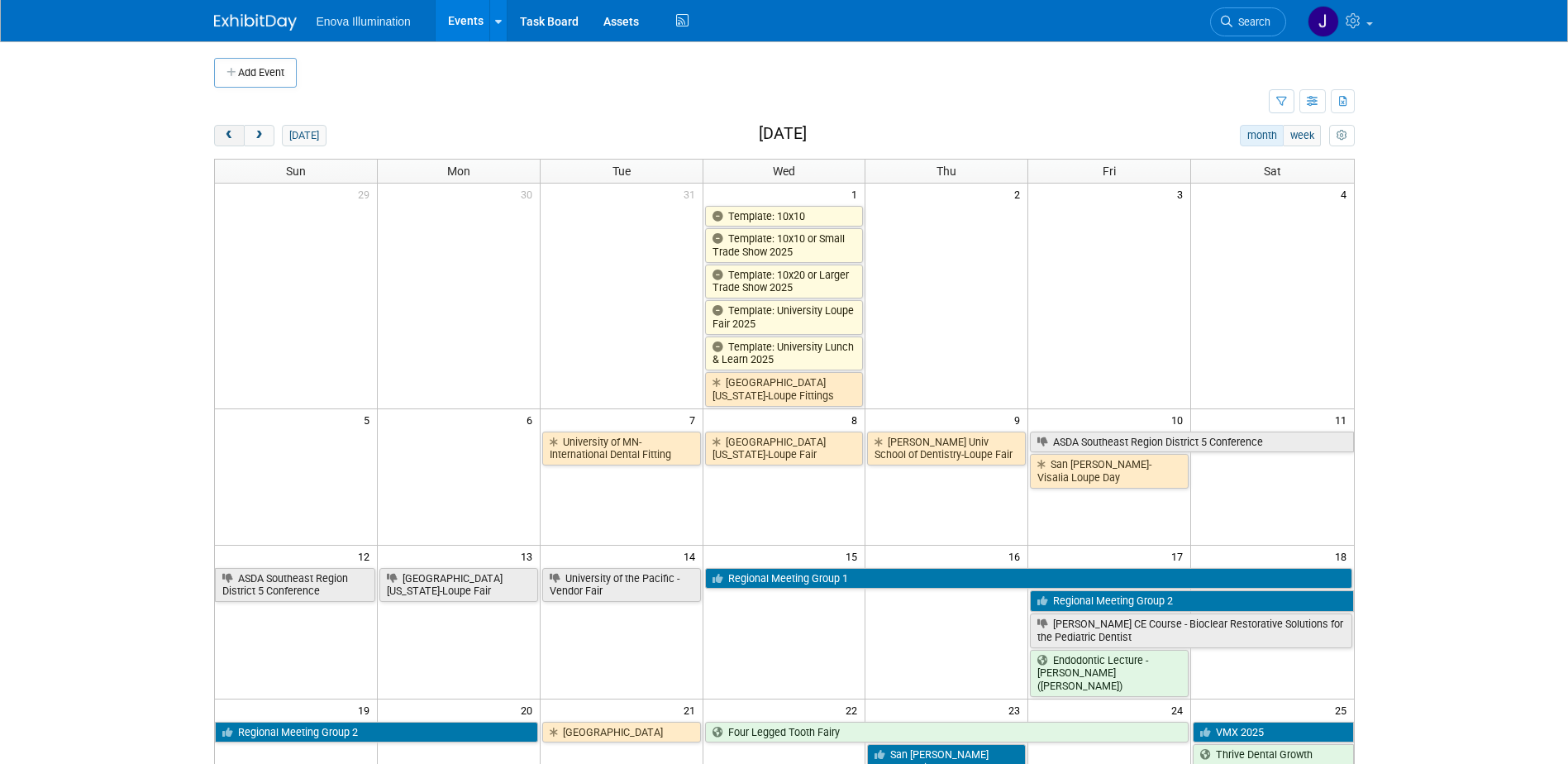
click at [238, 135] on button "prev" at bounding box center [230, 136] width 31 height 22
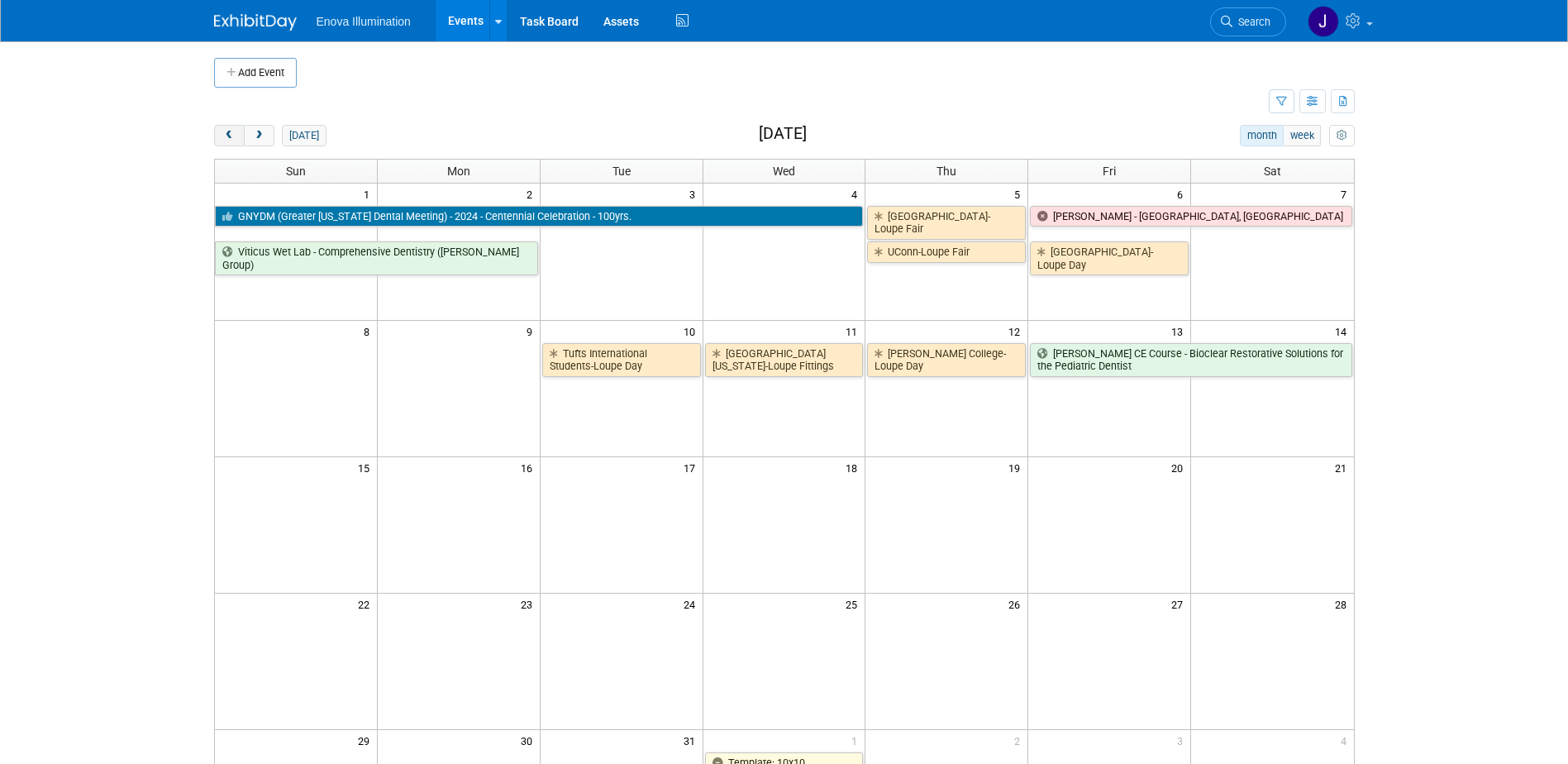
click at [224, 139] on span "prev" at bounding box center [230, 137] width 13 height 11
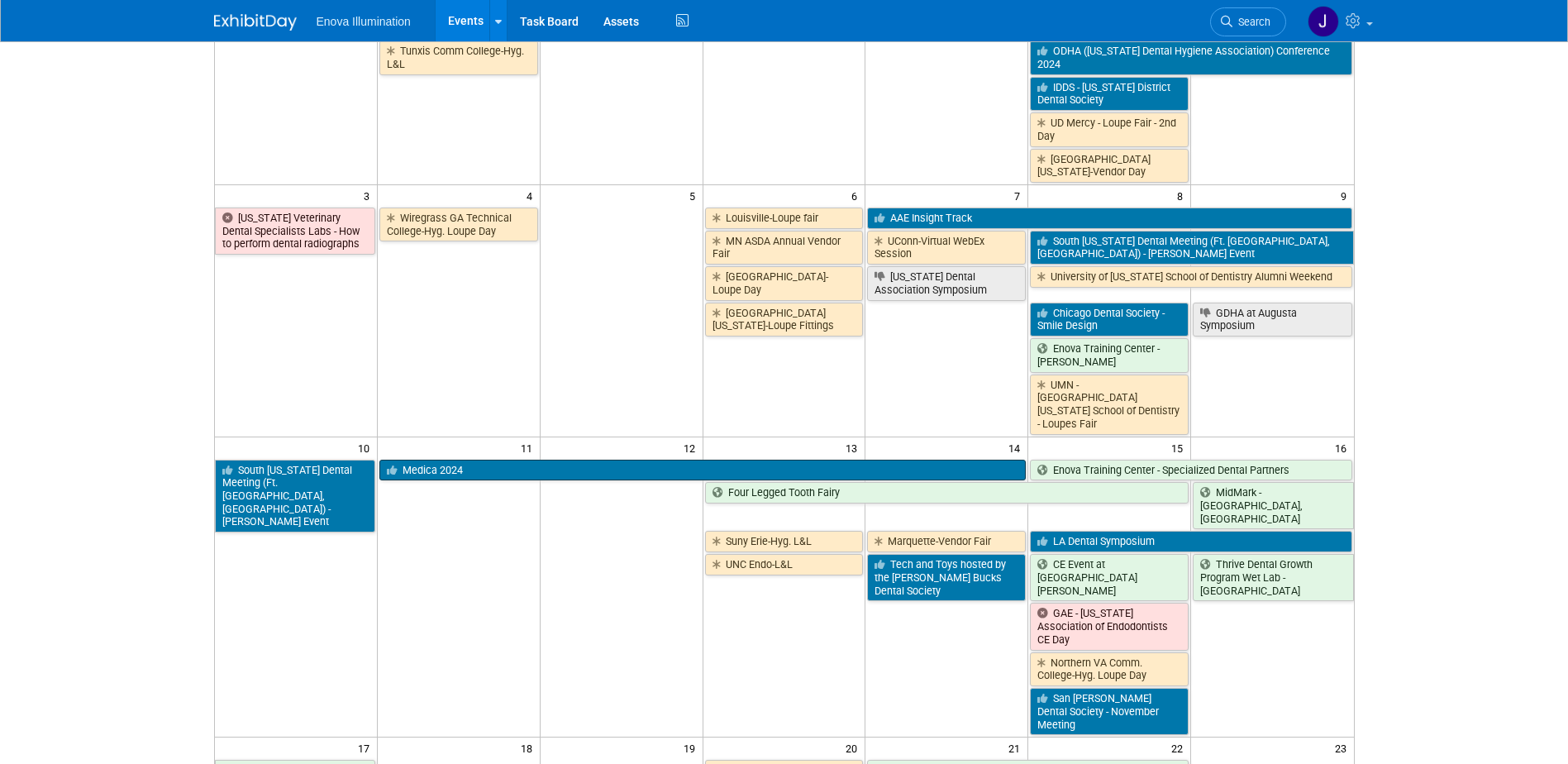
scroll to position [331, 0]
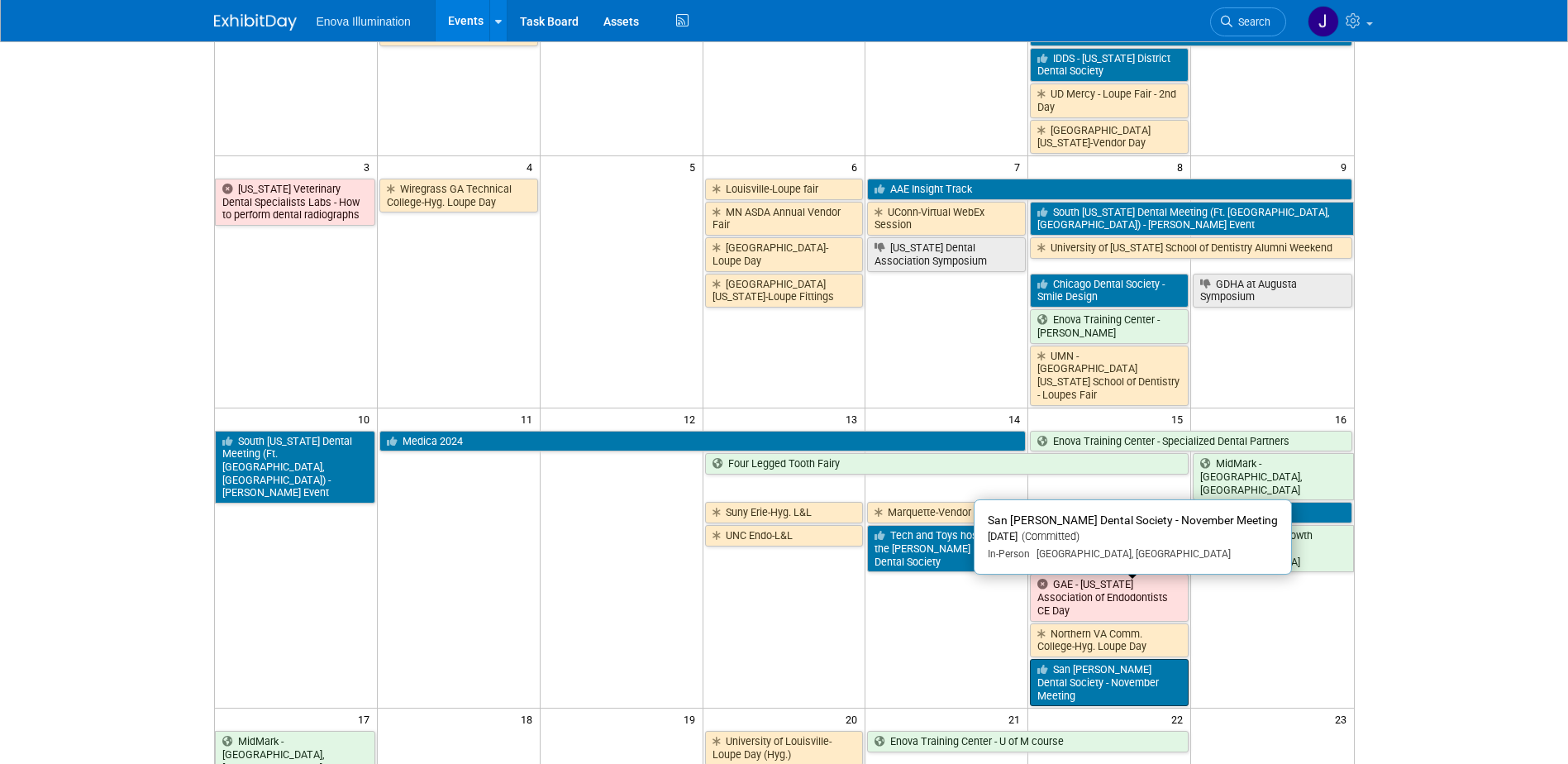
click at [1102, 659] on link "San [PERSON_NAME] Dental Society - November Meeting" at bounding box center [1110, 683] width 159 height 47
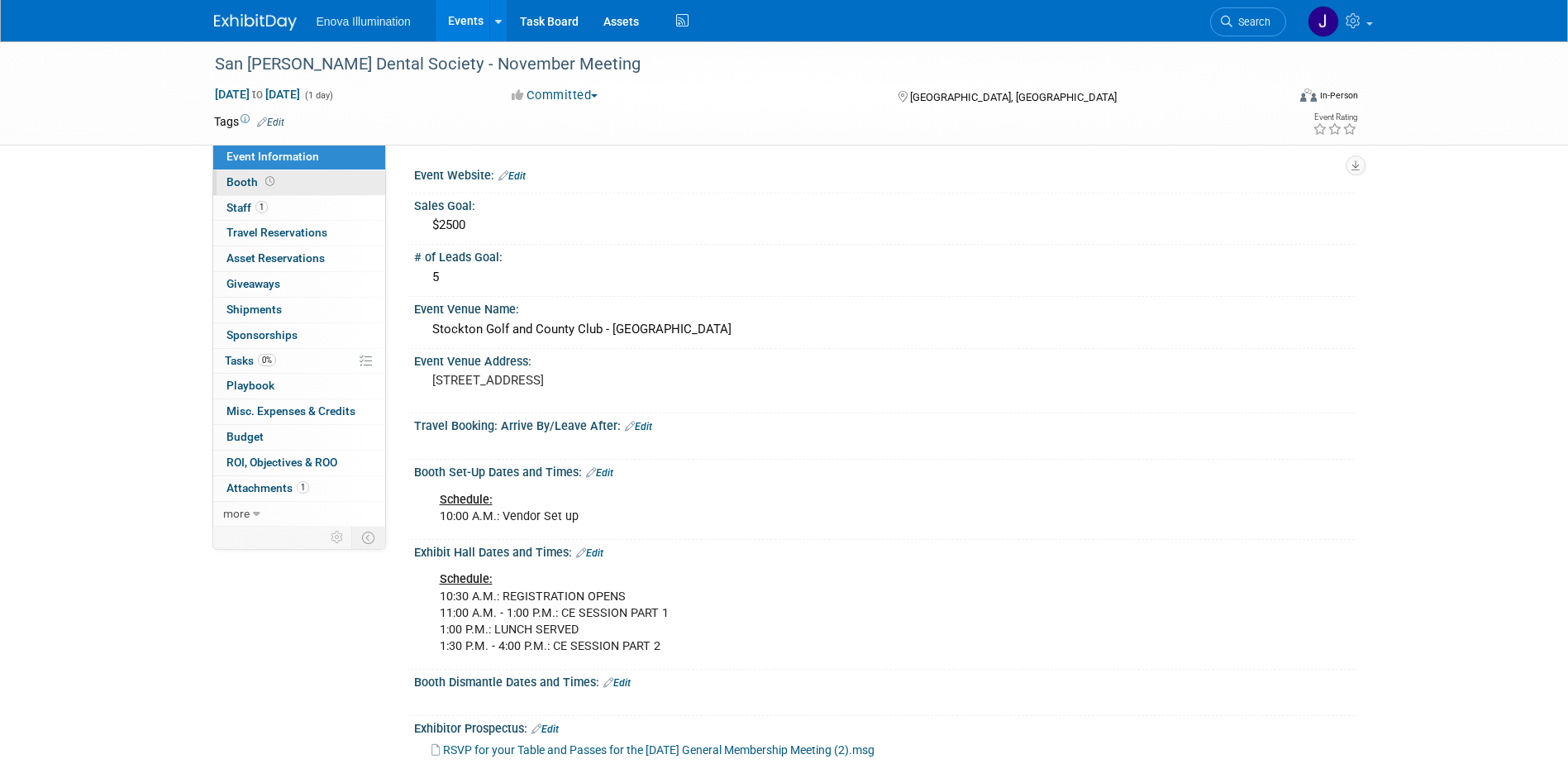
click at [330, 183] on link "Booth" at bounding box center [299, 182] width 172 height 24
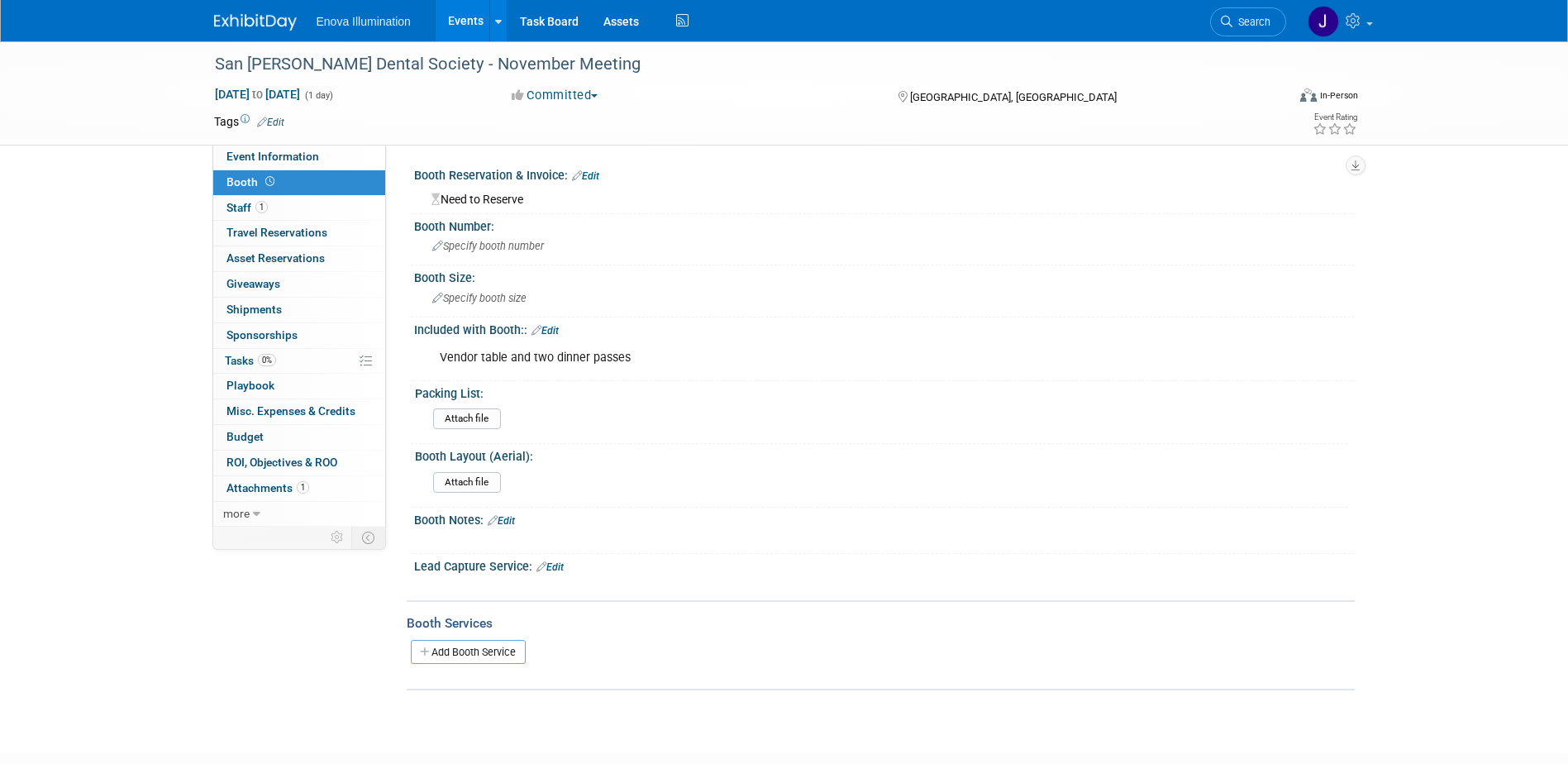
click at [252, 10] on link at bounding box center [265, 14] width 102 height 14
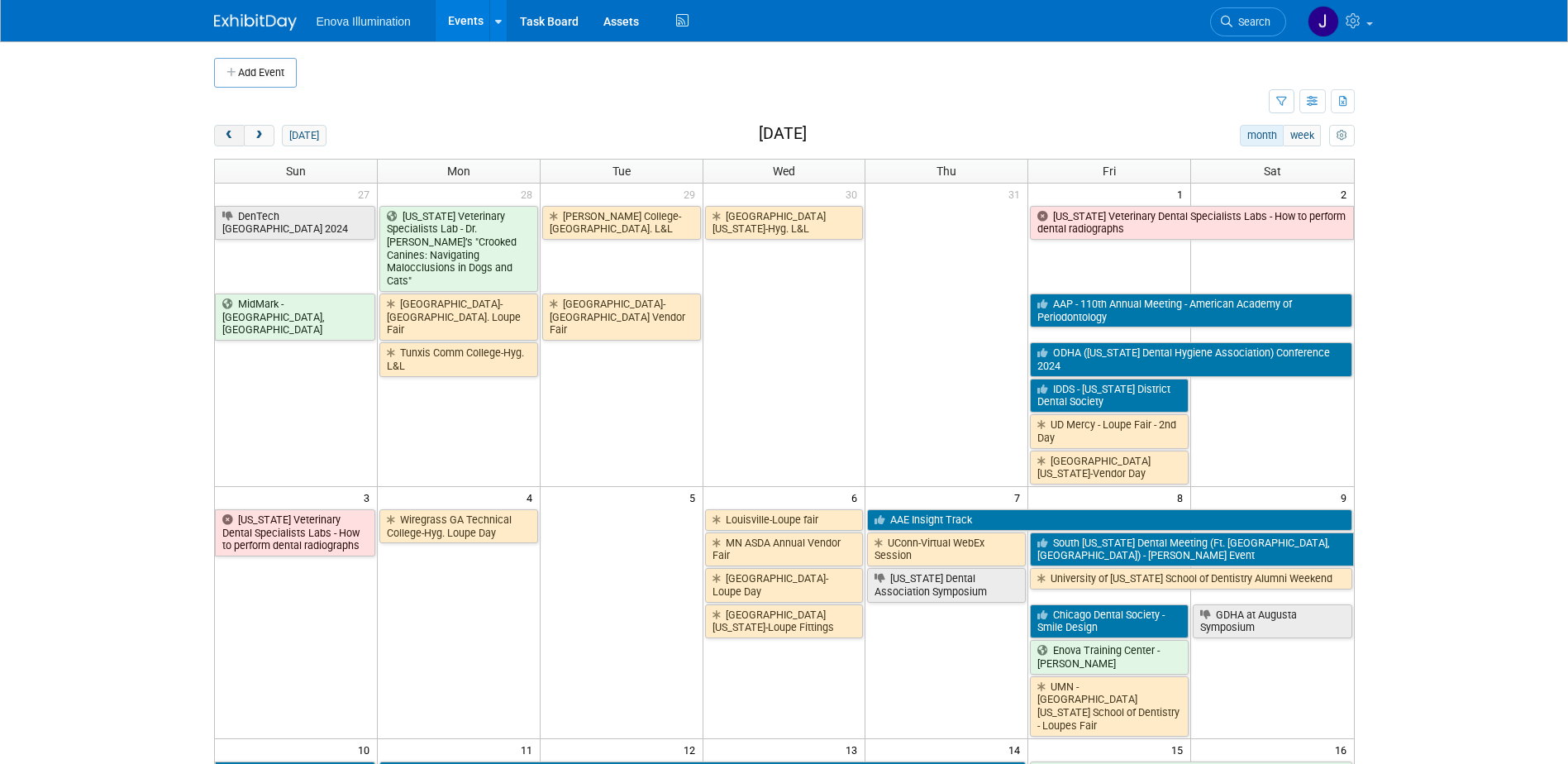
click at [231, 138] on span "prev" at bounding box center [230, 137] width 13 height 11
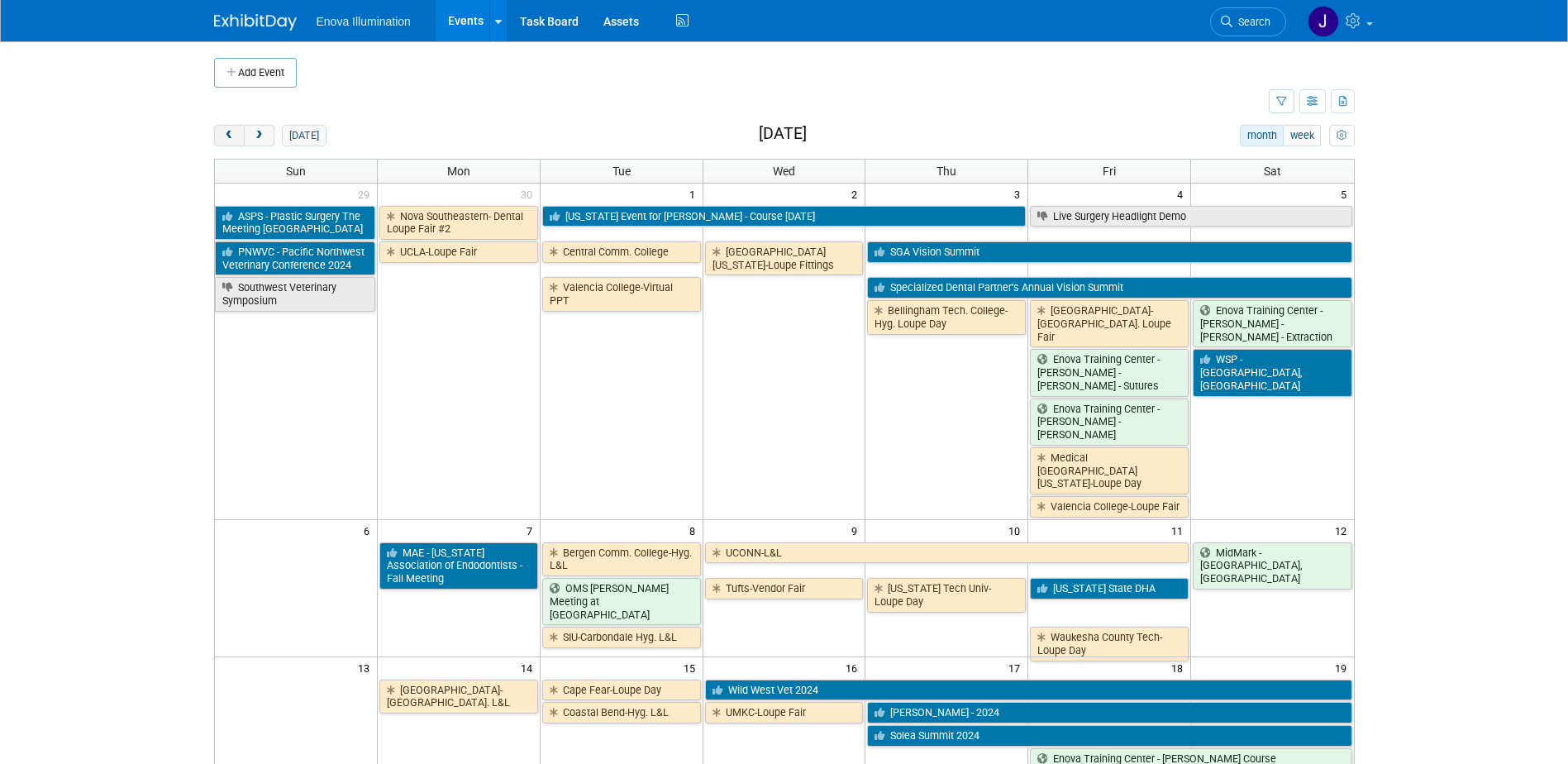
click at [230, 136] on span "prev" at bounding box center [230, 137] width 13 height 11
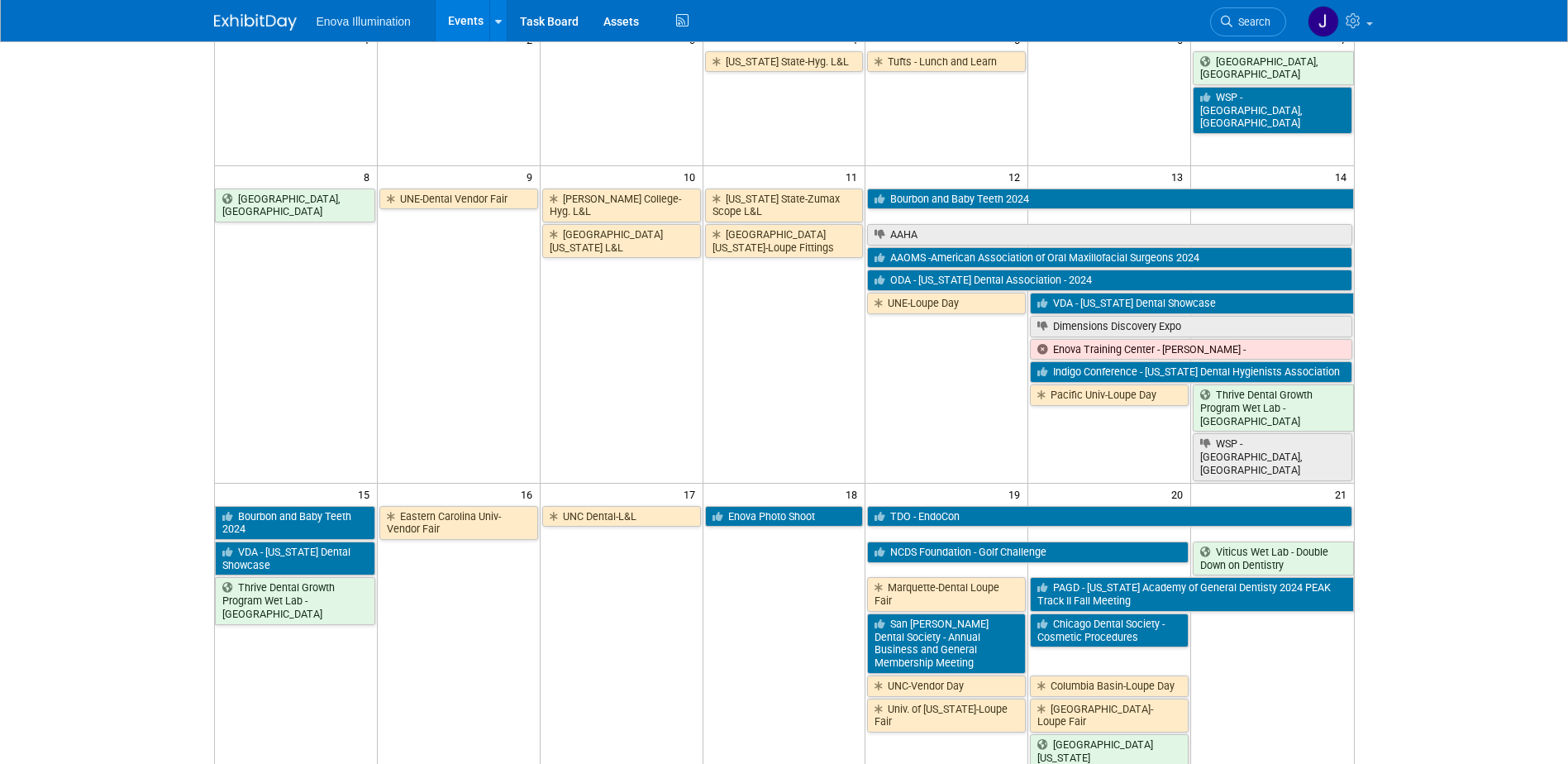
scroll to position [165, 0]
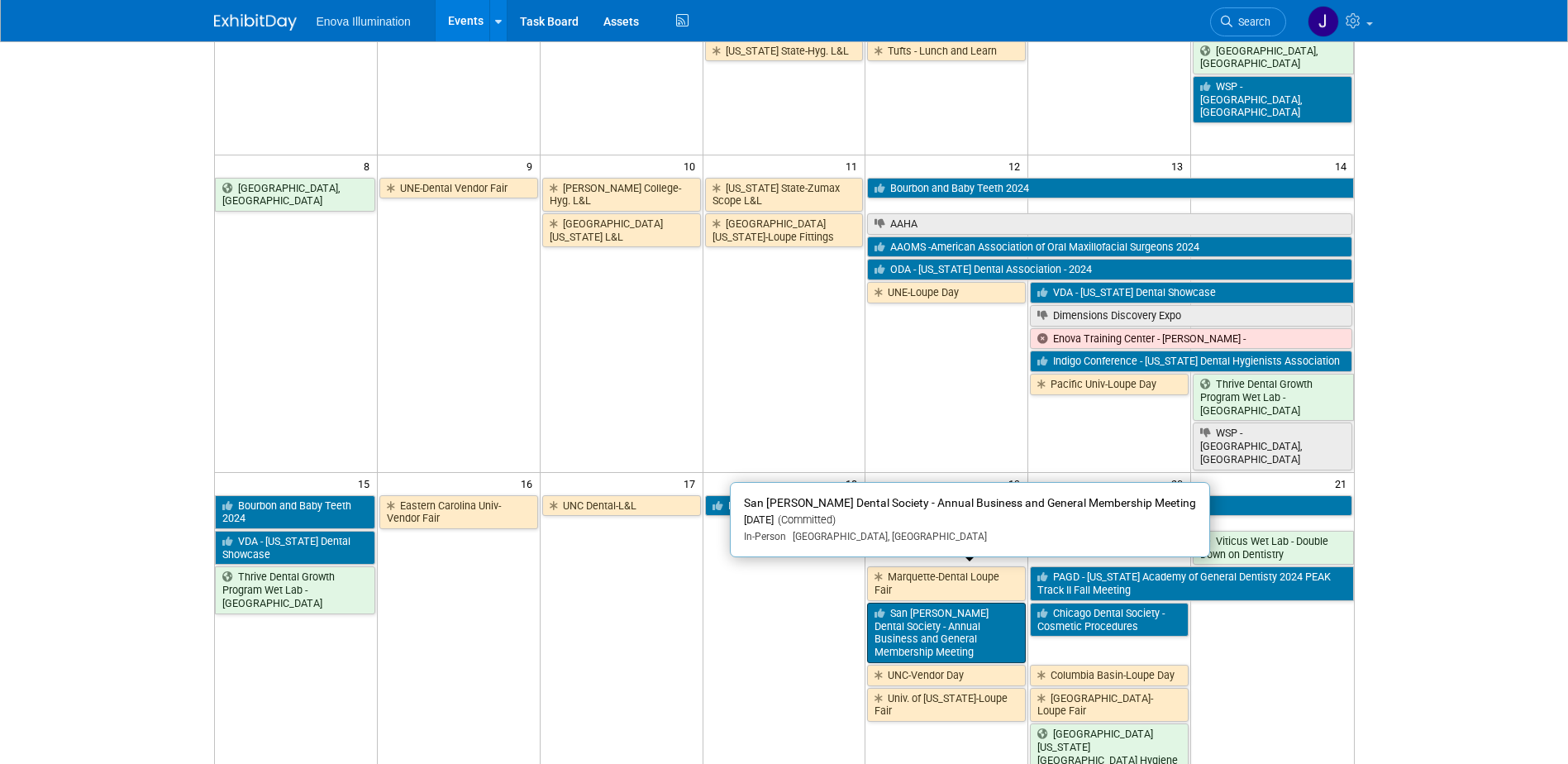
click at [941, 603] on link "San [PERSON_NAME] Dental Society - Annual Business and General Membership Meeti…" at bounding box center [947, 633] width 159 height 61
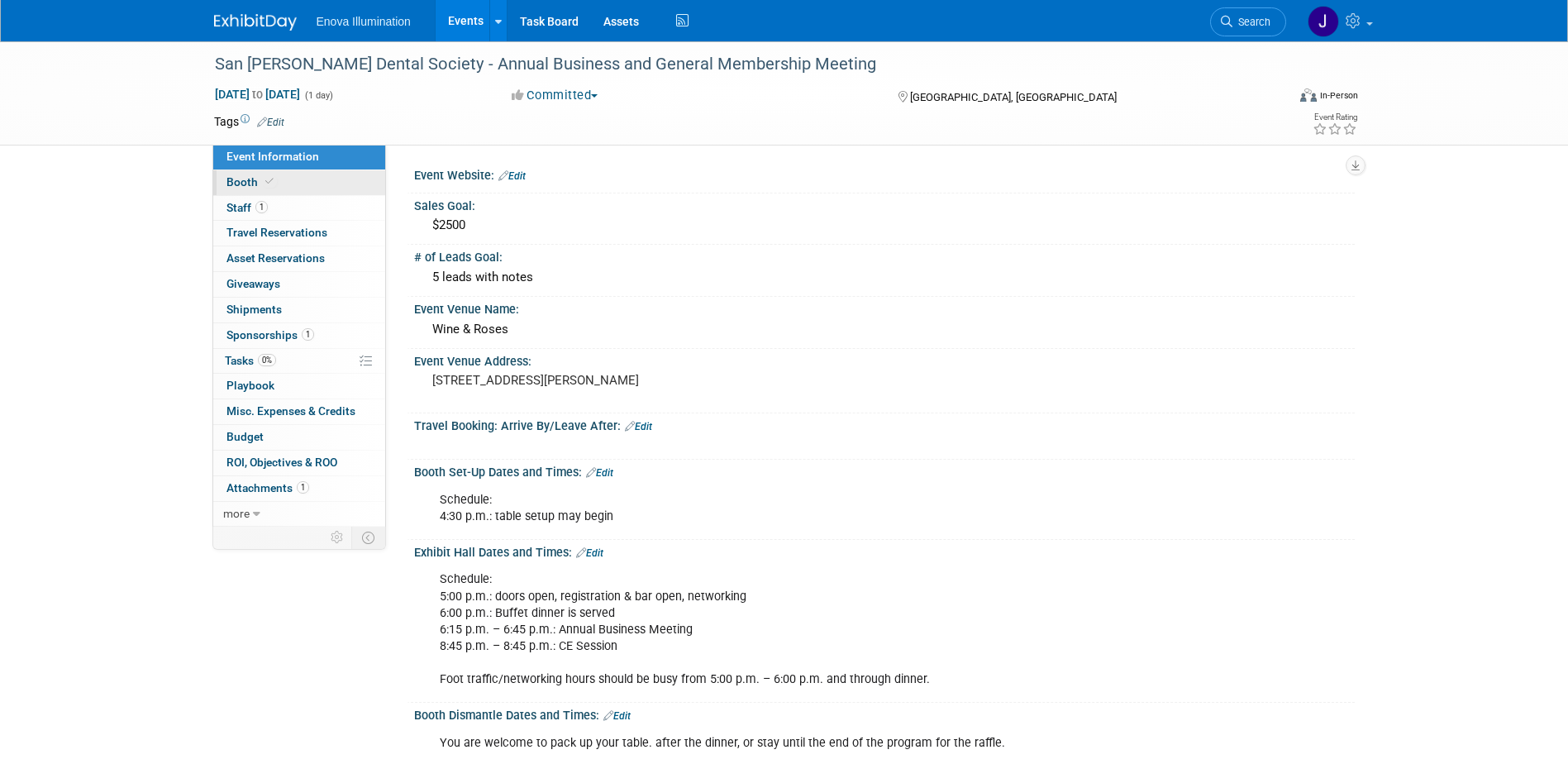
click at [285, 181] on link "Booth" at bounding box center [299, 182] width 172 height 24
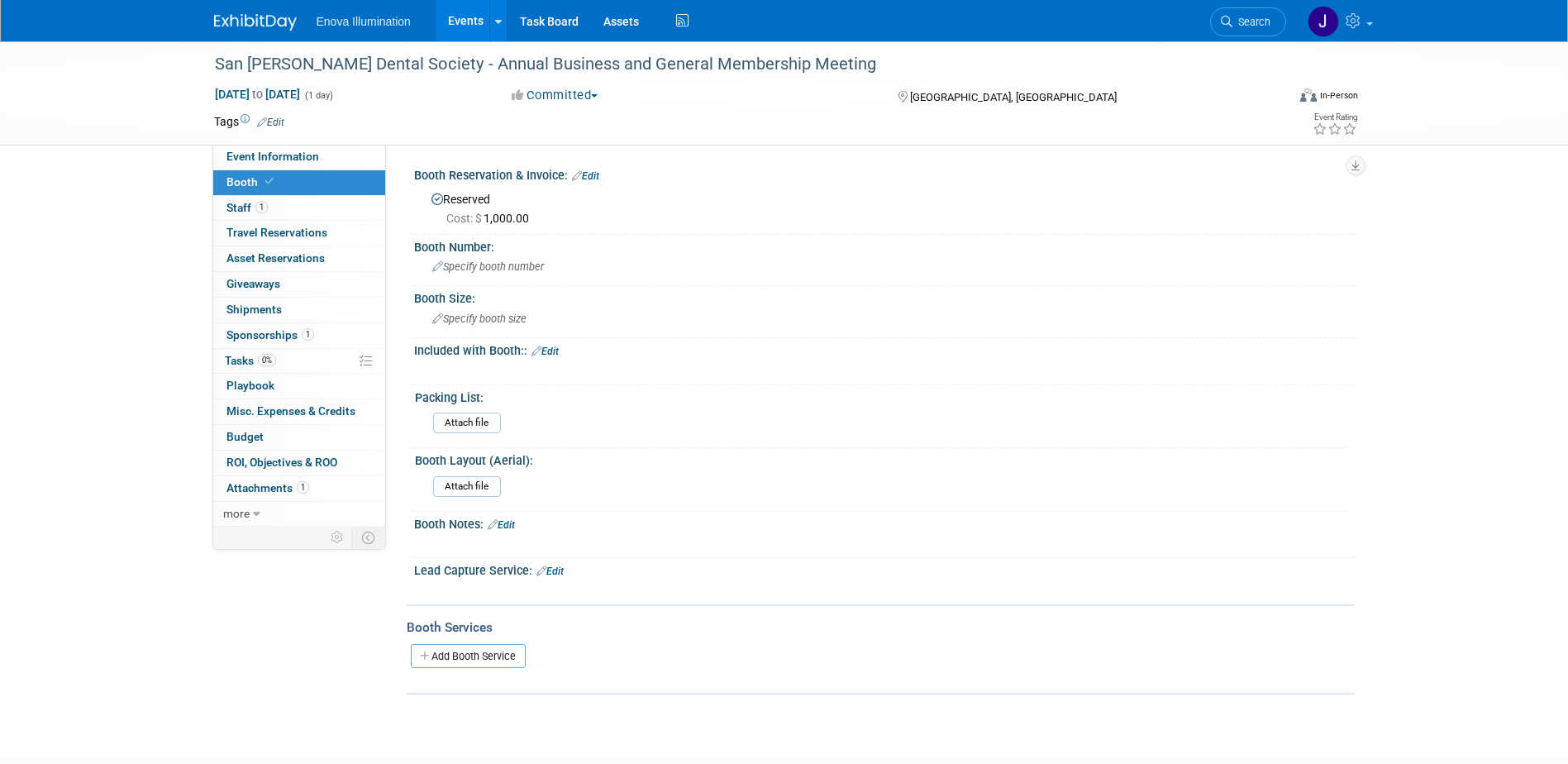
click at [264, 9] on link at bounding box center [265, 14] width 102 height 14
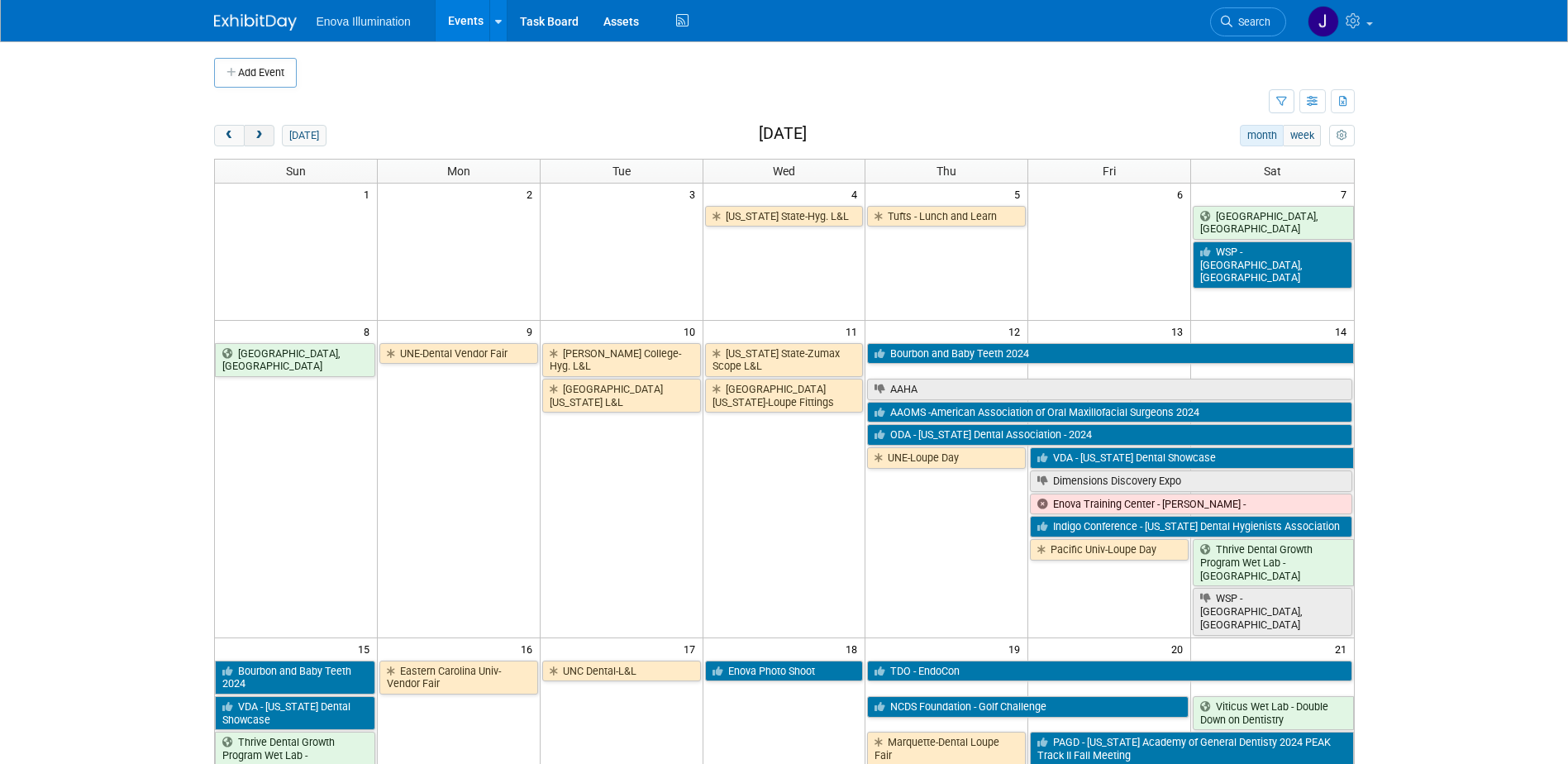
click at [256, 129] on button "next" at bounding box center [259, 136] width 31 height 22
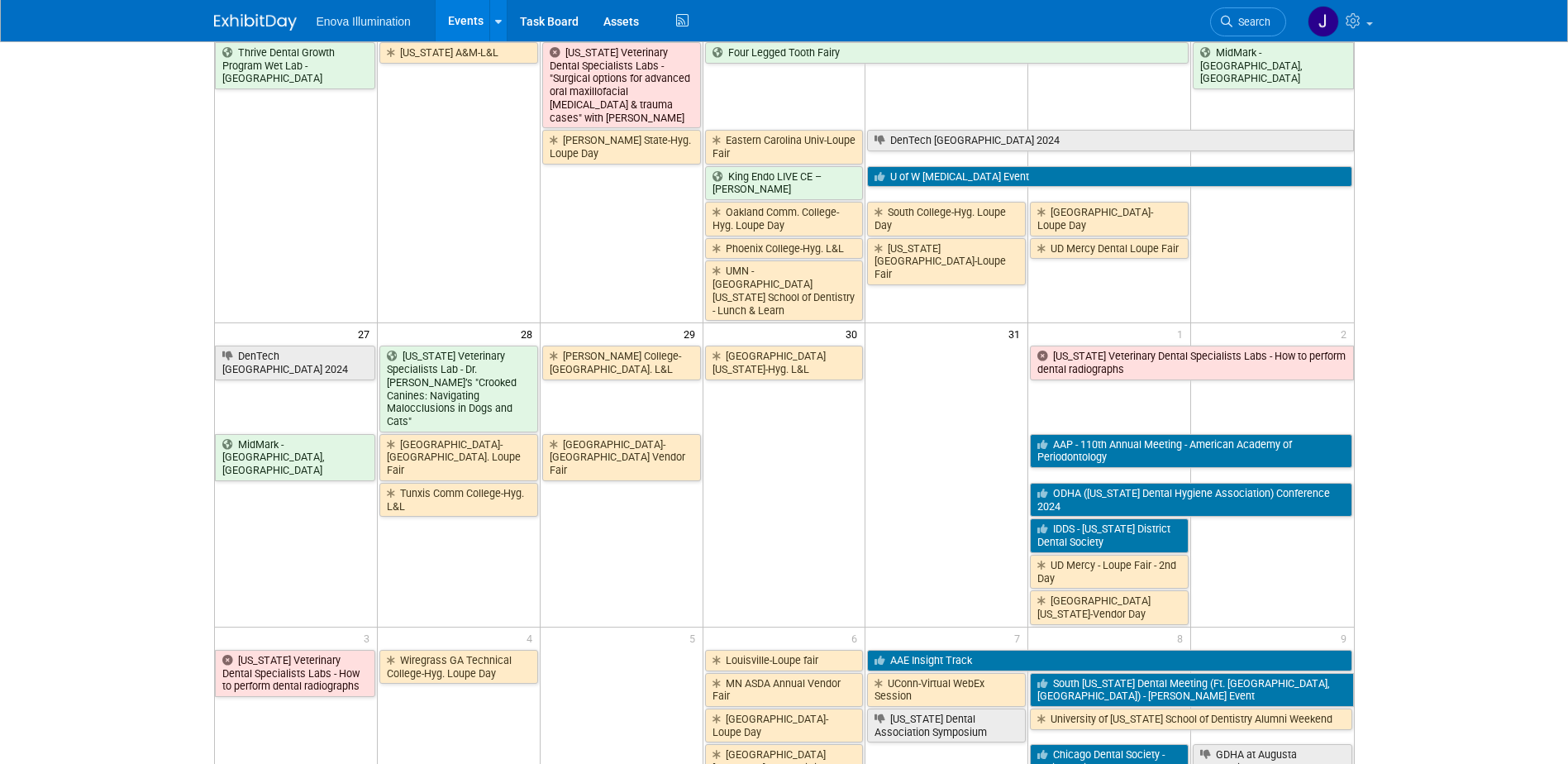
scroll to position [496, 0]
